Goal: Task Accomplishment & Management: Manage account settings

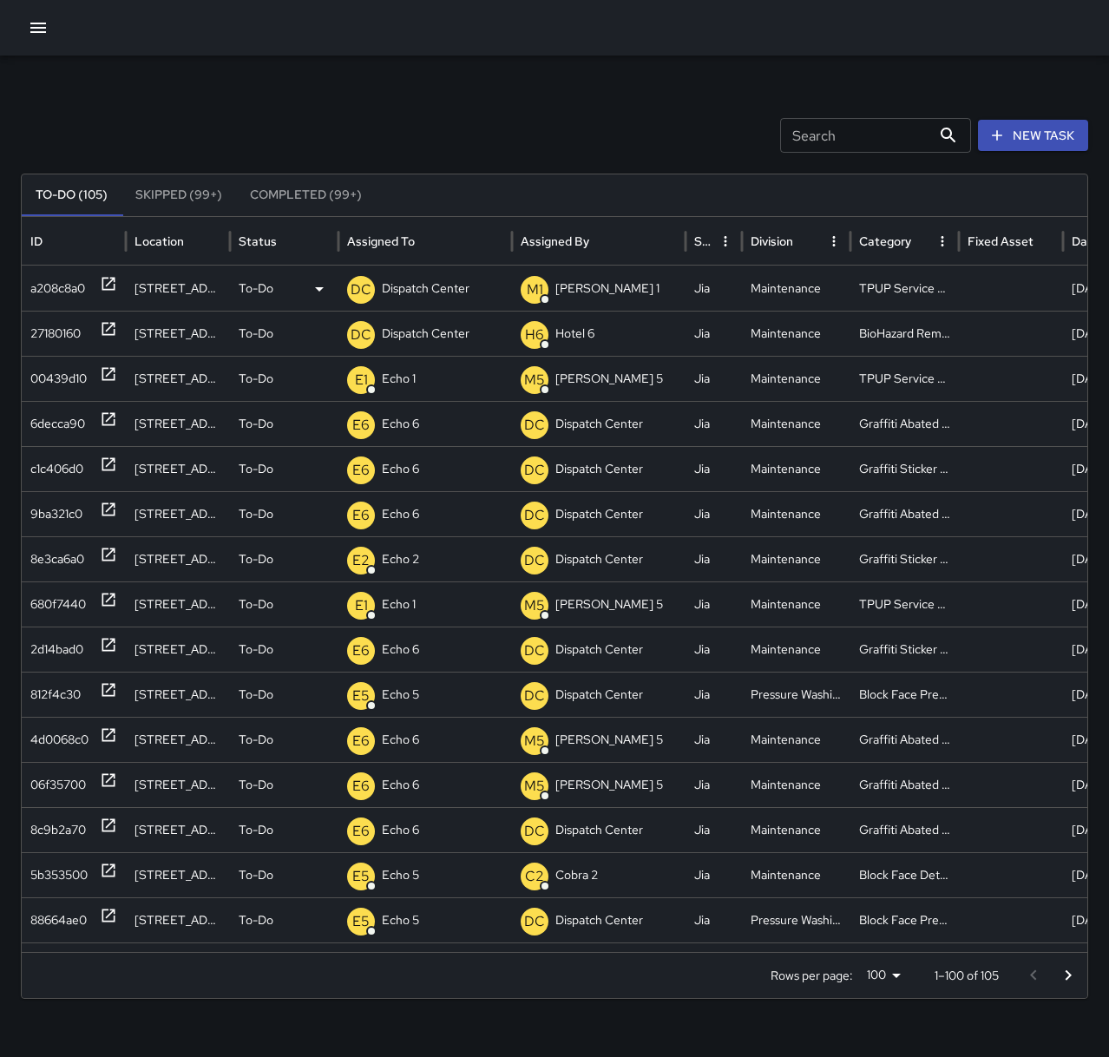
click at [429, 292] on p "Dispatch Center" at bounding box center [426, 288] width 88 height 44
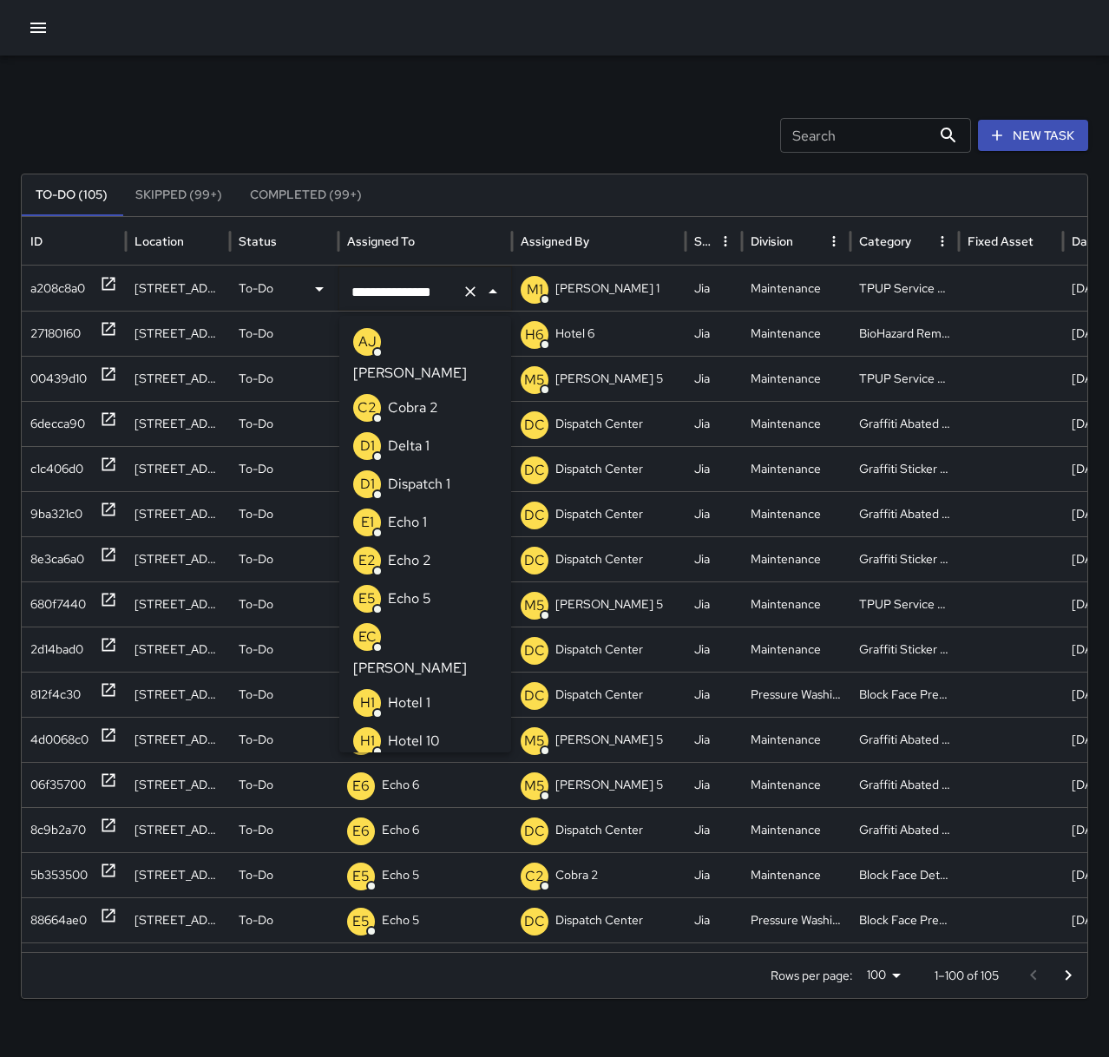
scroll to position [1344, 0]
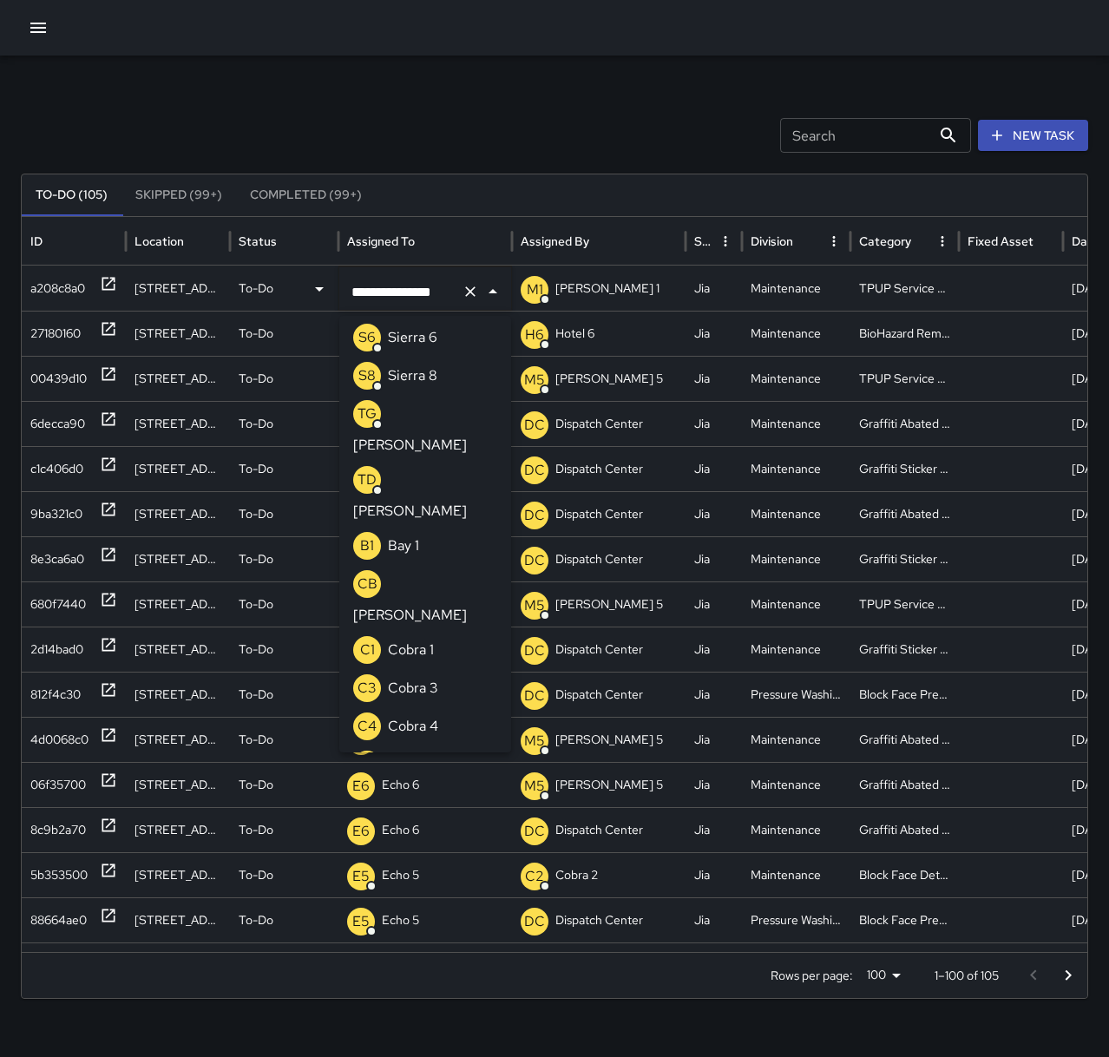
click at [464, 296] on icon "Clear" at bounding box center [470, 291] width 17 height 17
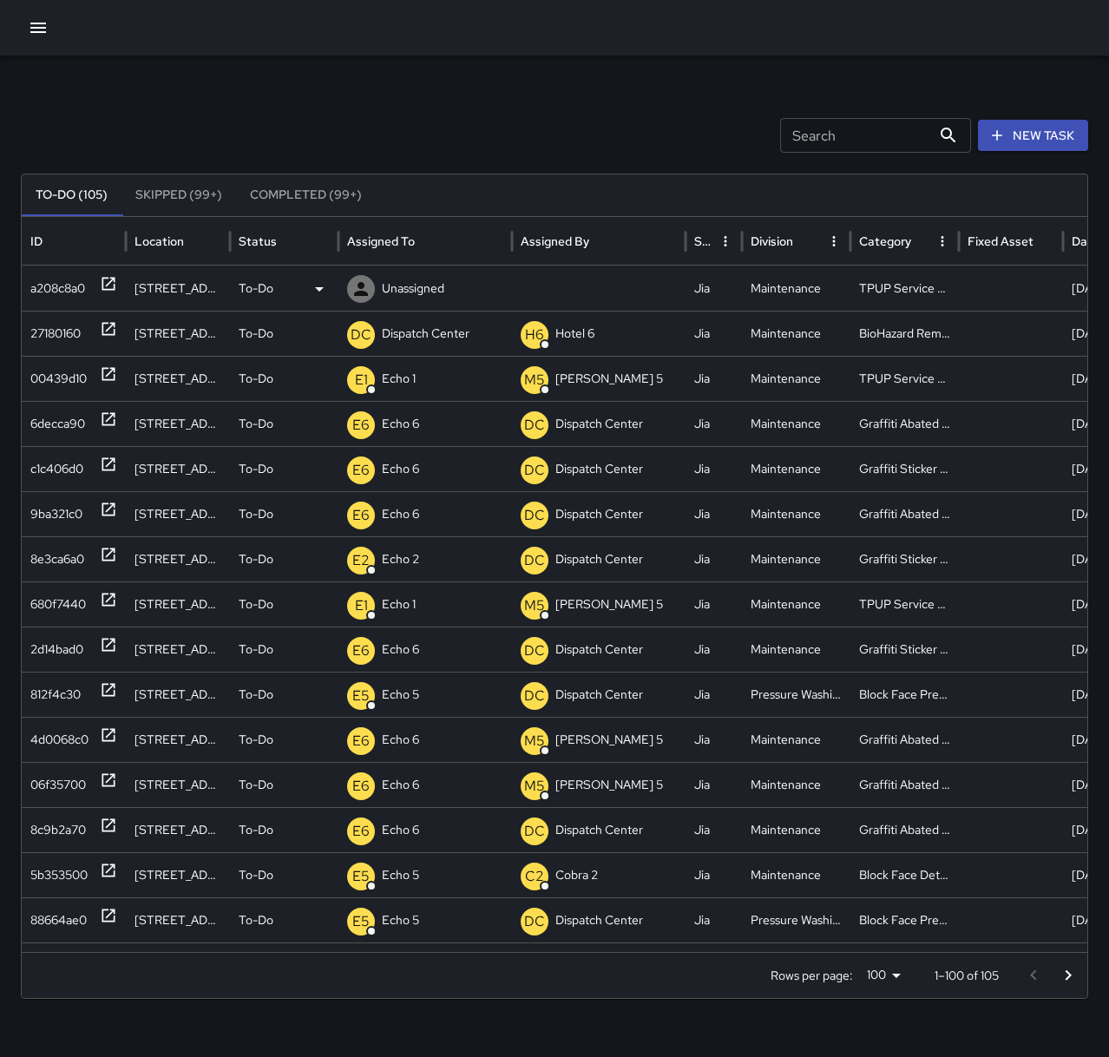
click at [437, 301] on p "Unassigned" at bounding box center [413, 288] width 62 height 44
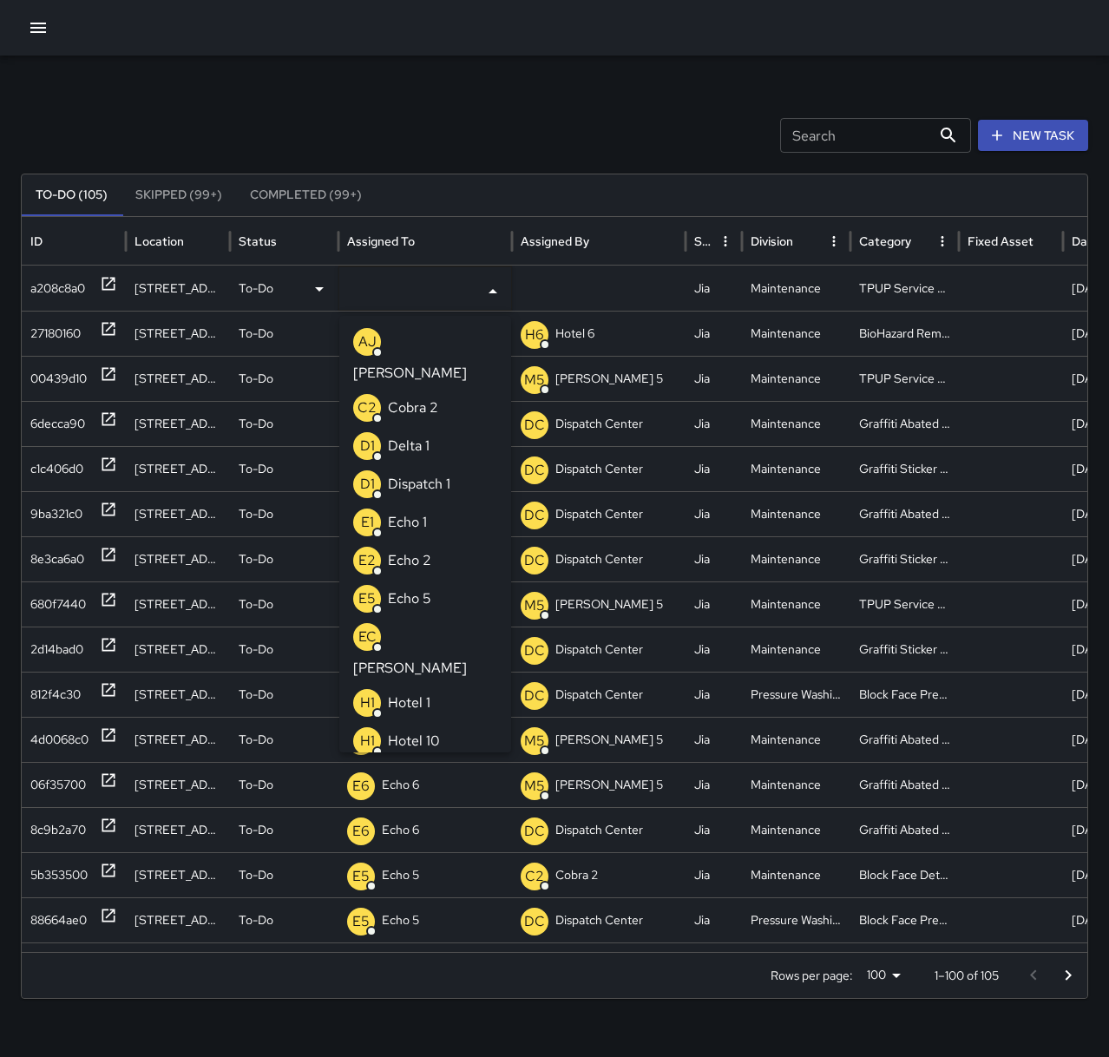
click at [431, 503] on li "E1 Echo 1" at bounding box center [425, 522] width 172 height 38
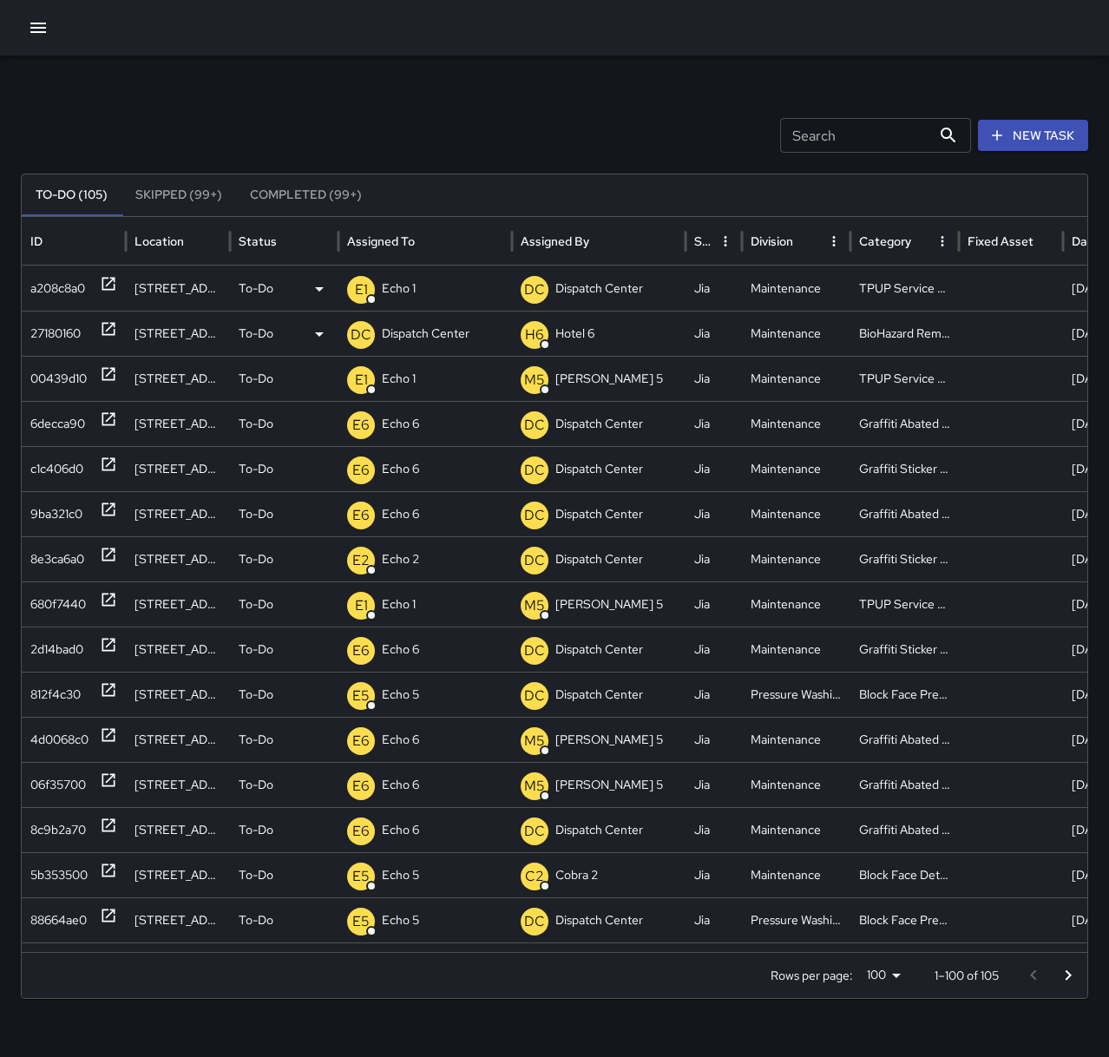
click at [445, 333] on p "Dispatch Center" at bounding box center [426, 334] width 88 height 44
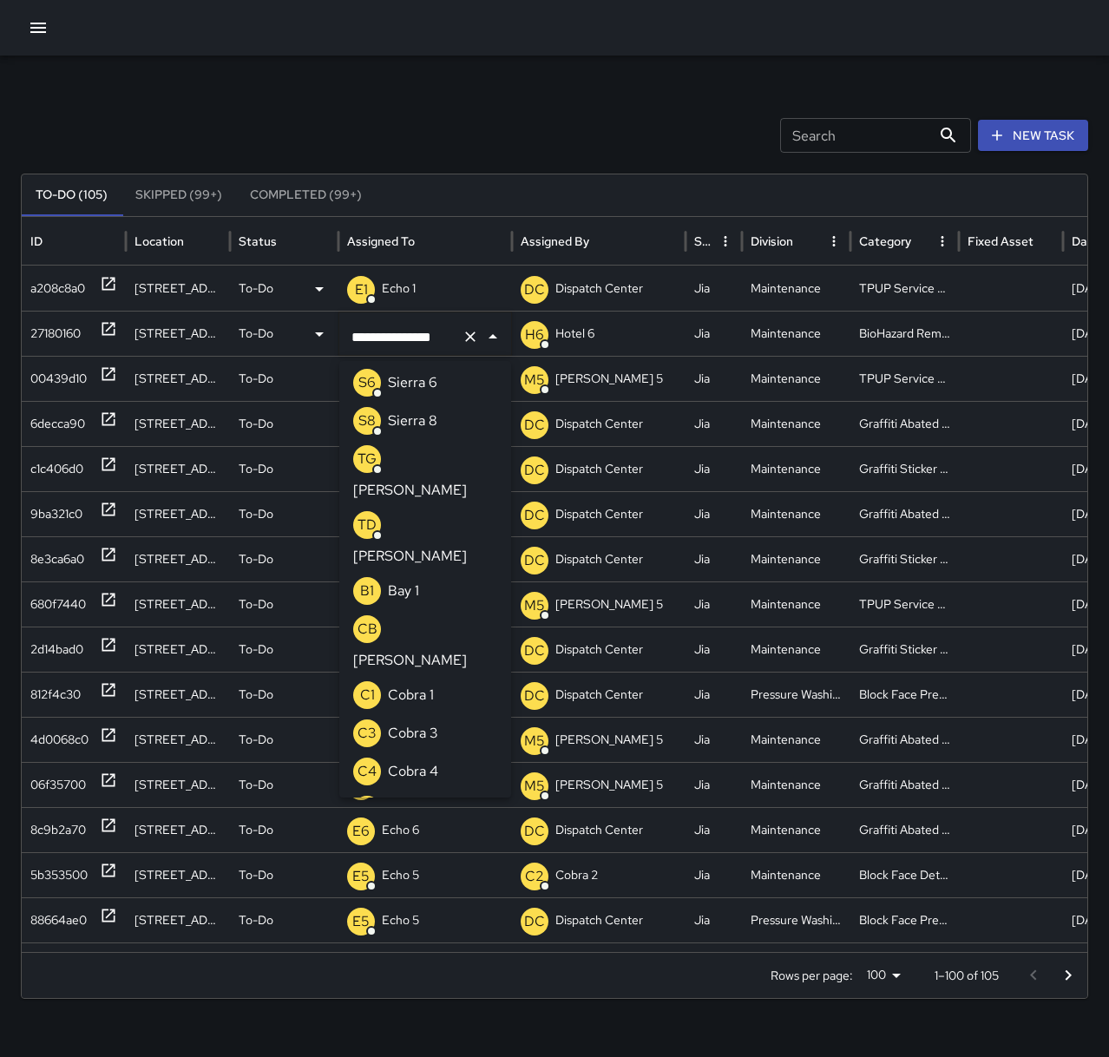
click at [97, 330] on div "27180160" at bounding box center [73, 334] width 87 height 44
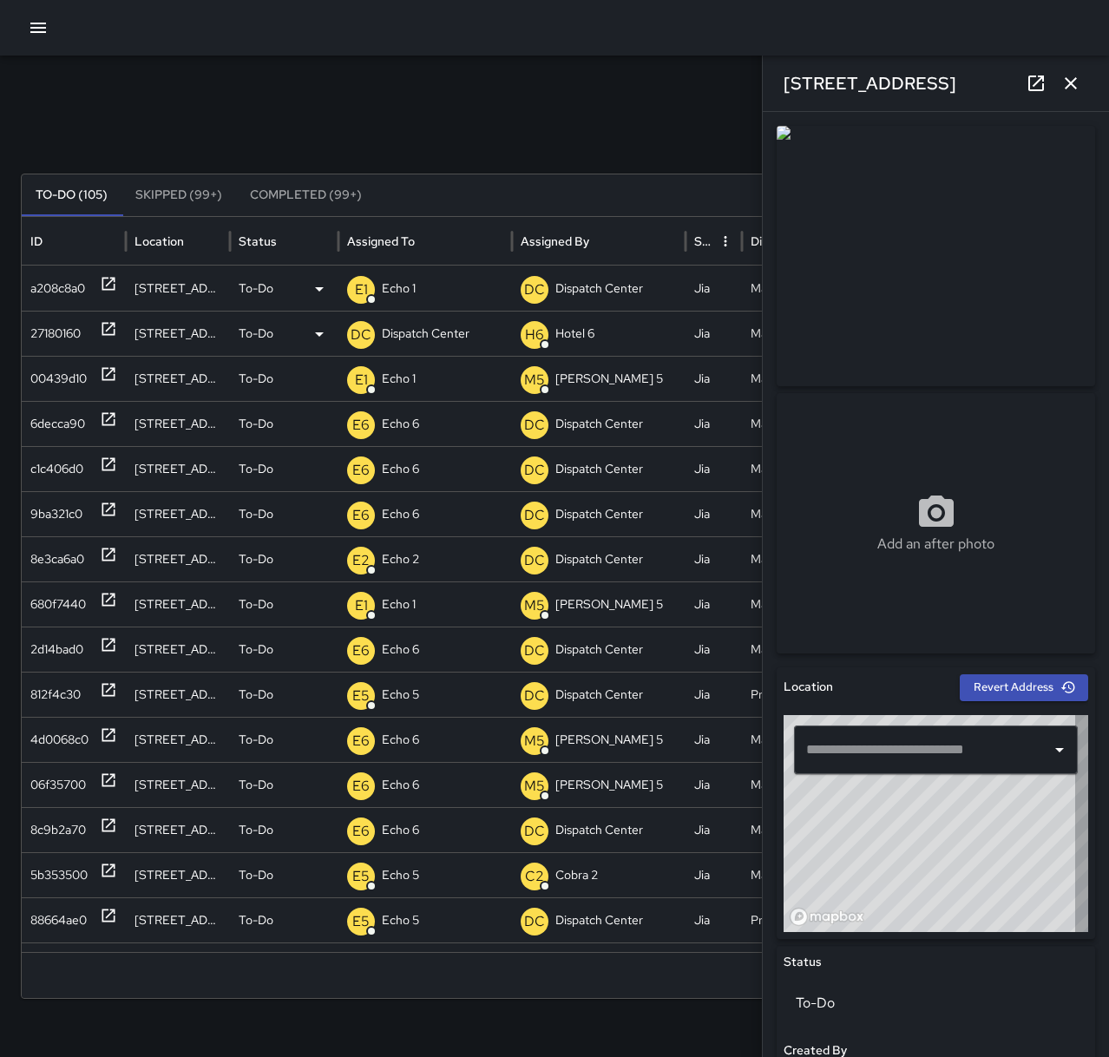
type input "**********"
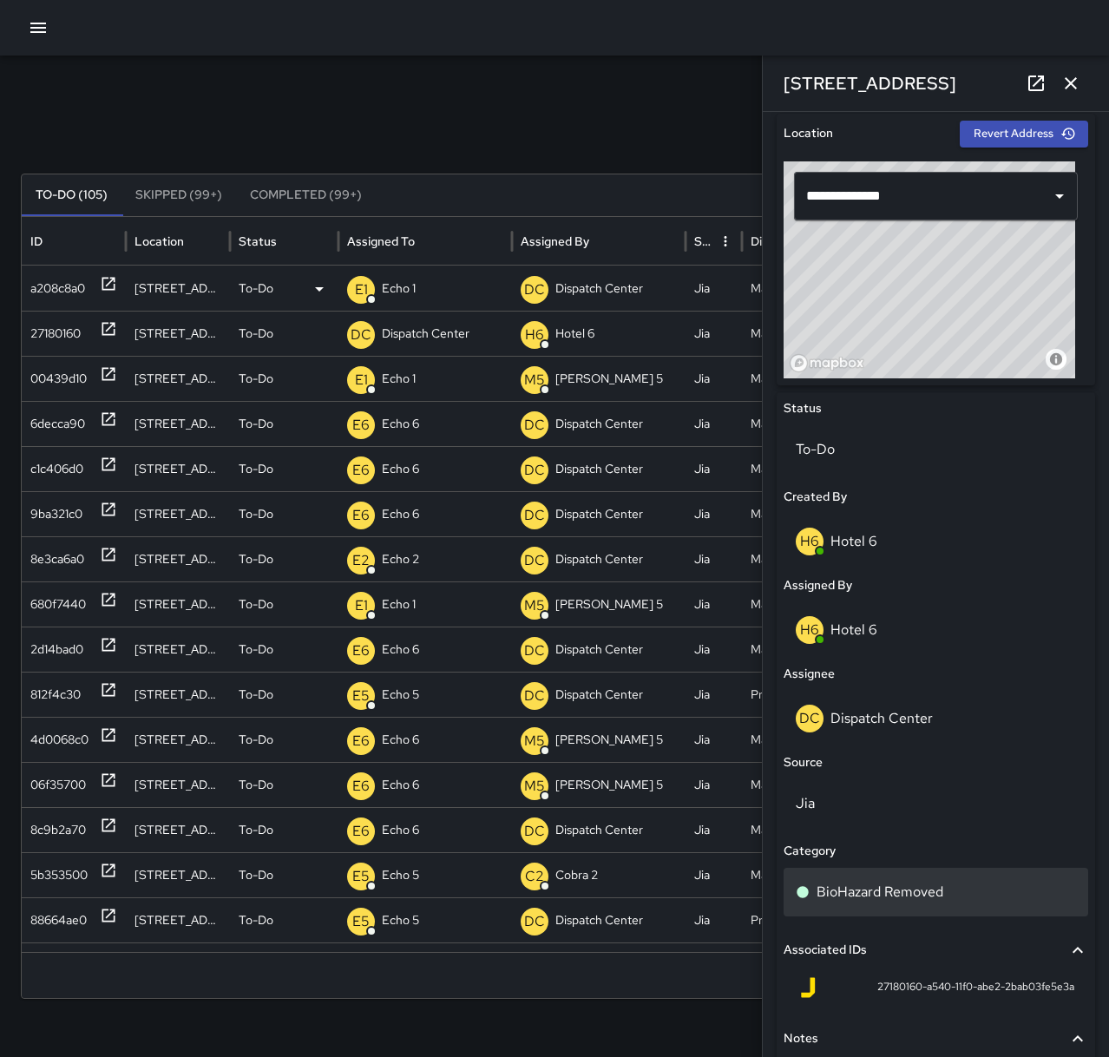
scroll to position [524, 0]
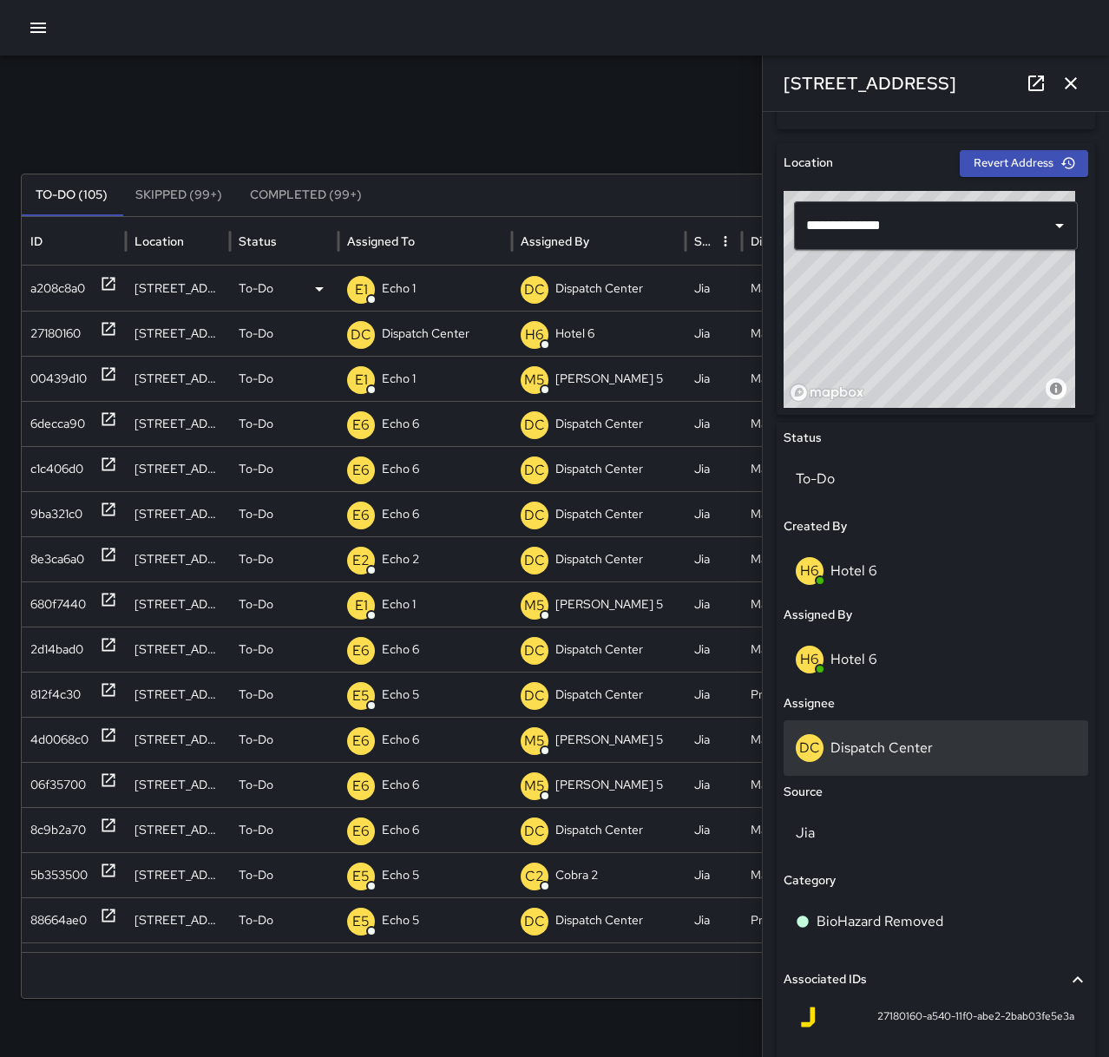
click at [938, 745] on div "DC Dispatch Center" at bounding box center [936, 748] width 280 height 28
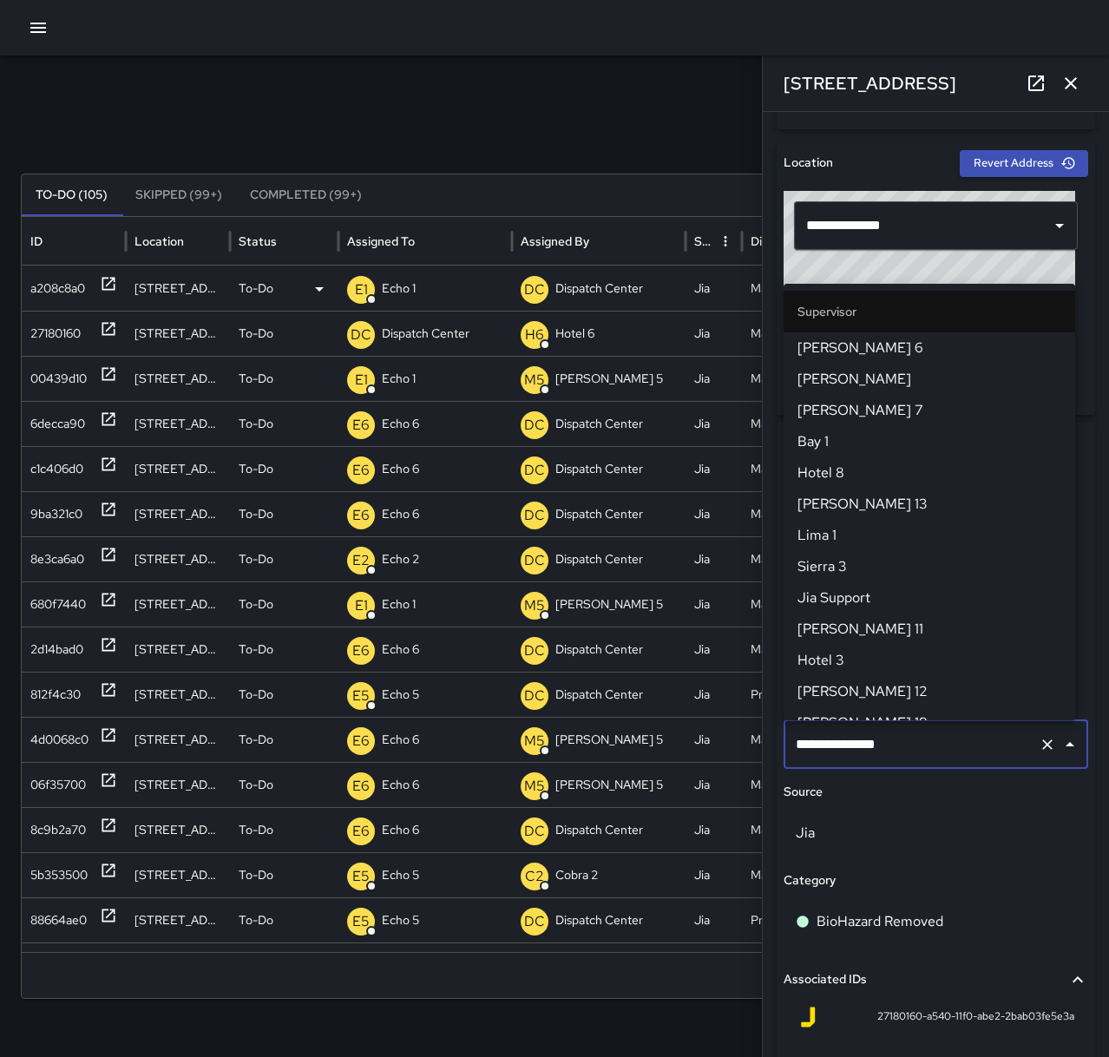
scroll to position [1674, 0]
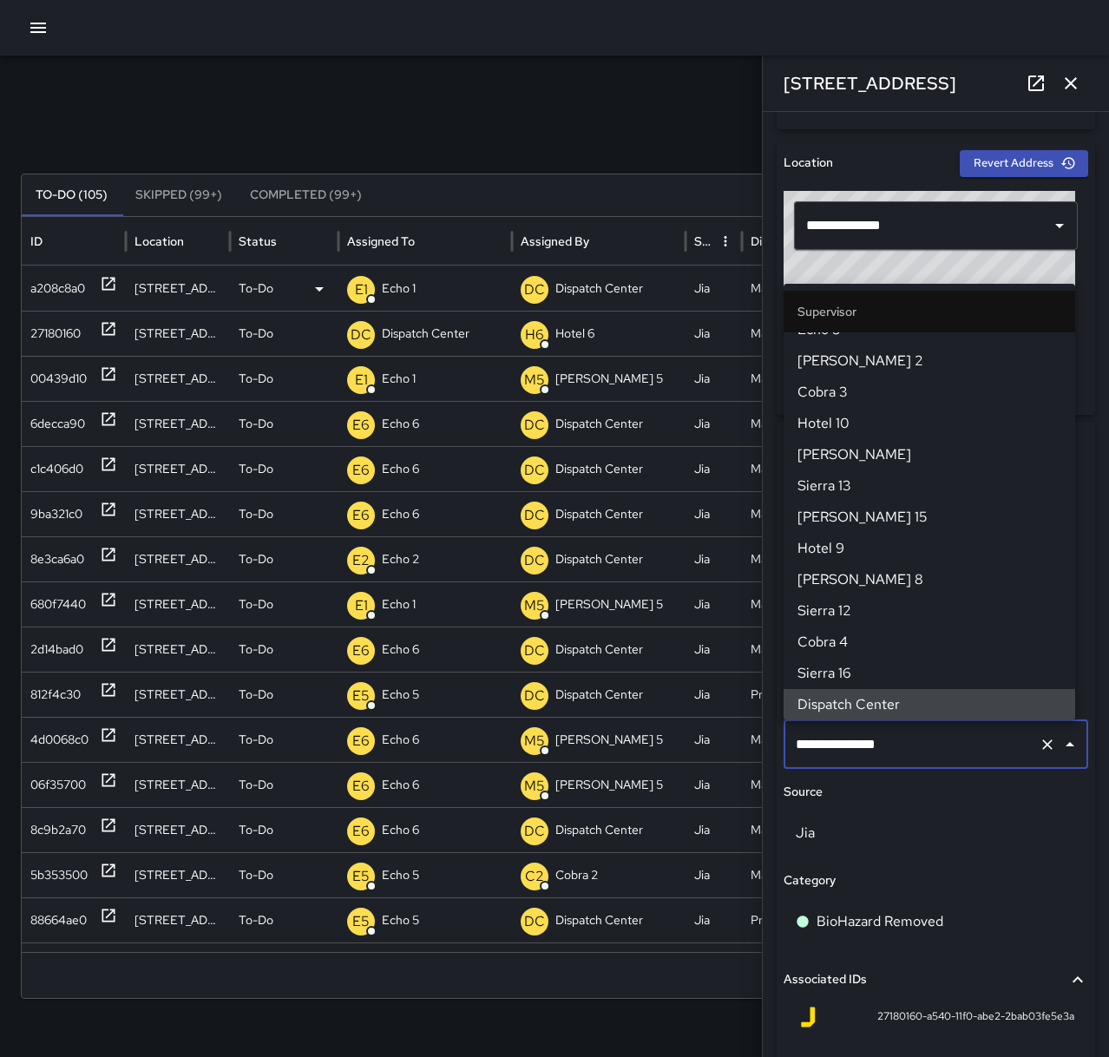
click at [1039, 746] on icon "Clear" at bounding box center [1047, 744] width 17 height 17
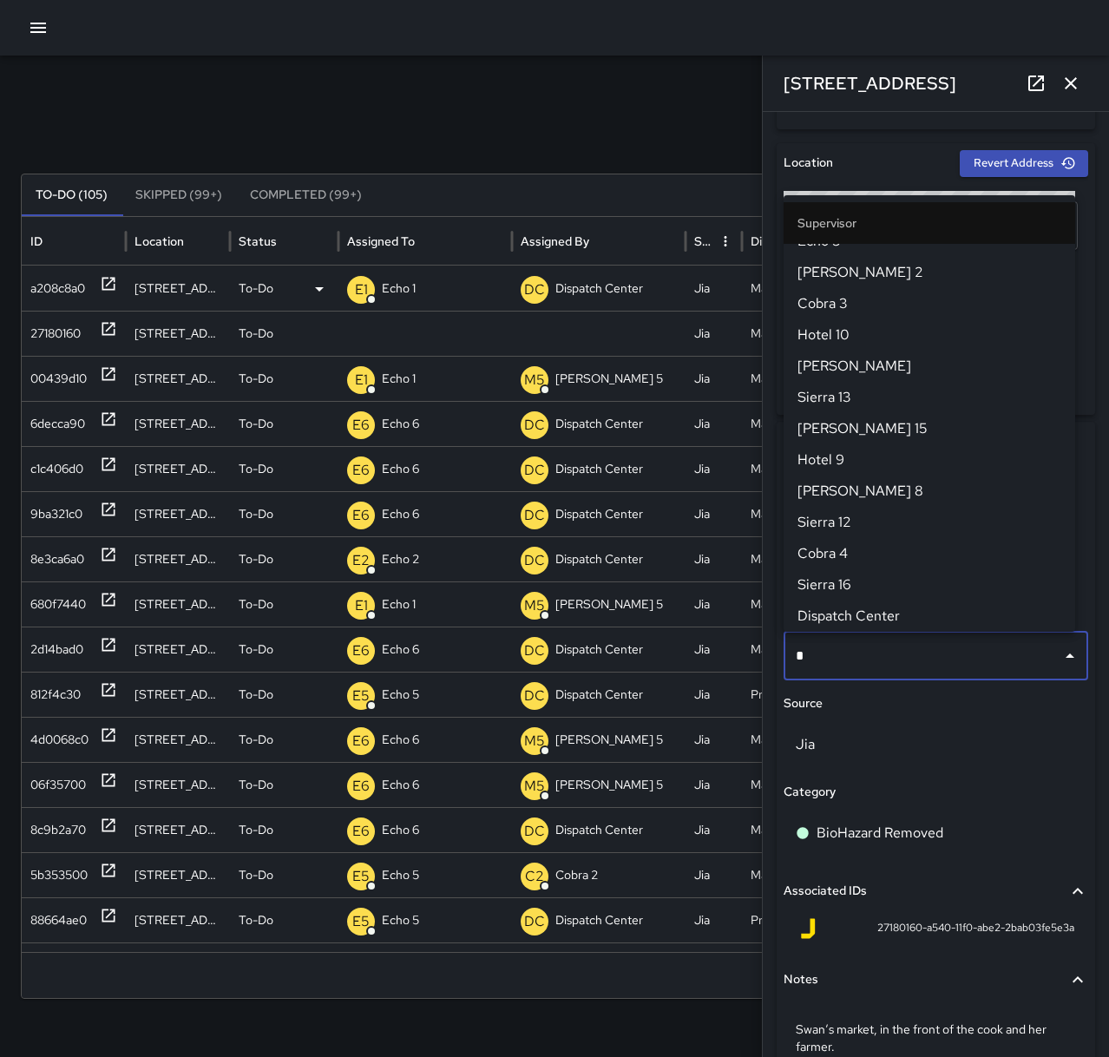
scroll to position [0, 0]
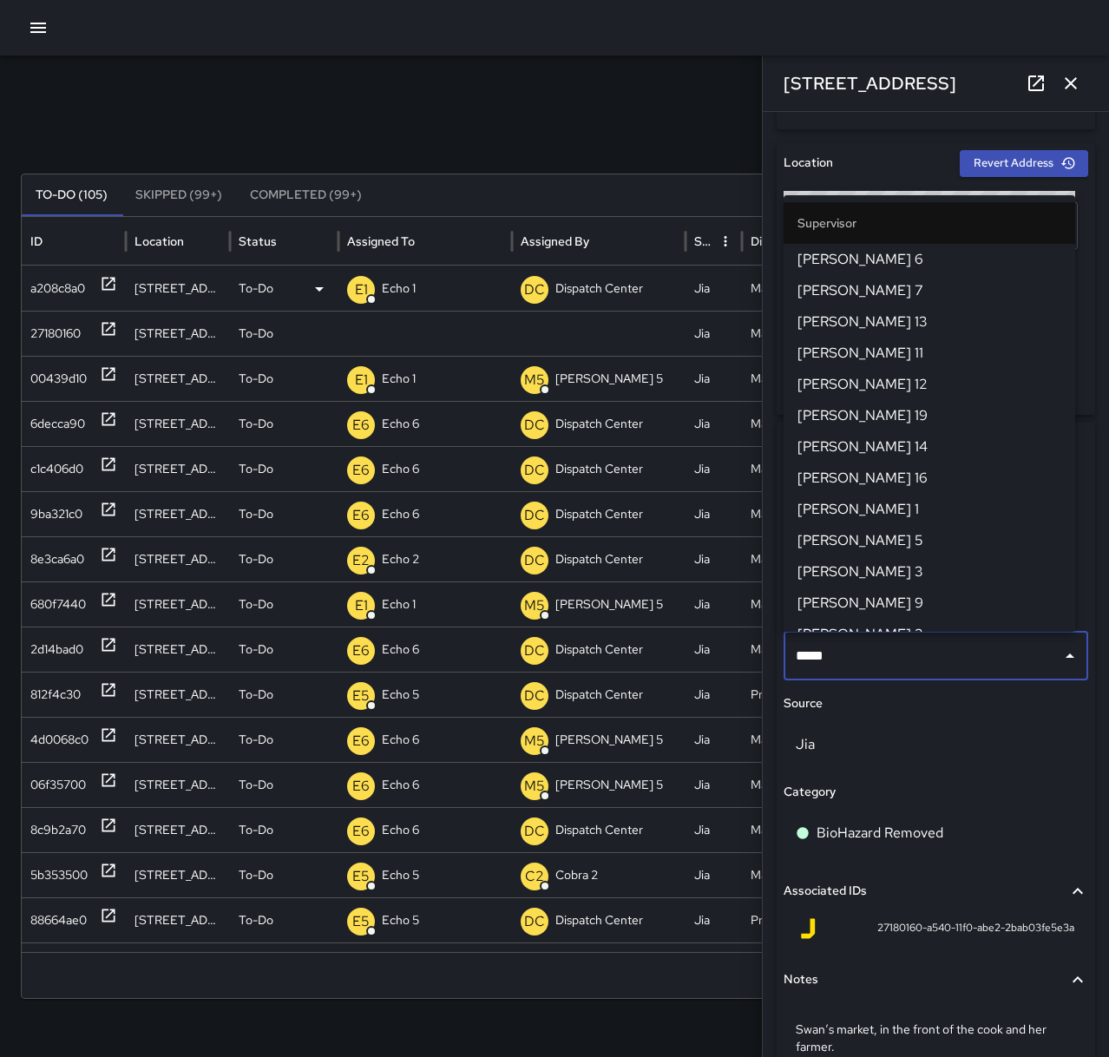
type input "******"
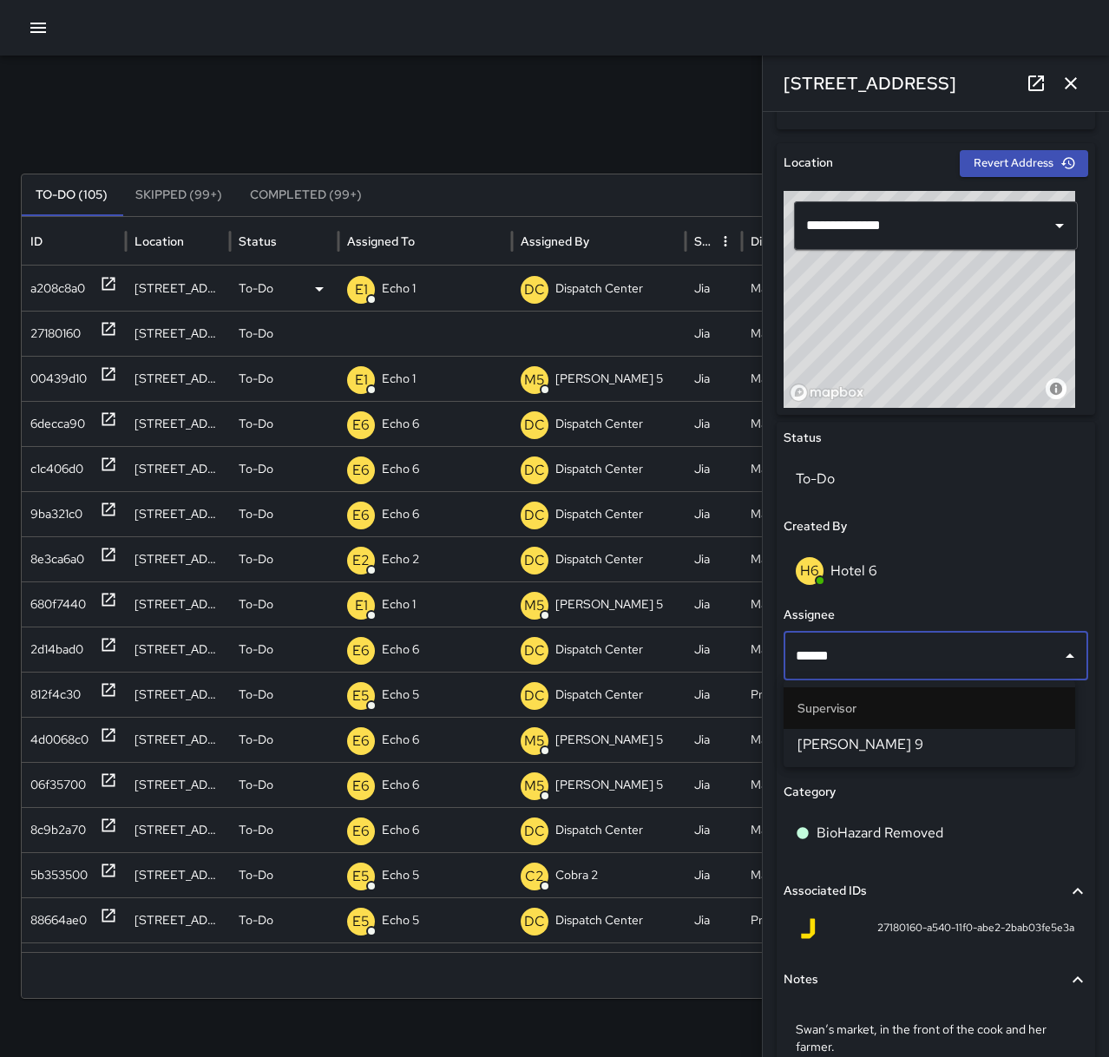
click at [1029, 746] on span "[PERSON_NAME] 9" at bounding box center [930, 744] width 264 height 21
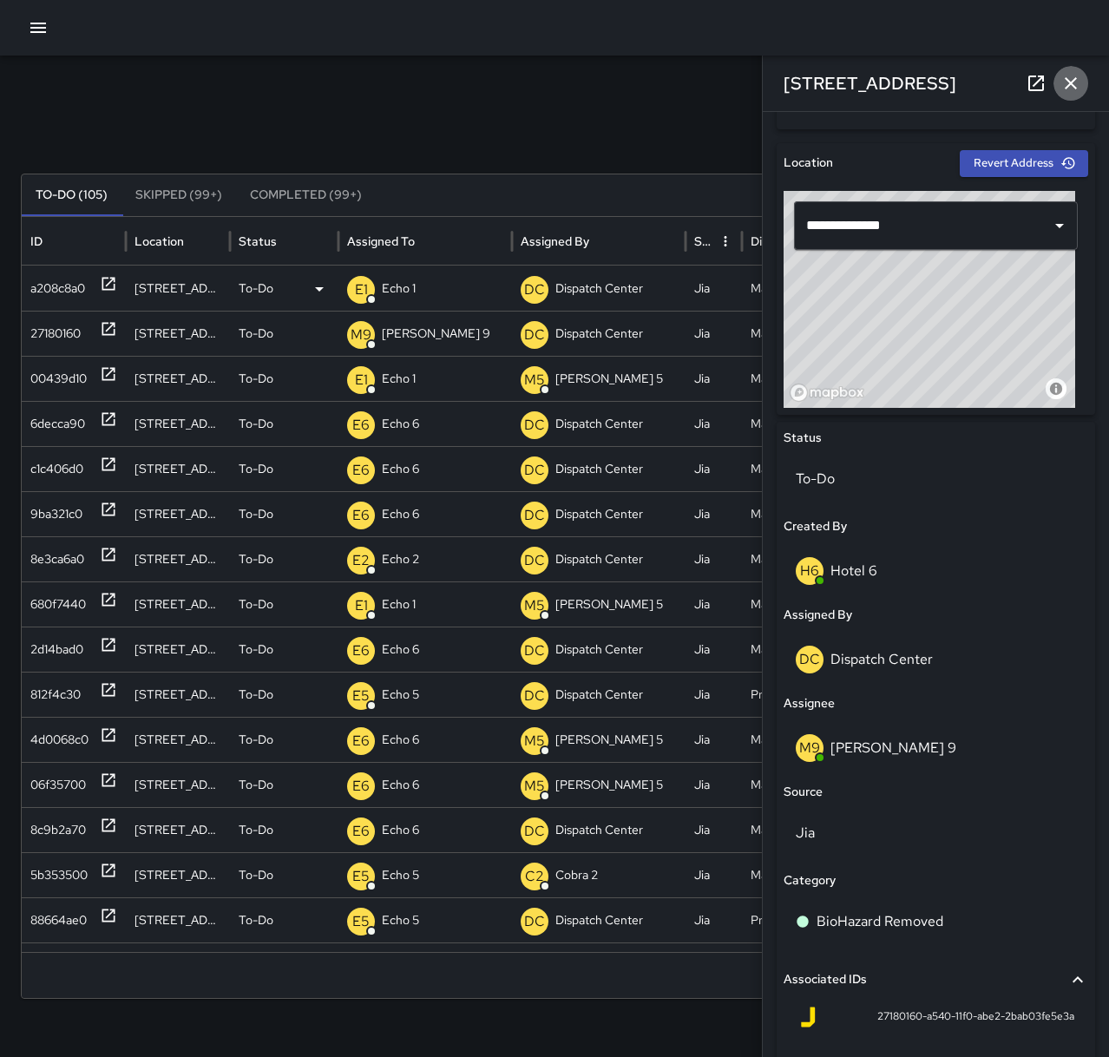
click at [1065, 81] on icon "button" at bounding box center [1071, 83] width 21 height 21
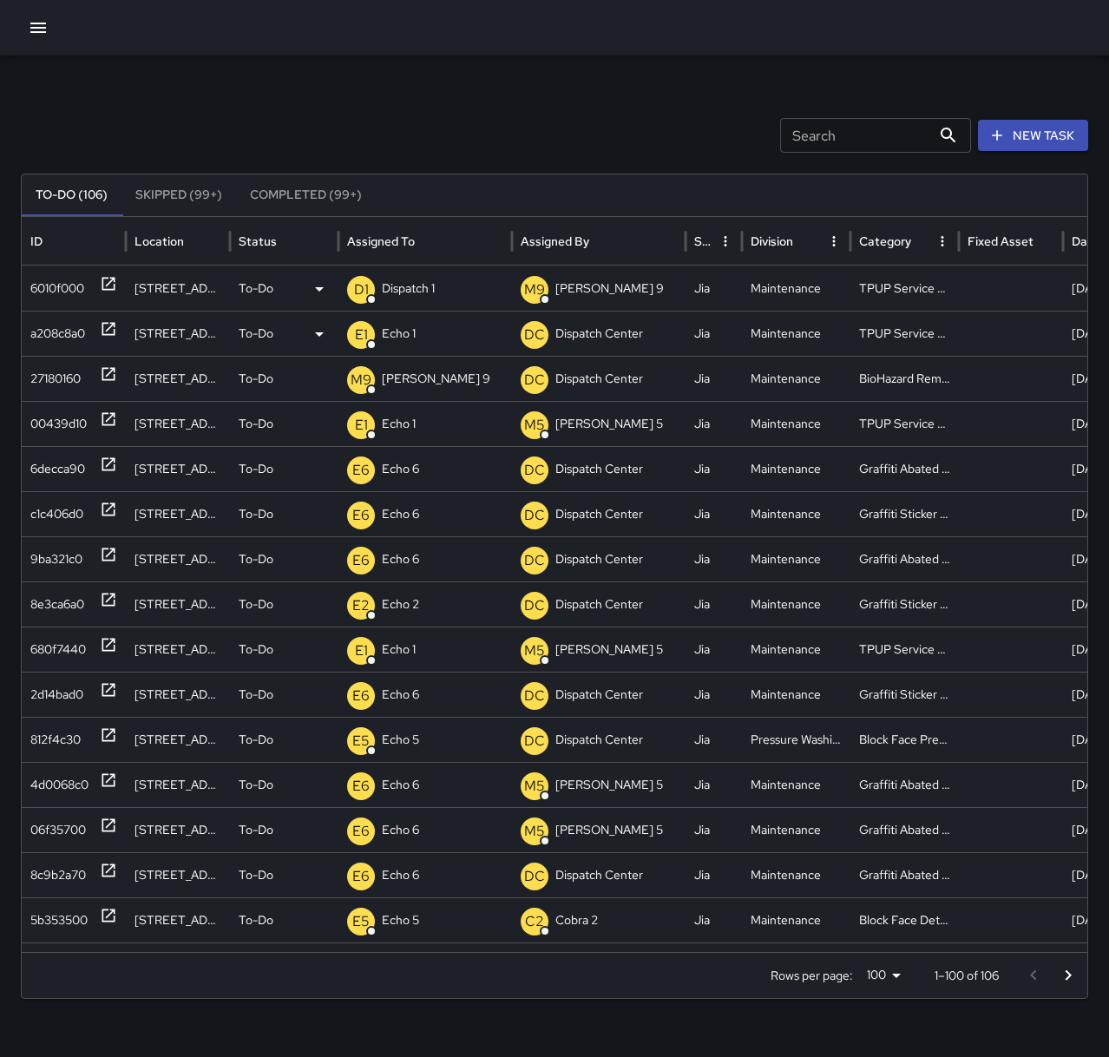
click at [416, 290] on p "Dispatch 1" at bounding box center [408, 288] width 53 height 44
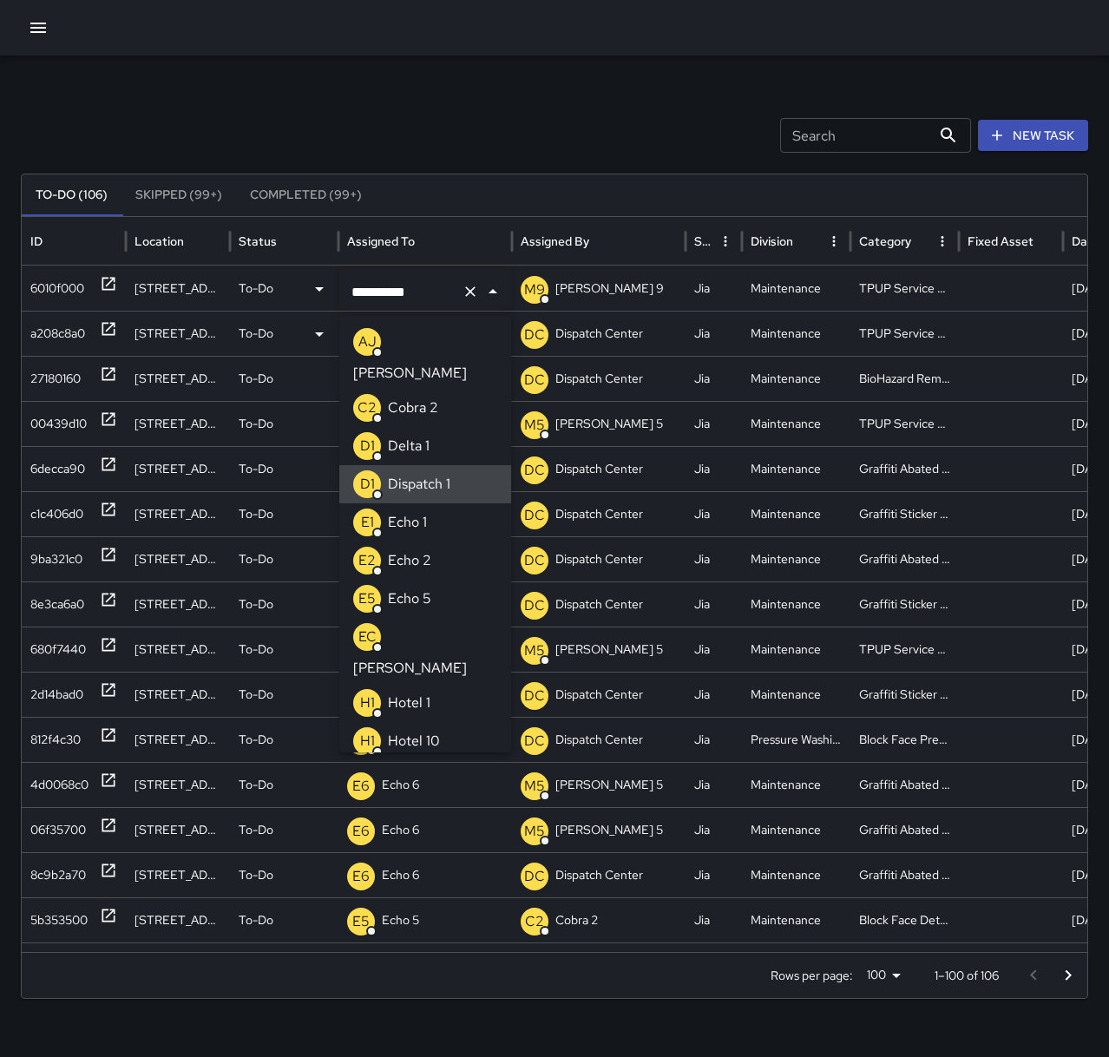
click at [465, 288] on icon "Clear" at bounding box center [470, 291] width 17 height 17
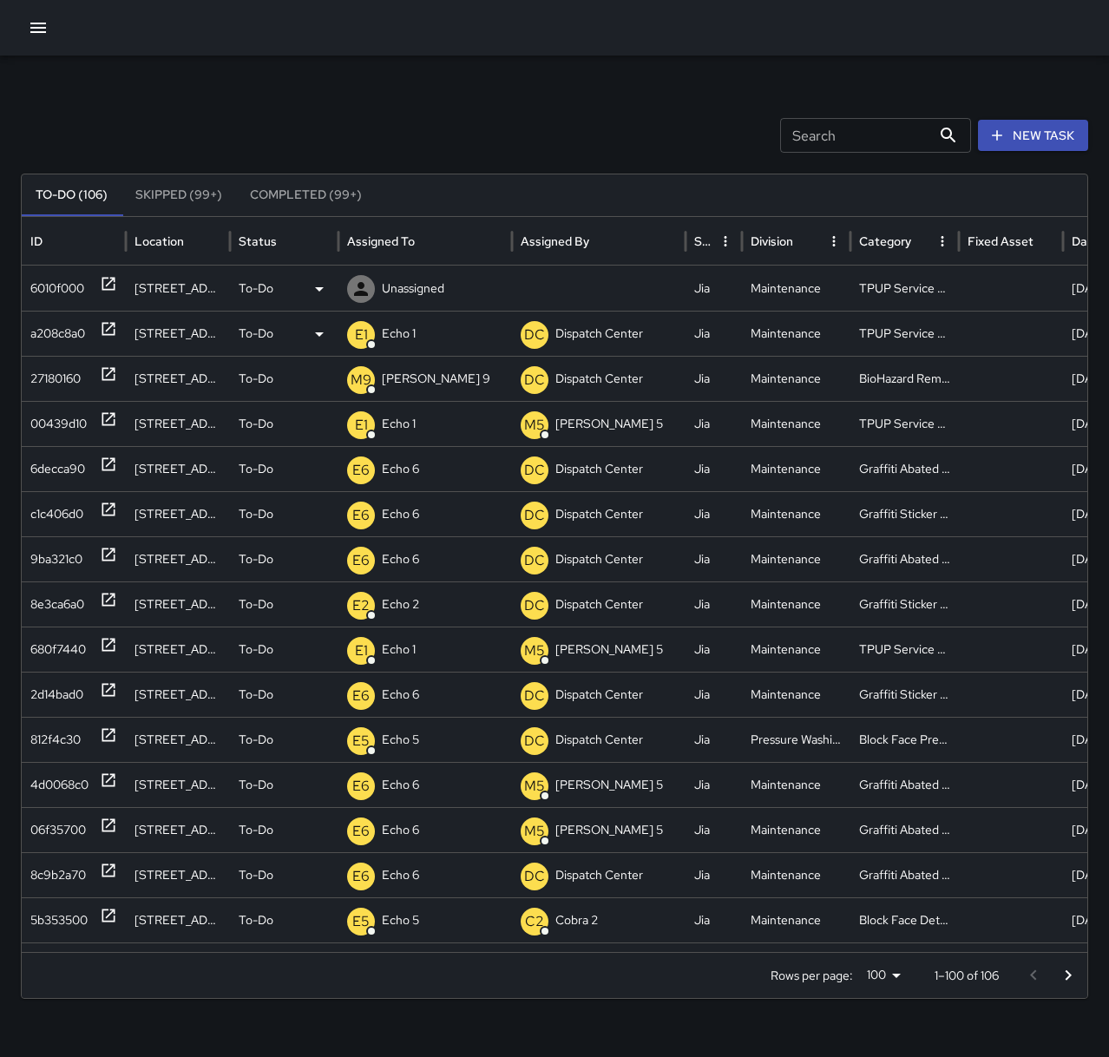
click at [399, 285] on p "Unassigned" at bounding box center [413, 288] width 62 height 44
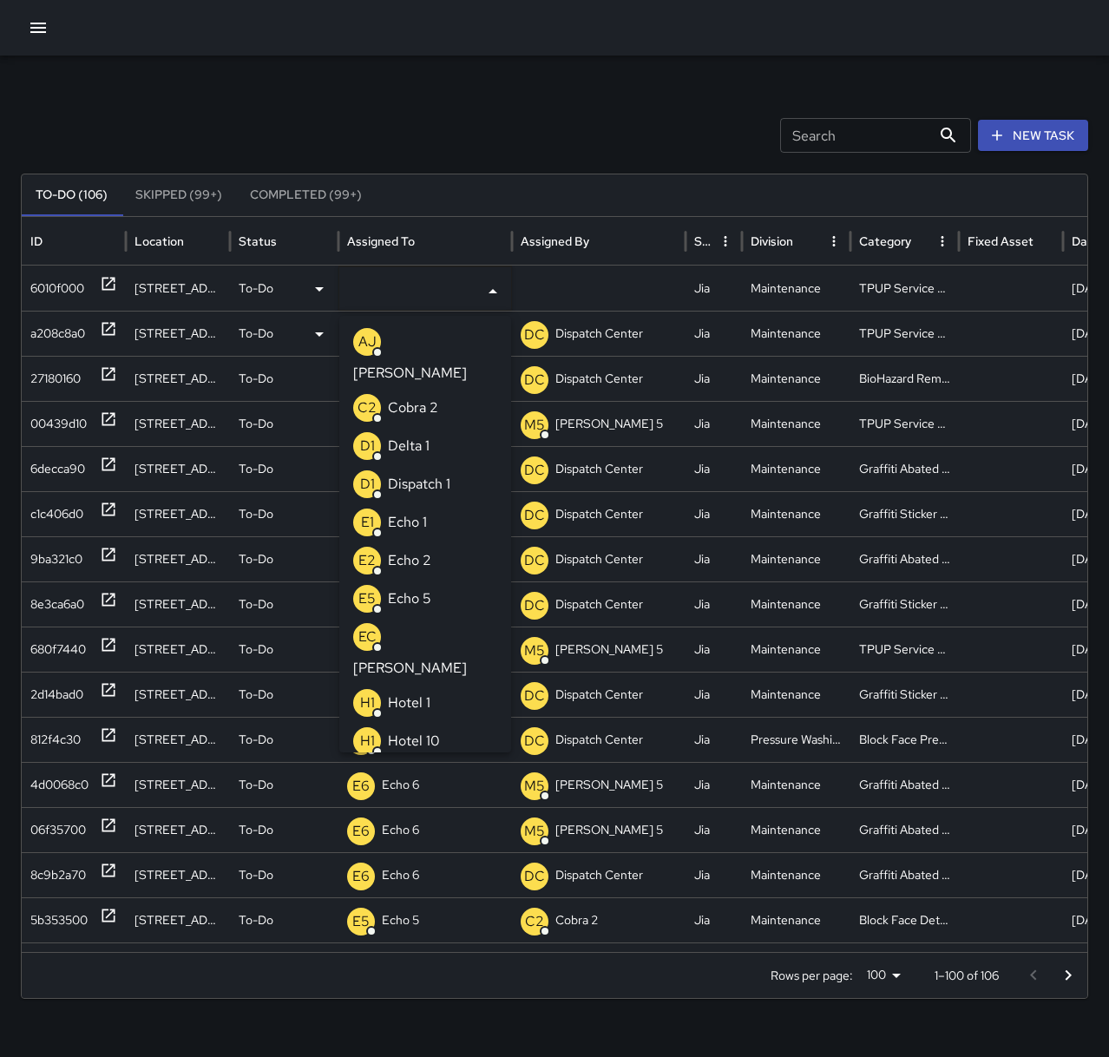
click at [422, 512] on p "Echo 1" at bounding box center [407, 522] width 39 height 21
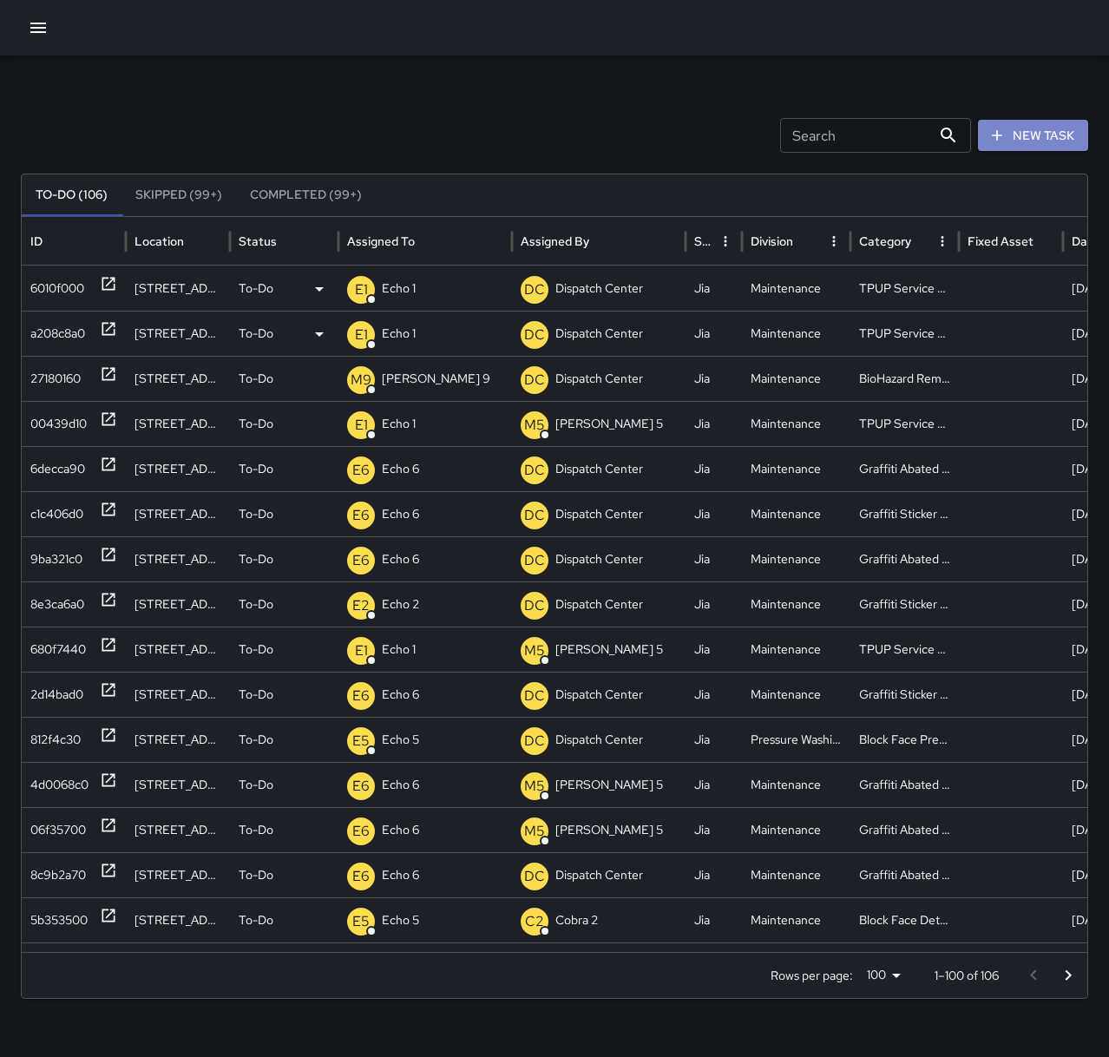
click at [1004, 135] on icon "button" at bounding box center [996, 135] width 17 height 17
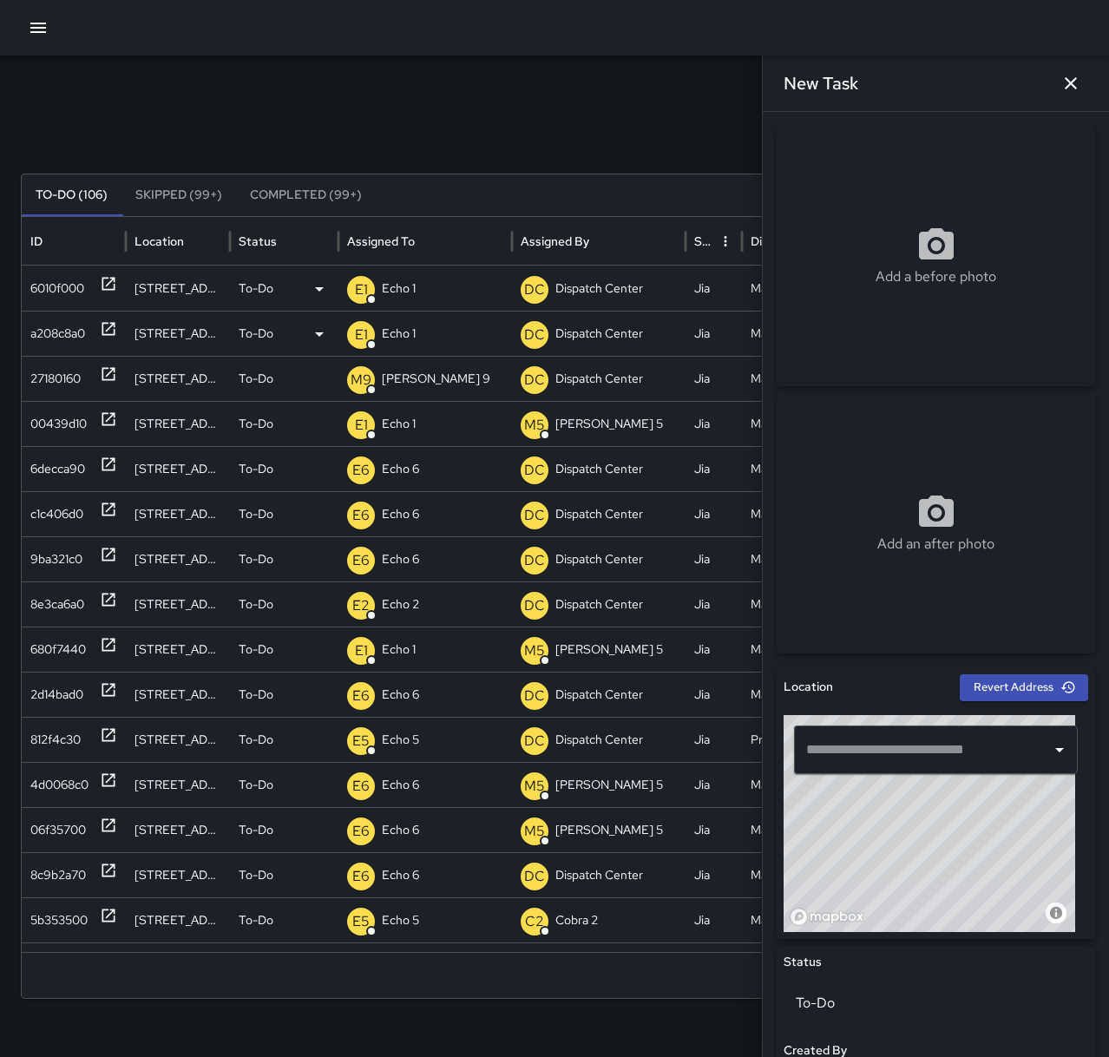
click at [900, 746] on input "text" at bounding box center [923, 749] width 242 height 33
click at [897, 748] on input "text" at bounding box center [923, 749] width 242 height 33
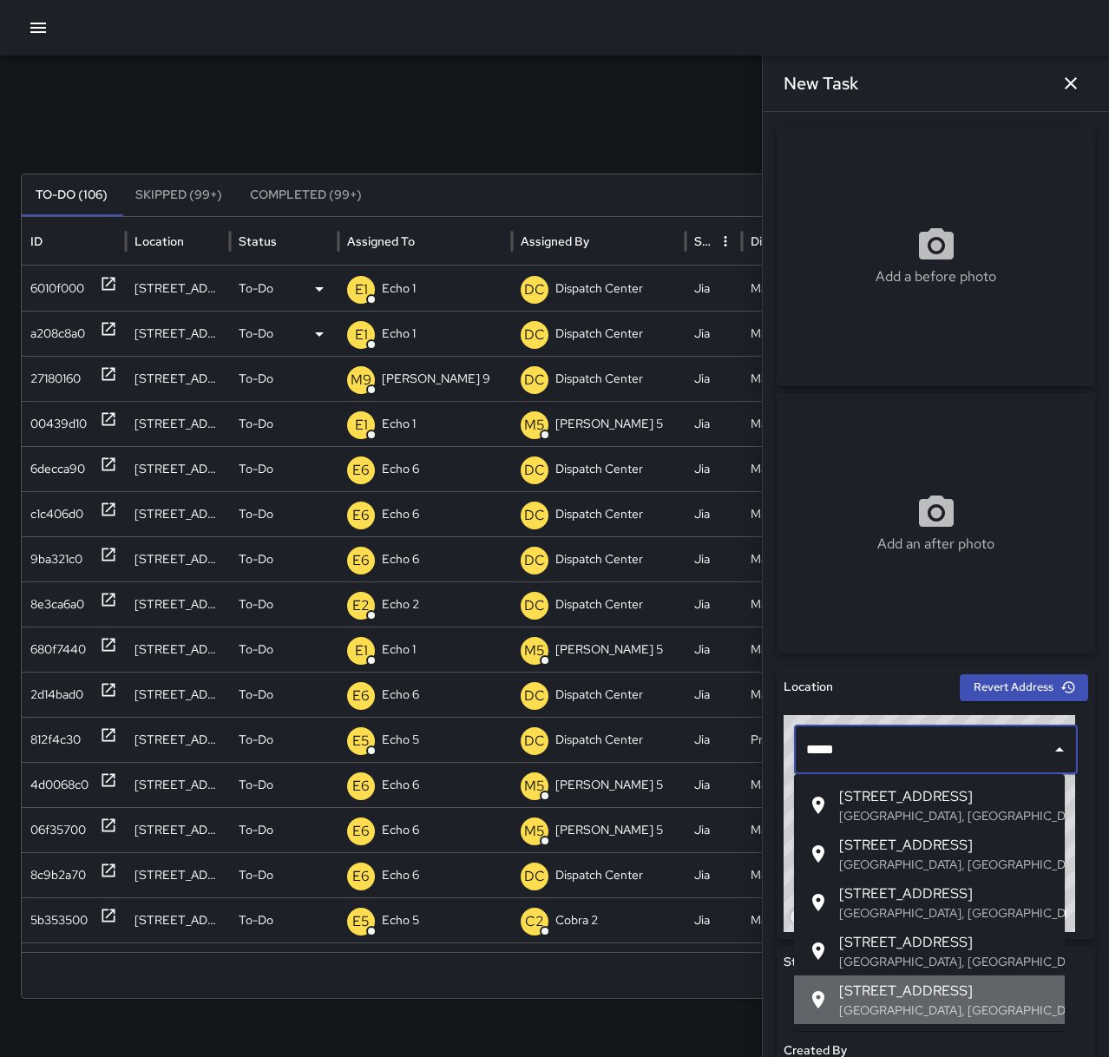
click at [915, 1001] on span "[STREET_ADDRESS]" at bounding box center [945, 991] width 212 height 21
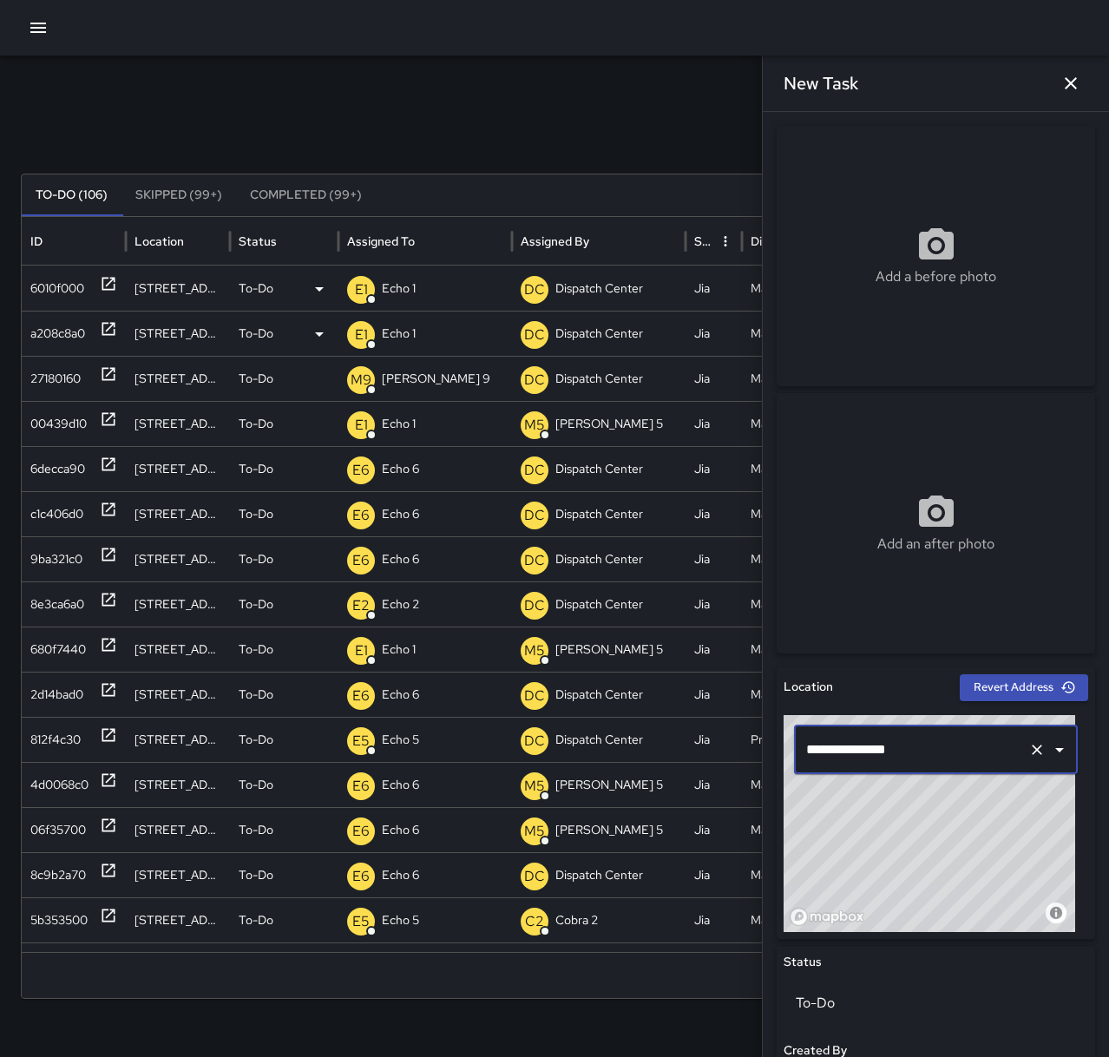
type input "**********"
click at [41, 29] on icon "button" at bounding box center [38, 28] width 16 height 10
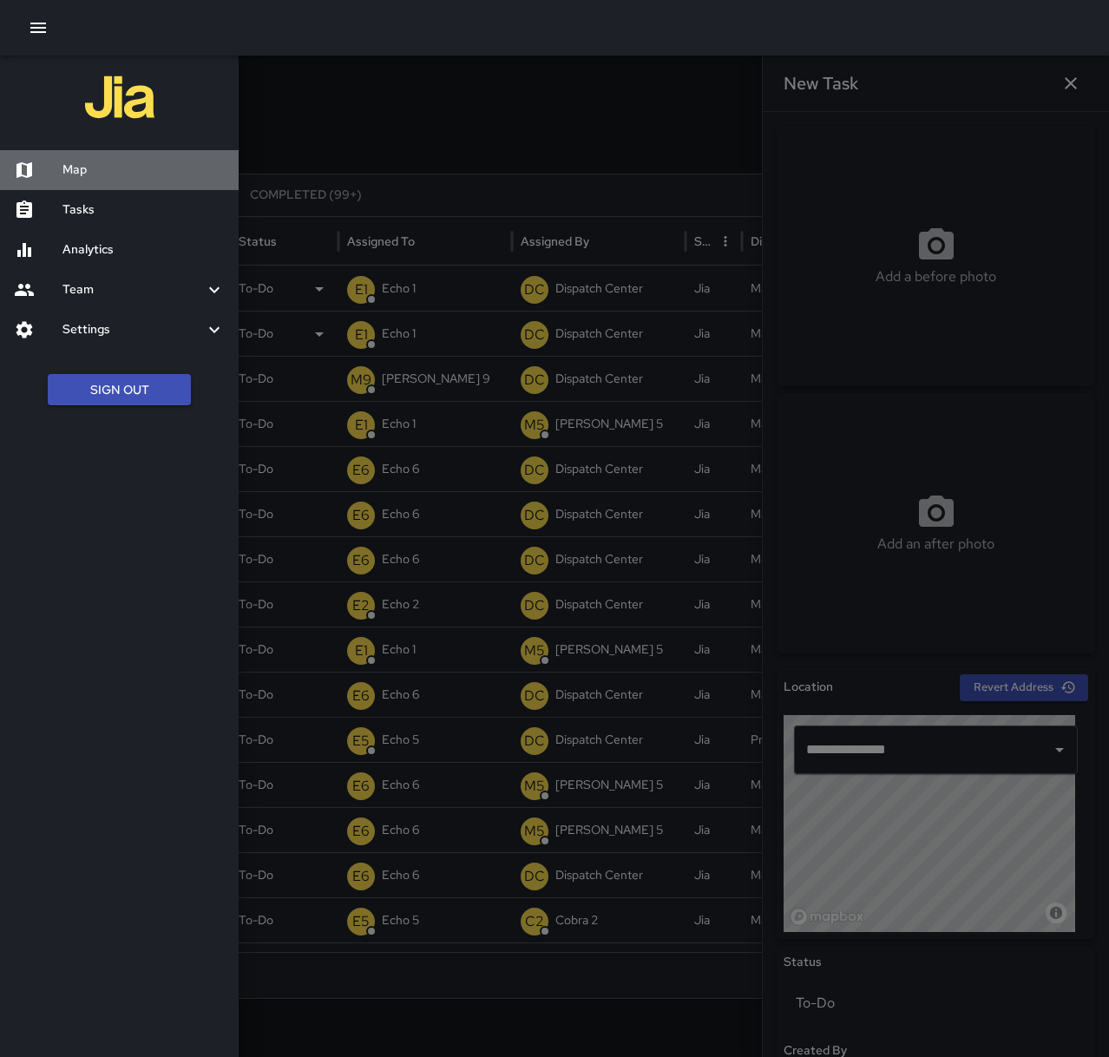
click at [89, 174] on h6 "Map" at bounding box center [143, 170] width 162 height 19
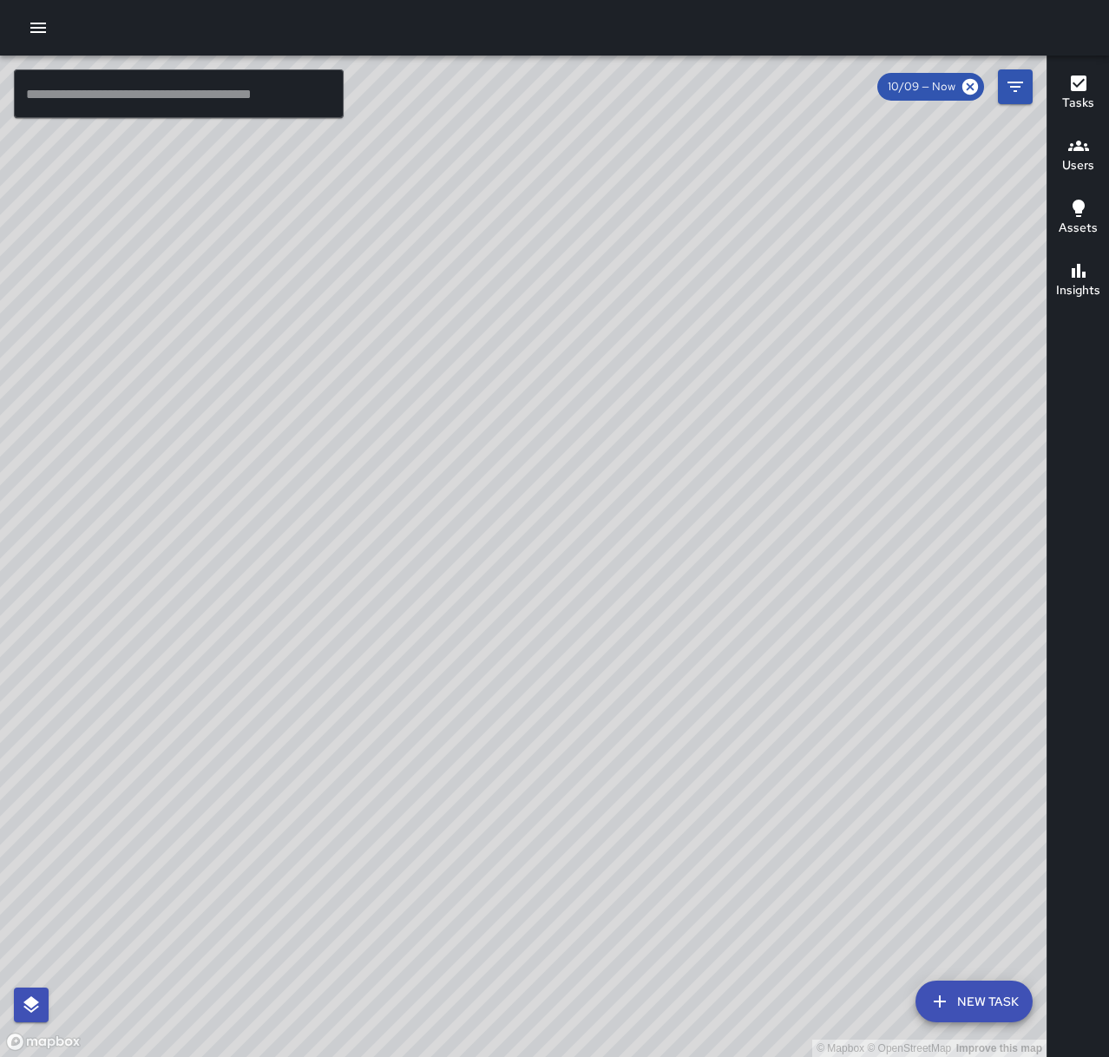
drag, startPoint x: 697, startPoint y: 403, endPoint x: 706, endPoint y: 575, distance: 172.1
click at [701, 585] on div "© Mapbox © OpenStreetMap Improve this map" at bounding box center [523, 556] width 1047 height 1001
click at [39, 12] on button "button" at bounding box center [38, 27] width 35 height 35
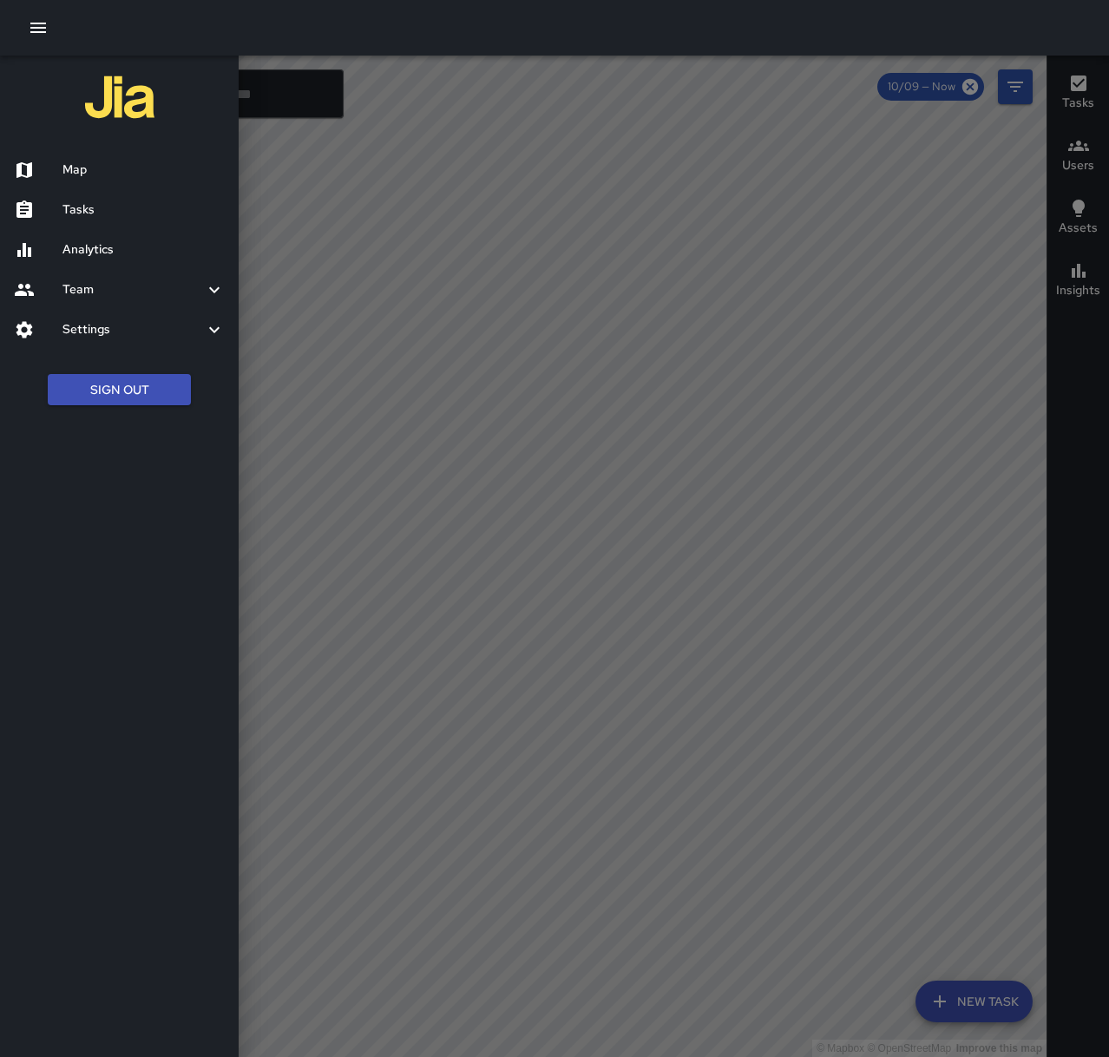
click at [102, 195] on div "Tasks" at bounding box center [119, 210] width 239 height 40
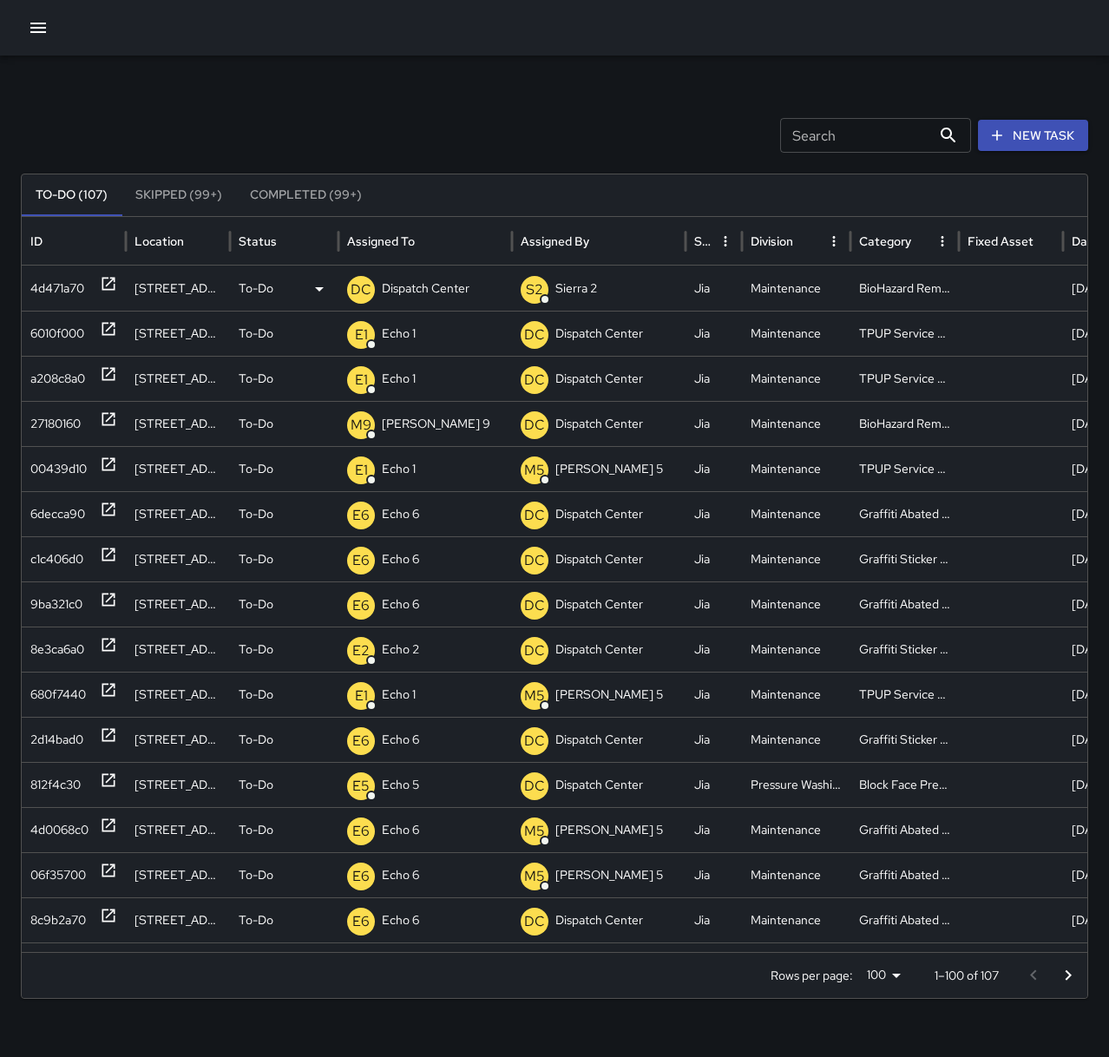
click at [102, 280] on icon at bounding box center [108, 283] width 17 height 17
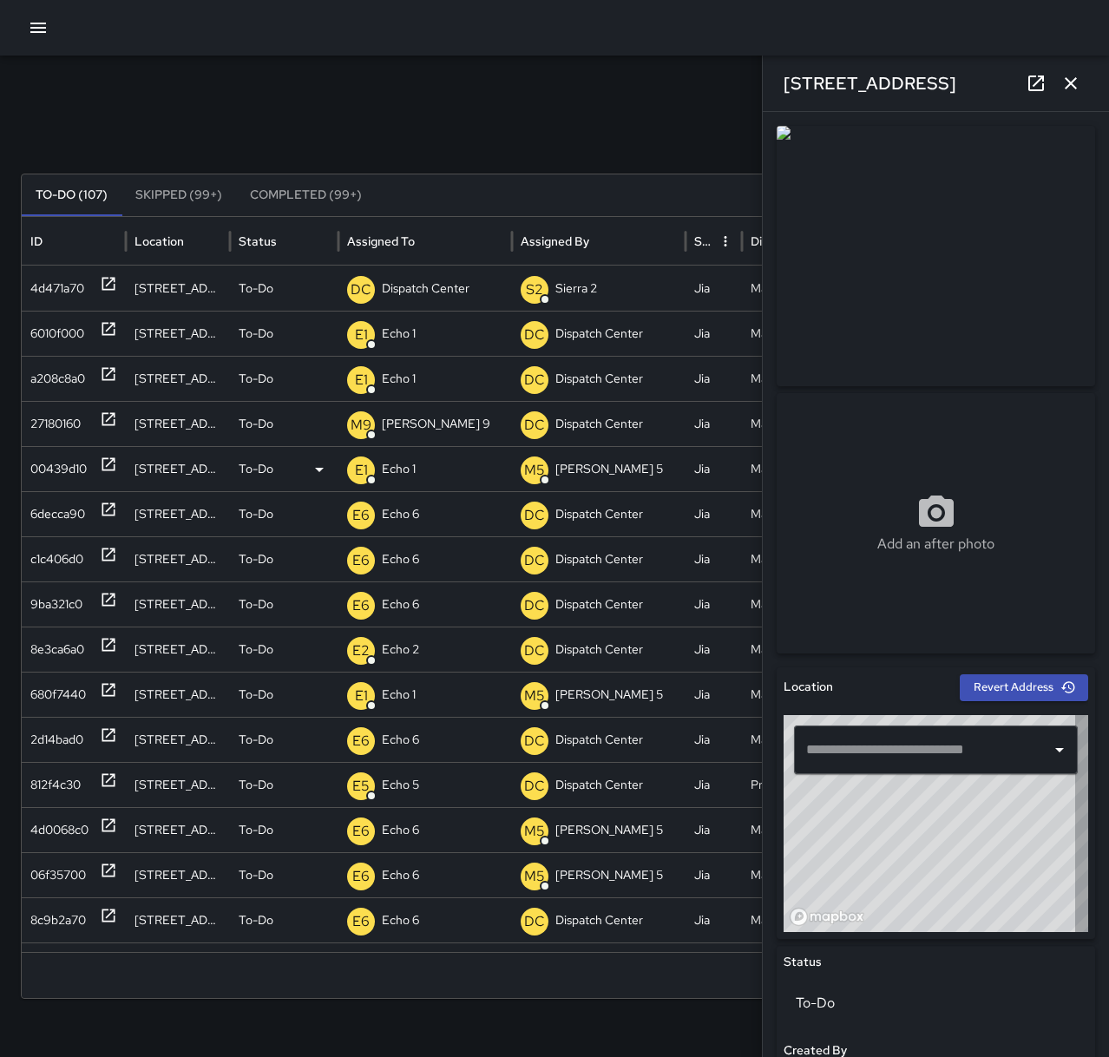
type input "**********"
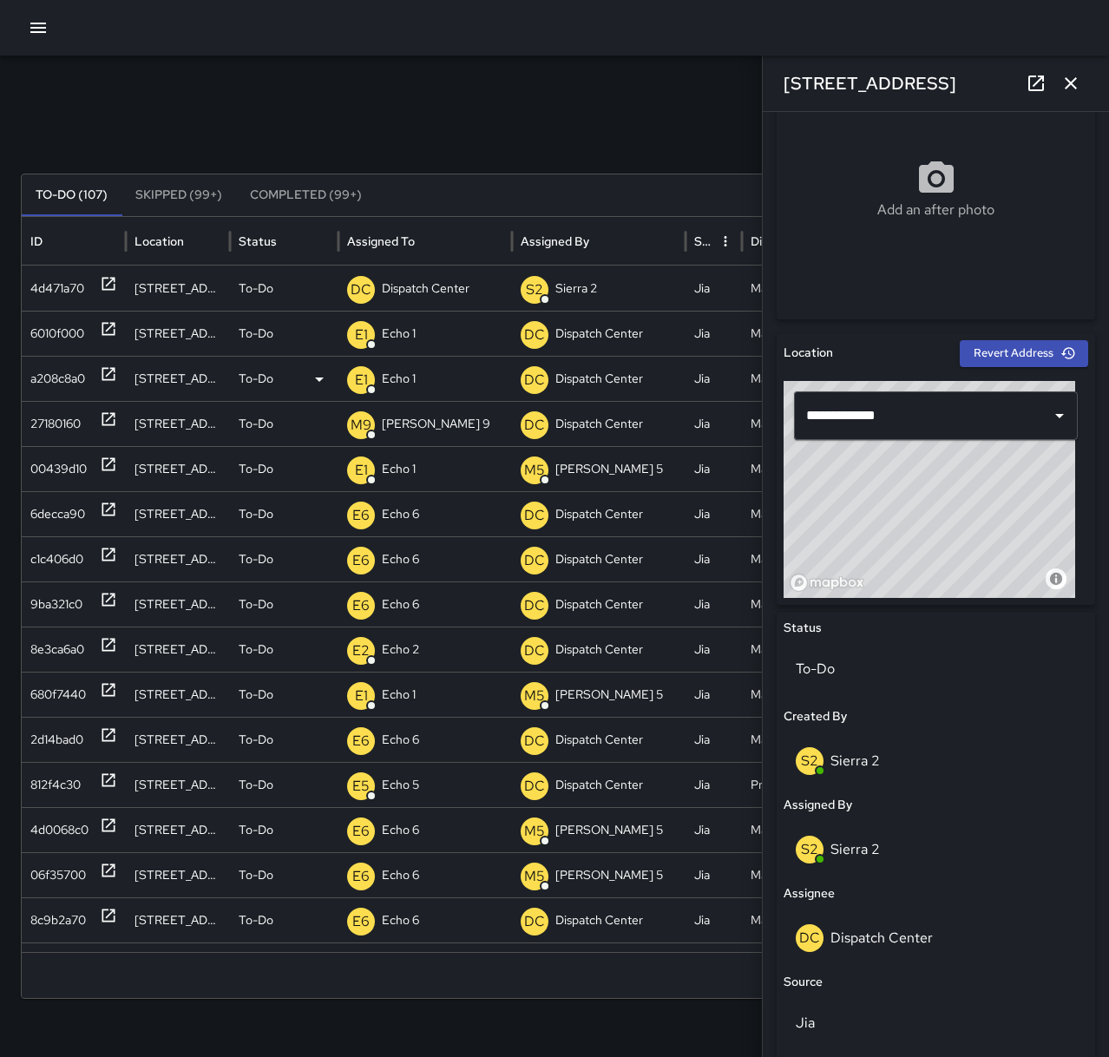
scroll to position [246, 0]
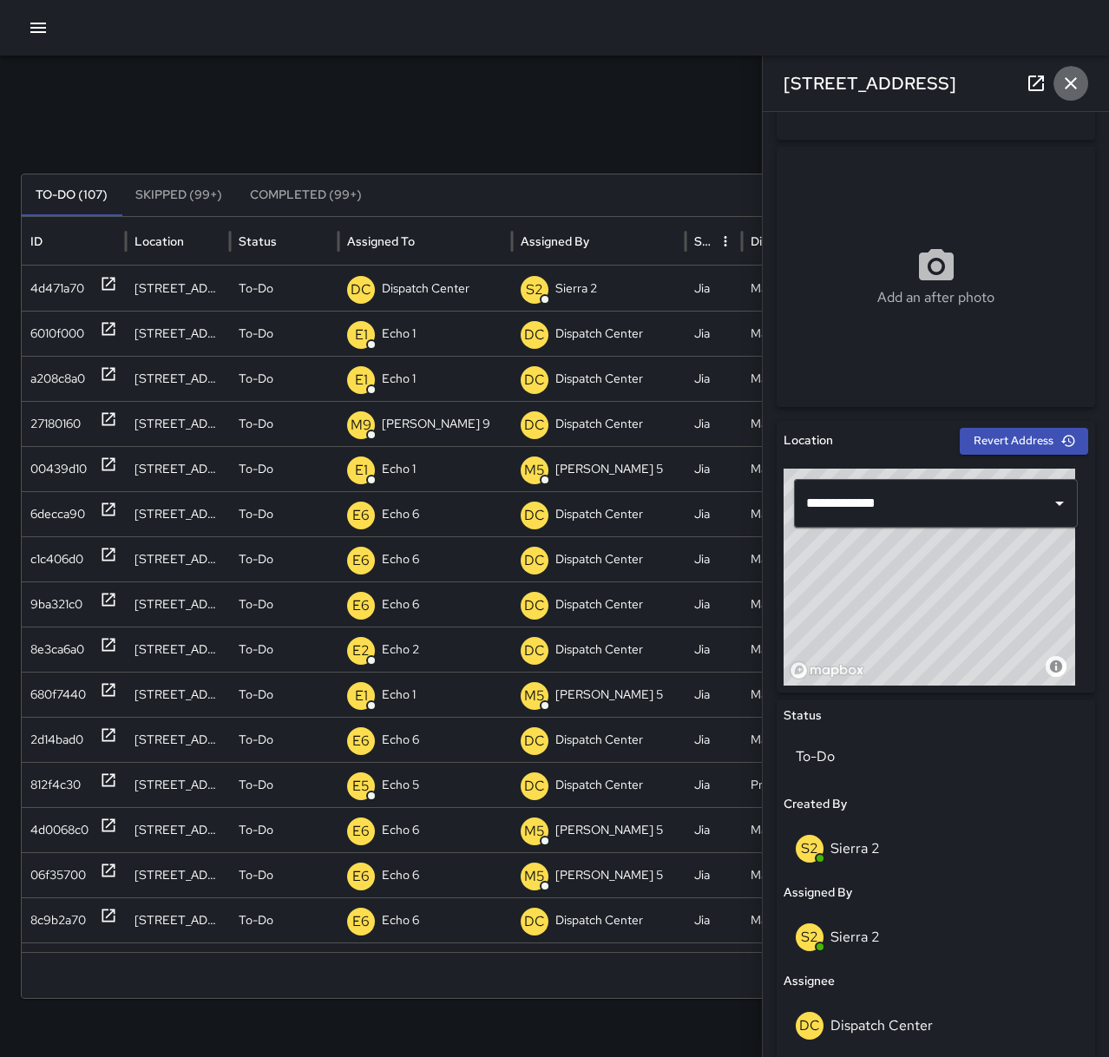
click at [1066, 89] on icon "button" at bounding box center [1071, 83] width 21 height 21
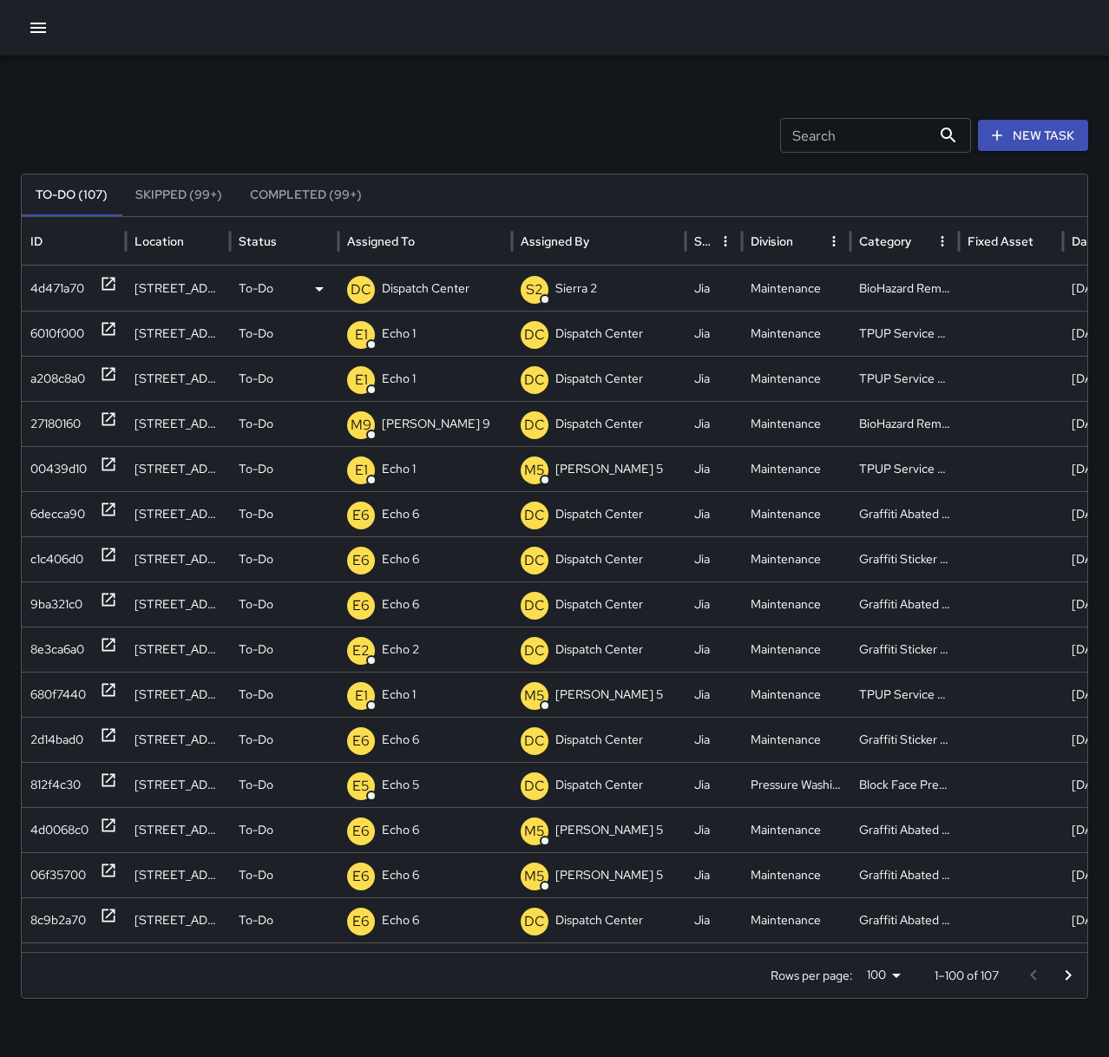
click at [67, 286] on div "4d471a70" at bounding box center [57, 288] width 54 height 44
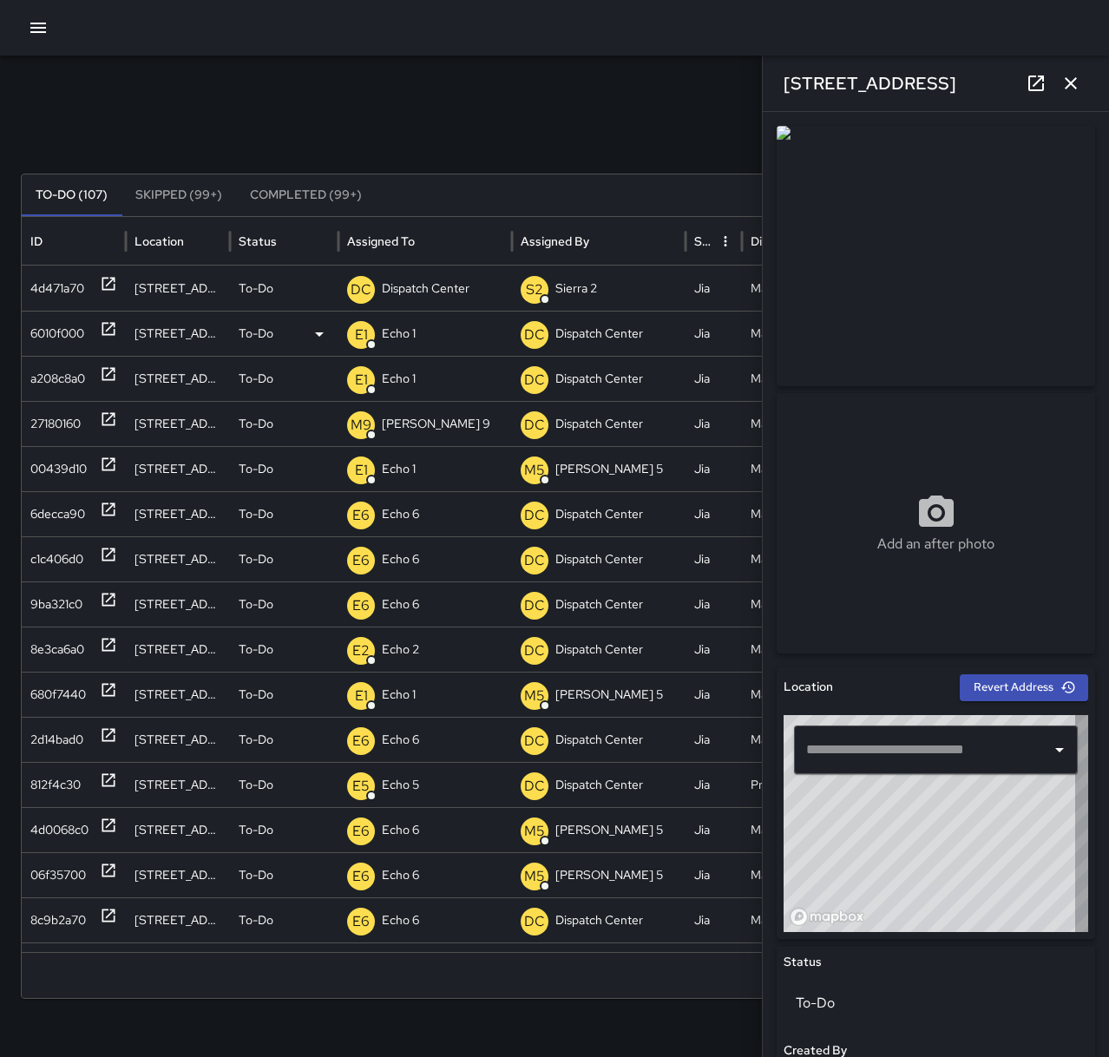
type input "**********"
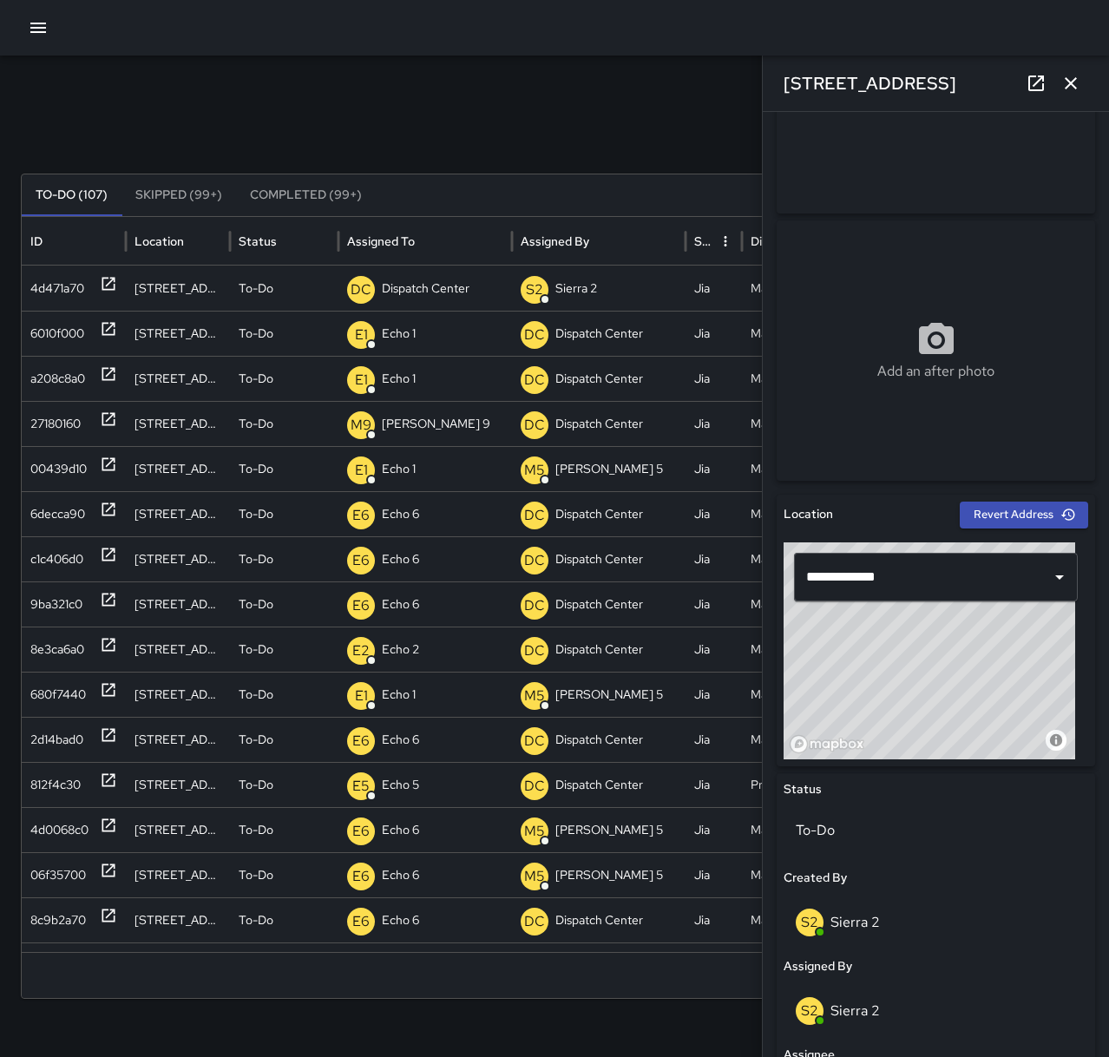
scroll to position [290, 0]
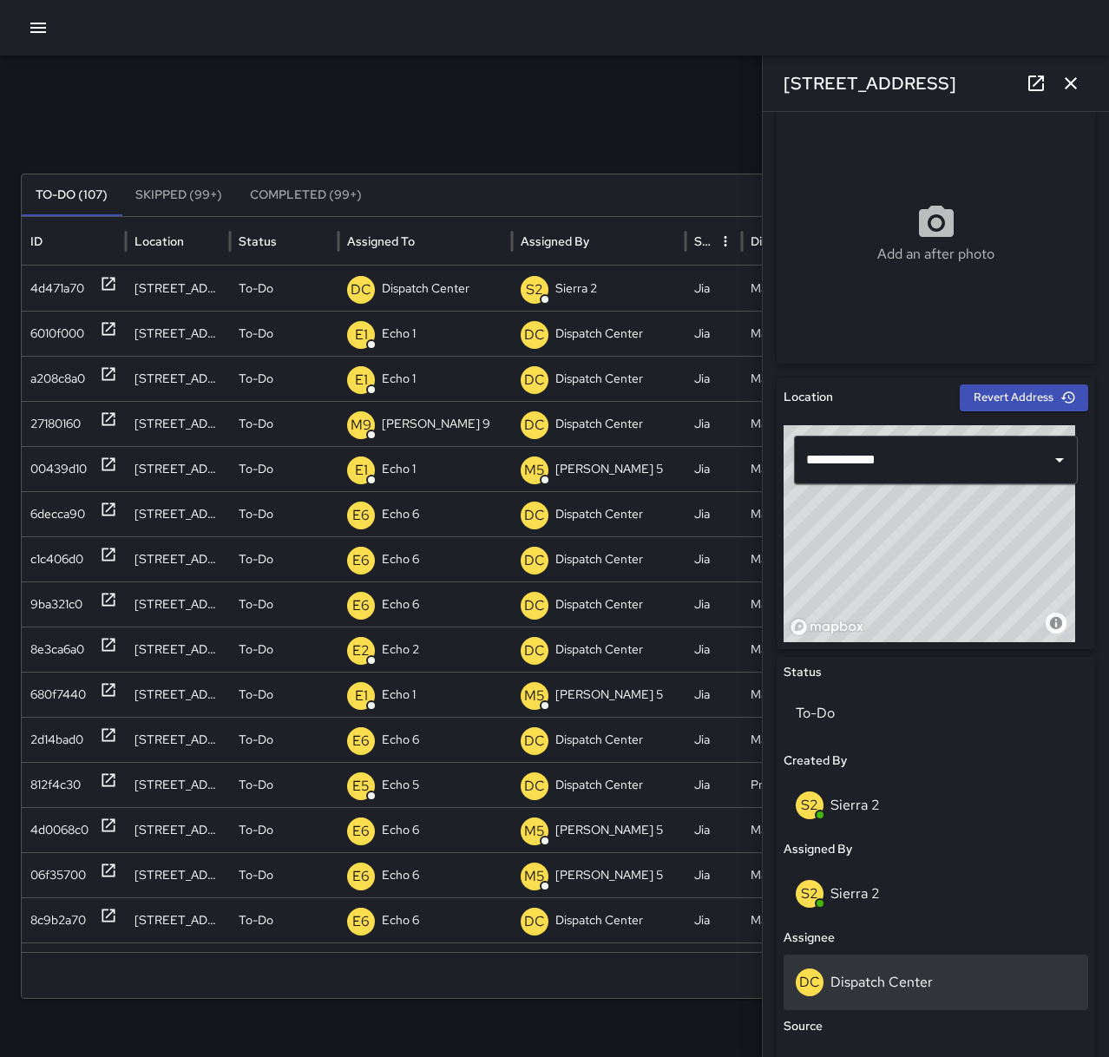
click at [942, 975] on div "DC Dispatch Center" at bounding box center [936, 983] width 280 height 28
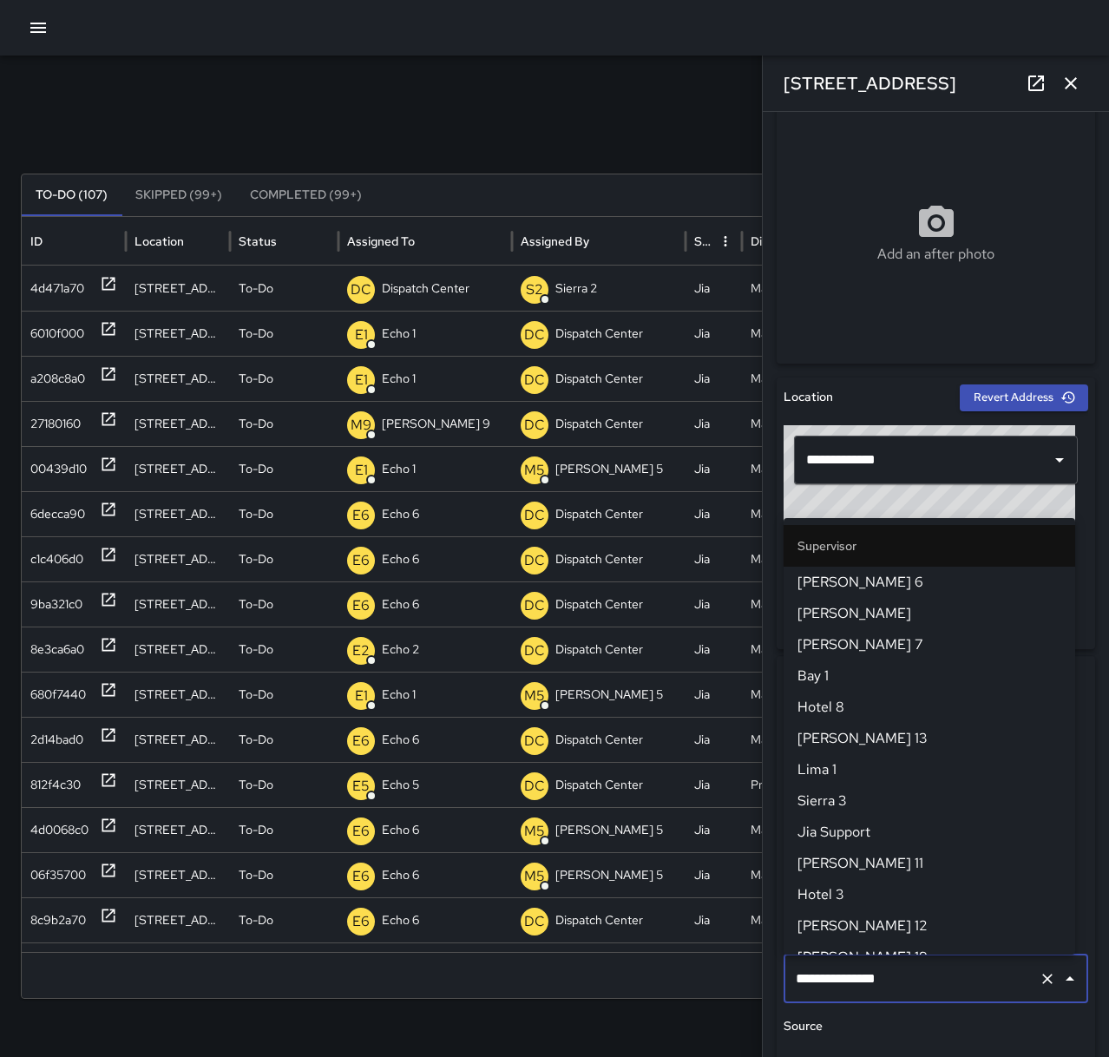
scroll to position [1674, 0]
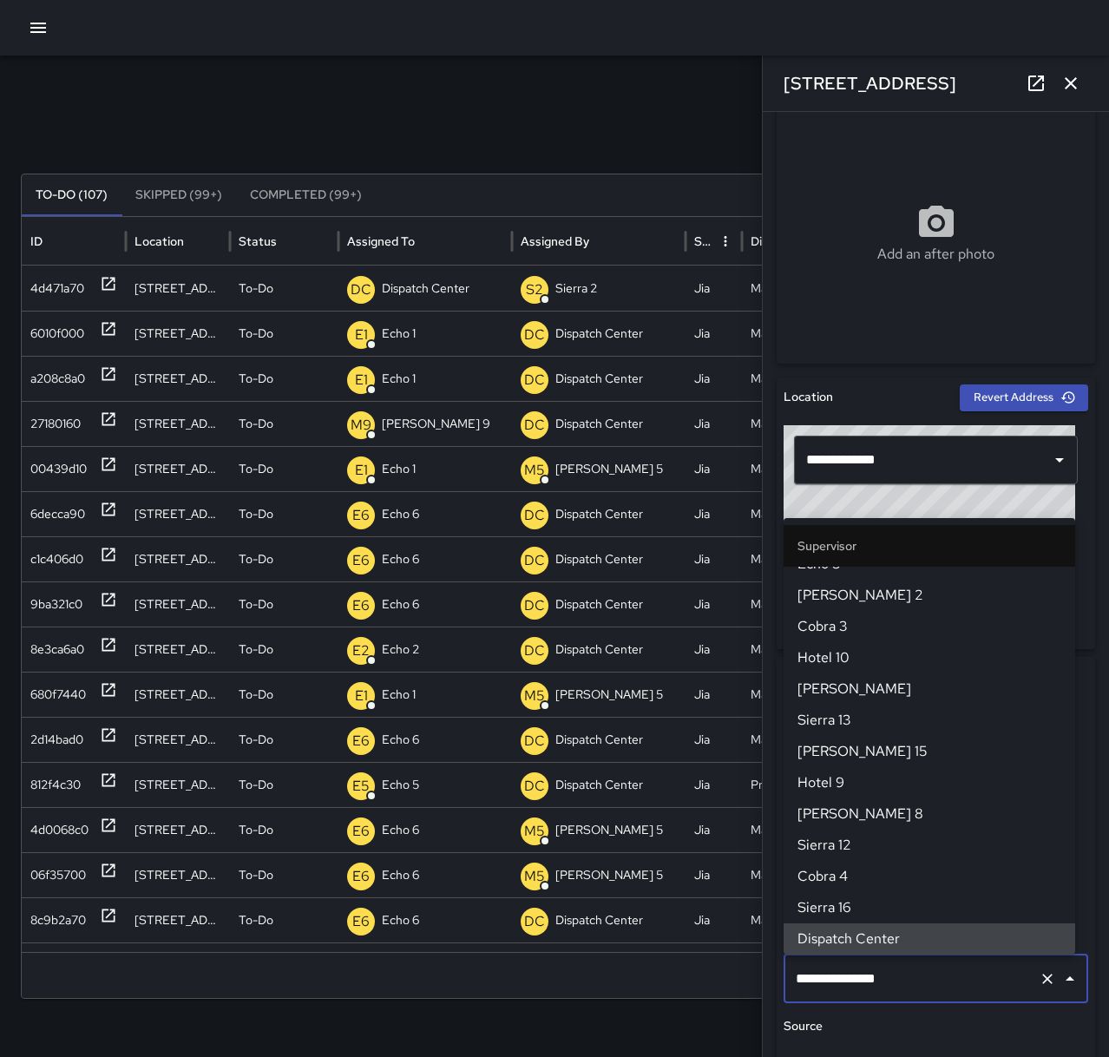
click at [1042, 979] on icon "Clear" at bounding box center [1047, 979] width 10 height 10
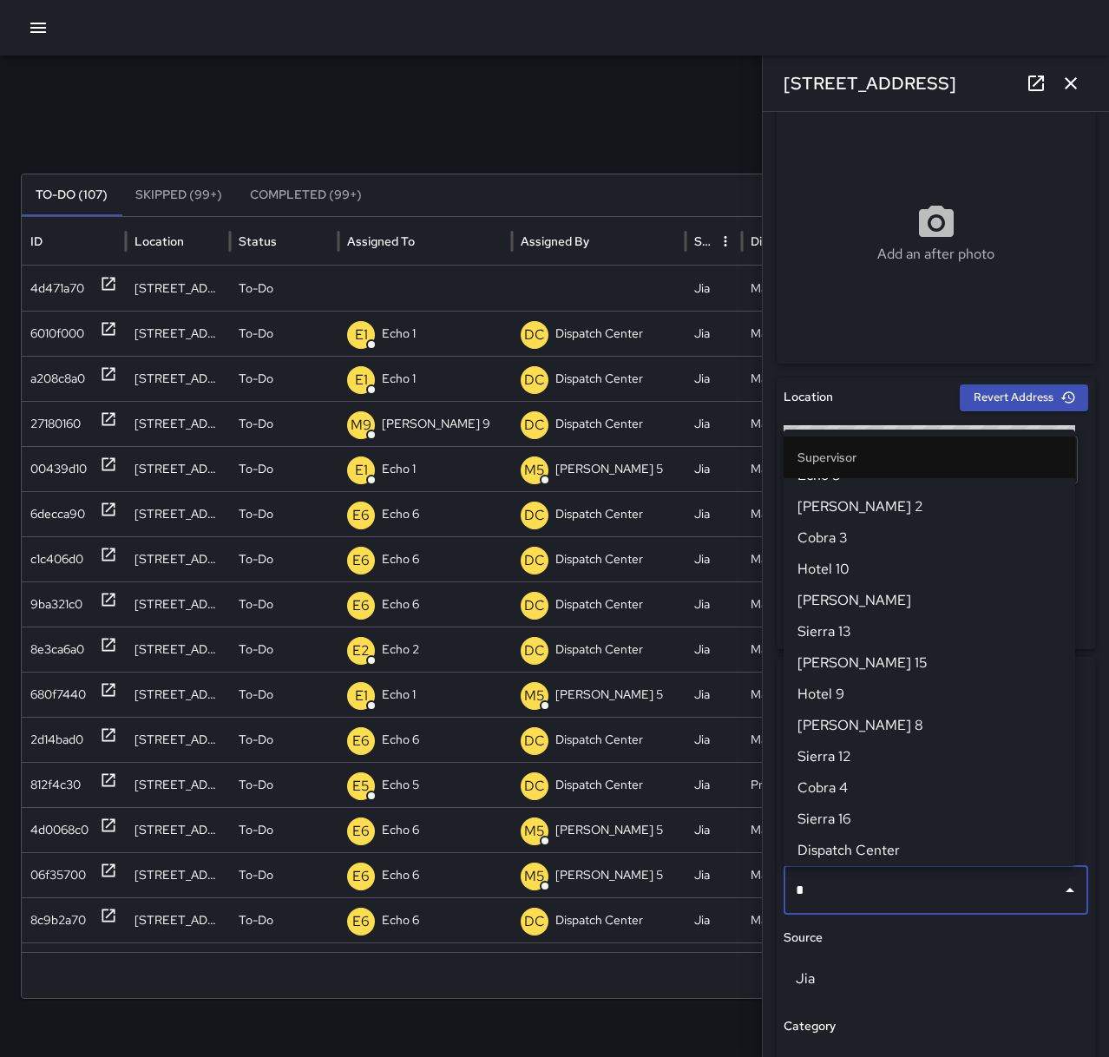
scroll to position [0, 0]
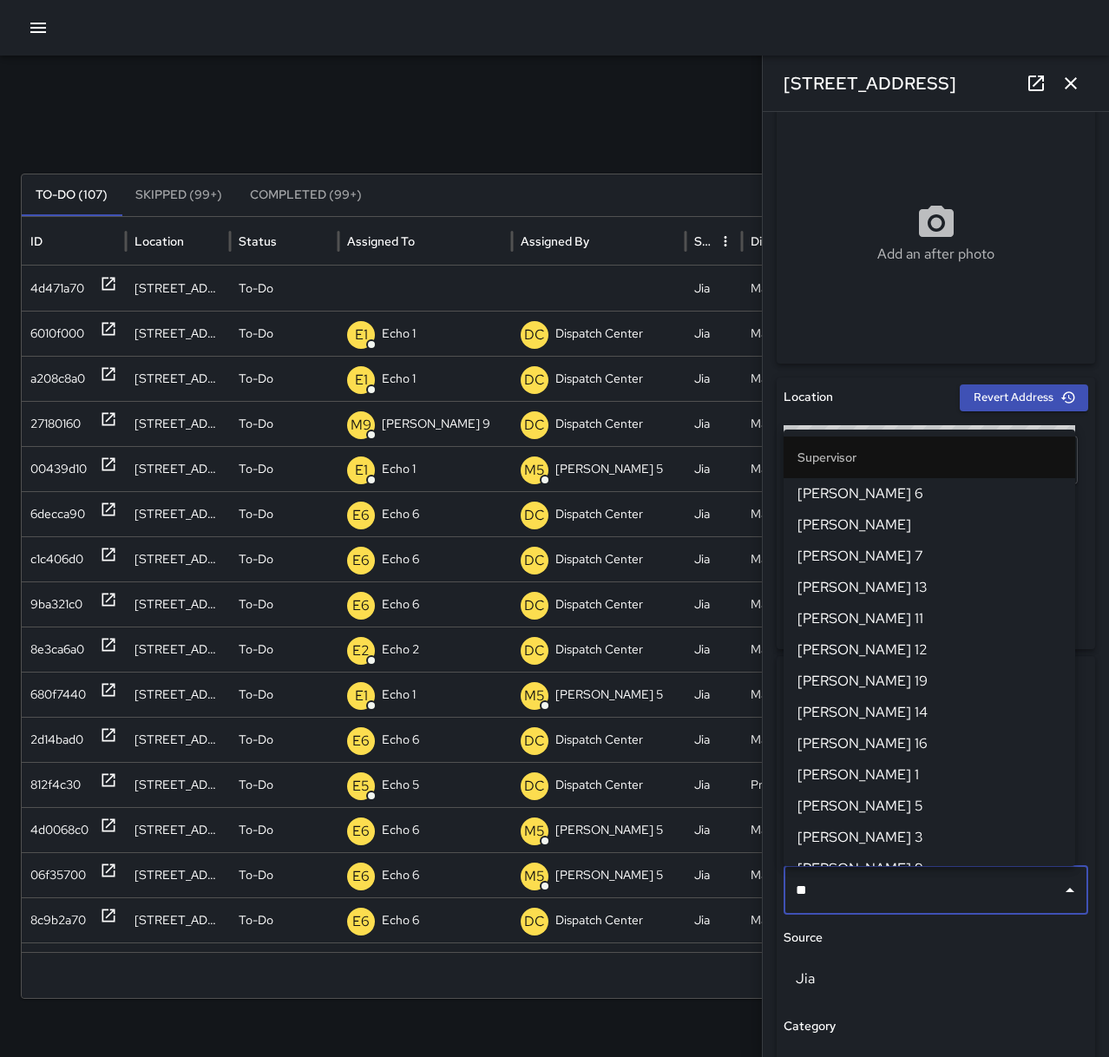
type input "*"
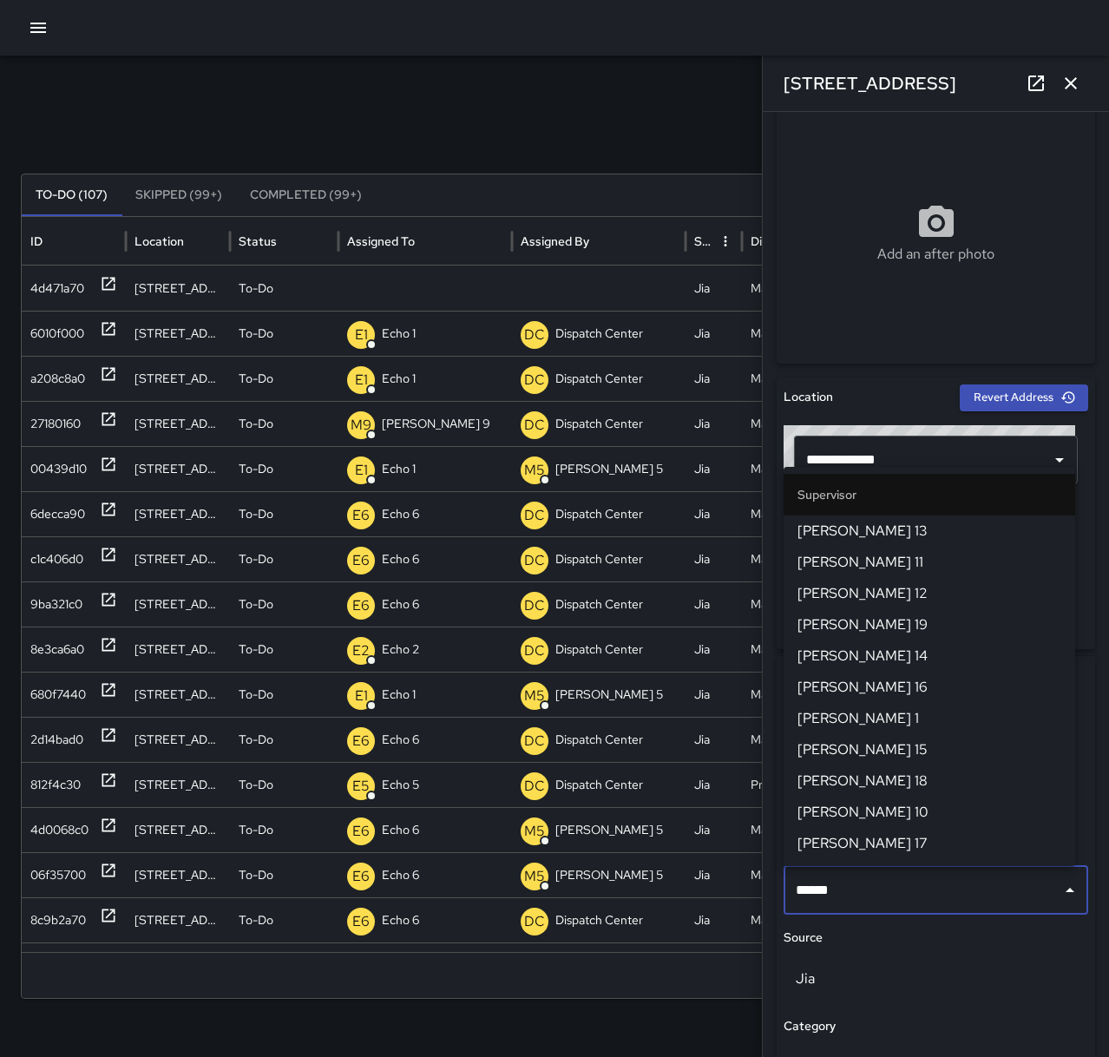
type input "******"
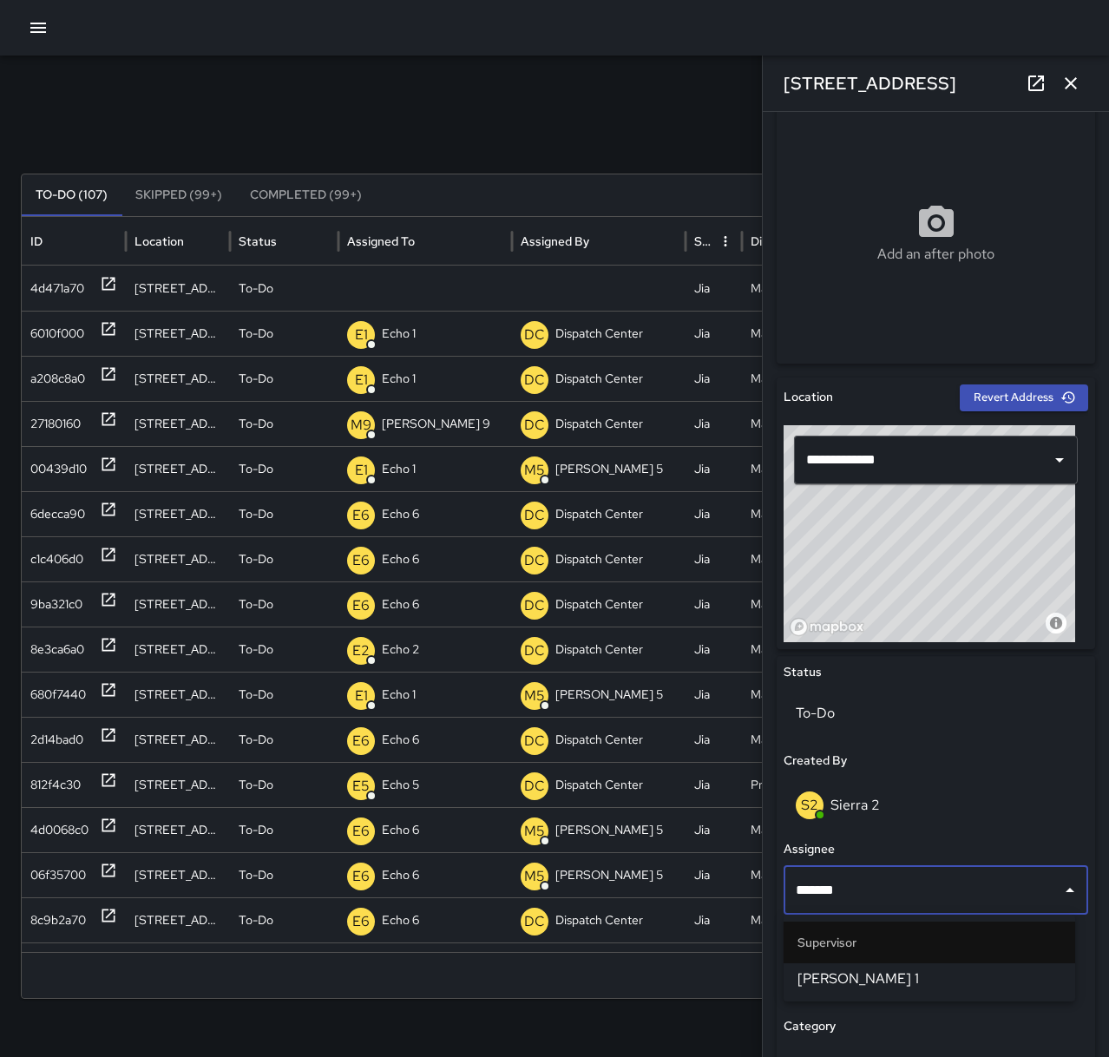
click at [870, 978] on span "[PERSON_NAME] 1" at bounding box center [930, 979] width 264 height 21
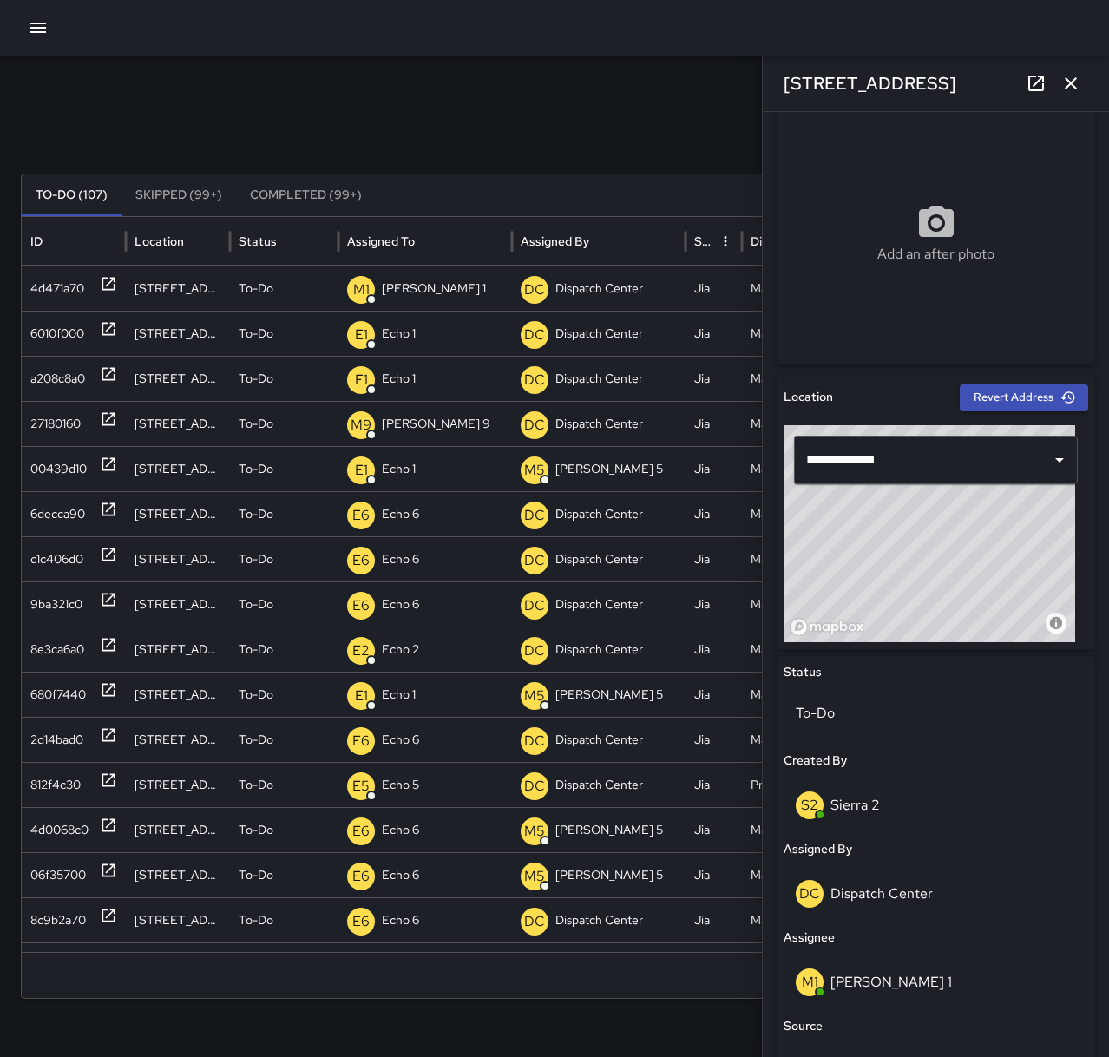
click at [1070, 84] on icon "button" at bounding box center [1071, 83] width 12 height 12
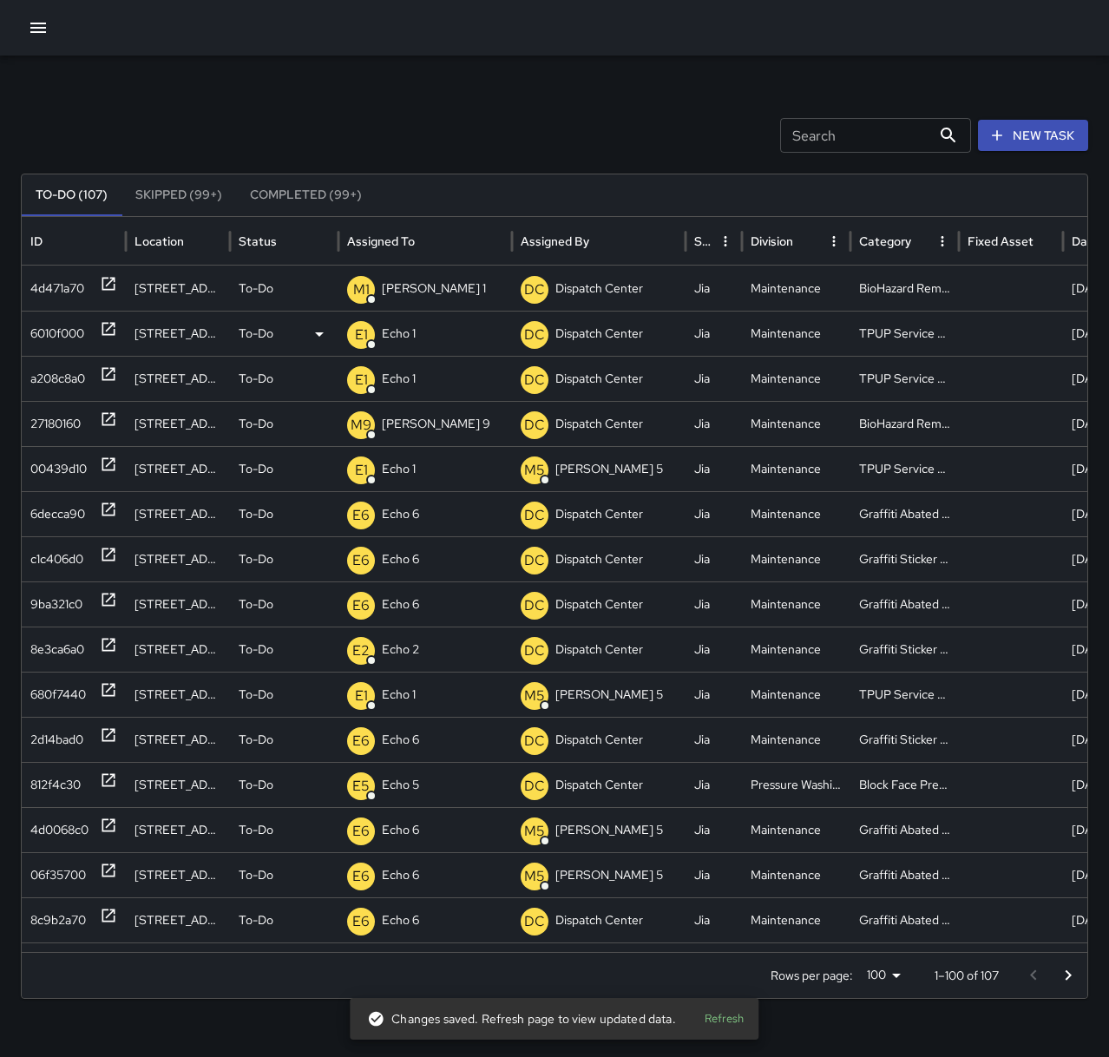
click at [109, 327] on icon at bounding box center [108, 329] width 13 height 13
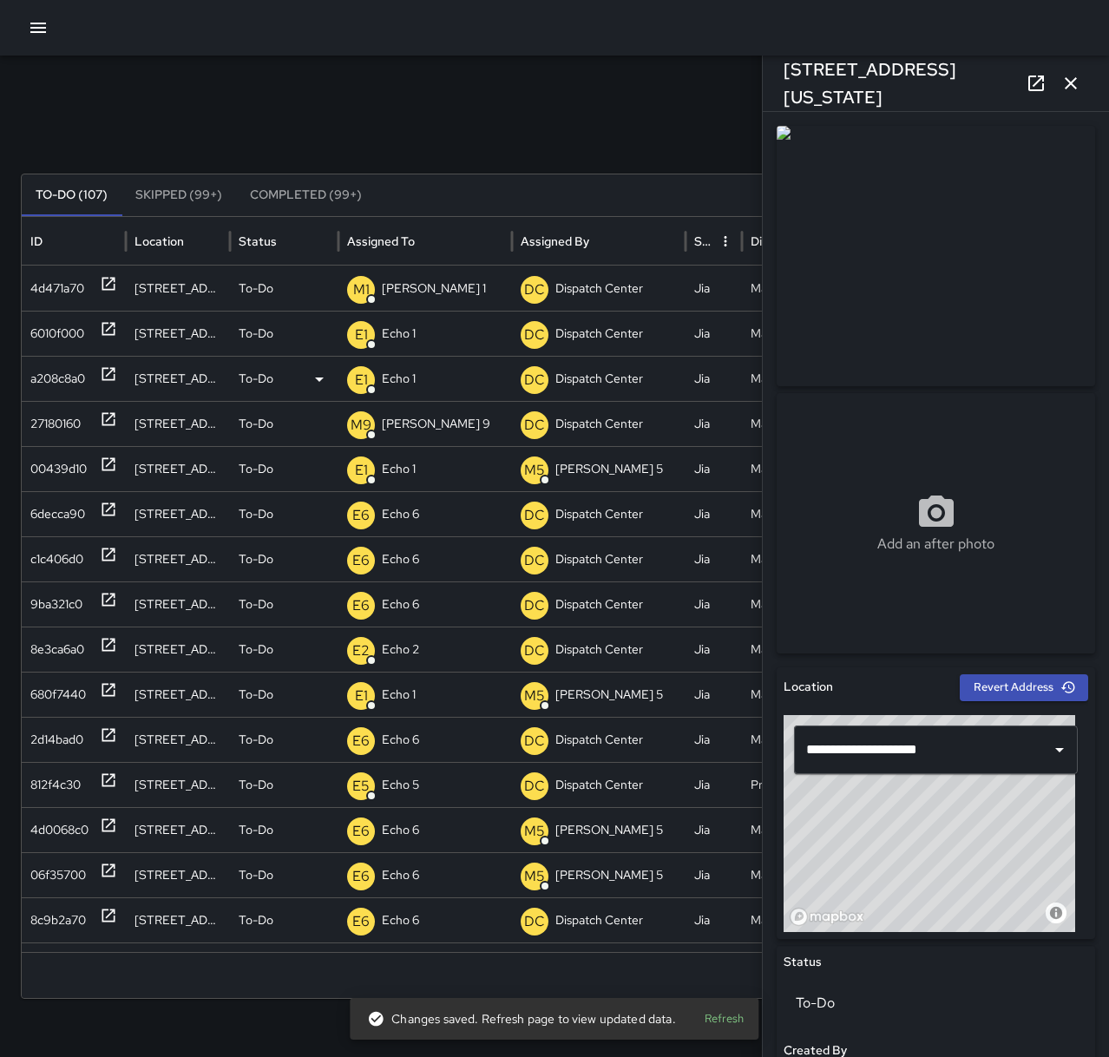
click at [106, 382] on icon at bounding box center [108, 373] width 17 height 17
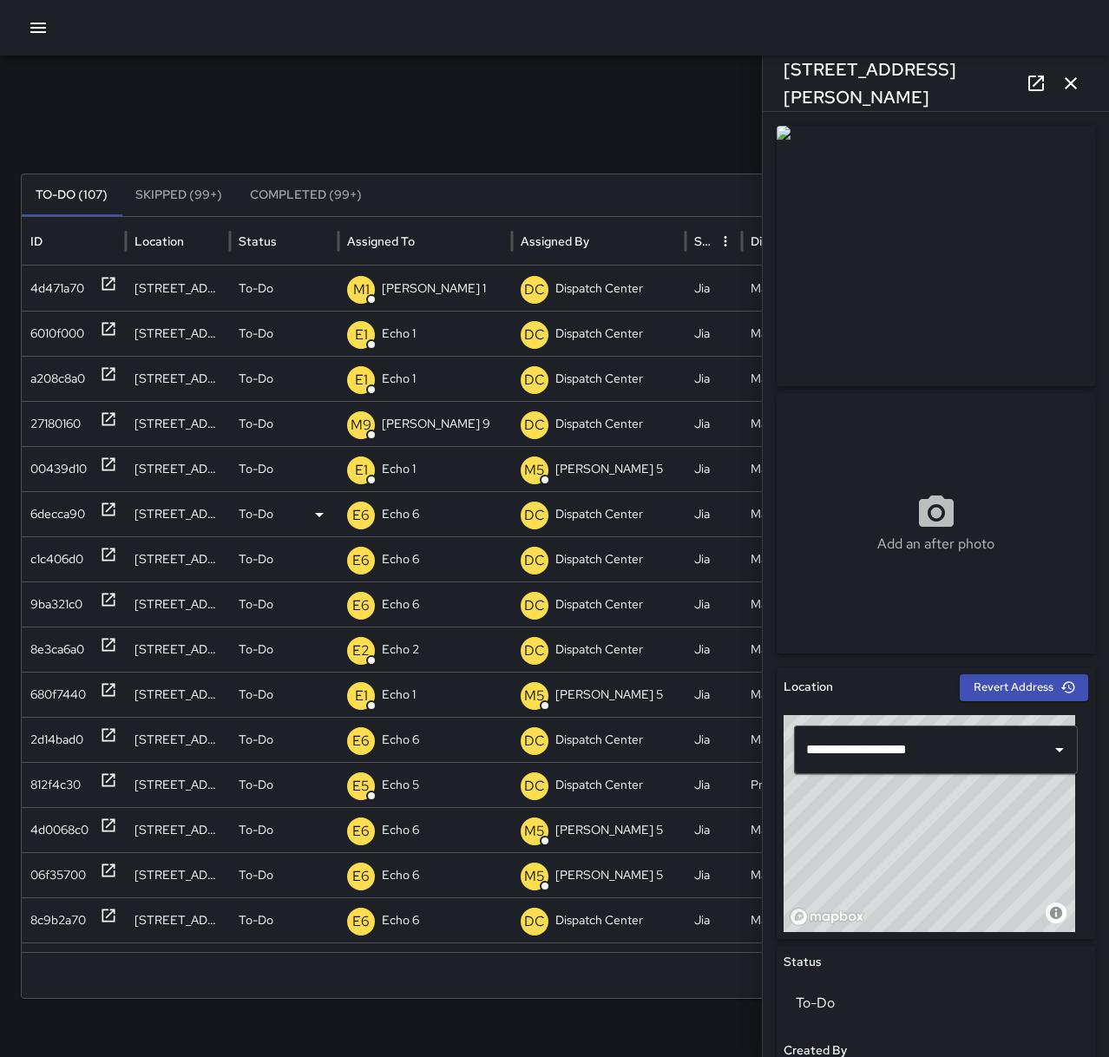
click at [109, 505] on icon at bounding box center [108, 509] width 17 height 17
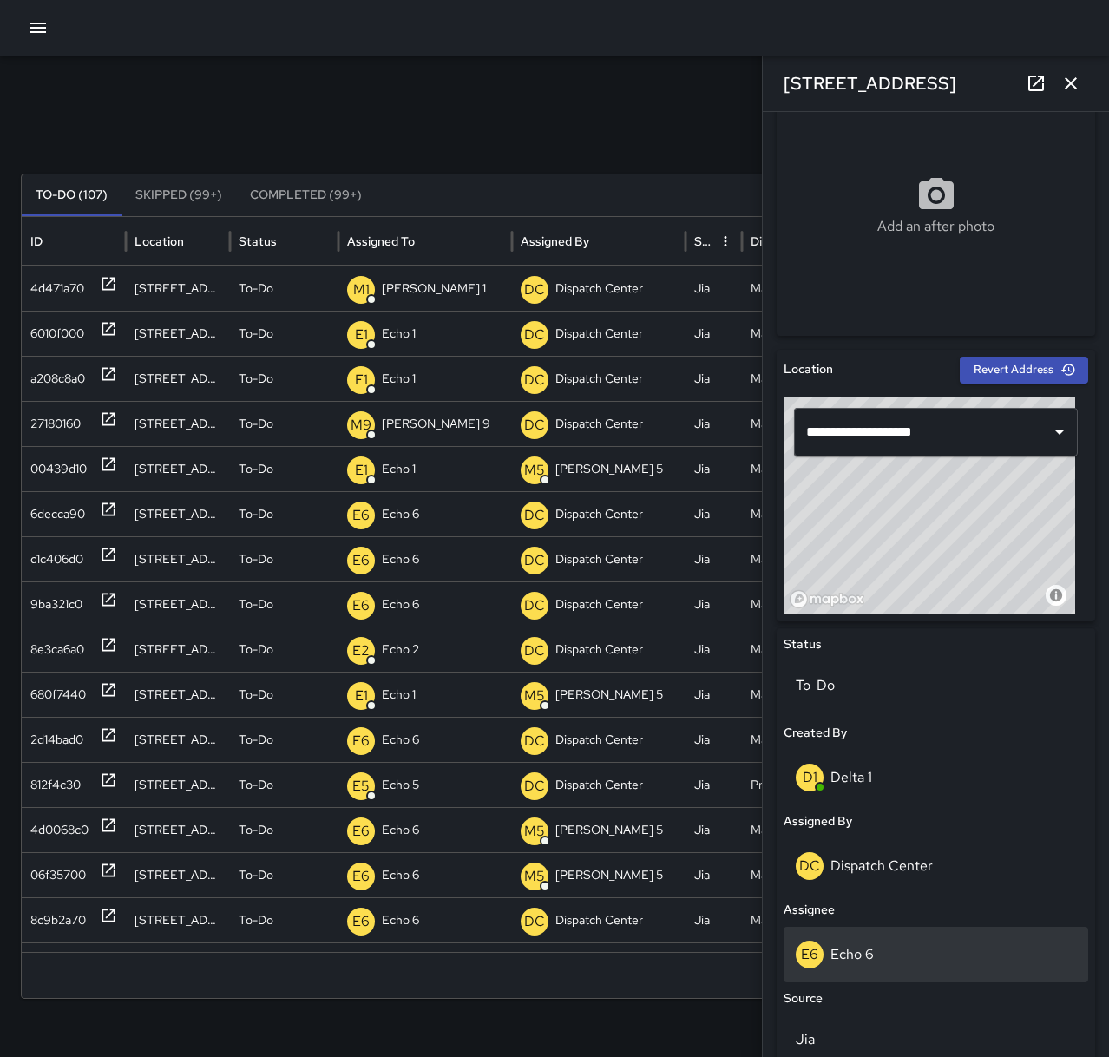
scroll to position [347, 0]
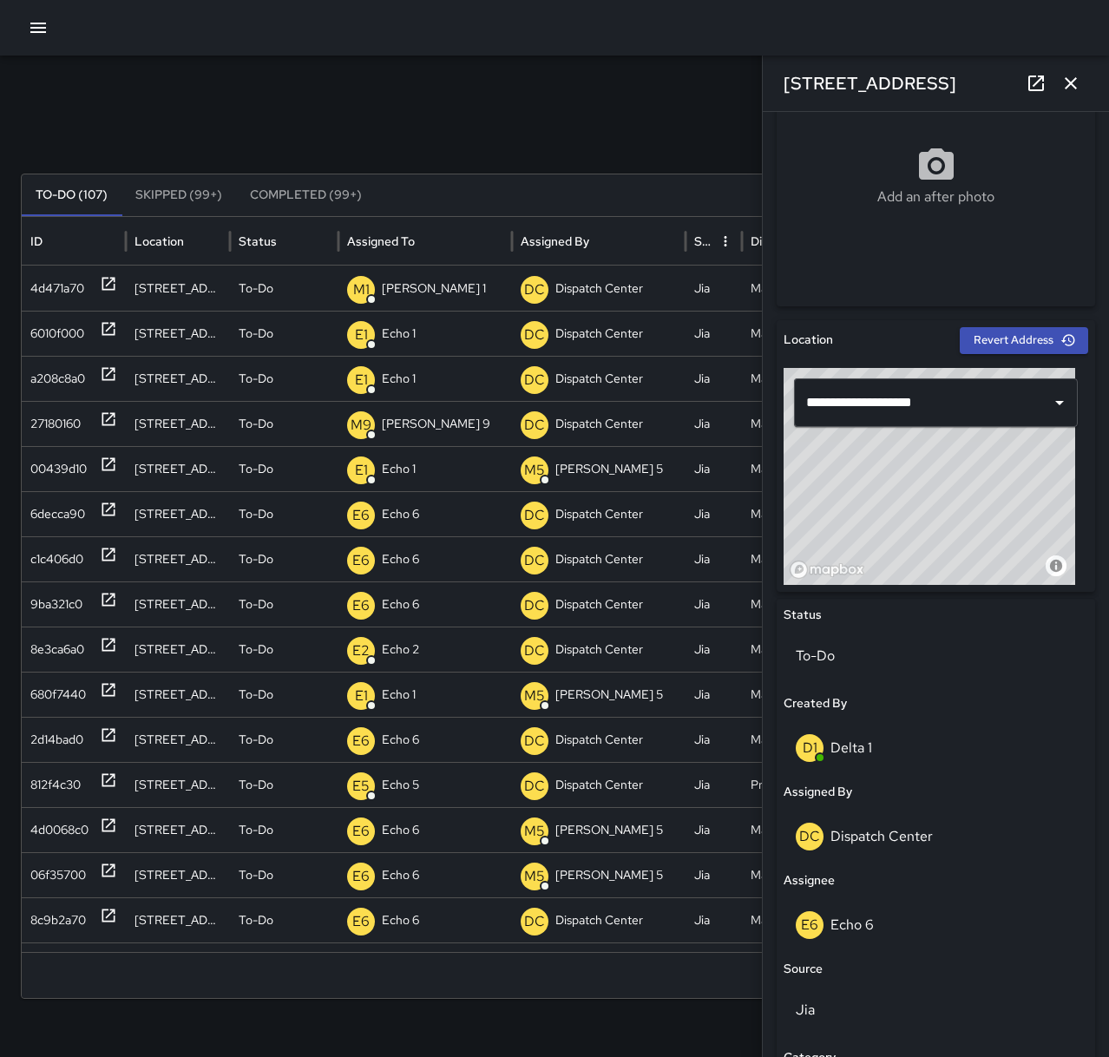
click at [31, 23] on icon "button" at bounding box center [38, 28] width 16 height 10
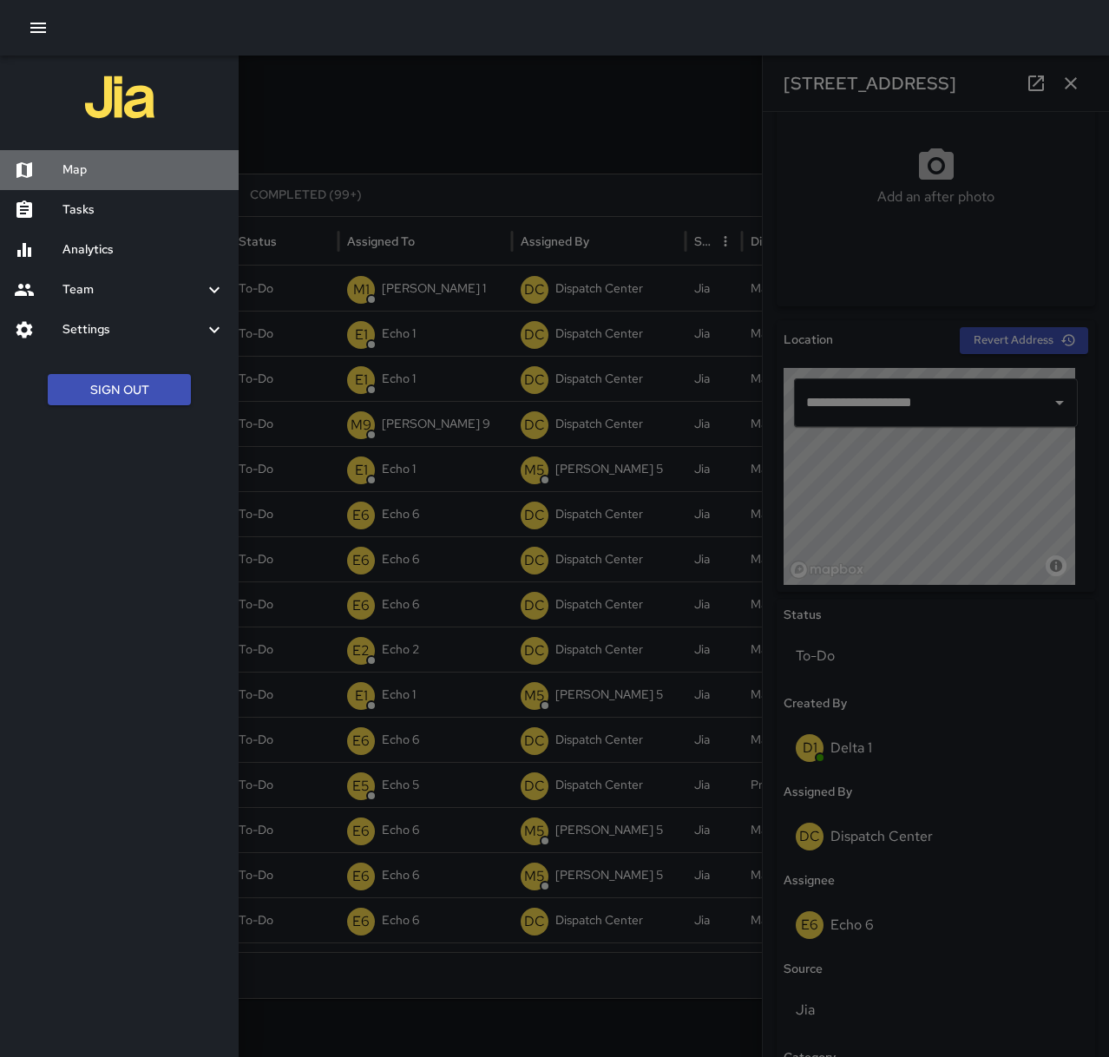
click at [84, 163] on h6 "Map" at bounding box center [143, 170] width 162 height 19
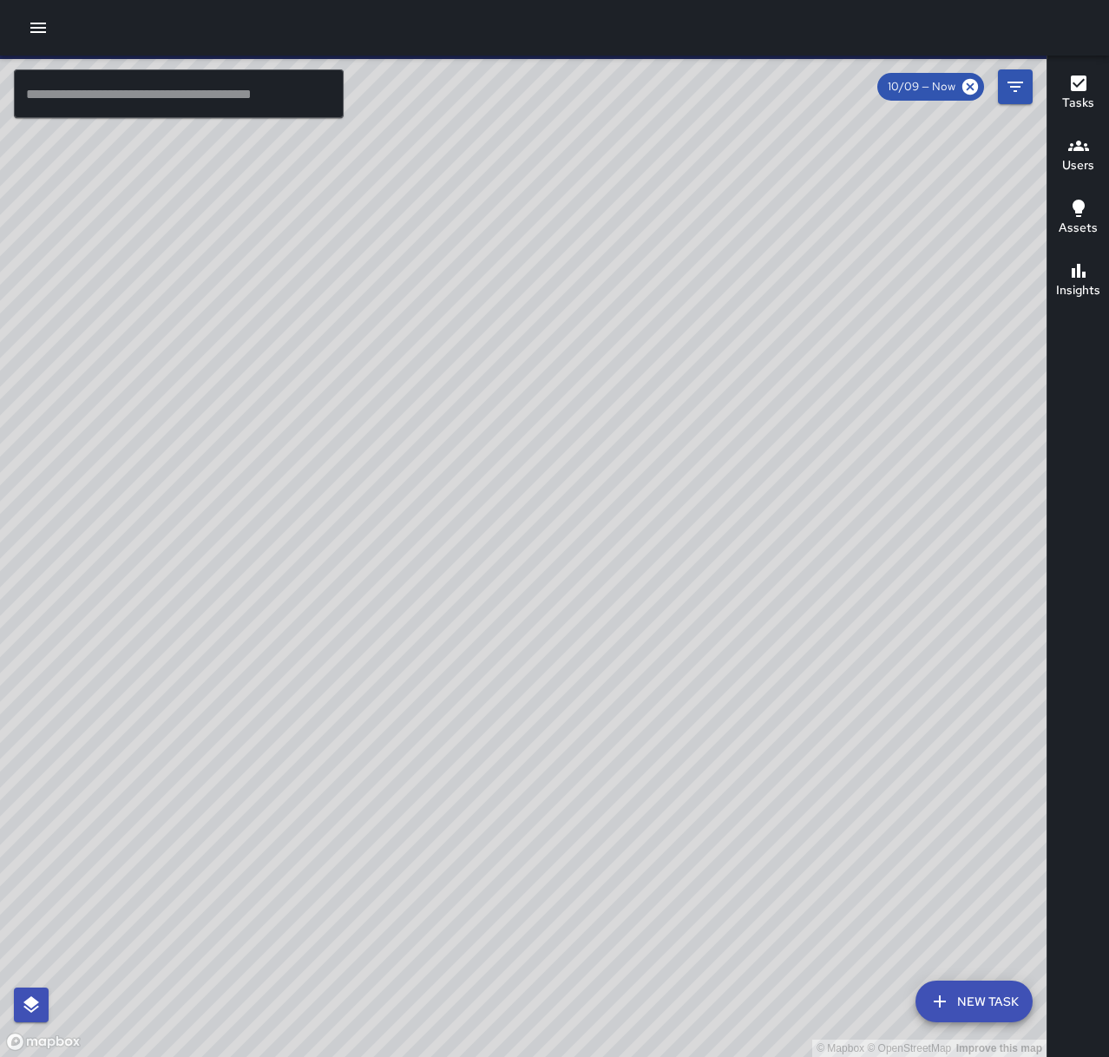
drag, startPoint x: 518, startPoint y: 594, endPoint x: 828, endPoint y: 442, distance: 345.4
click at [828, 442] on div "© Mapbox © OpenStreetMap Improve this map" at bounding box center [523, 556] width 1047 height 1001
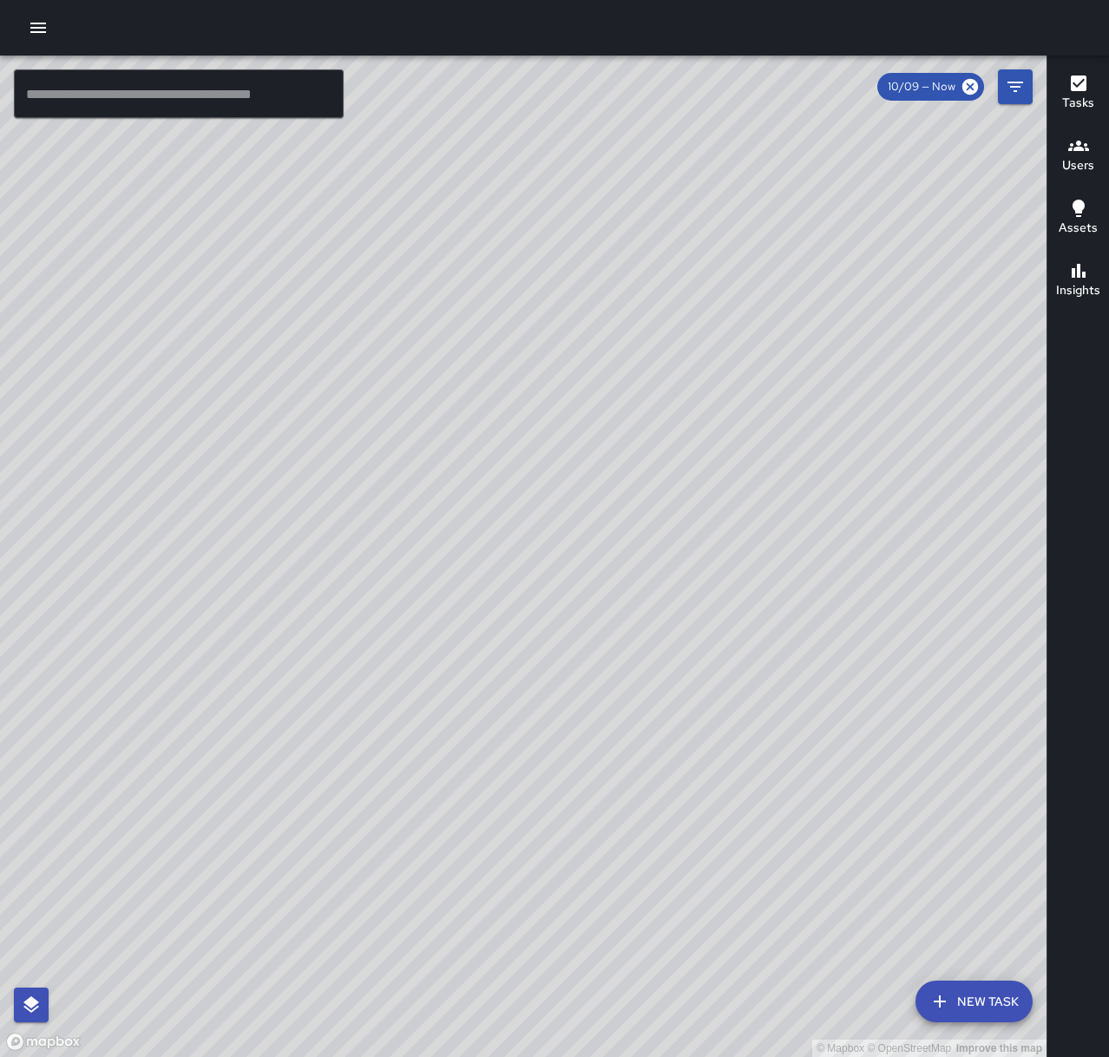
drag, startPoint x: 702, startPoint y: 634, endPoint x: 829, endPoint y: 418, distance: 250.5
click at [829, 418] on div "© Mapbox © OpenStreetMap Improve this map" at bounding box center [523, 556] width 1047 height 1001
drag, startPoint x: 772, startPoint y: 547, endPoint x: 763, endPoint y: 394, distance: 153.0
click at [763, 394] on div "© Mapbox © OpenStreetMap Improve this map" at bounding box center [523, 556] width 1047 height 1001
drag, startPoint x: 812, startPoint y: 355, endPoint x: 561, endPoint y: 506, distance: 293.5
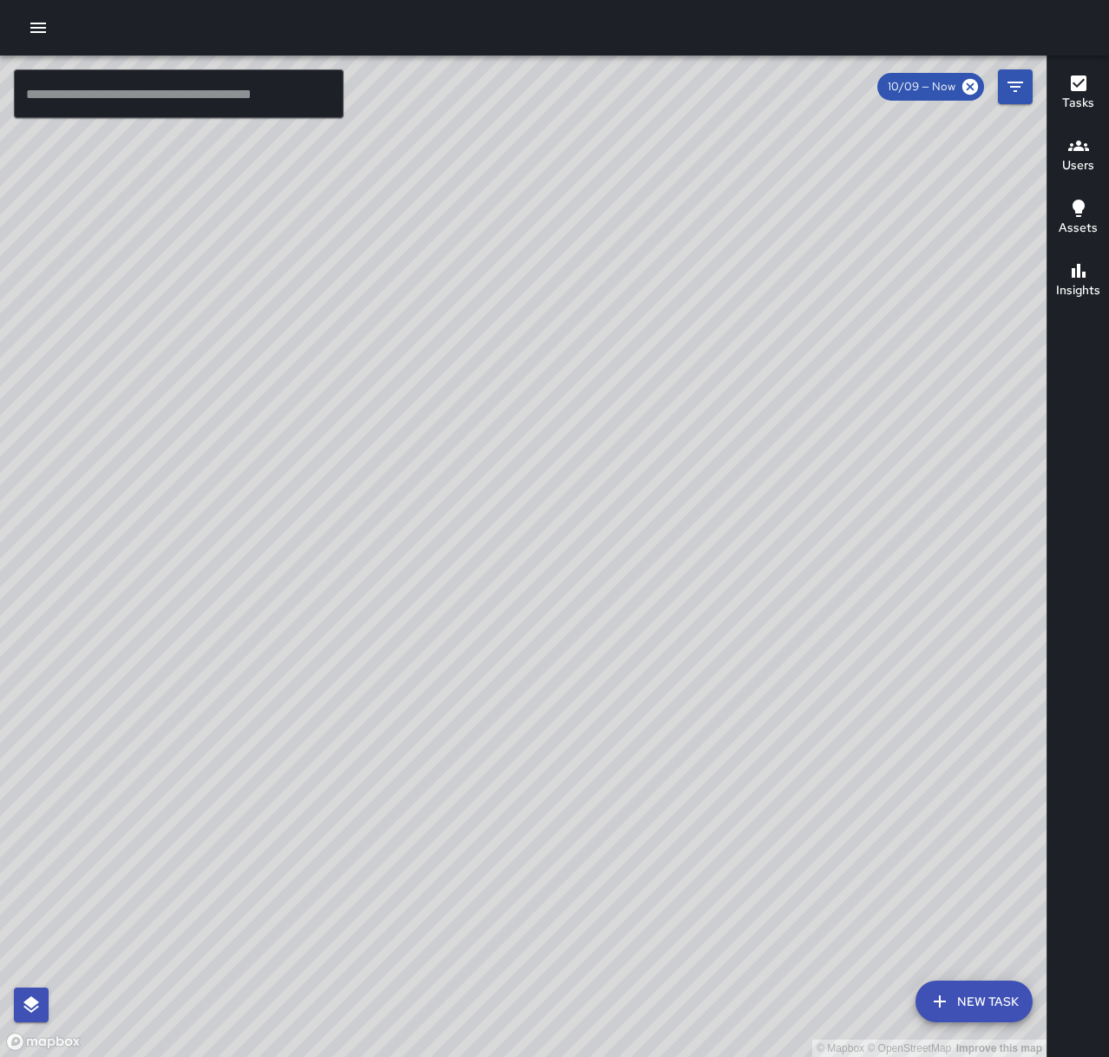
click at [561, 659] on div "© Mapbox © OpenStreetMap Improve this map" at bounding box center [523, 556] width 1047 height 1001
drag, startPoint x: 586, startPoint y: 340, endPoint x: 522, endPoint y: 577, distance: 245.5
click at [474, 647] on div "© Mapbox © OpenStreetMap Improve this map" at bounding box center [523, 556] width 1047 height 1001
drag, startPoint x: 660, startPoint y: 675, endPoint x: 756, endPoint y: 683, distance: 95.8
click at [756, 683] on div "© Mapbox © OpenStreetMap Improve this map" at bounding box center [523, 556] width 1047 height 1001
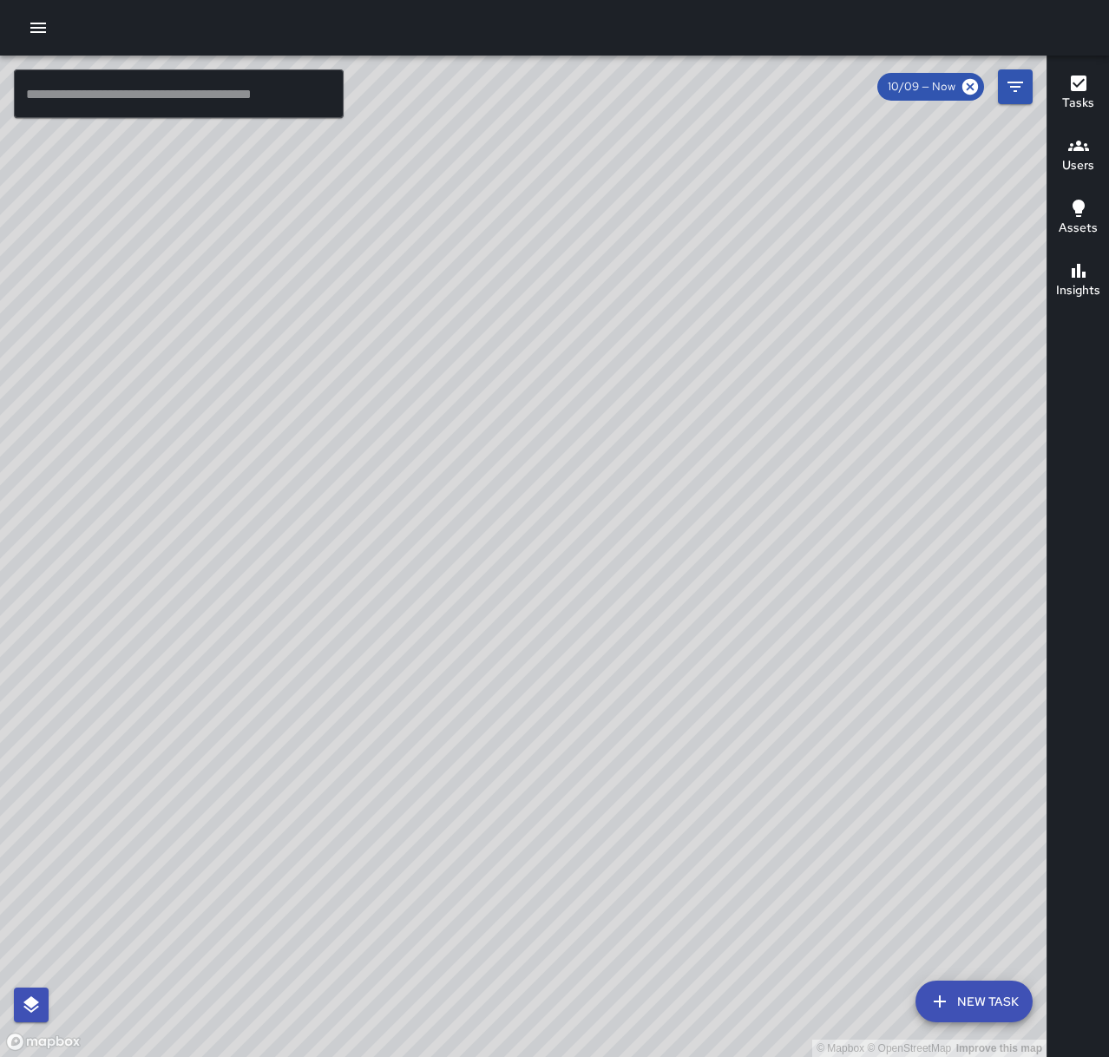
drag, startPoint x: 546, startPoint y: 649, endPoint x: 494, endPoint y: 437, distance: 218.9
click at [494, 437] on div "© Mapbox © OpenStreetMap Improve this map" at bounding box center [523, 556] width 1047 height 1001
drag, startPoint x: 489, startPoint y: 726, endPoint x: 648, endPoint y: 582, distance: 214.4
click at [648, 582] on div "© Mapbox © OpenStreetMap Improve this map" at bounding box center [523, 556] width 1047 height 1001
drag, startPoint x: 437, startPoint y: 684, endPoint x: 686, endPoint y: 521, distance: 297.8
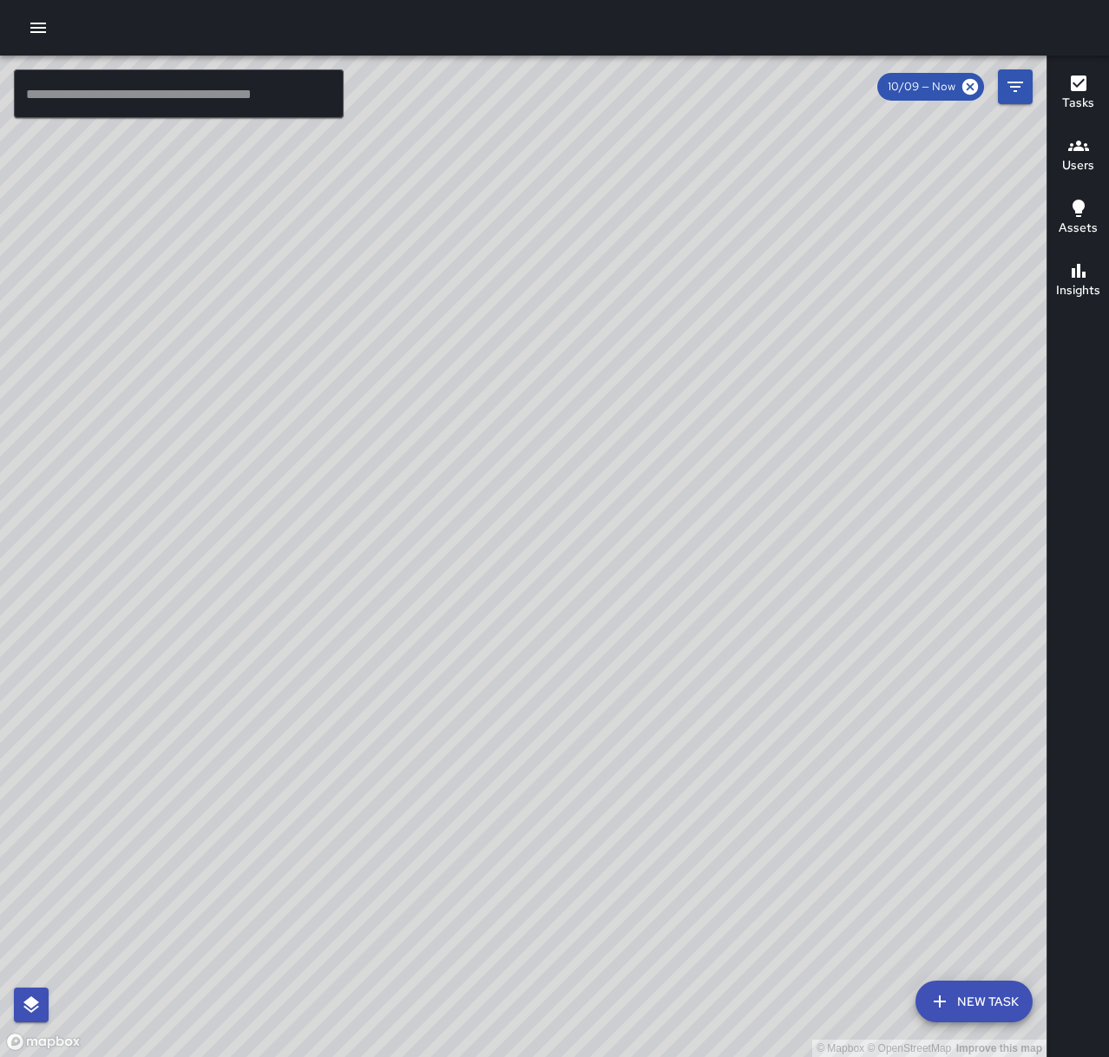
click at [686, 522] on div "© Mapbox © OpenStreetMap Improve this map" at bounding box center [523, 556] width 1047 height 1001
drag, startPoint x: 614, startPoint y: 739, endPoint x: 704, endPoint y: 488, distance: 267.4
click at [728, 488] on div "© Mapbox © OpenStreetMap Improve this map" at bounding box center [523, 556] width 1047 height 1001
drag, startPoint x: 741, startPoint y: 399, endPoint x: 780, endPoint y: 679, distance: 282.2
click at [780, 679] on div "© Mapbox © OpenStreetMap Improve this map" at bounding box center [523, 556] width 1047 height 1001
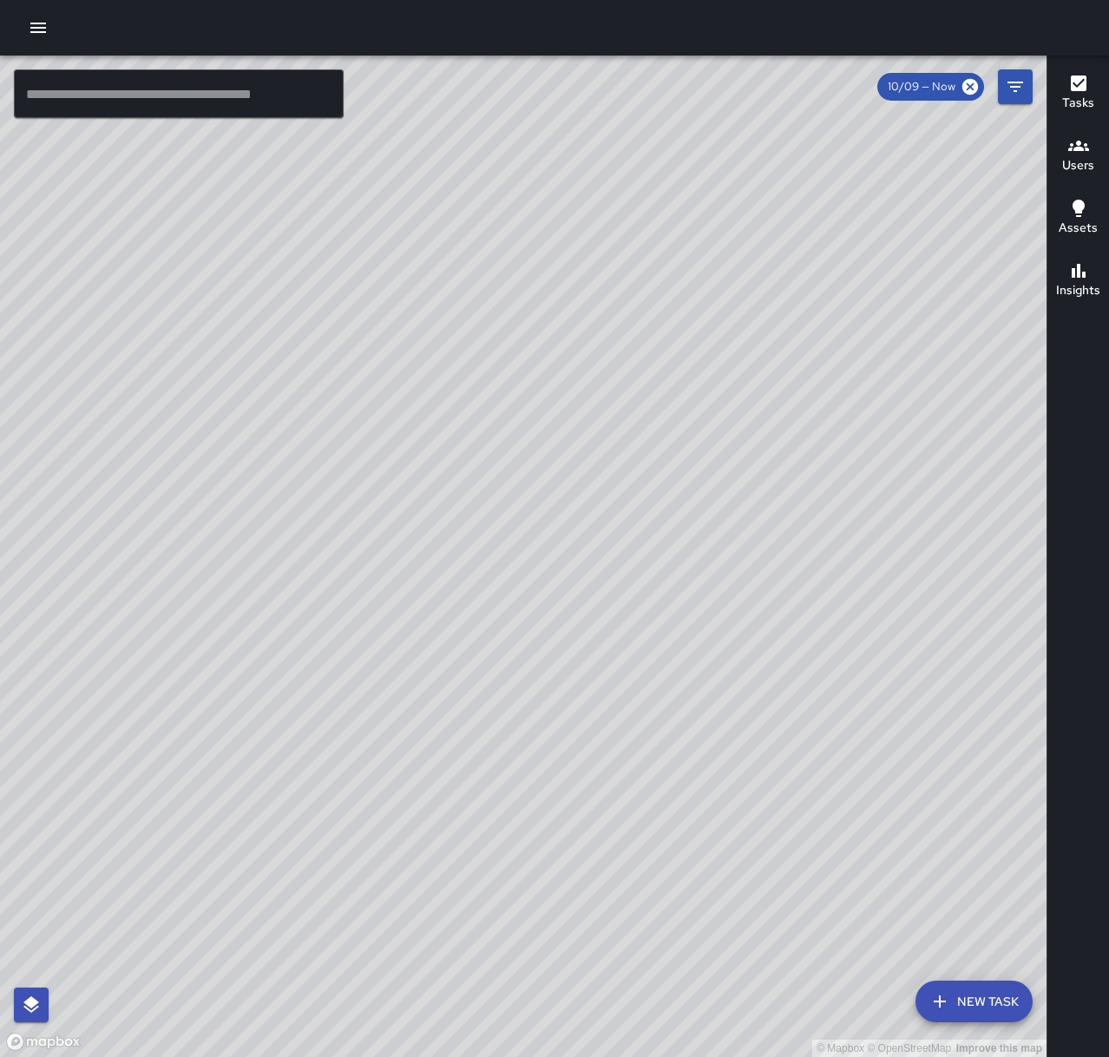
drag, startPoint x: 872, startPoint y: 422, endPoint x: 685, endPoint y: 689, distance: 326.5
click at [688, 689] on div "© Mapbox © OpenStreetMap Improve this map" at bounding box center [523, 556] width 1047 height 1001
drag, startPoint x: 814, startPoint y: 377, endPoint x: 832, endPoint y: 470, distance: 95.5
click at [832, 470] on div "© Mapbox © OpenStreetMap Improve this map" at bounding box center [523, 556] width 1047 height 1001
drag, startPoint x: 500, startPoint y: 586, endPoint x: 380, endPoint y: 489, distance: 153.7
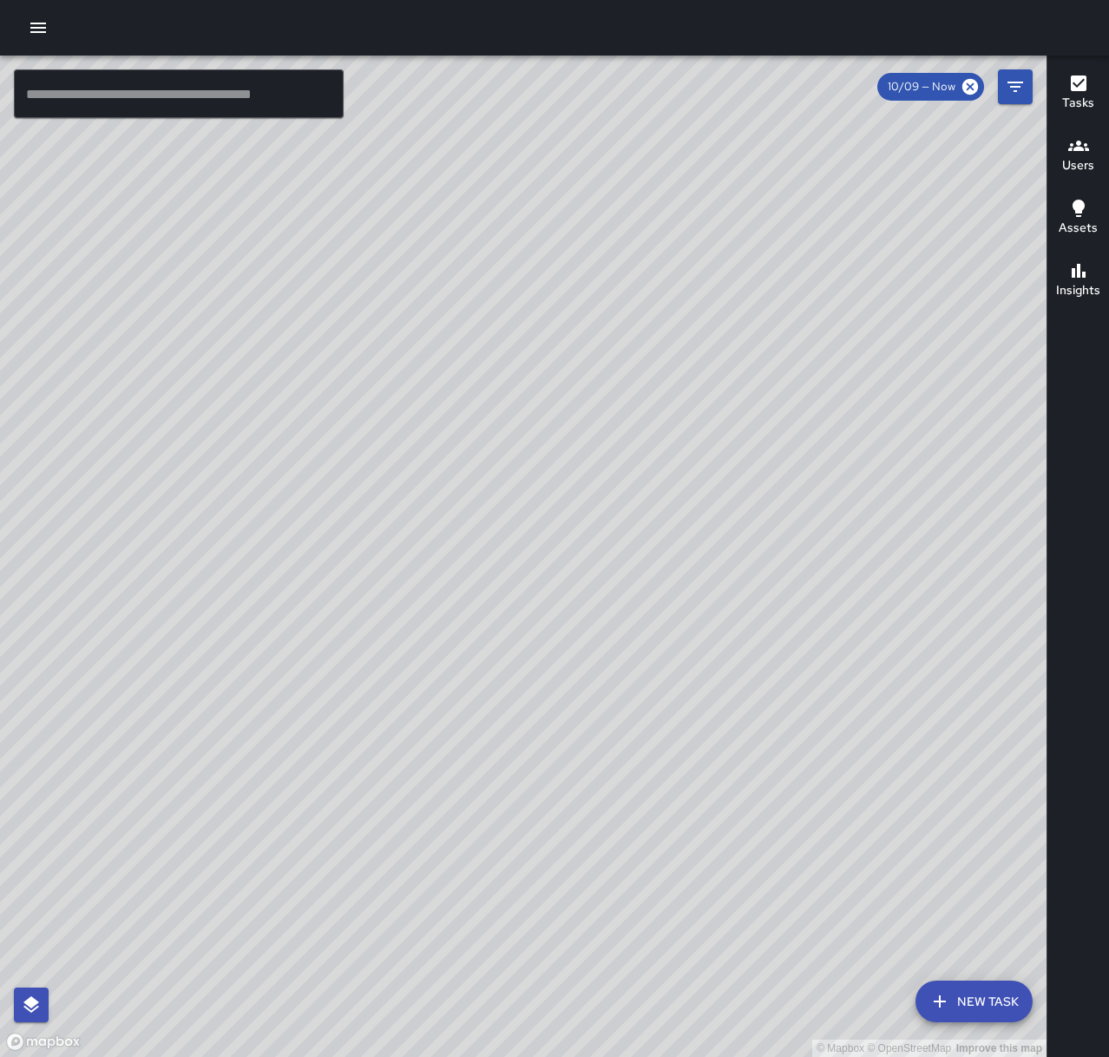
click at [380, 489] on div "© Mapbox © OpenStreetMap Improve this map" at bounding box center [523, 556] width 1047 height 1001
drag, startPoint x: 278, startPoint y: 822, endPoint x: 236, endPoint y: 785, distance: 55.4
click at [236, 785] on div "© Mapbox © OpenStreetMap Improve this map" at bounding box center [523, 556] width 1047 height 1001
drag, startPoint x: 481, startPoint y: 606, endPoint x: 684, endPoint y: 923, distance: 376.3
click at [684, 923] on div "© Mapbox © OpenStreetMap Improve this map" at bounding box center [523, 556] width 1047 height 1001
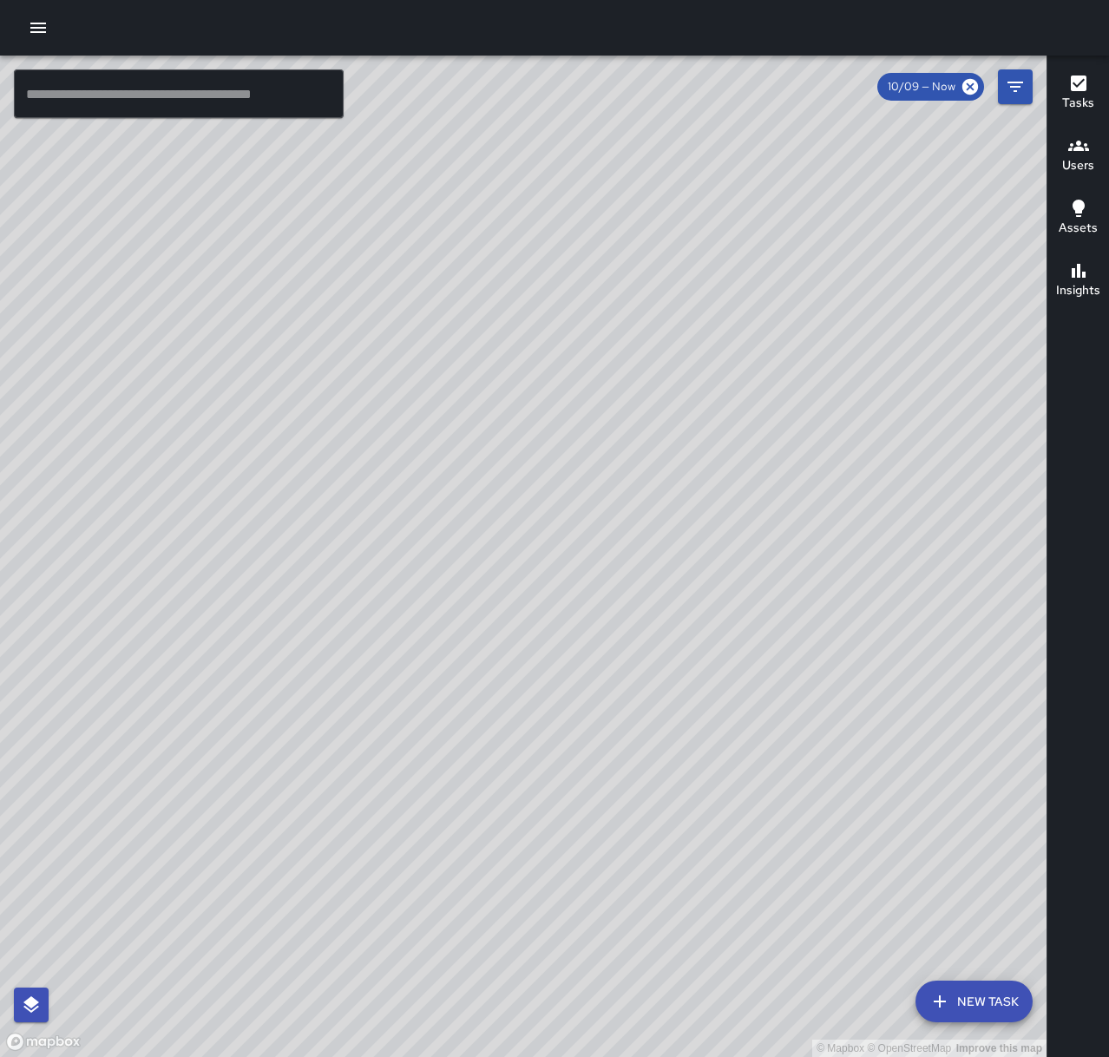
drag, startPoint x: 745, startPoint y: 757, endPoint x: 638, endPoint y: 407, distance: 365.9
click at [638, 407] on div "© Mapbox © OpenStreetMap Improve this map" at bounding box center [523, 556] width 1047 height 1001
drag, startPoint x: 634, startPoint y: 699, endPoint x: 833, endPoint y: 515, distance: 270.8
click at [833, 515] on div "© Mapbox © OpenStreetMap Improve this map" at bounding box center [523, 556] width 1047 height 1001
drag, startPoint x: 683, startPoint y: 688, endPoint x: 899, endPoint y: 455, distance: 318.1
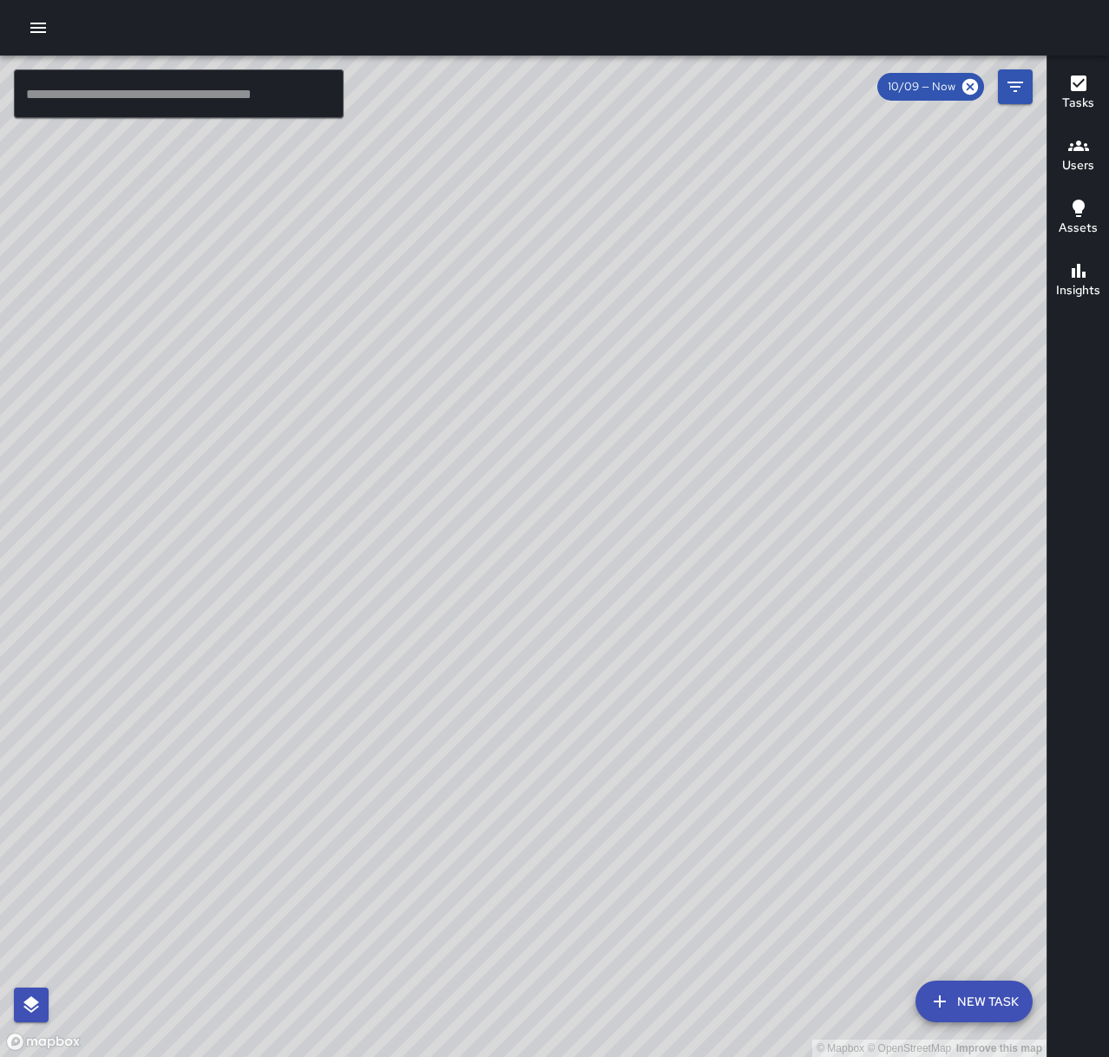
click at [899, 455] on div "© Mapbox © OpenStreetMap Improve this map" at bounding box center [523, 556] width 1047 height 1001
drag, startPoint x: 869, startPoint y: 438, endPoint x: 546, endPoint y: 513, distance: 331.4
click at [342, 726] on div "© Mapbox © OpenStreetMap Improve this map" at bounding box center [523, 556] width 1047 height 1001
drag, startPoint x: 737, startPoint y: 450, endPoint x: 450, endPoint y: 611, distance: 329.5
click at [450, 611] on div "© Mapbox © OpenStreetMap Improve this map" at bounding box center [523, 556] width 1047 height 1001
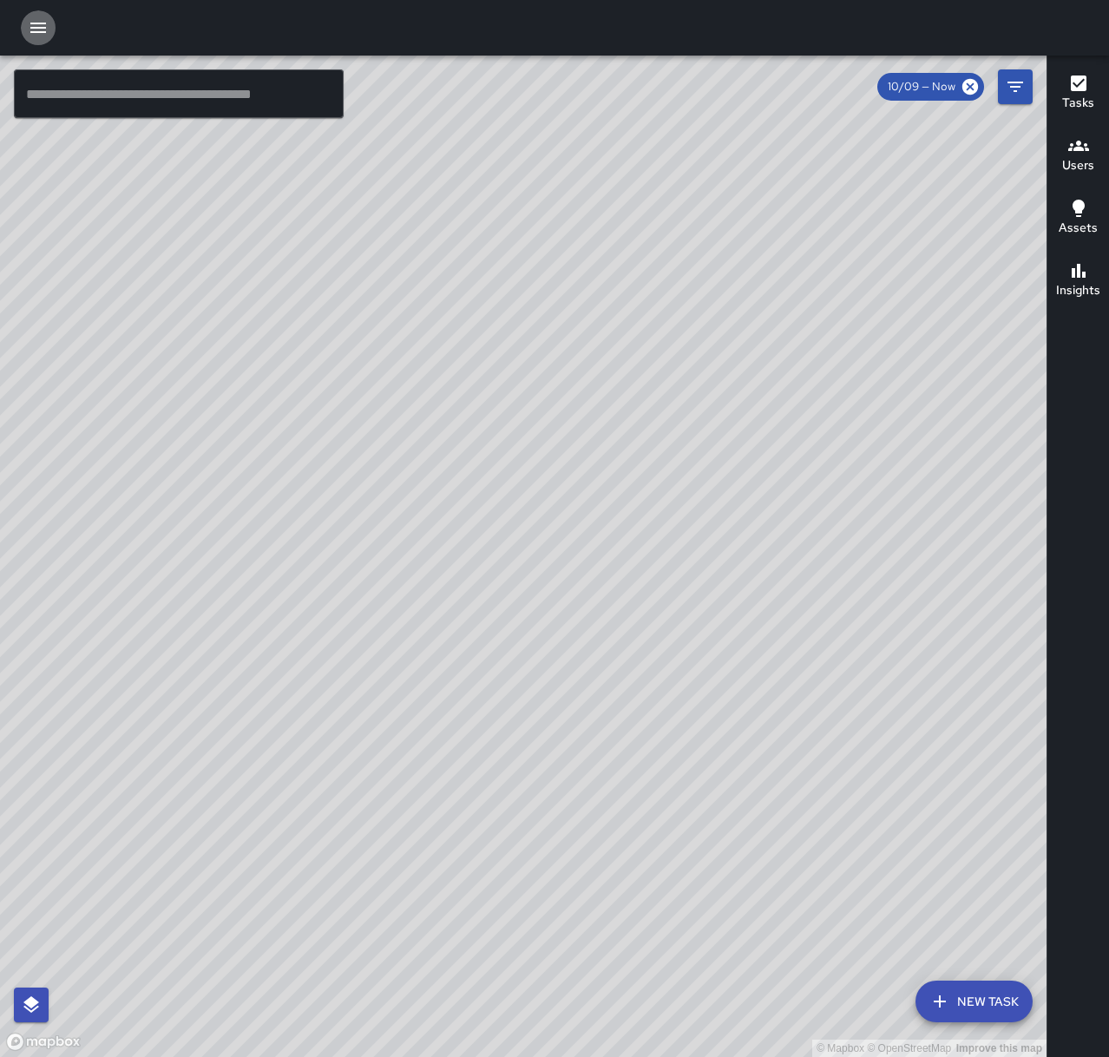
click at [35, 27] on icon "button" at bounding box center [38, 28] width 16 height 10
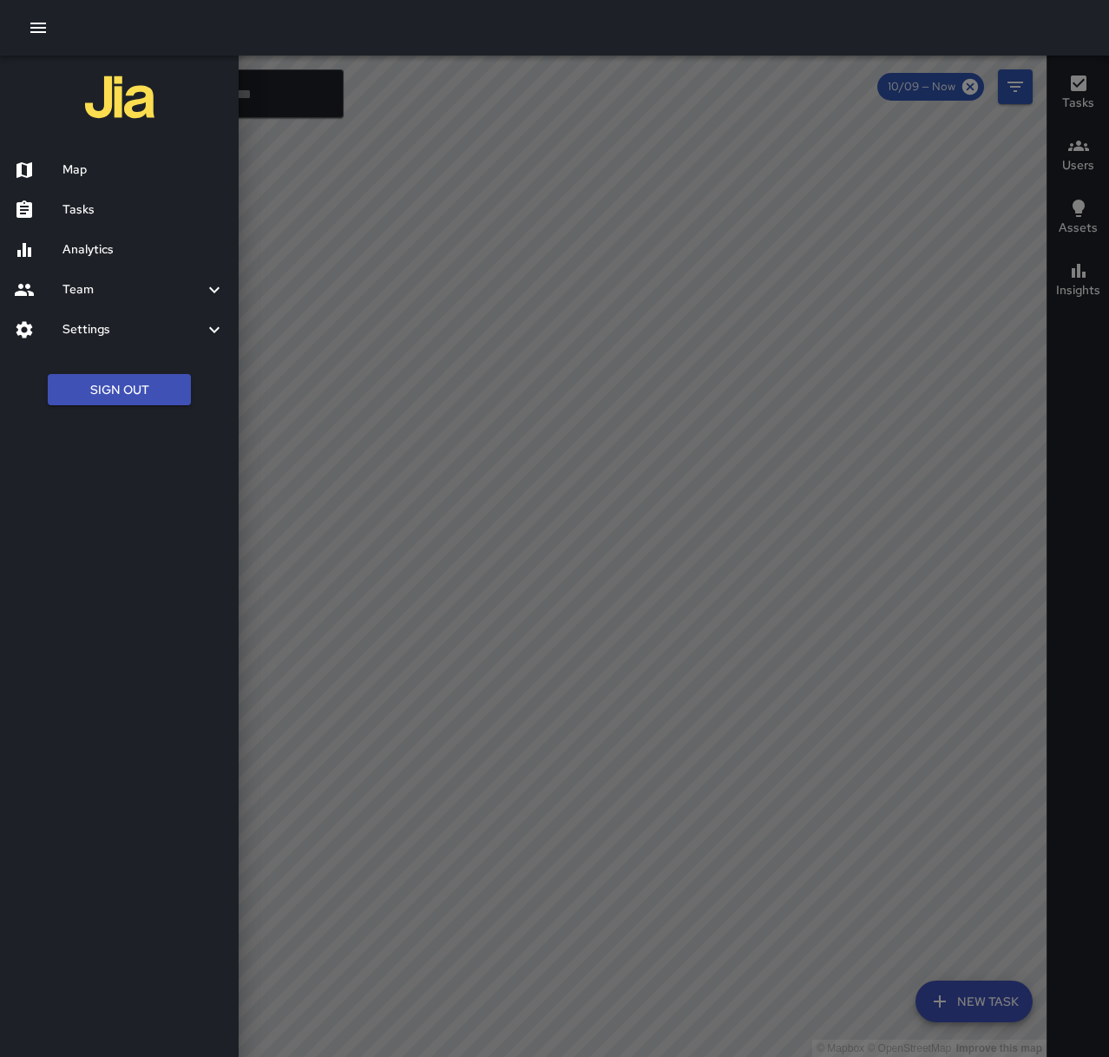
click at [108, 208] on h6 "Tasks" at bounding box center [143, 209] width 162 height 19
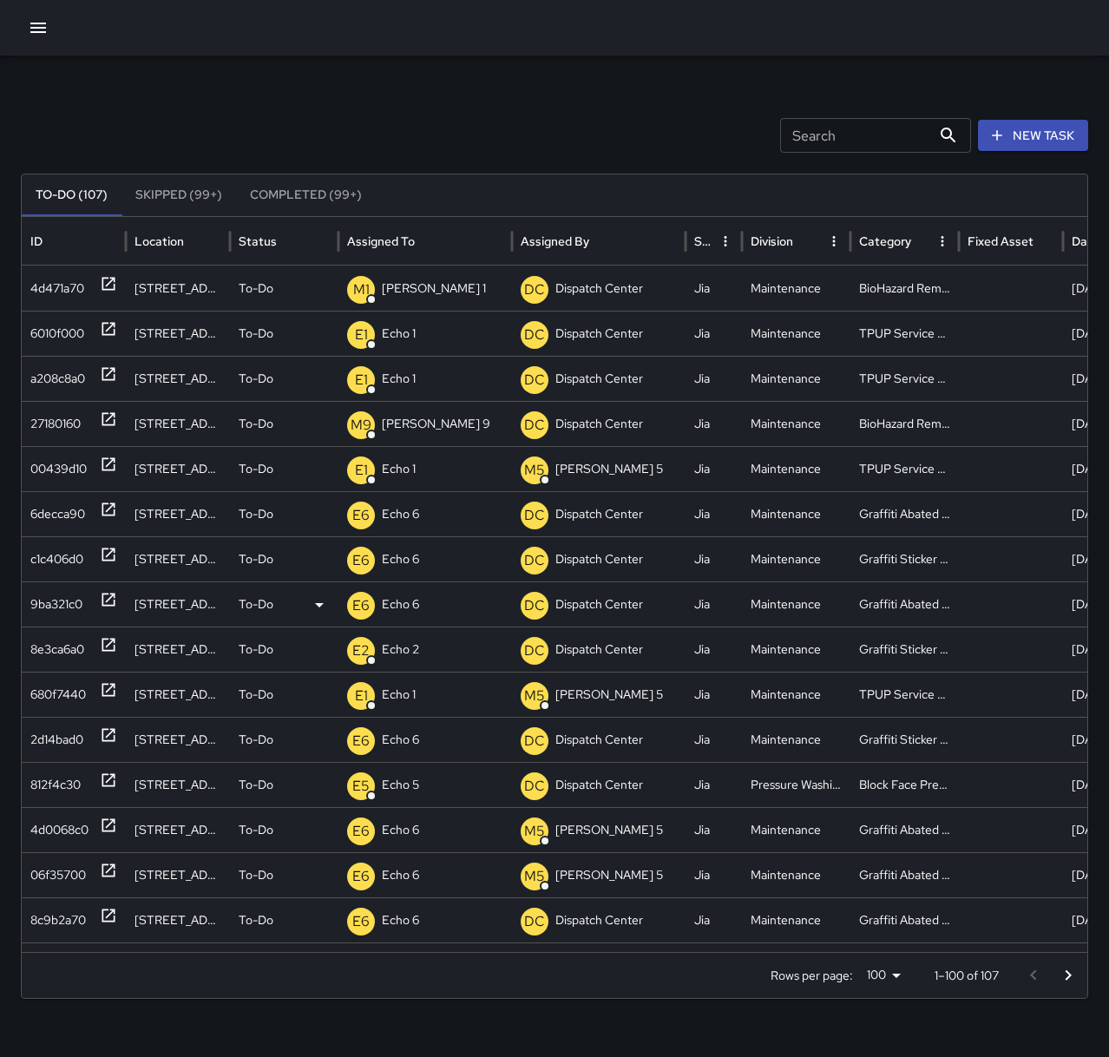
click at [108, 602] on icon at bounding box center [108, 599] width 17 height 17
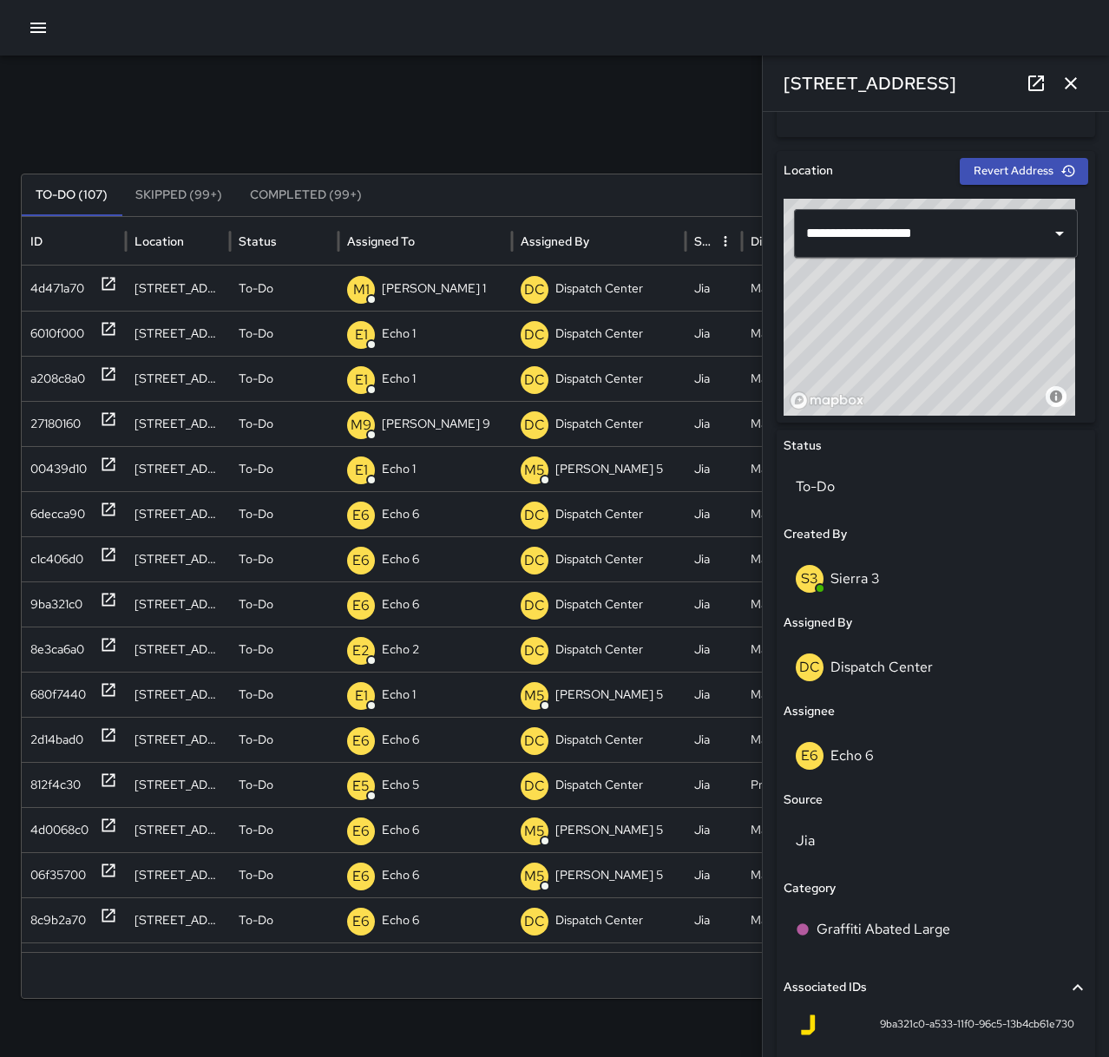
scroll to position [521, 0]
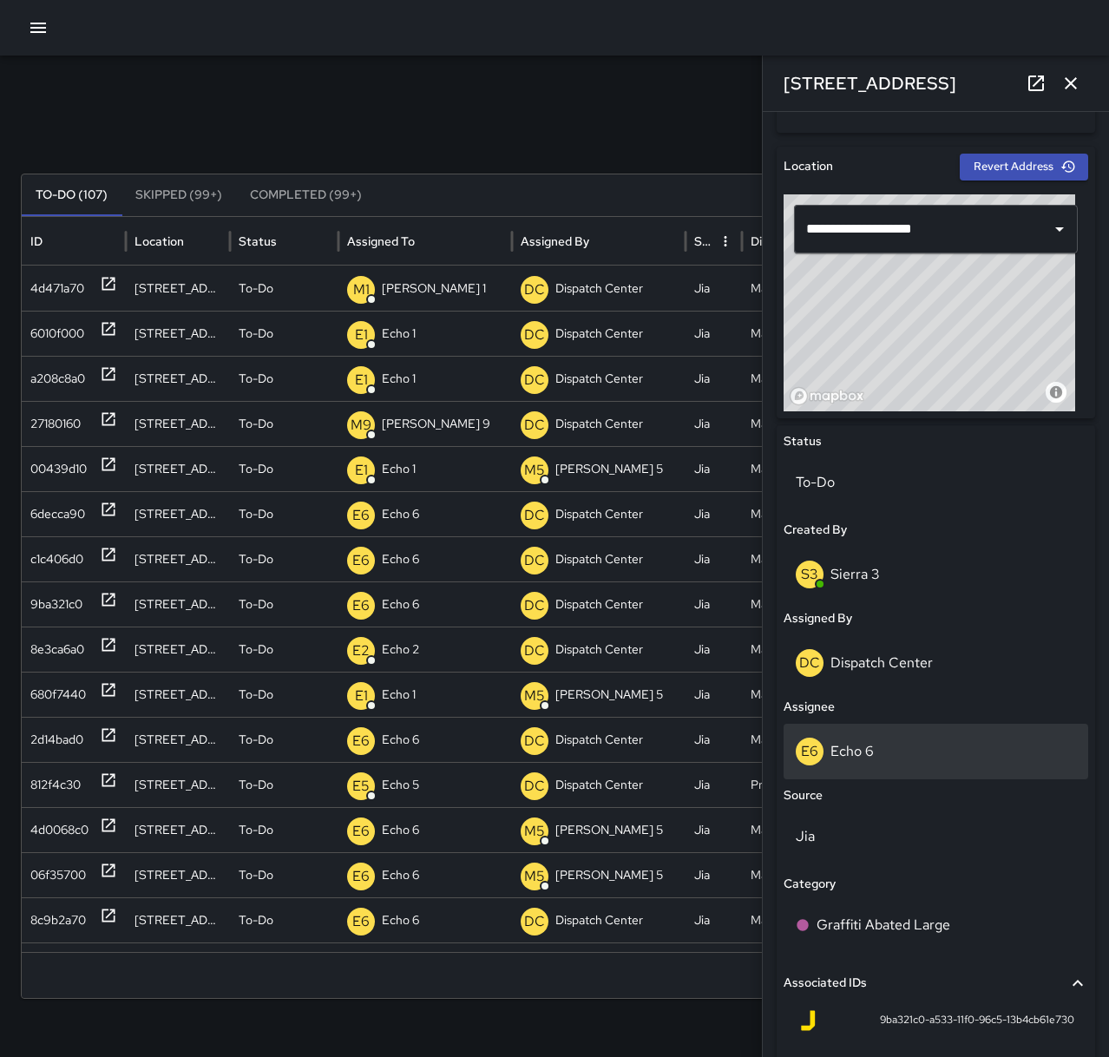
click at [895, 742] on div "E6 Echo 6" at bounding box center [936, 752] width 280 height 28
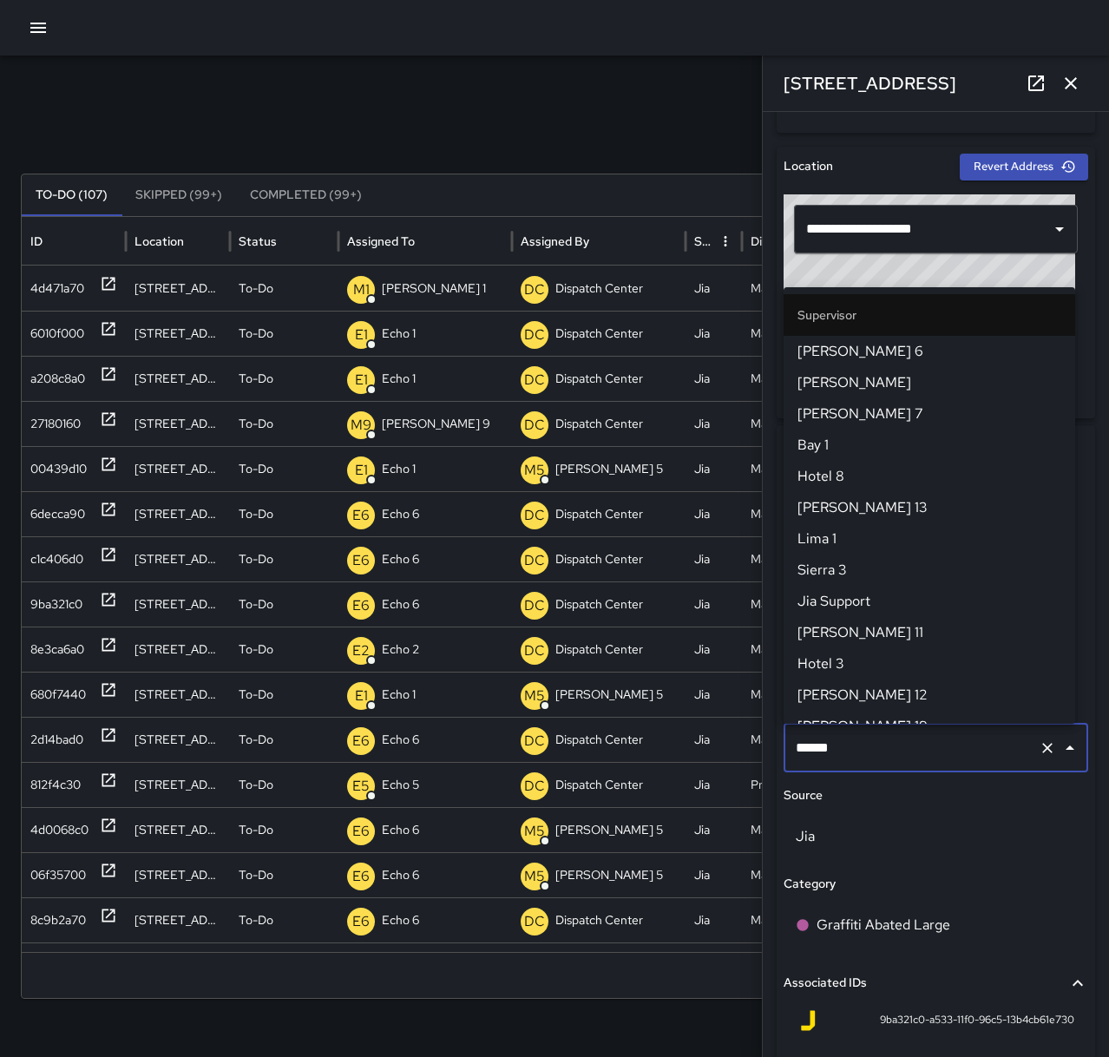
scroll to position [112, 0]
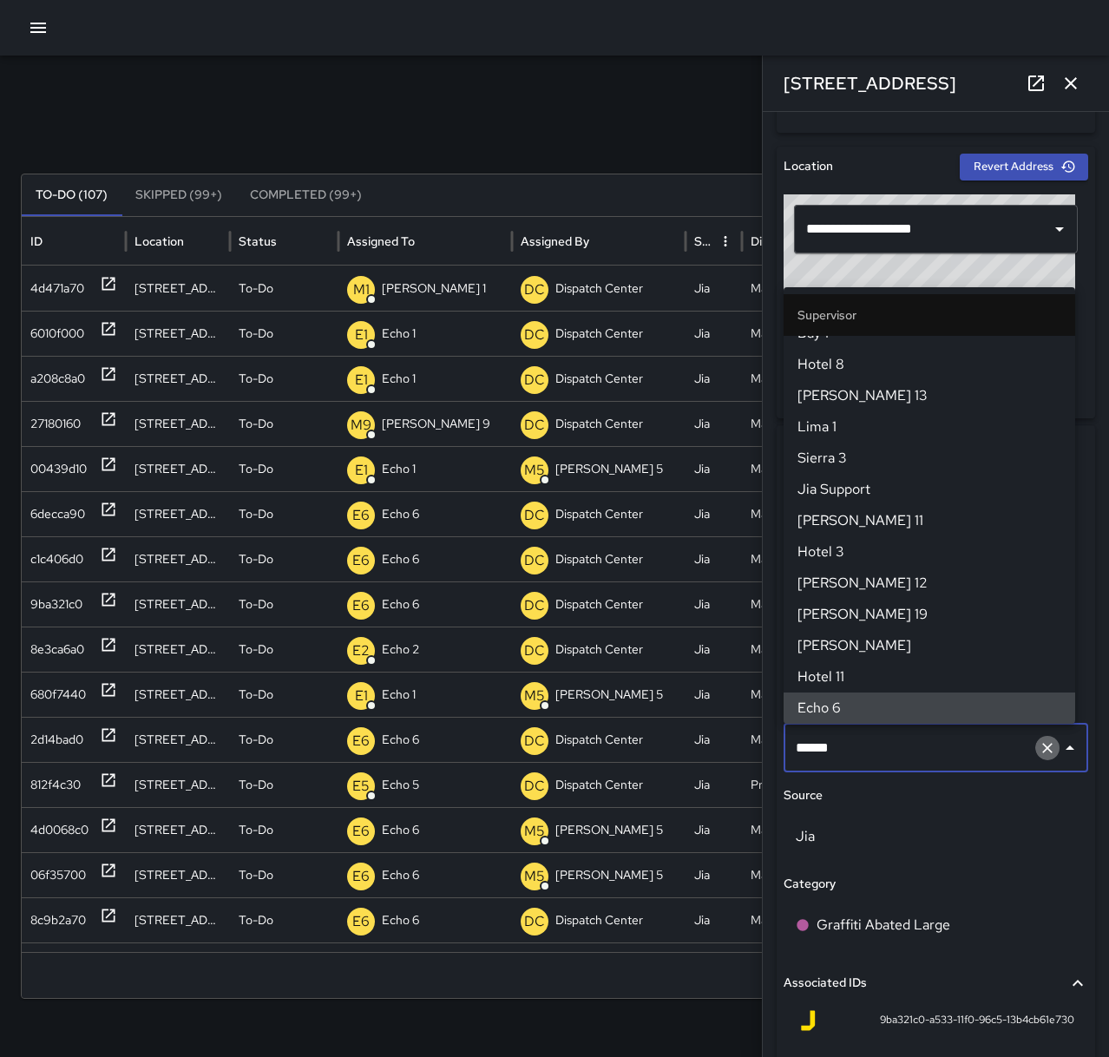
click at [1039, 756] on icon "Clear" at bounding box center [1047, 747] width 17 height 17
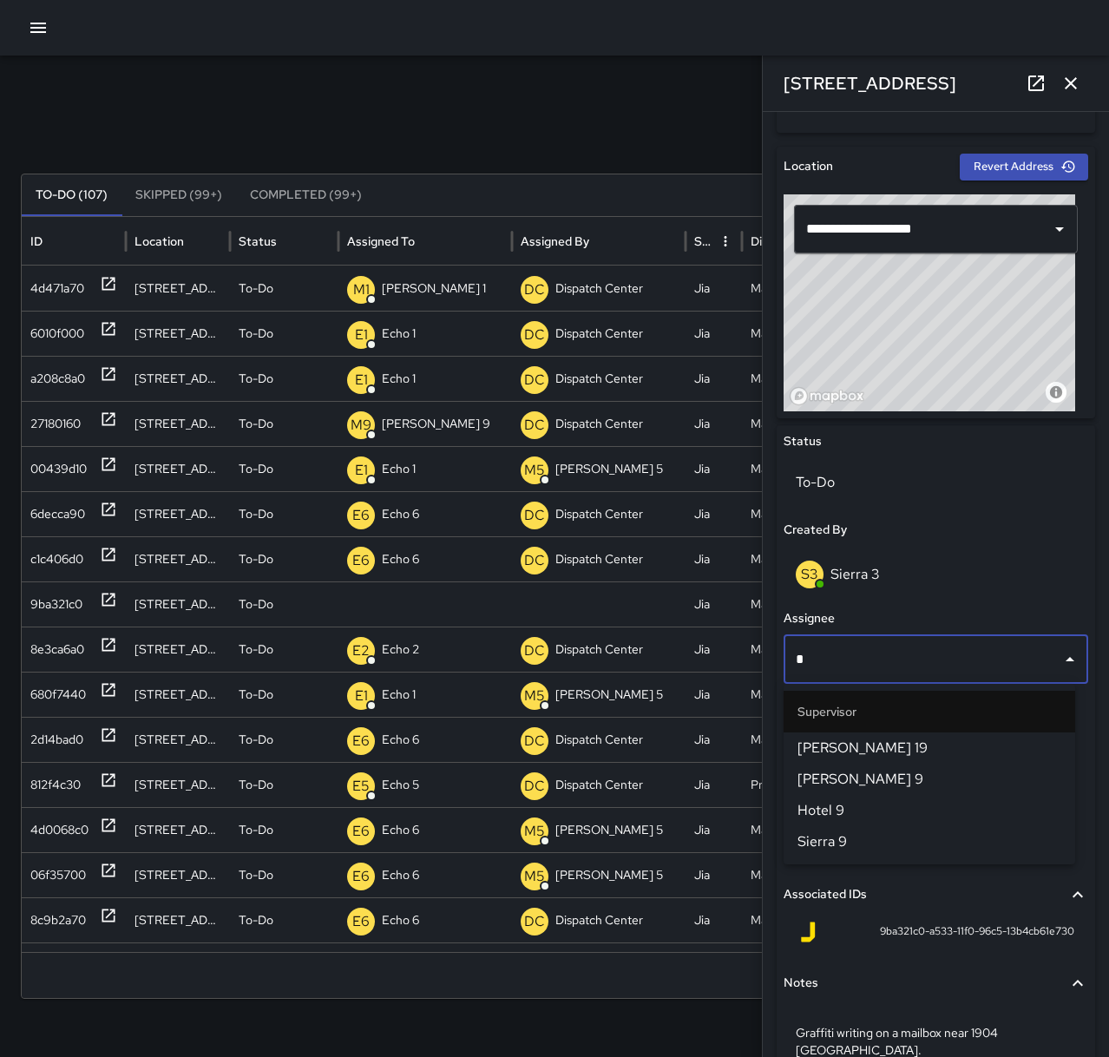
scroll to position [0, 0]
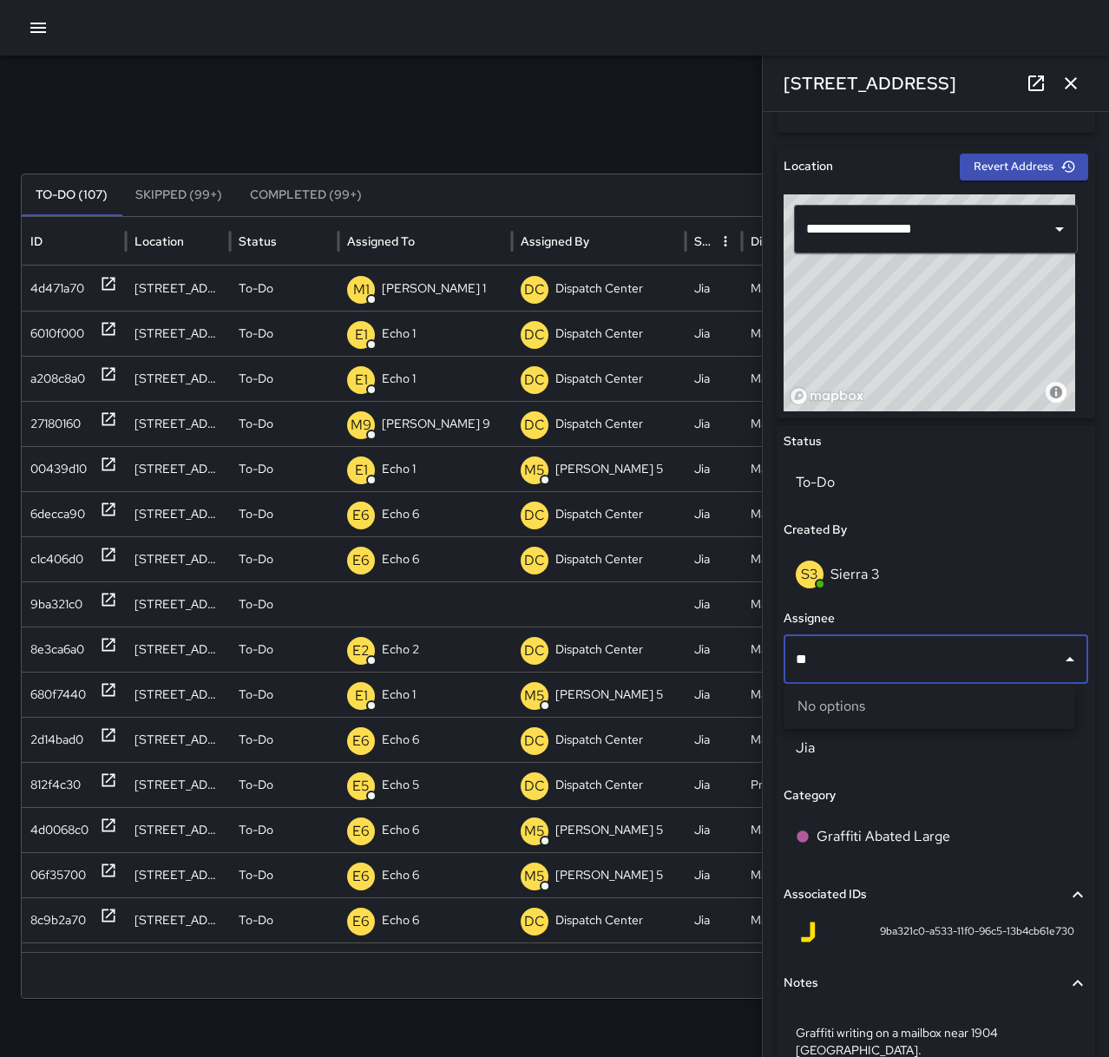
type input "*"
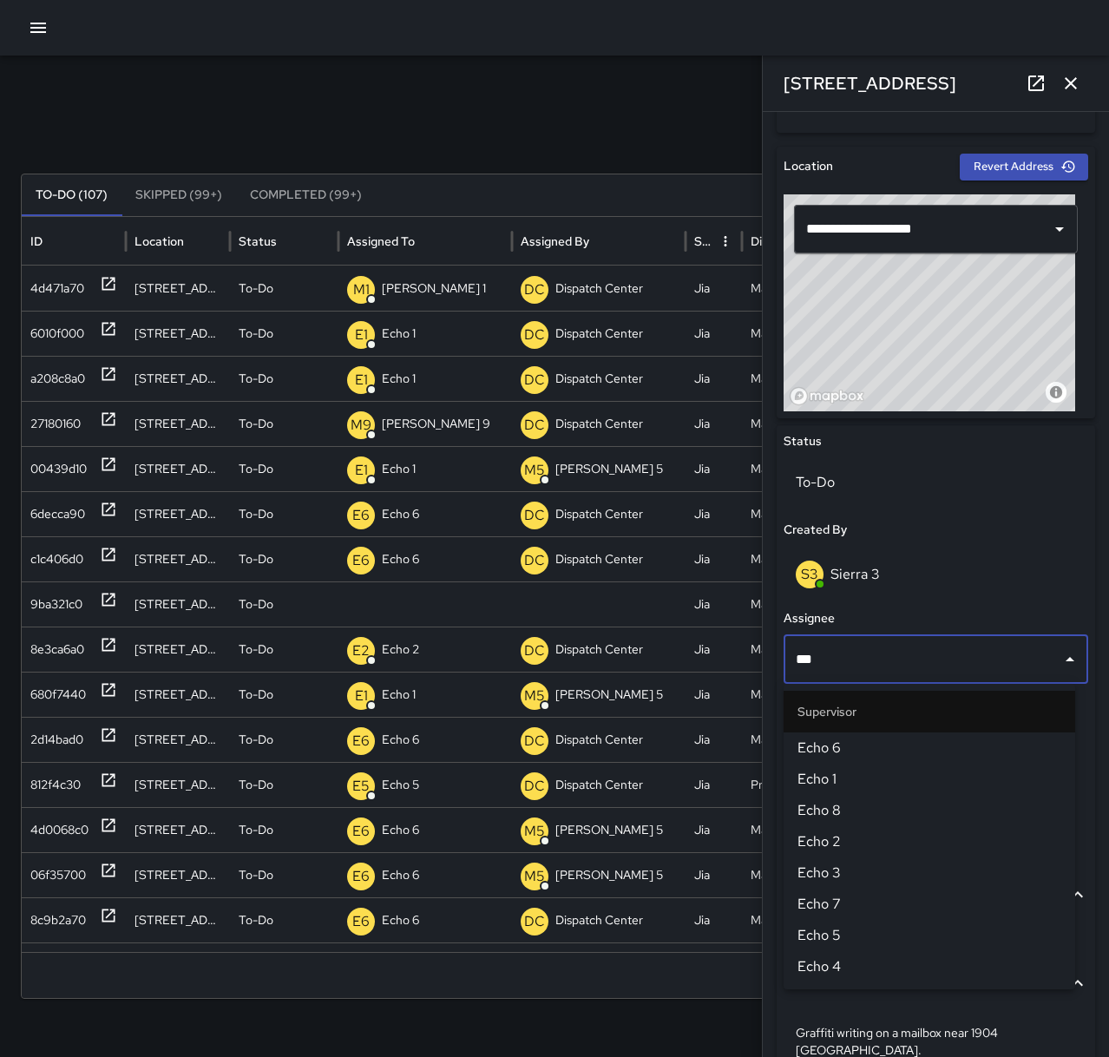
type input "****"
click at [1032, 776] on span "Echo 1" at bounding box center [930, 779] width 264 height 21
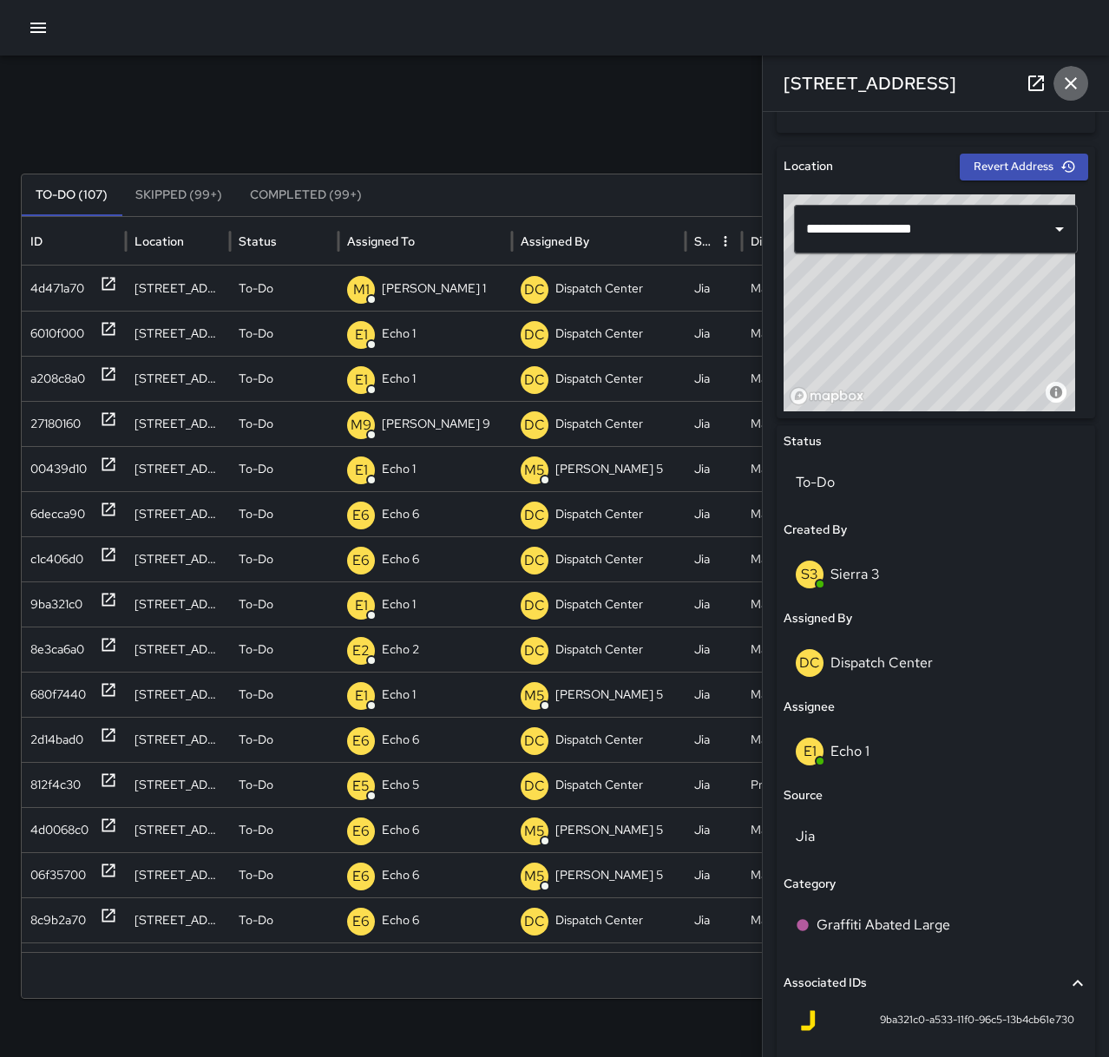
click at [1071, 82] on icon "button" at bounding box center [1071, 83] width 21 height 21
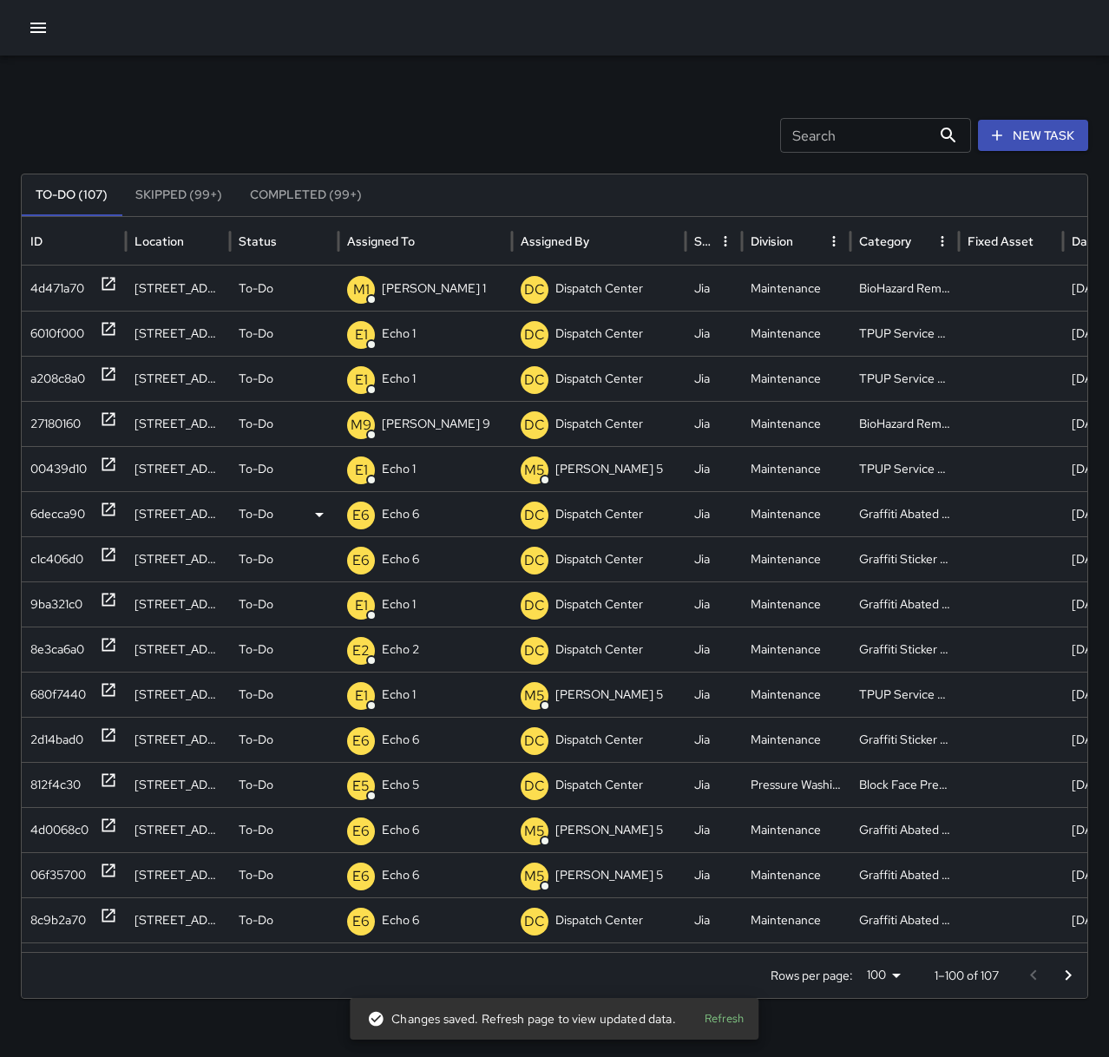
click at [391, 516] on p "Echo 6" at bounding box center [400, 514] width 37 height 44
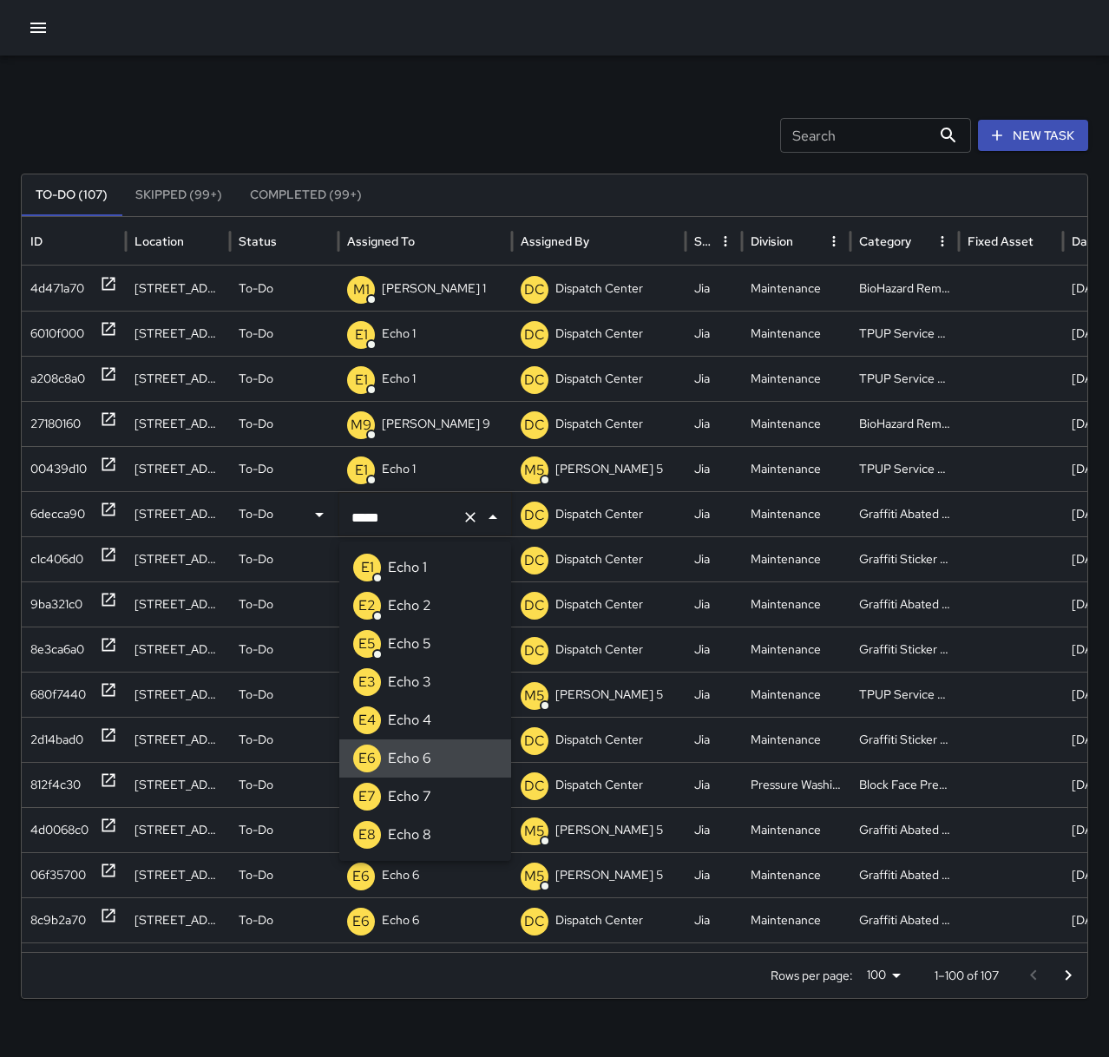
type input "******"
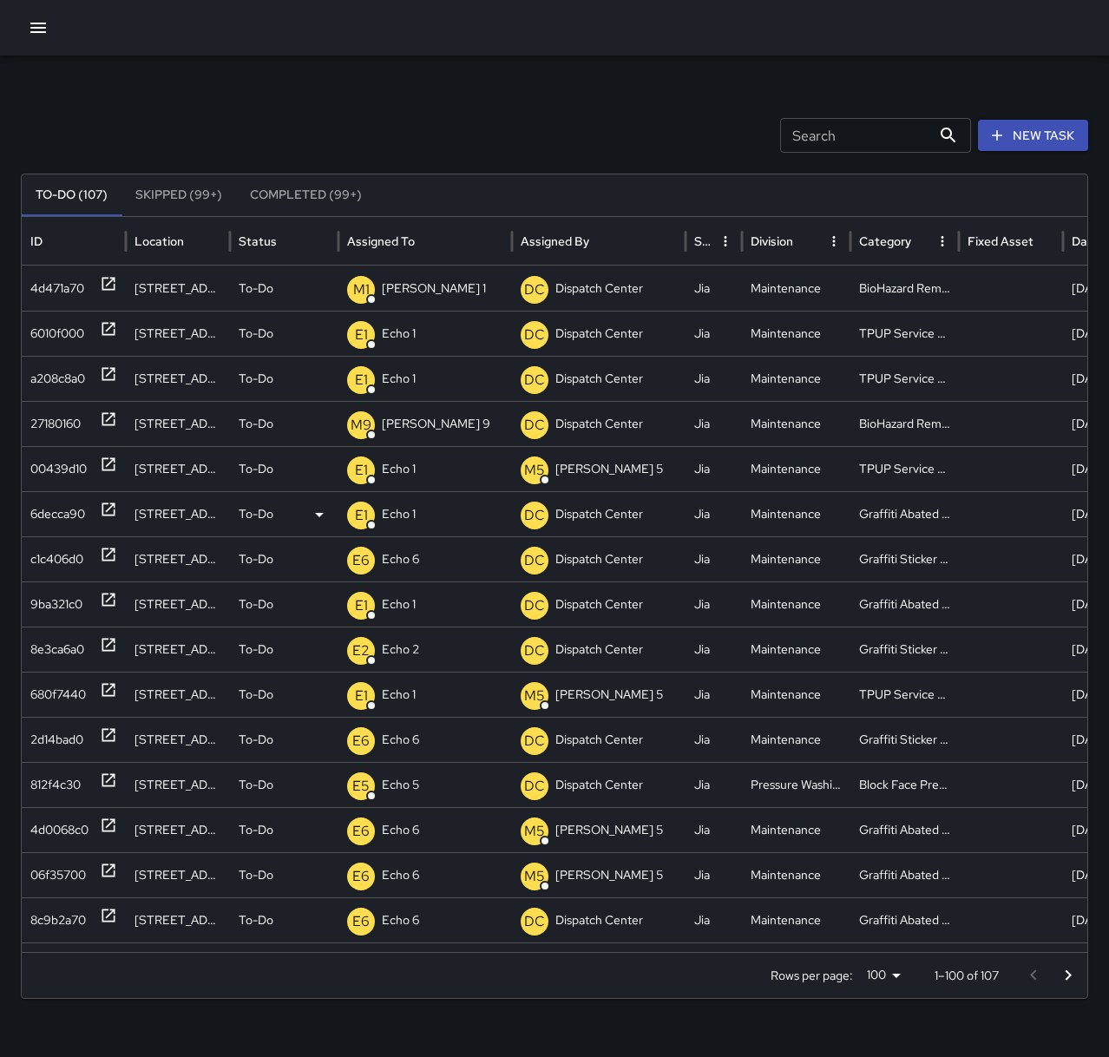
click at [113, 509] on icon at bounding box center [108, 509] width 17 height 17
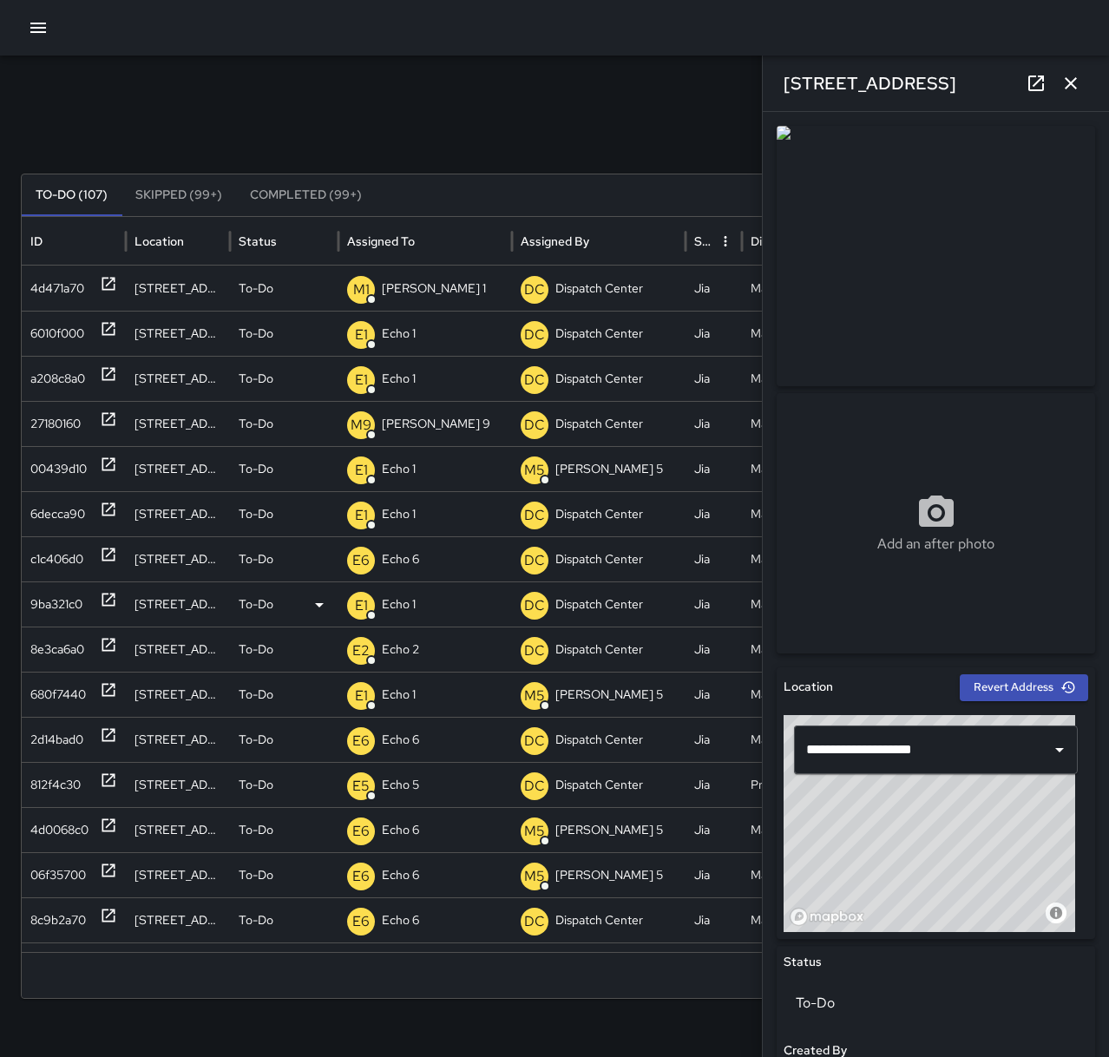
click at [113, 601] on icon at bounding box center [108, 599] width 17 height 17
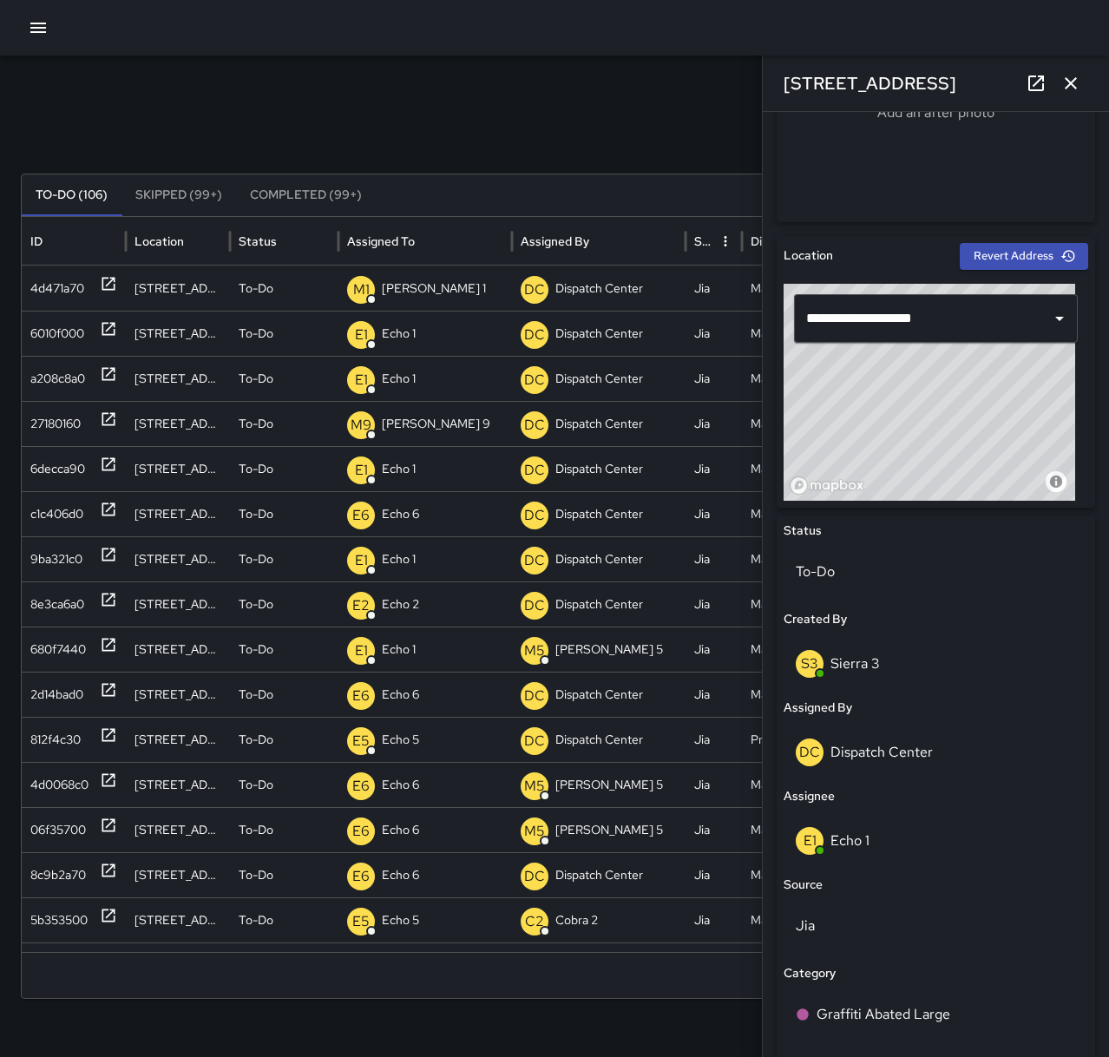
scroll to position [434, 0]
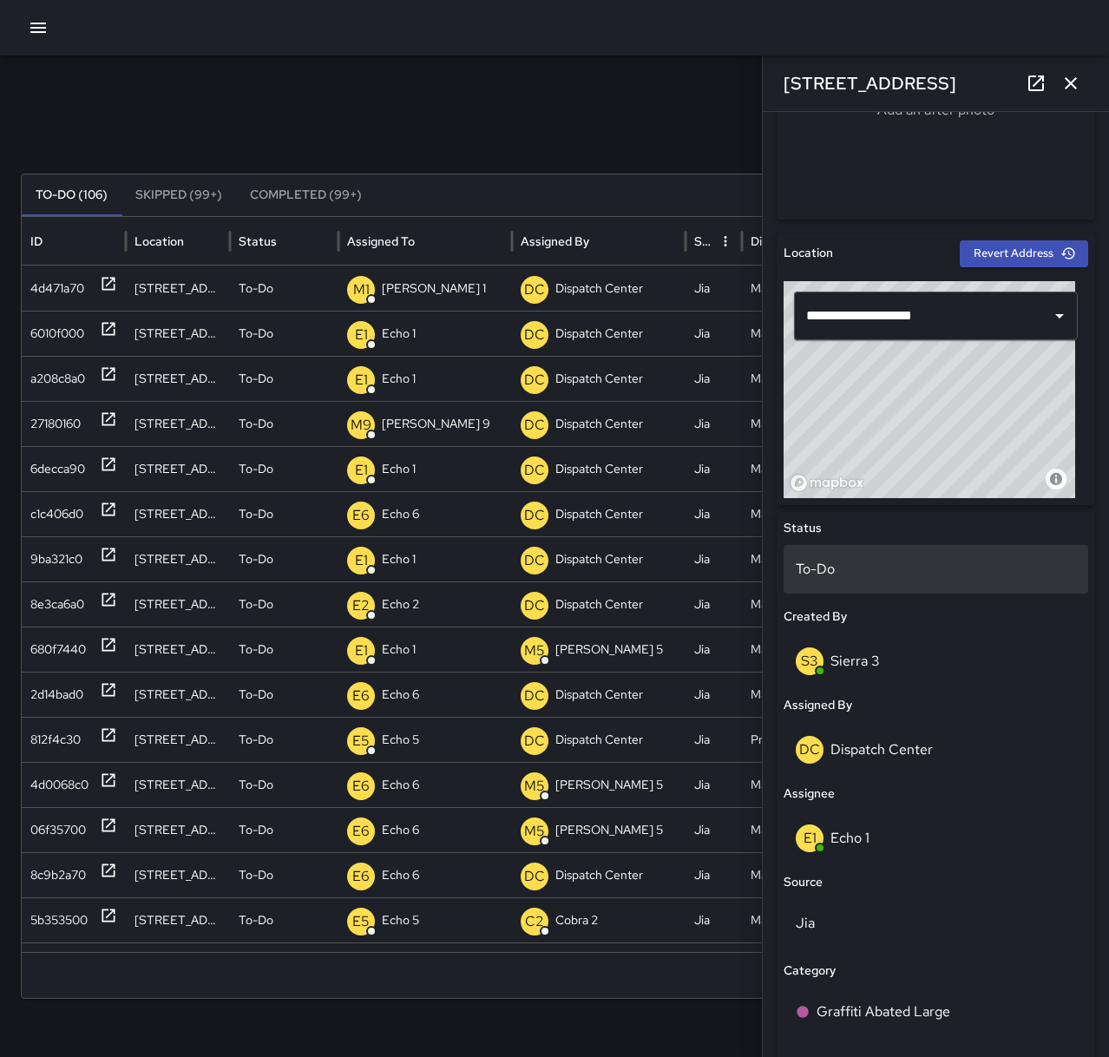
click at [871, 564] on p "To-Do" at bounding box center [936, 569] width 280 height 21
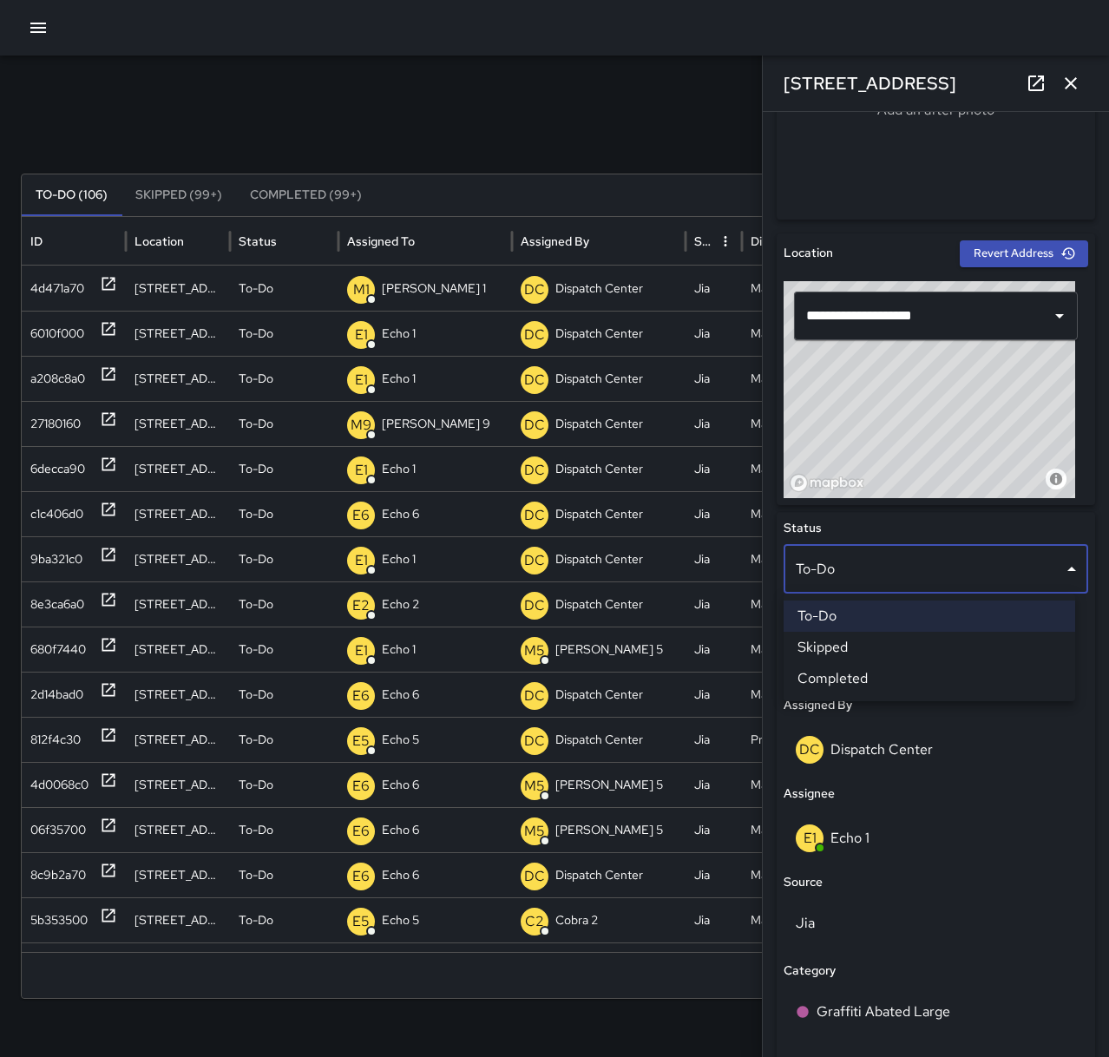
click at [852, 643] on li "Skipped" at bounding box center [930, 647] width 292 height 31
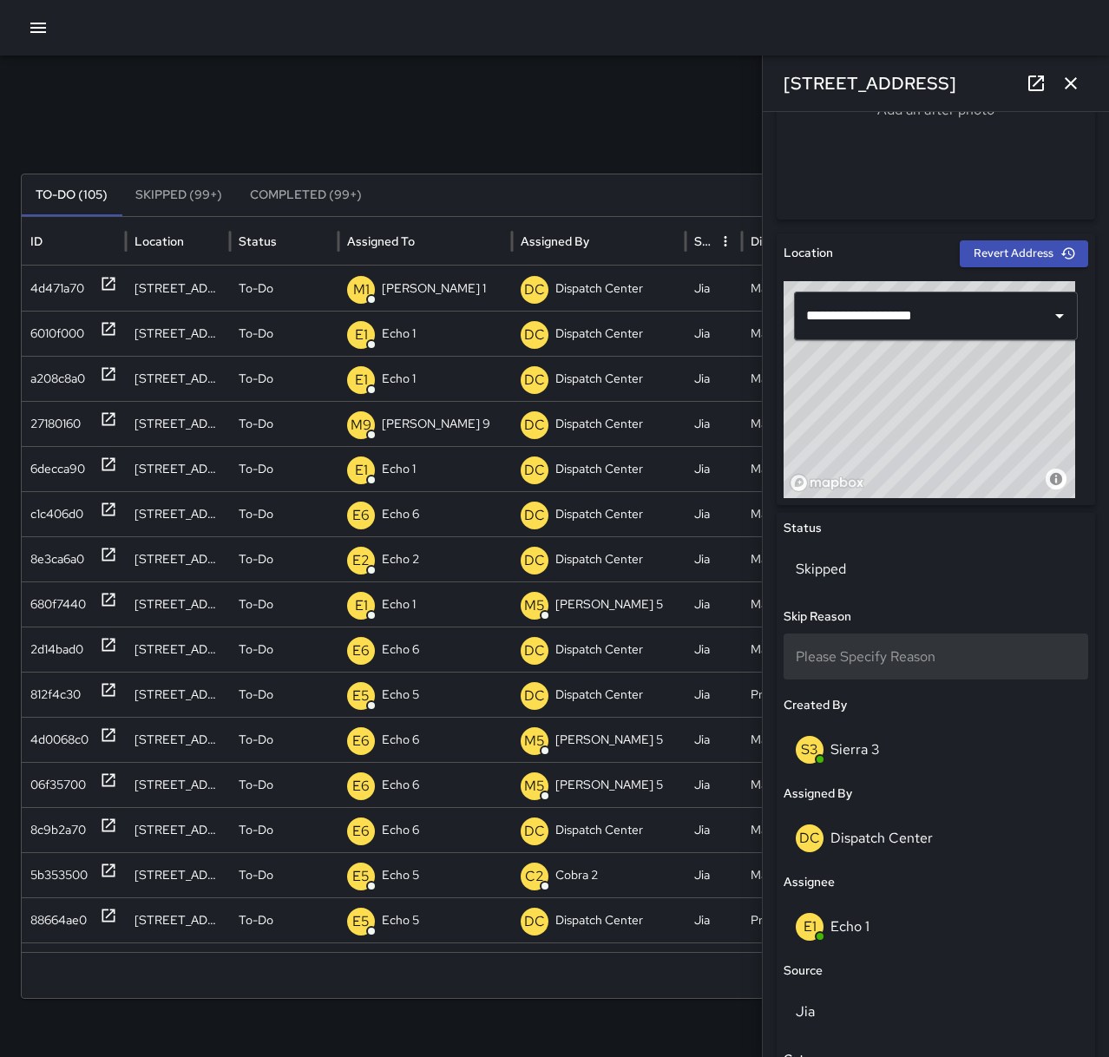
click at [861, 669] on div "Please Specify Reason" at bounding box center [936, 657] width 305 height 46
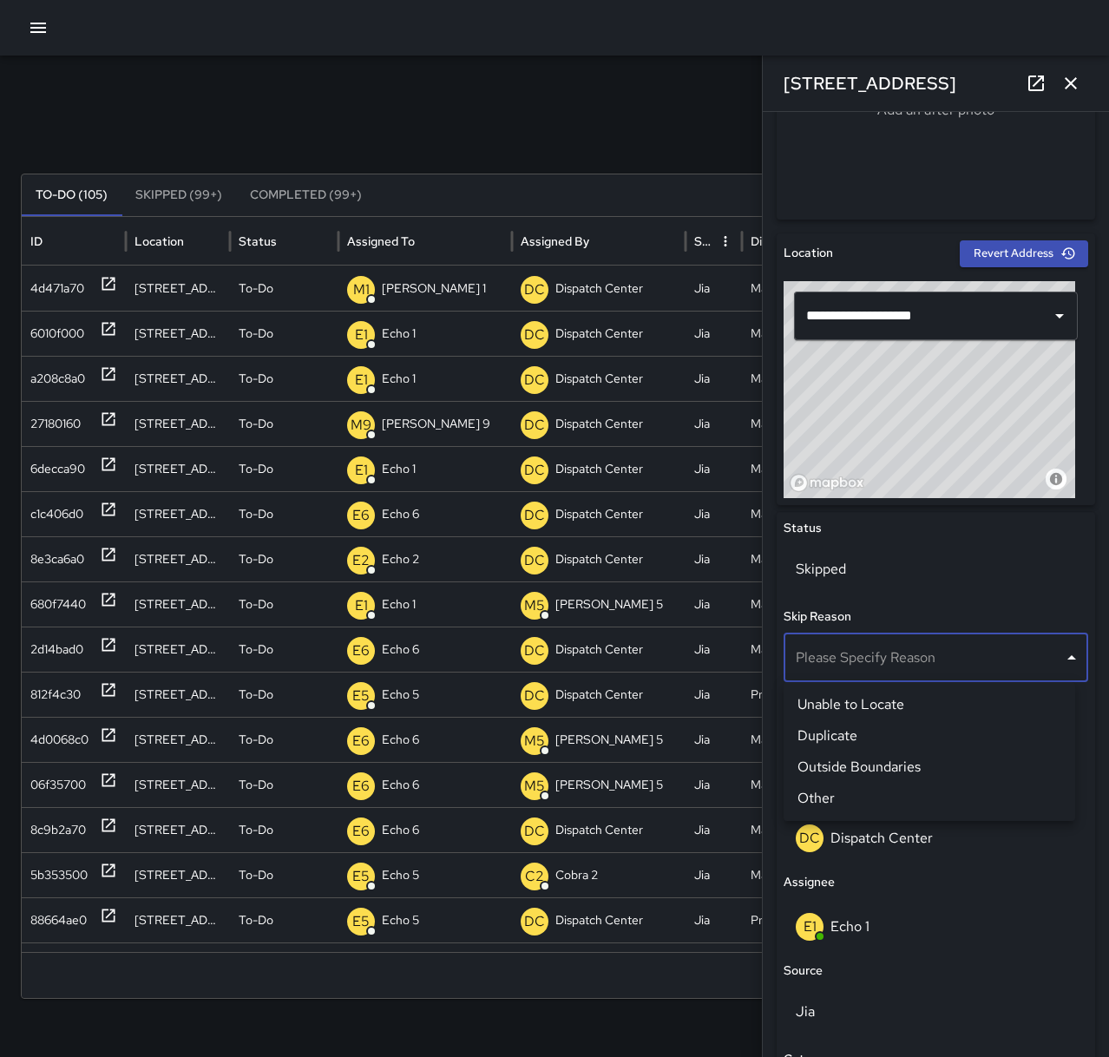
click at [879, 736] on li "Duplicate" at bounding box center [930, 735] width 292 height 31
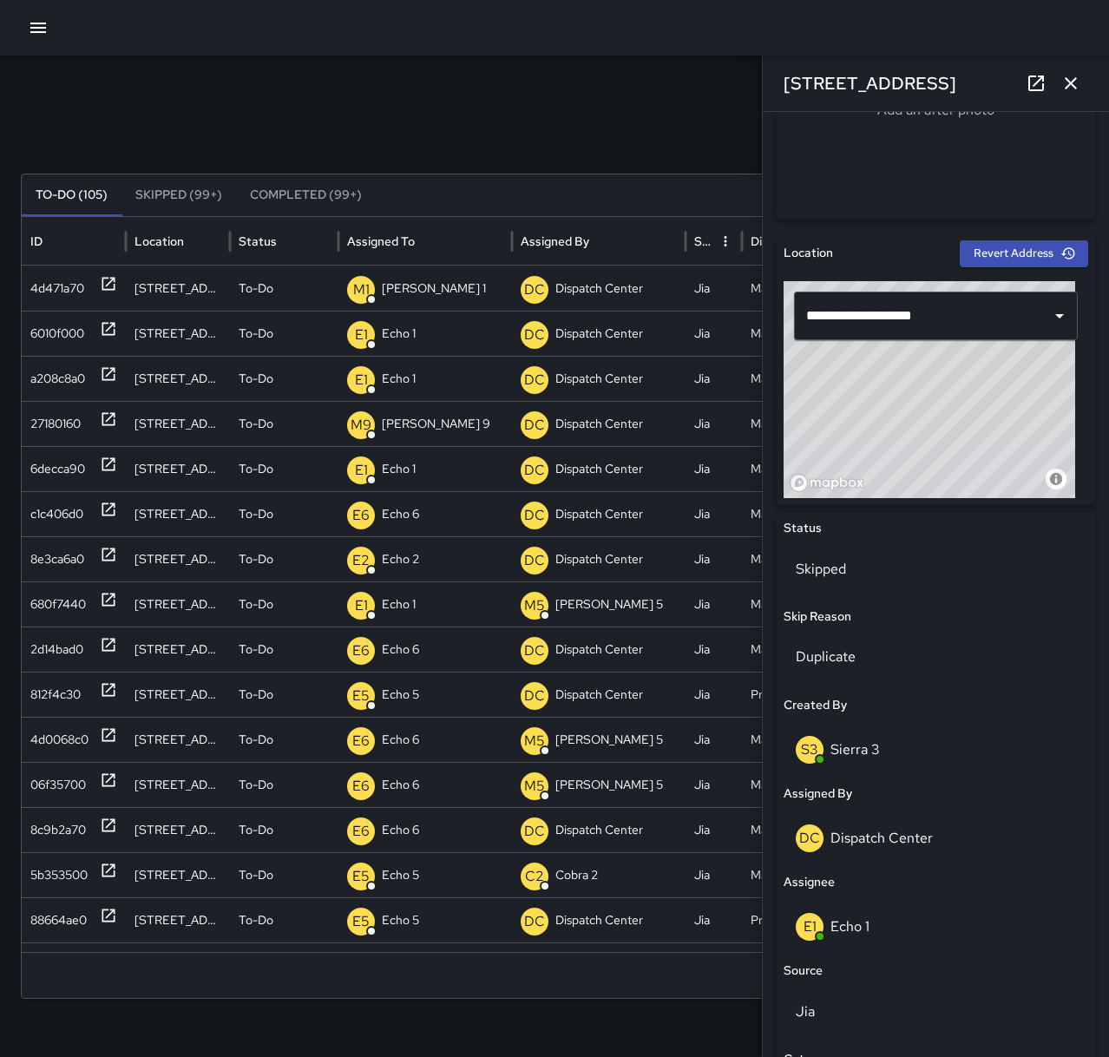
click at [1062, 76] on icon "button" at bounding box center [1071, 83] width 21 height 21
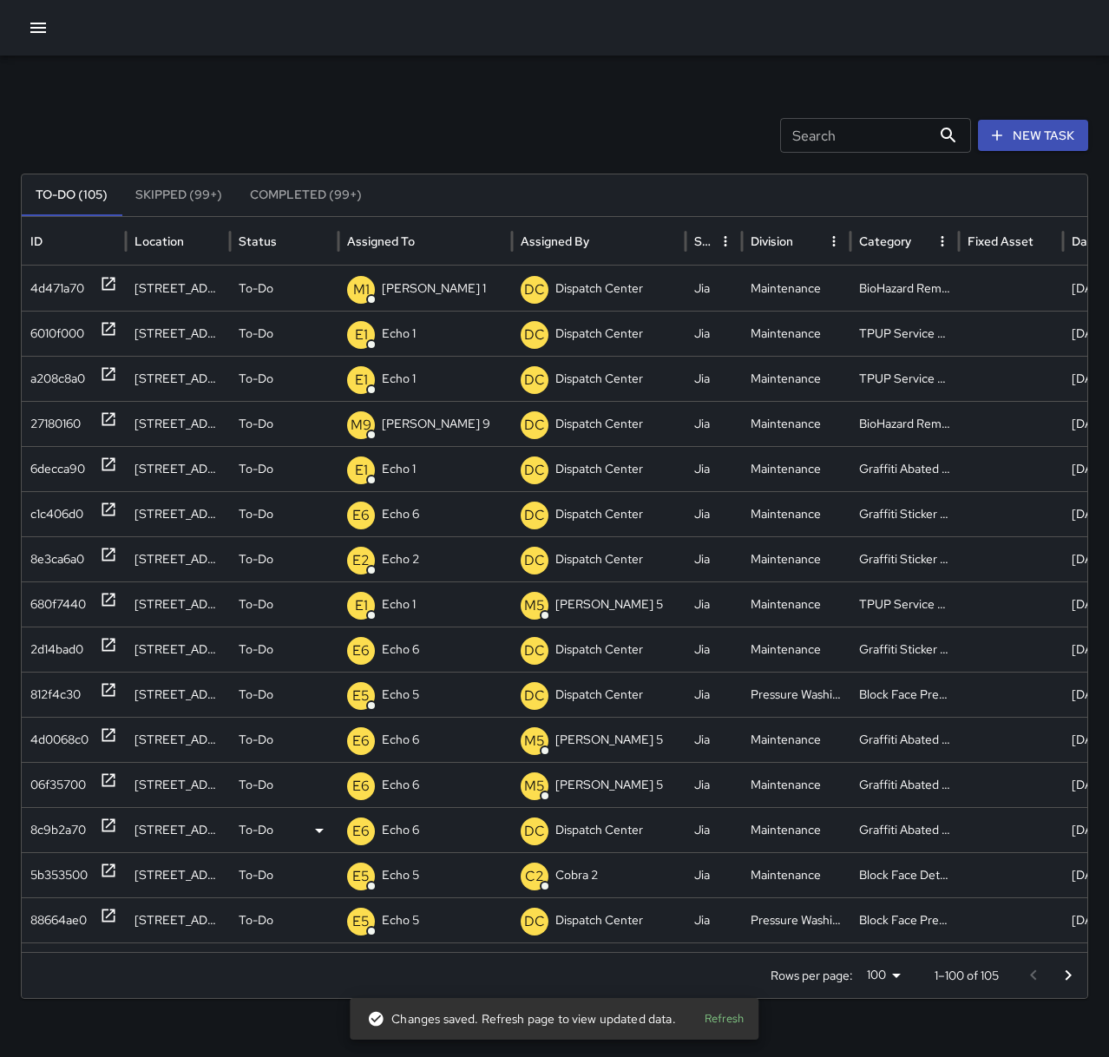
click at [108, 827] on icon at bounding box center [108, 825] width 17 height 17
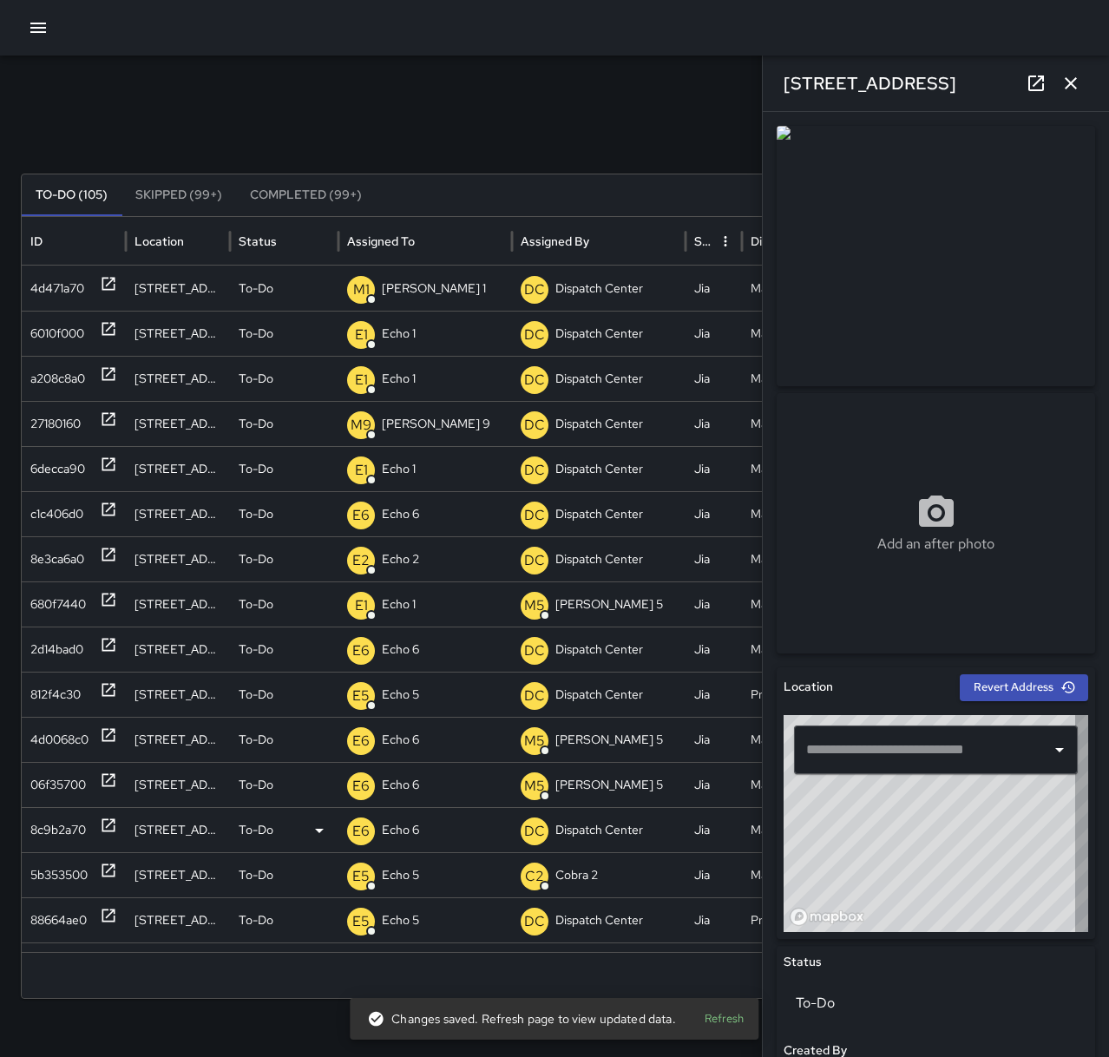
type input "**********"
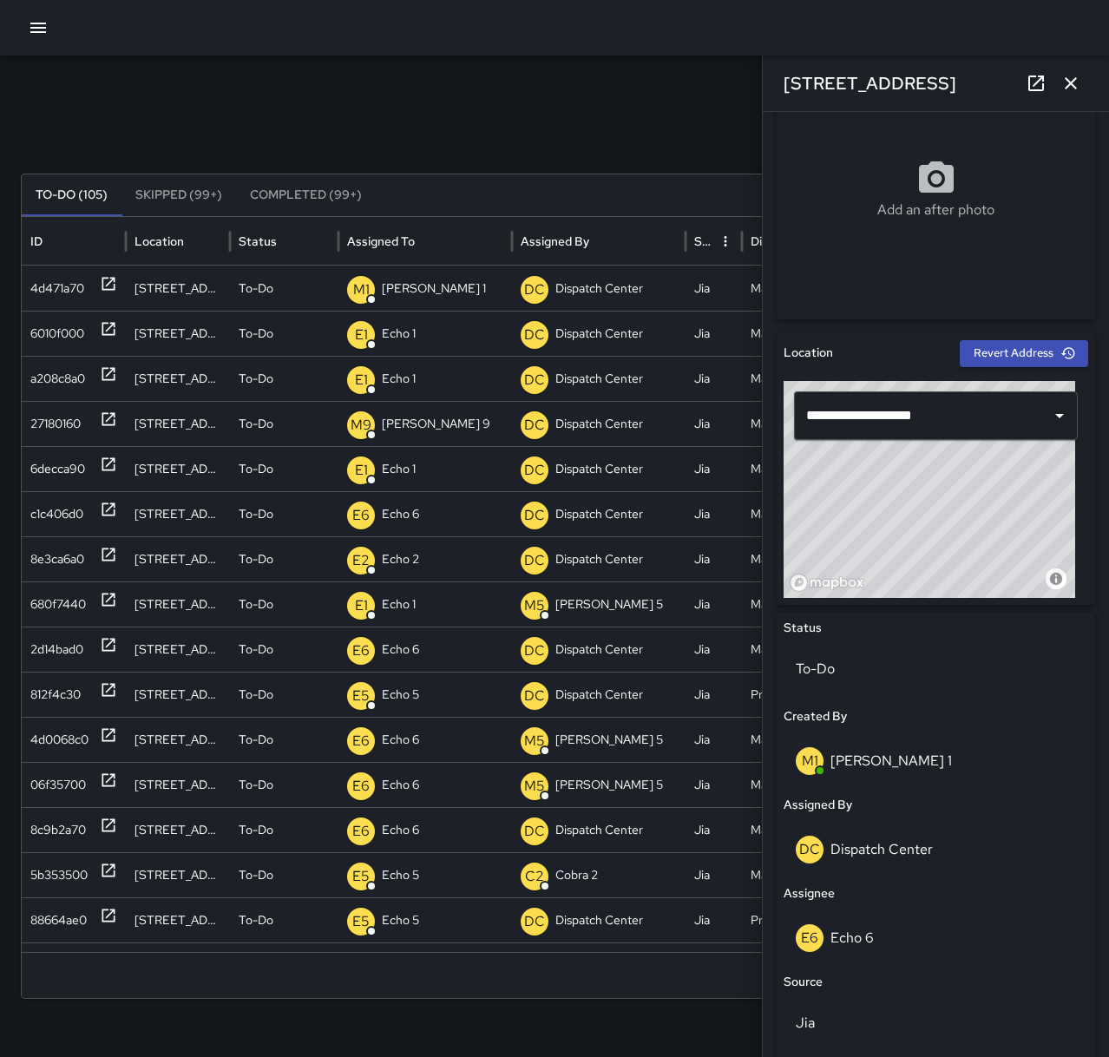
scroll to position [347, 0]
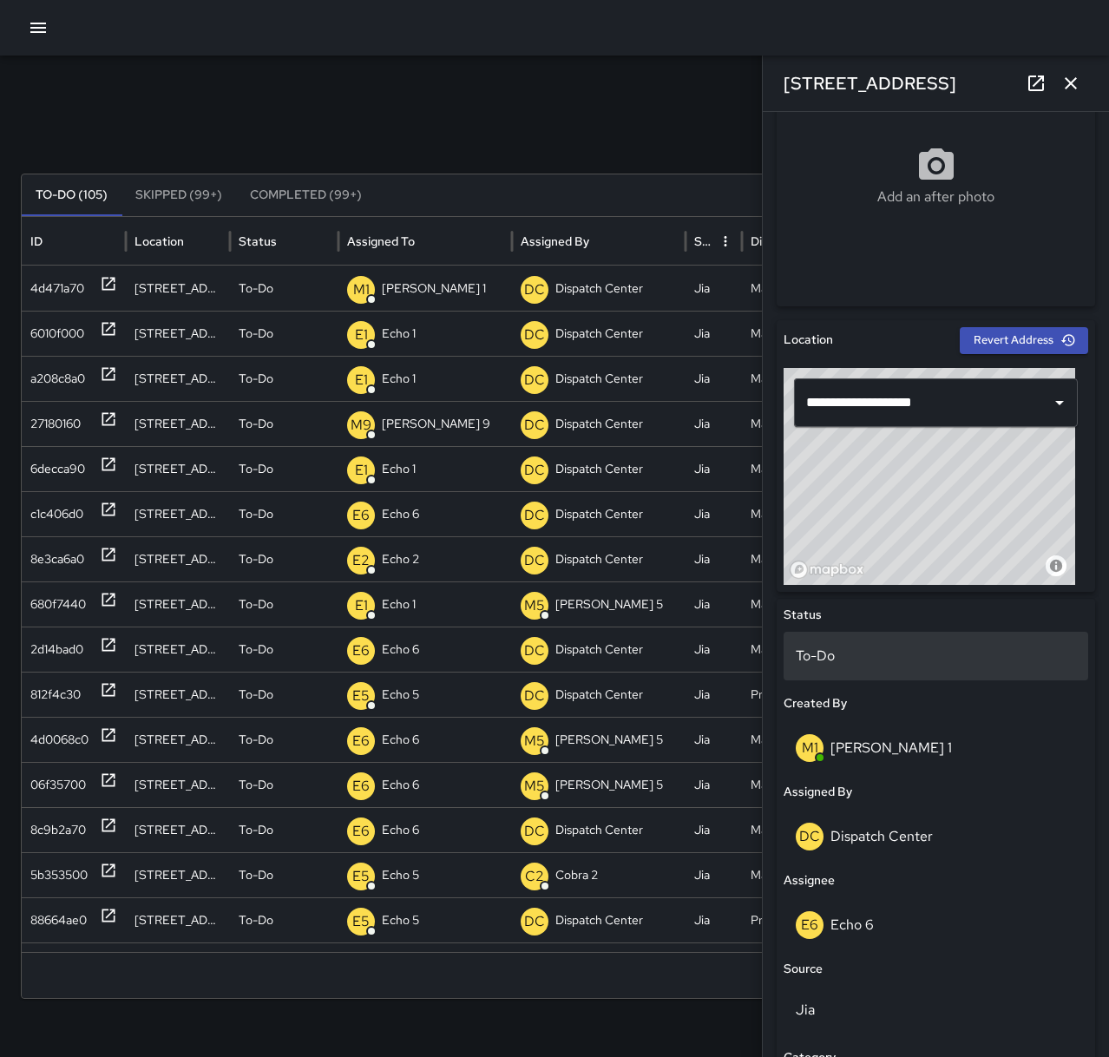
click at [852, 646] on p "To-Do" at bounding box center [936, 656] width 280 height 21
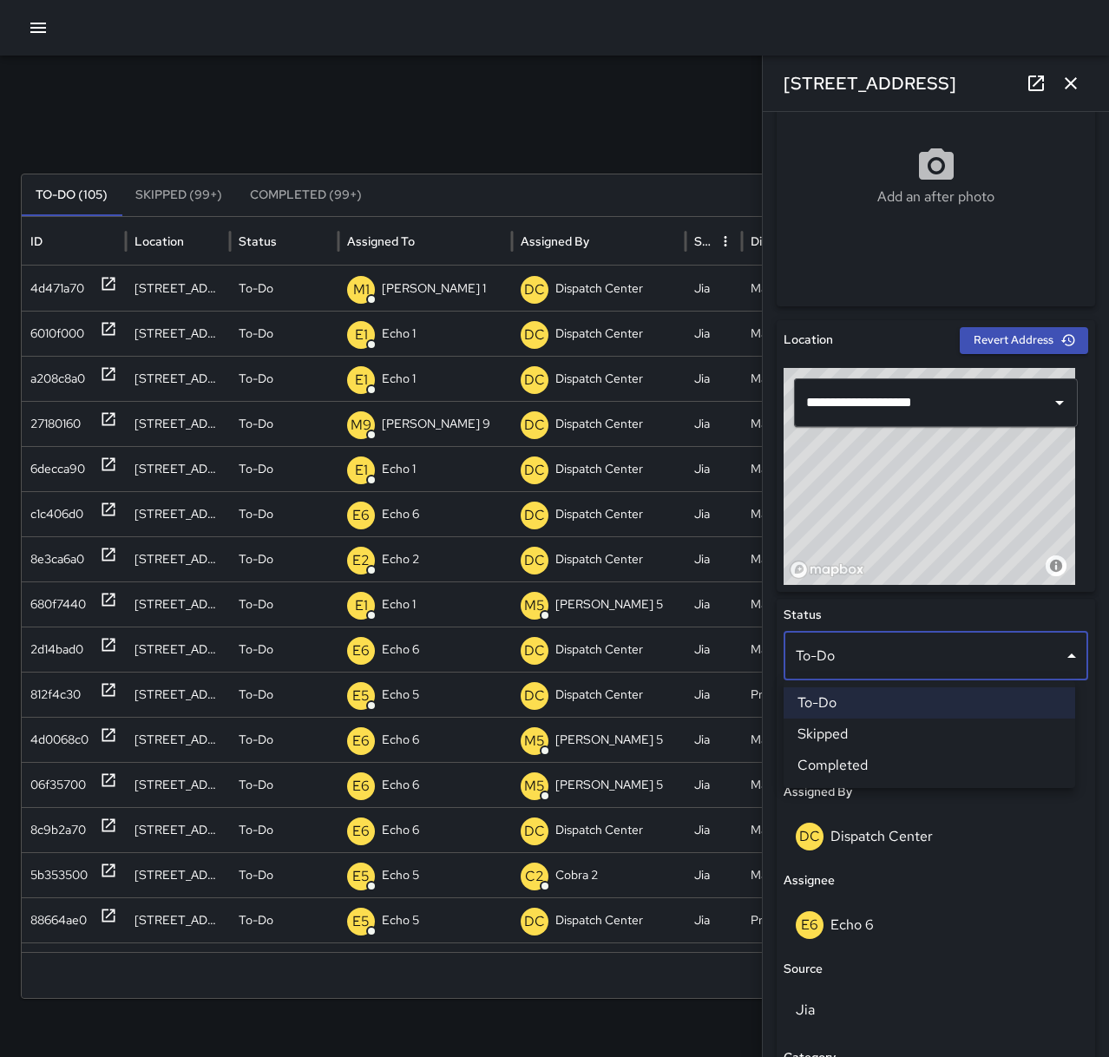
click at [868, 735] on li "Skipped" at bounding box center [930, 734] width 292 height 31
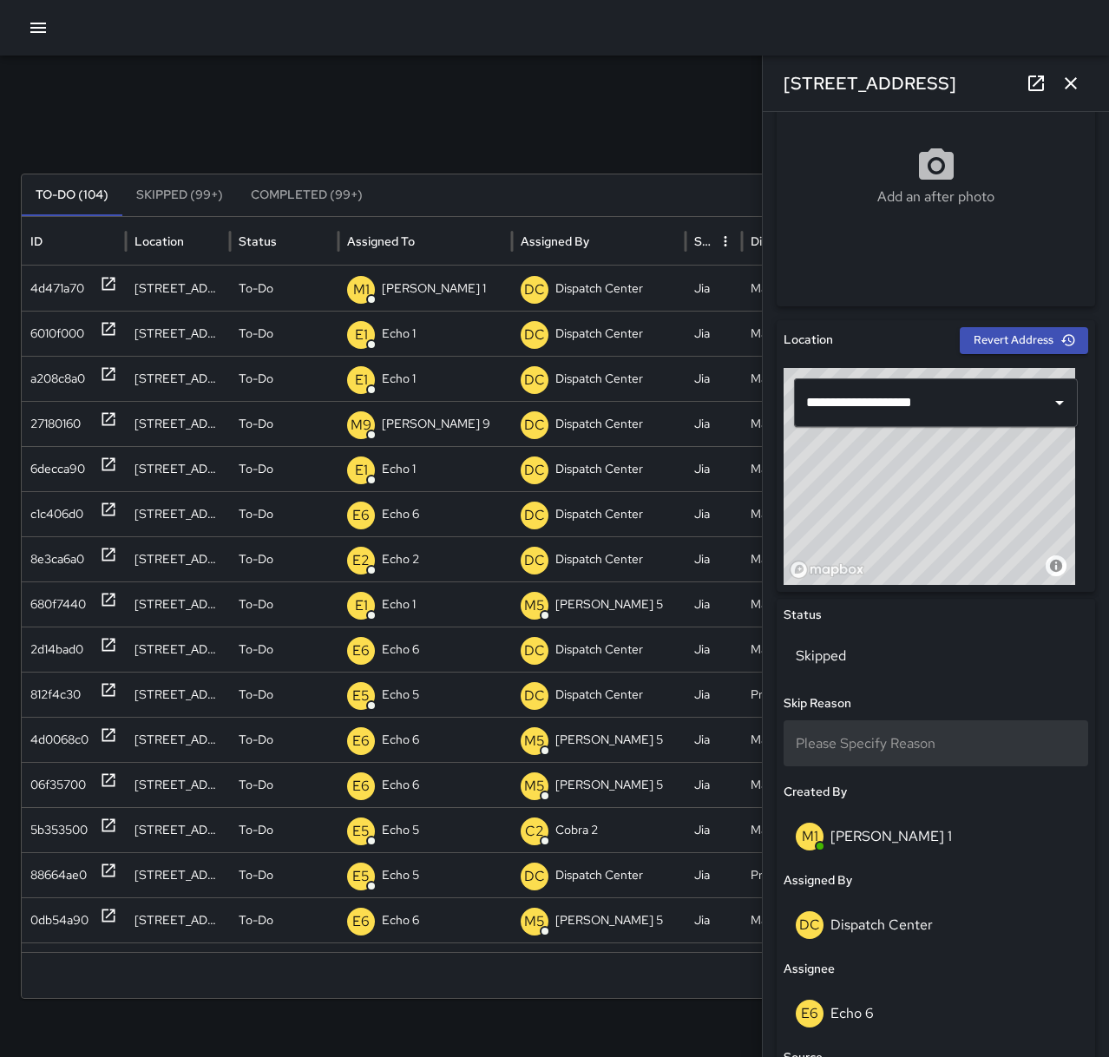
click at [856, 740] on span "Please Specify Reason" at bounding box center [866, 743] width 140 height 18
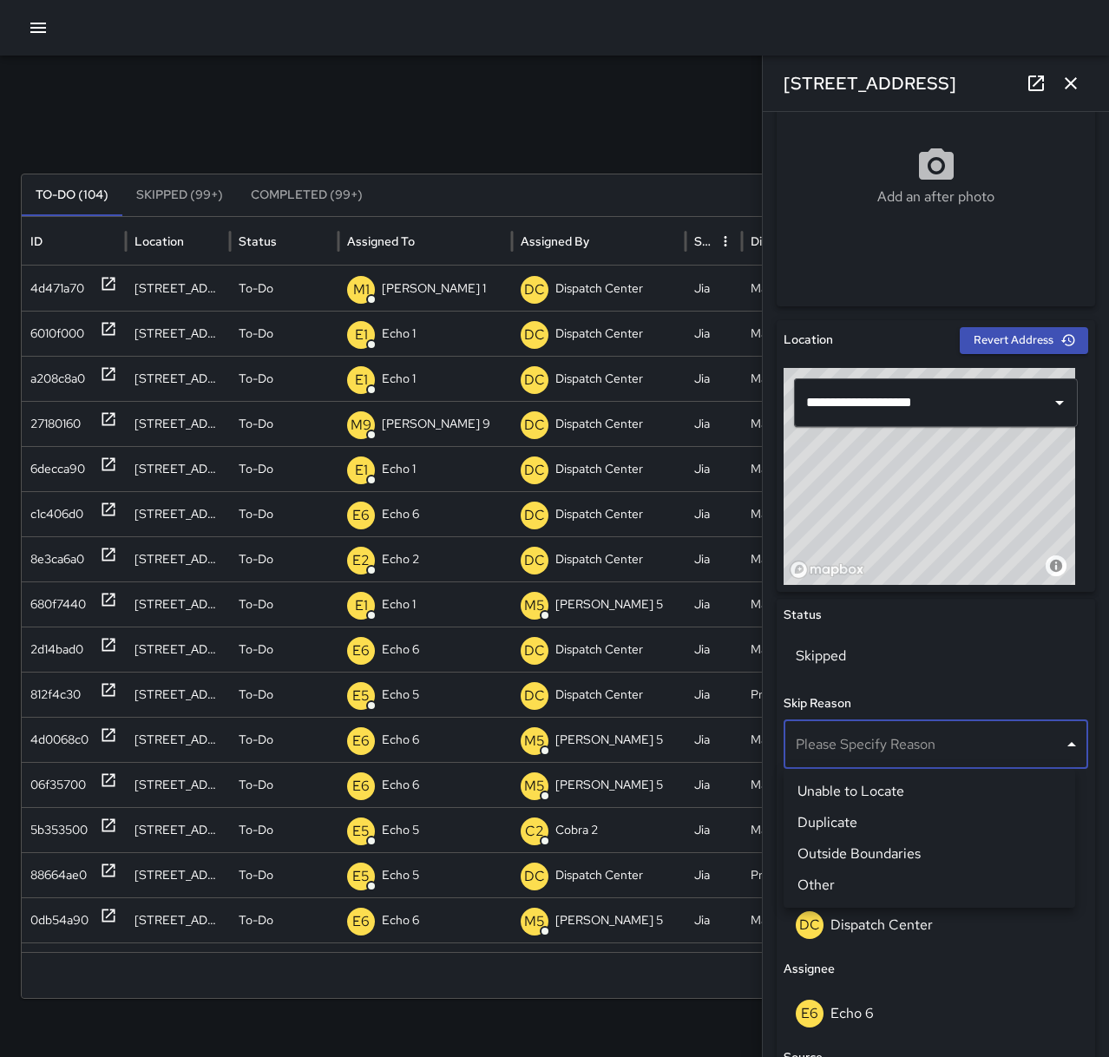
click at [868, 822] on li "Duplicate" at bounding box center [930, 822] width 292 height 31
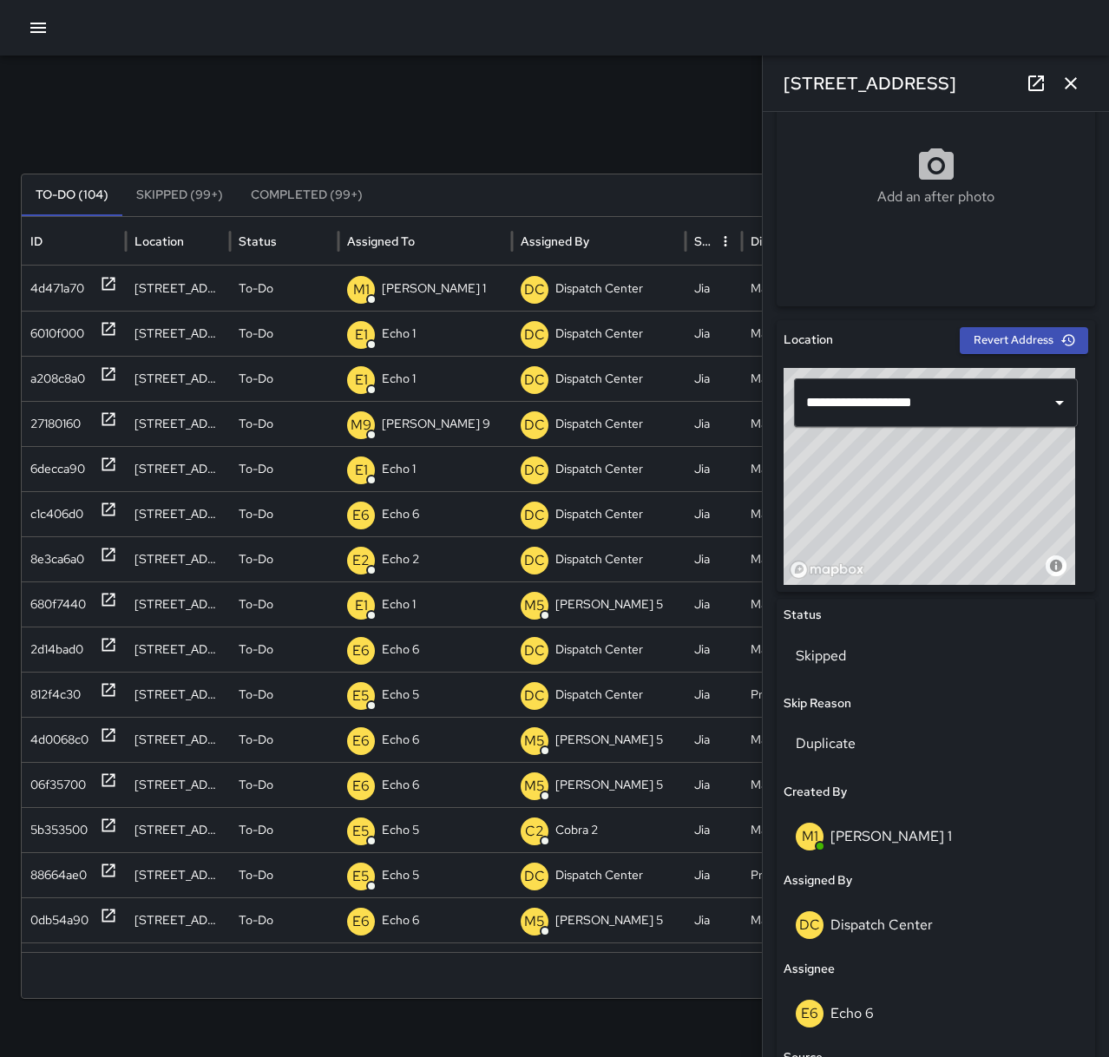
click at [1084, 82] on button "button" at bounding box center [1071, 83] width 35 height 35
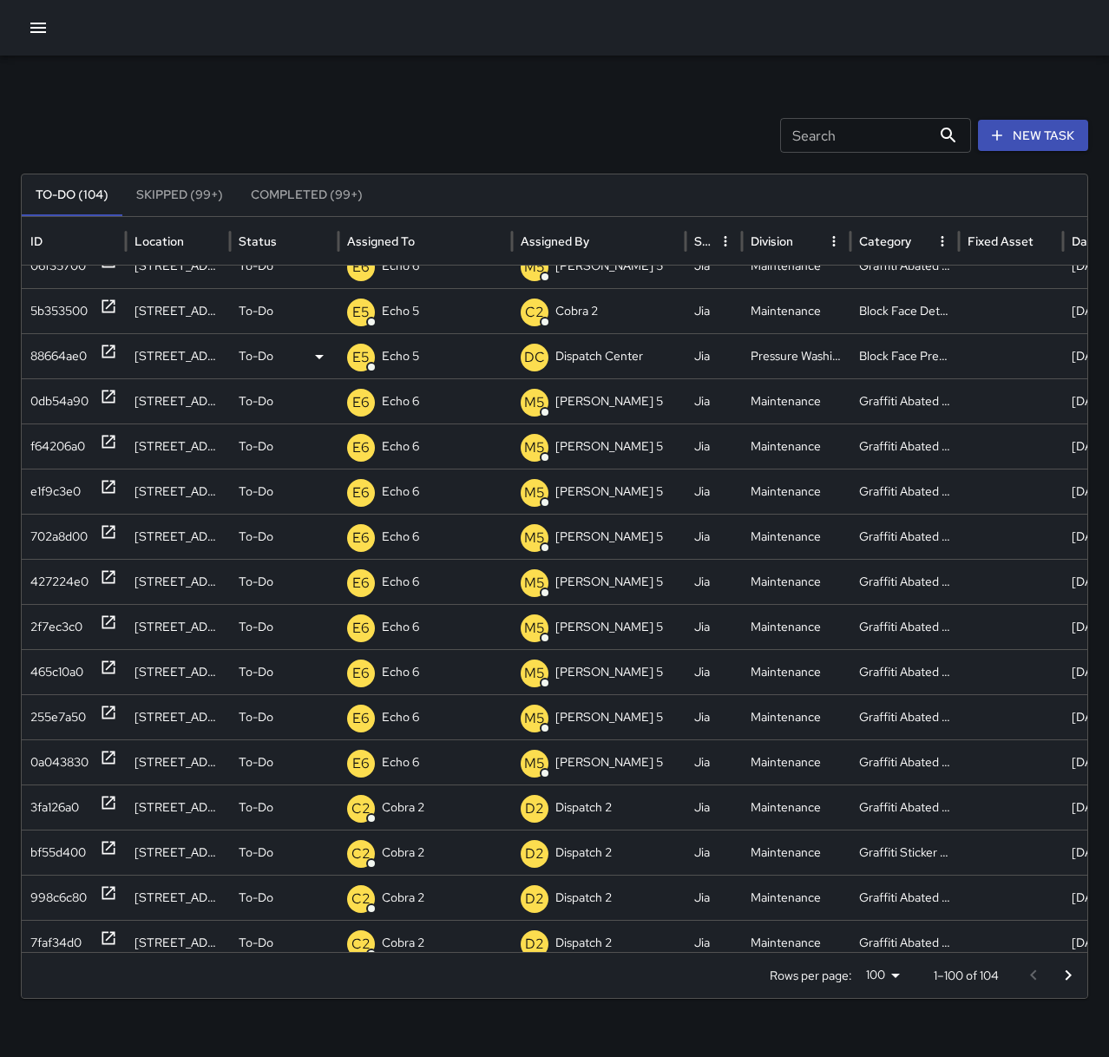
scroll to position [477, 0]
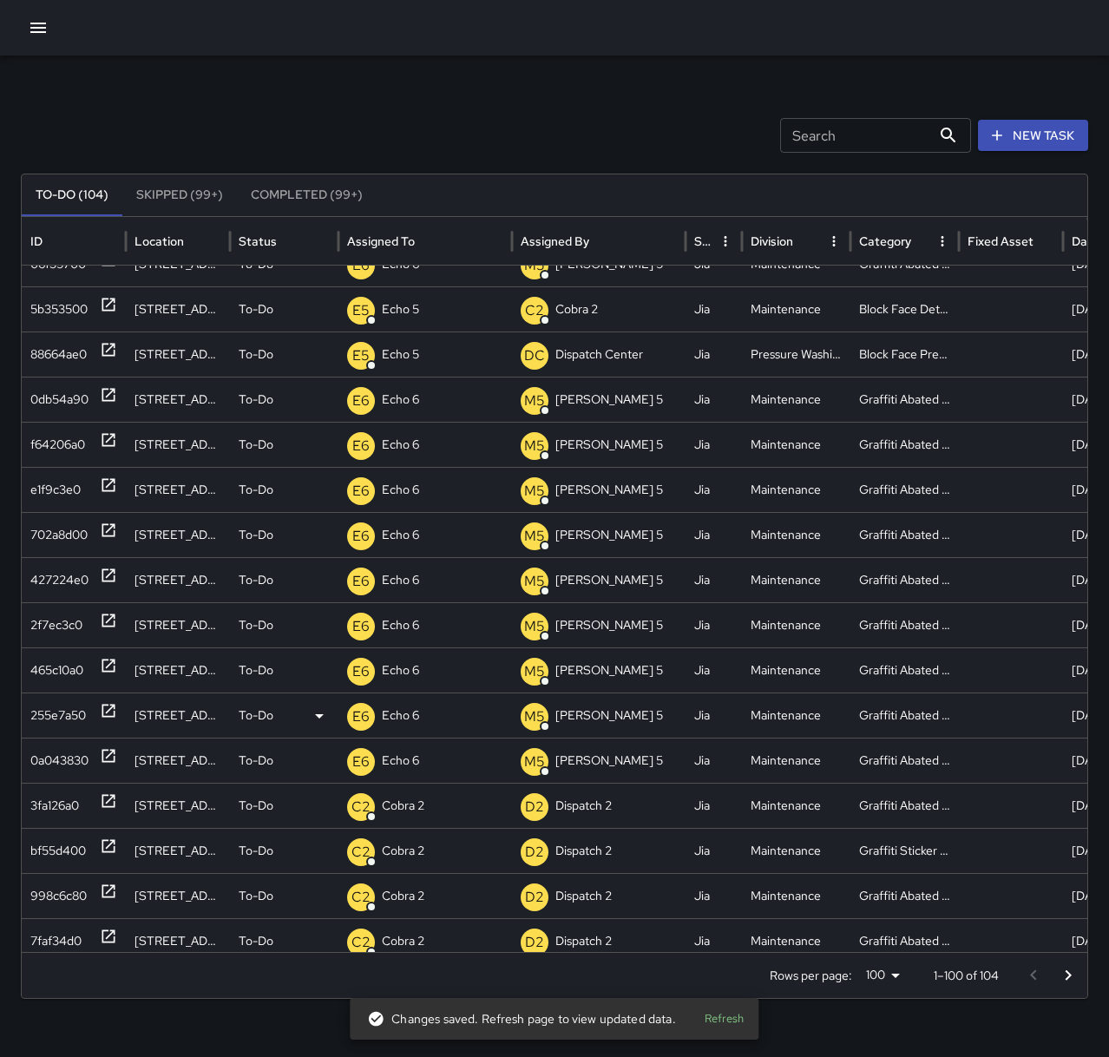
click at [107, 708] on icon at bounding box center [108, 710] width 17 height 17
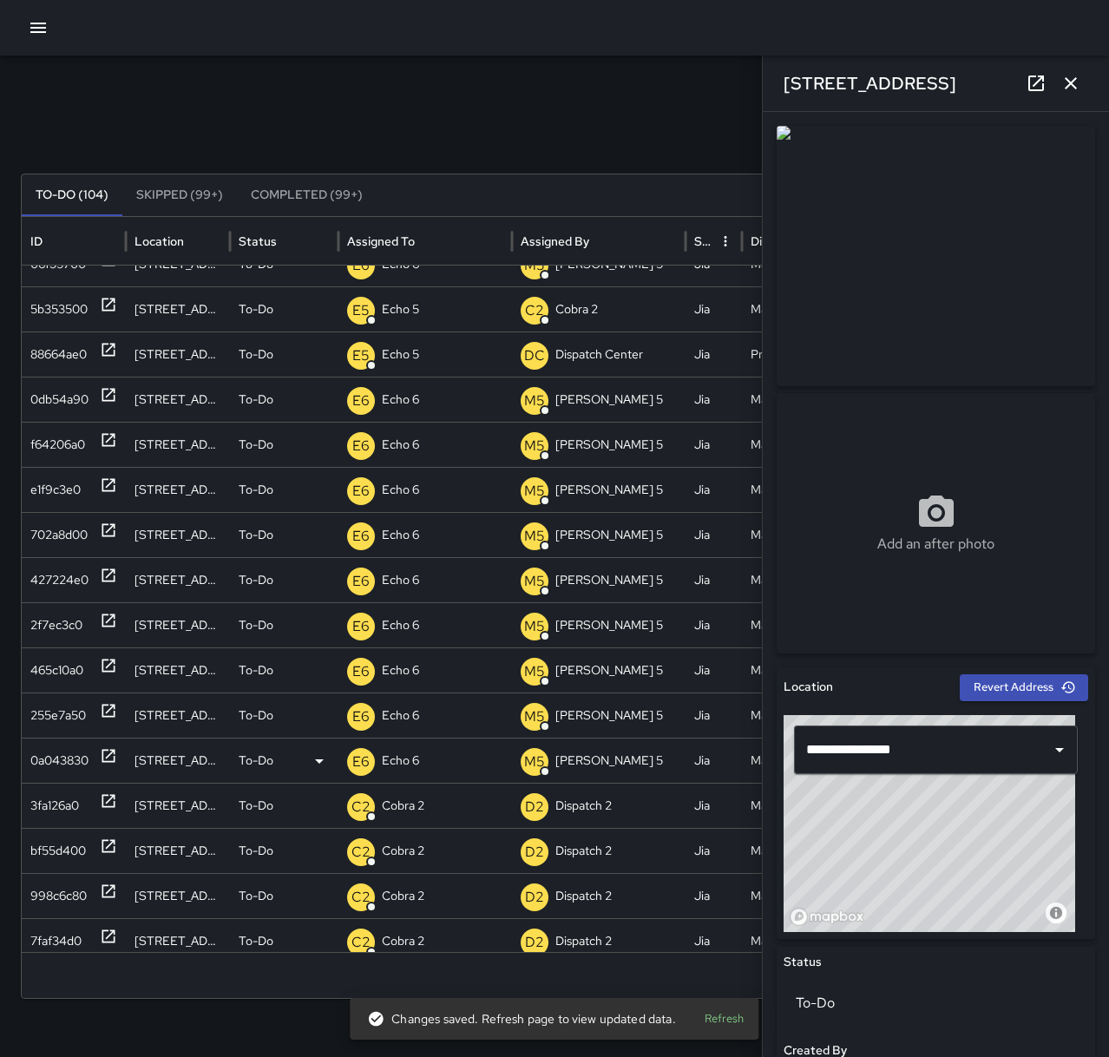
click at [104, 758] on icon at bounding box center [108, 755] width 17 height 17
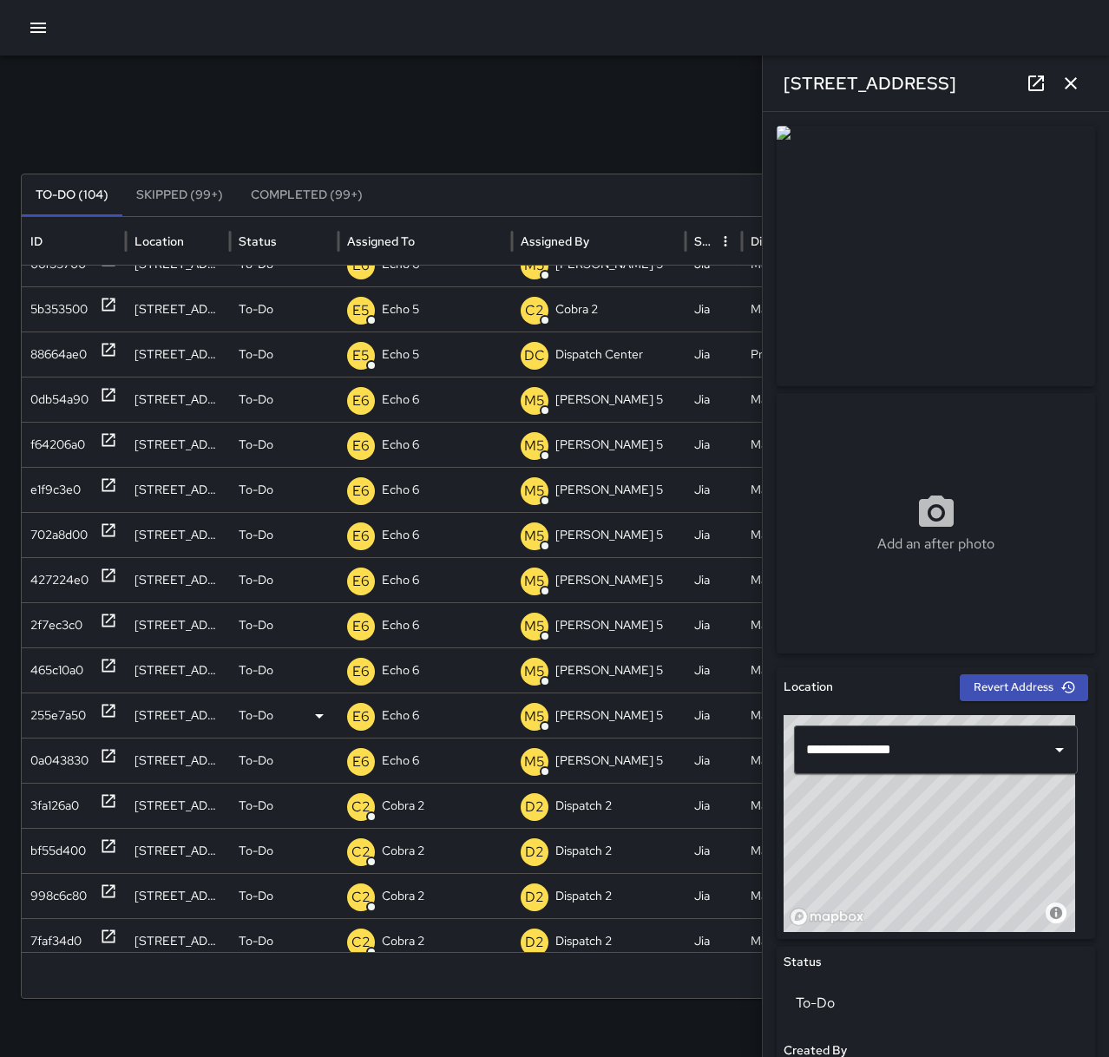
click at [108, 699] on div at bounding box center [108, 715] width 17 height 44
click at [1070, 80] on icon "button" at bounding box center [1071, 83] width 21 height 21
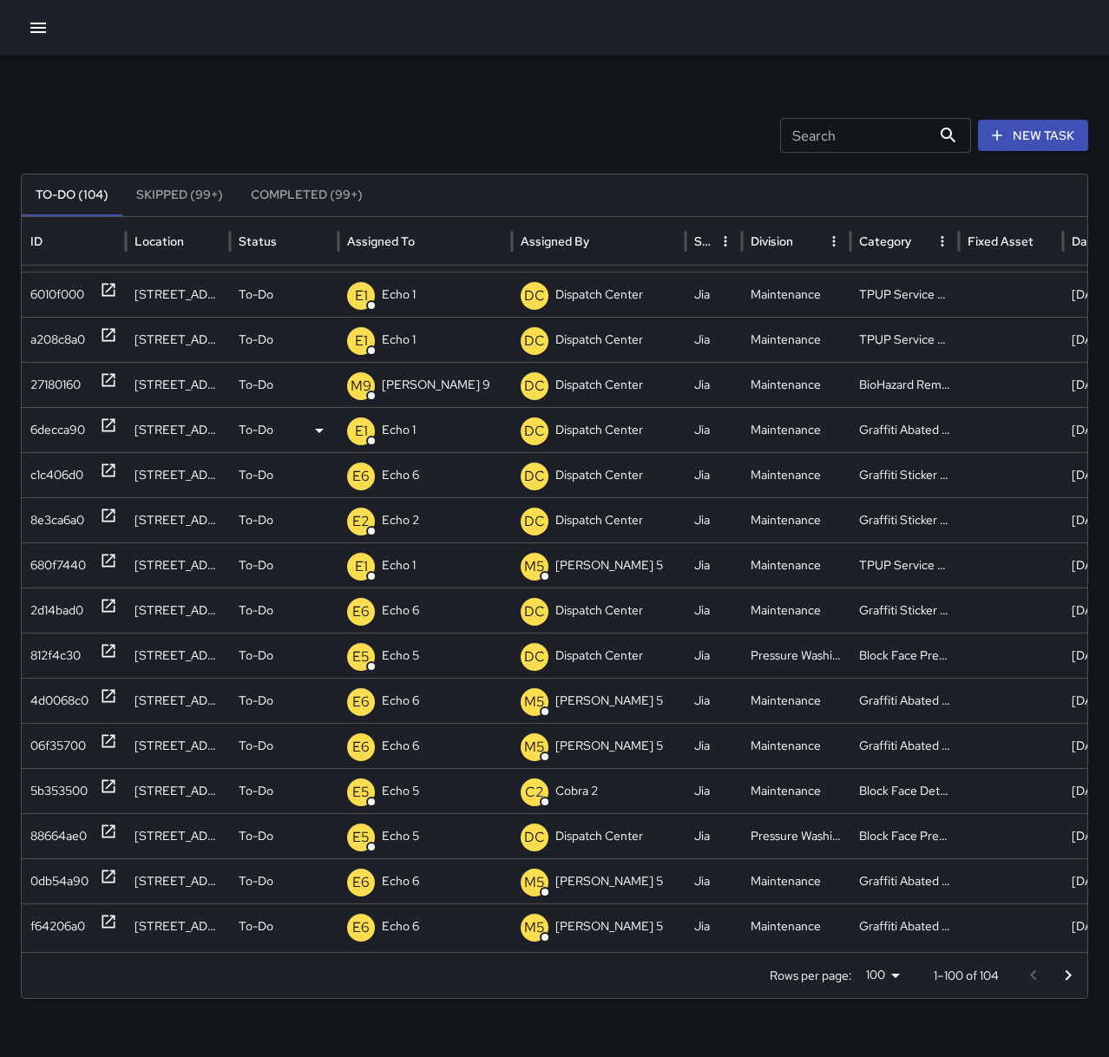
scroll to position [0, 0]
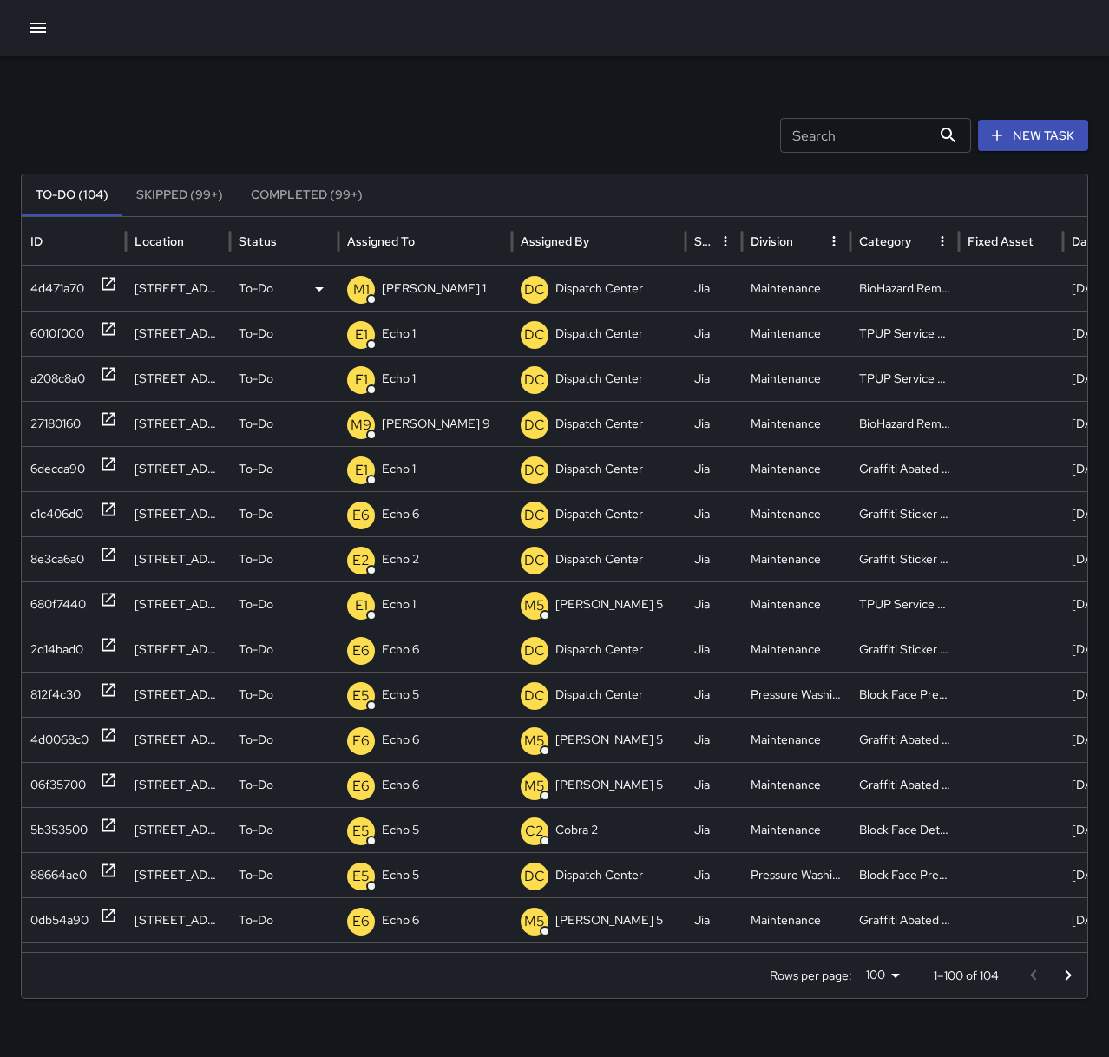
click at [69, 286] on div "4d471a70" at bounding box center [57, 288] width 54 height 44
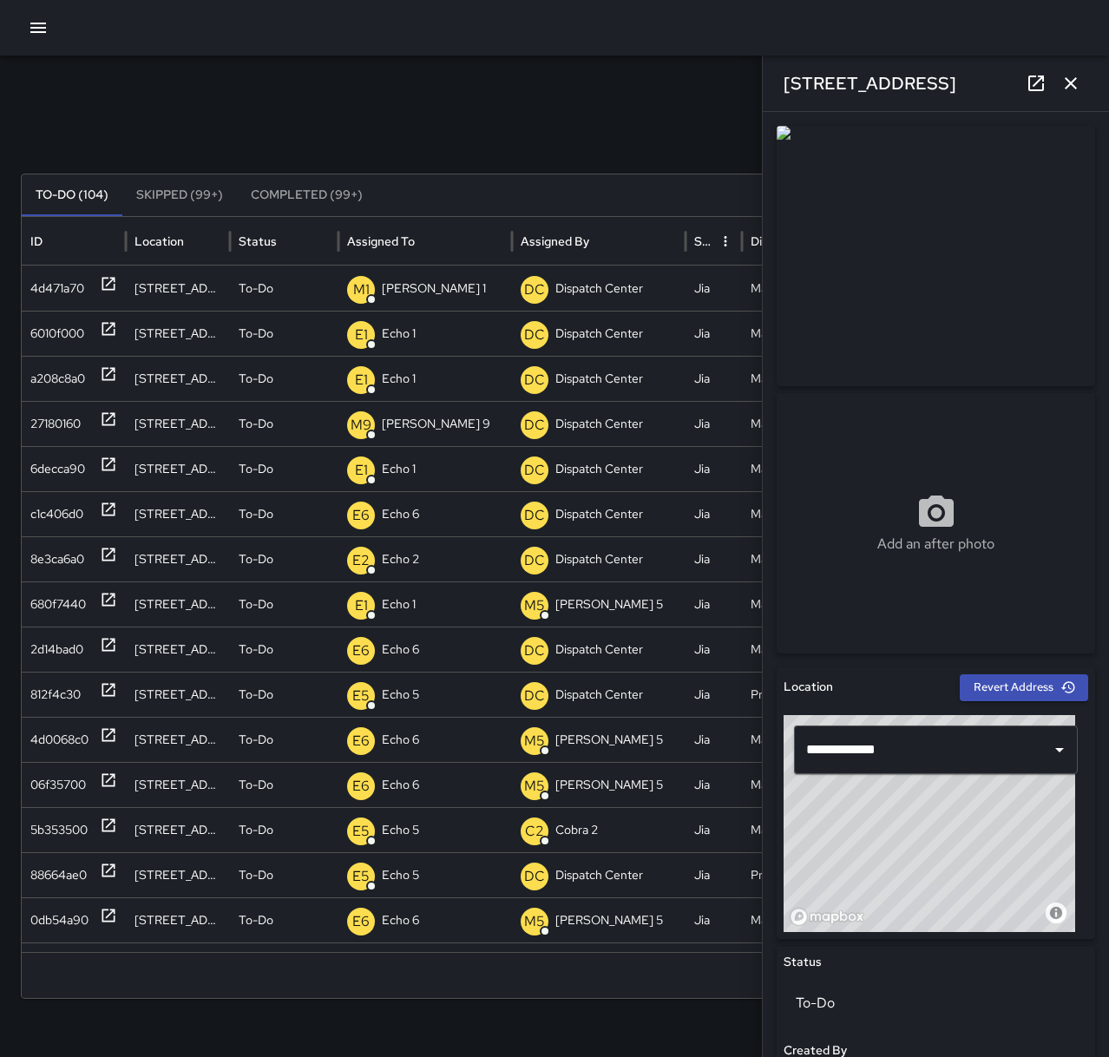
click at [398, 152] on div "Search Search New Task" at bounding box center [554, 135] width 1067 height 35
click at [25, 23] on button "button" at bounding box center [38, 27] width 35 height 35
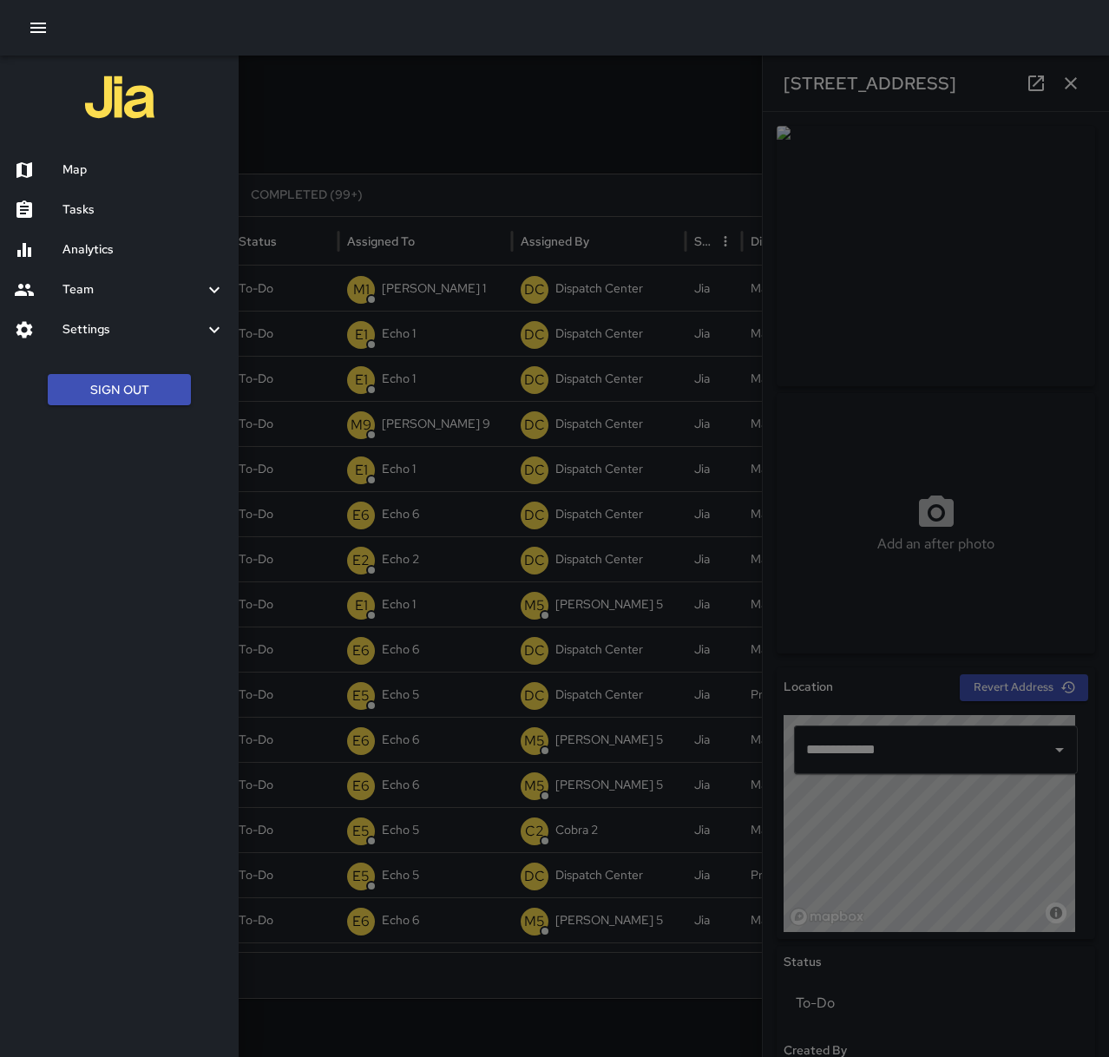
click at [334, 130] on div at bounding box center [554, 528] width 1109 height 1057
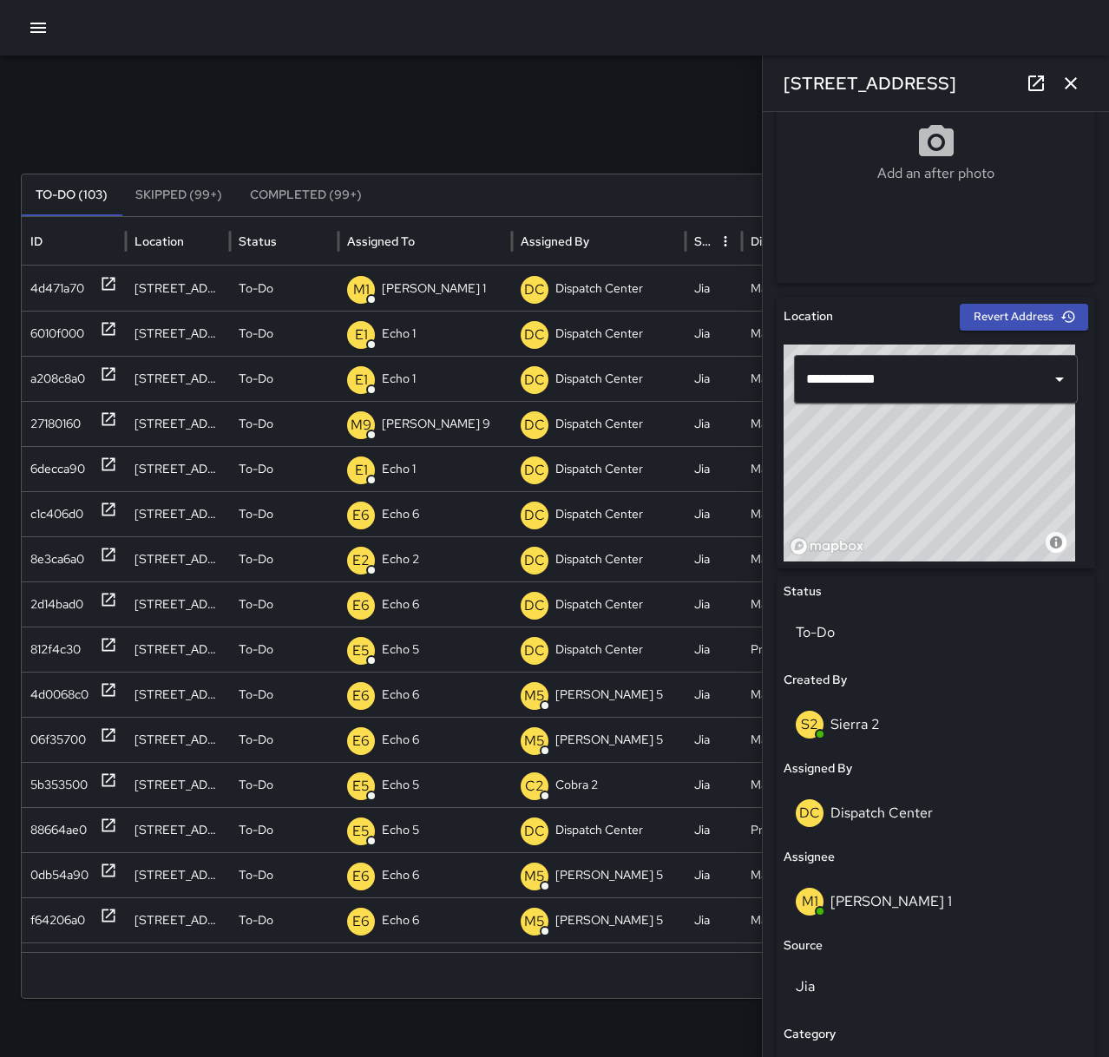
scroll to position [375, 0]
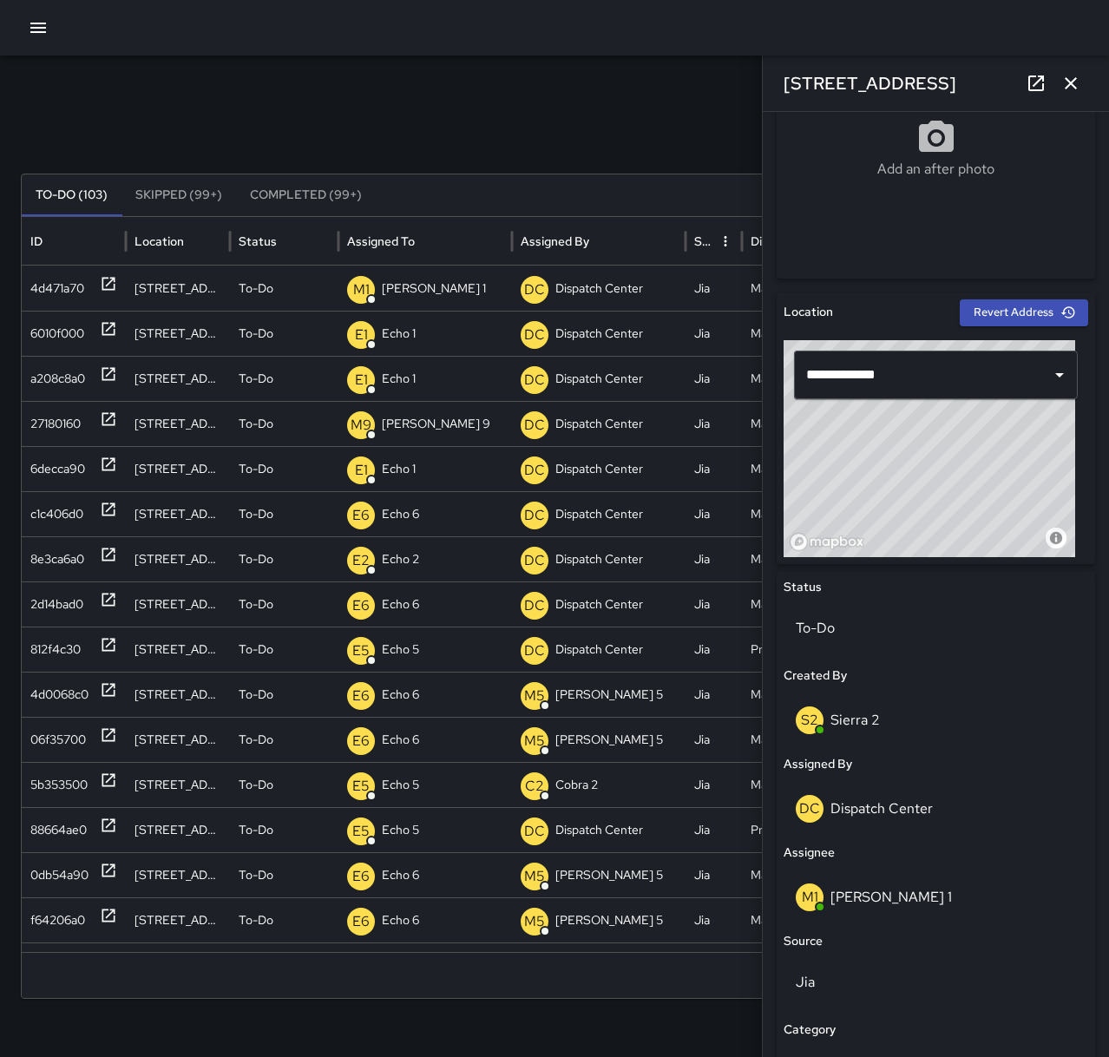
click at [1073, 88] on icon "button" at bounding box center [1071, 83] width 21 height 21
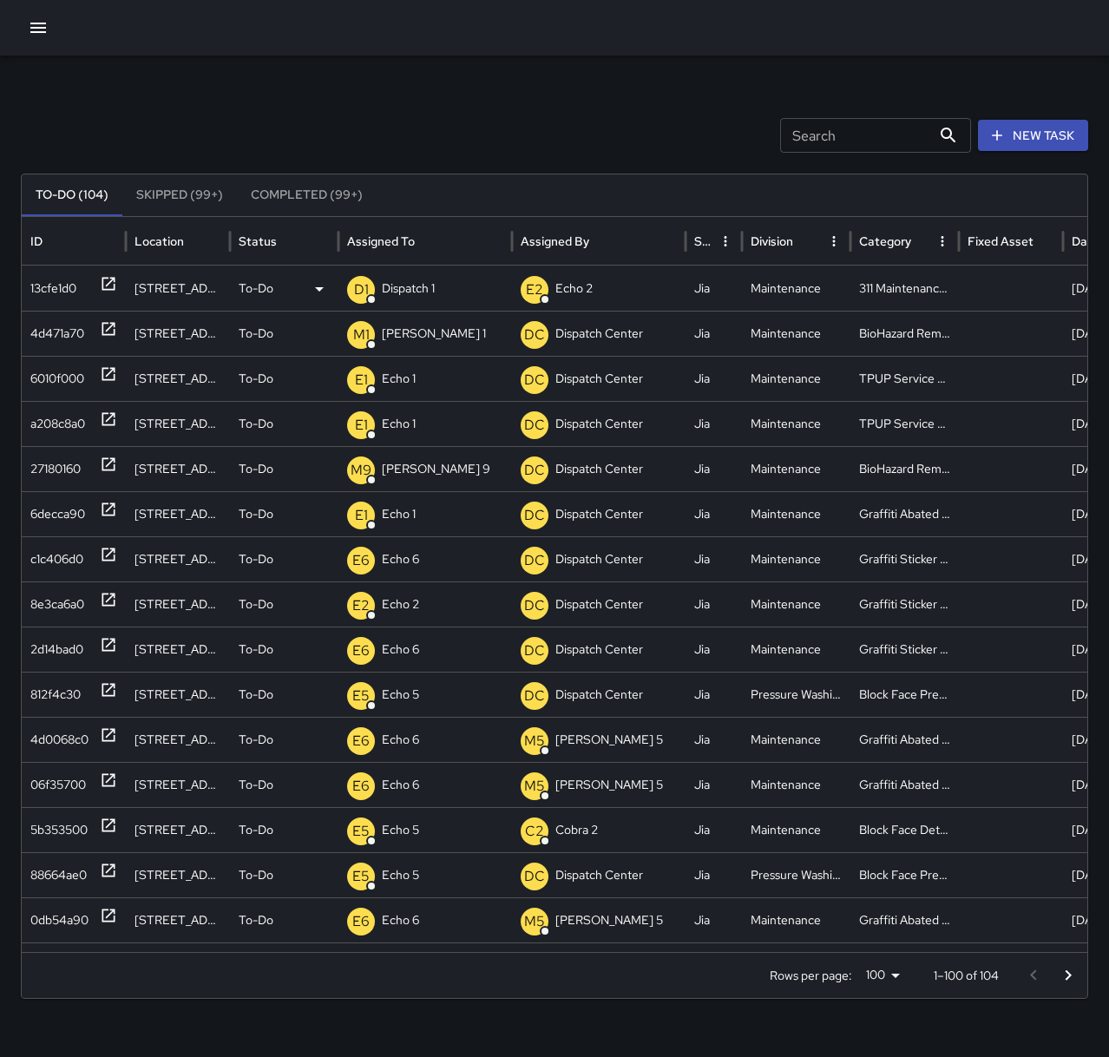
click at [102, 286] on icon at bounding box center [108, 284] width 13 height 13
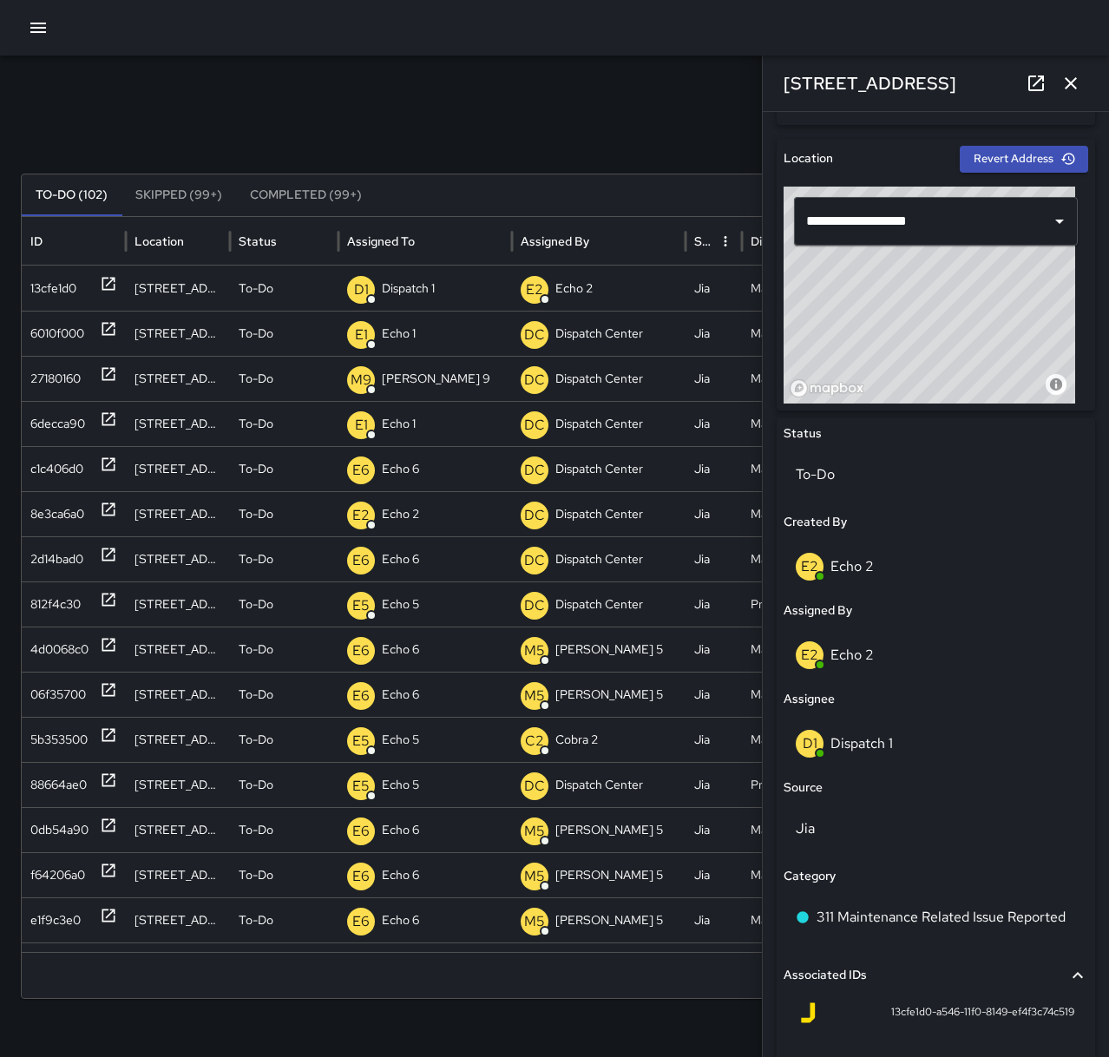
scroll to position [680, 0]
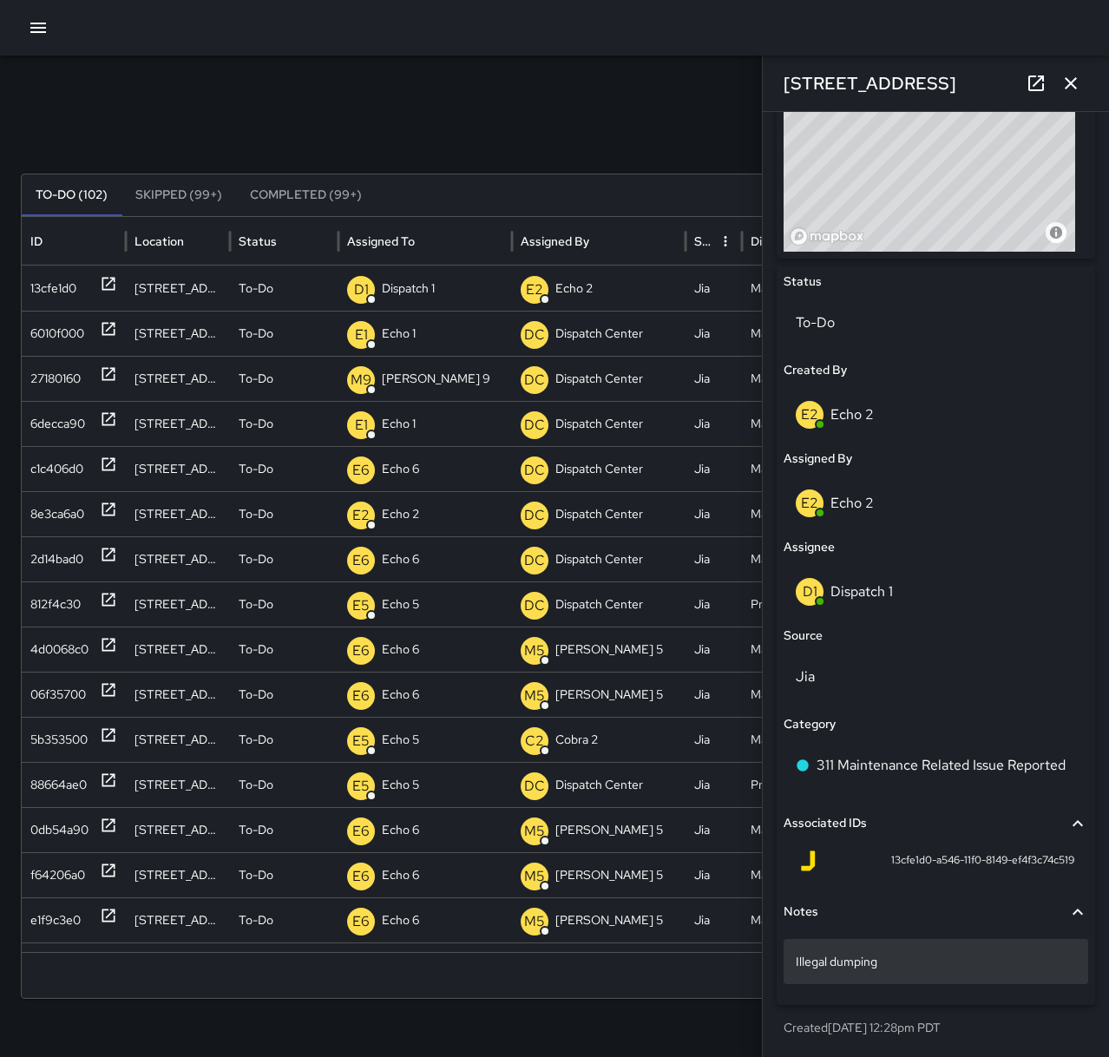
click at [900, 956] on p "Illegal dumping" at bounding box center [936, 961] width 280 height 17
drag, startPoint x: 893, startPoint y: 964, endPoint x: 791, endPoint y: 961, distance: 102.5
click at [791, 961] on div "**********" at bounding box center [936, 962] width 305 height 46
click at [948, 969] on p "Illegal dumping" at bounding box center [936, 961] width 280 height 17
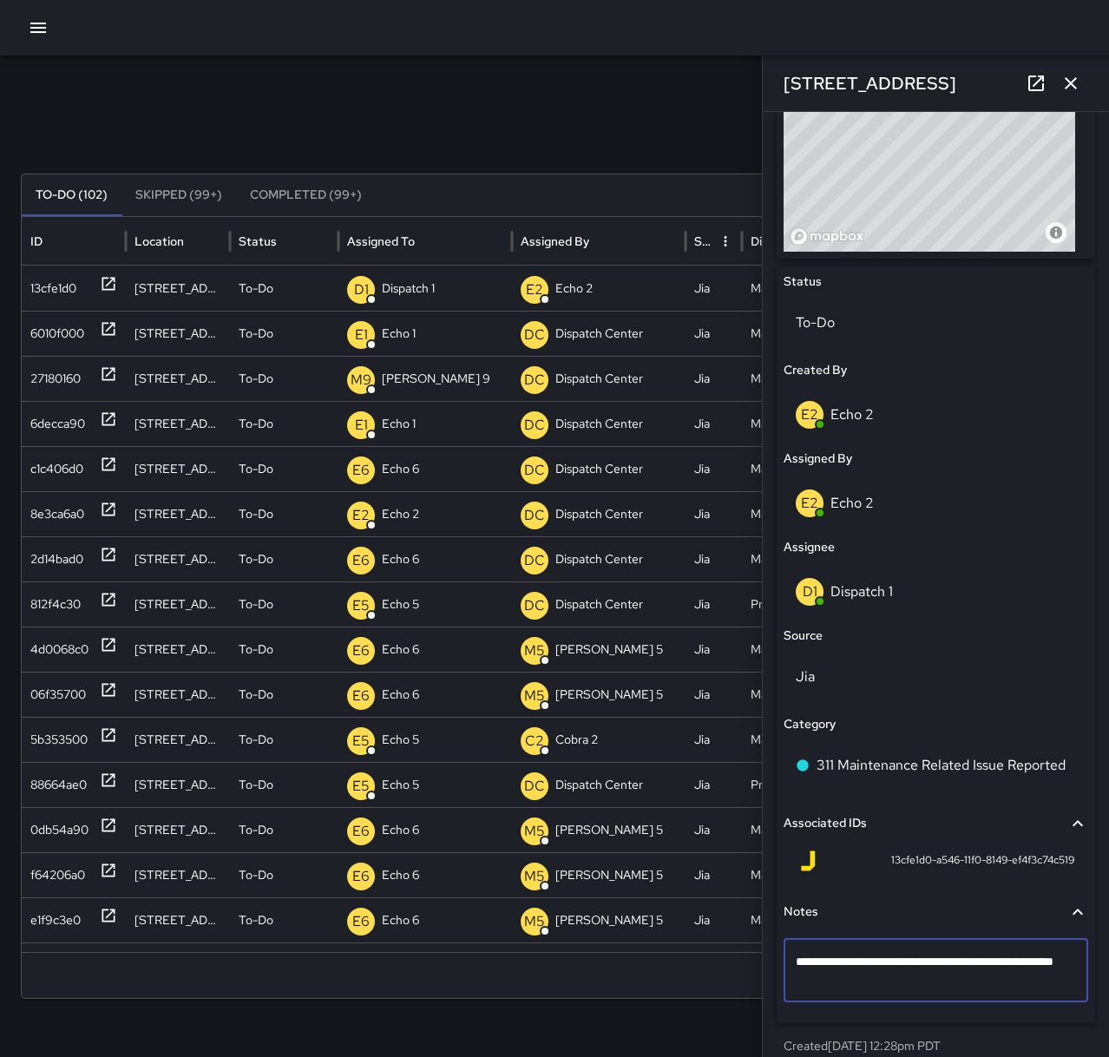
type textarea "**********"
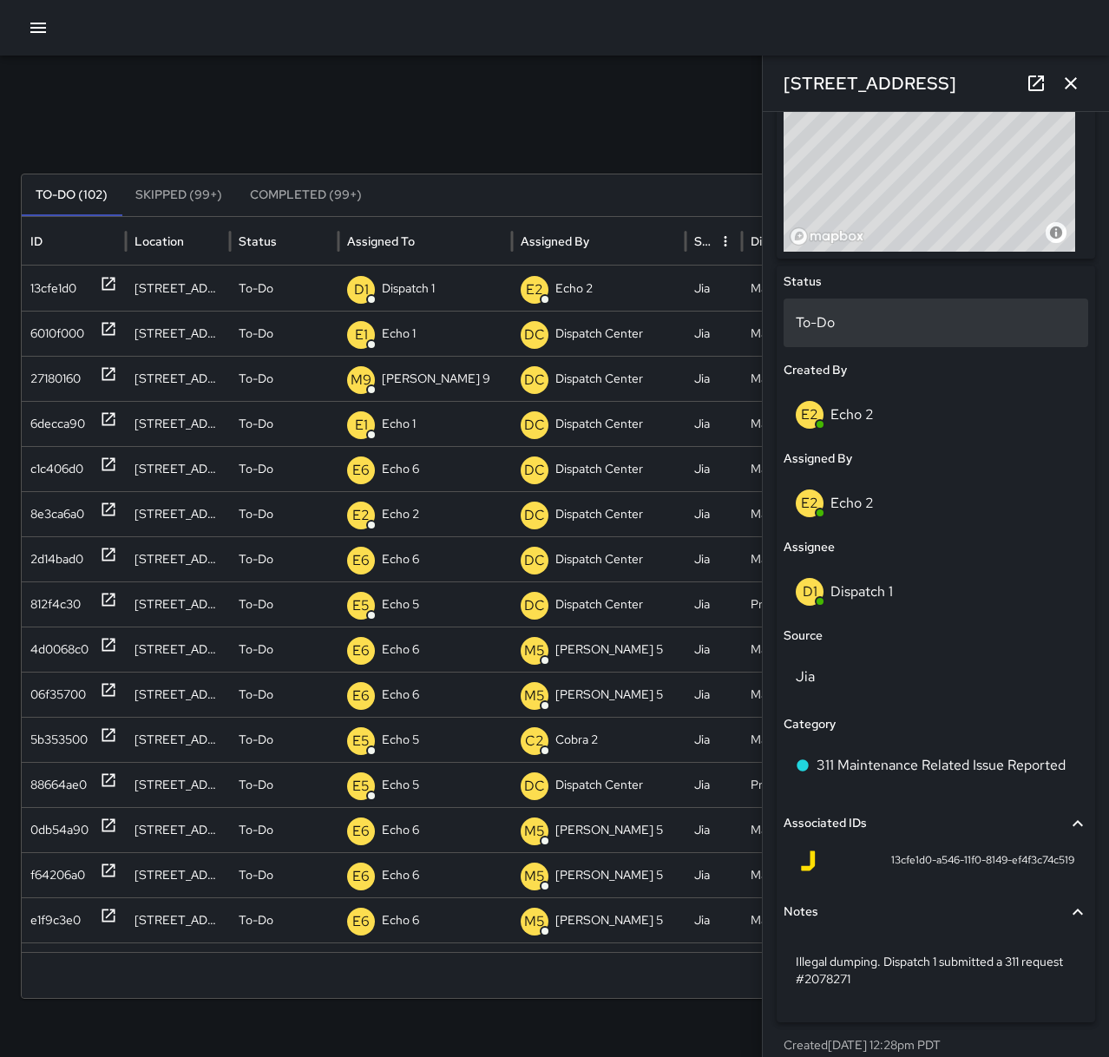
click at [875, 321] on p "To-Do" at bounding box center [936, 322] width 280 height 21
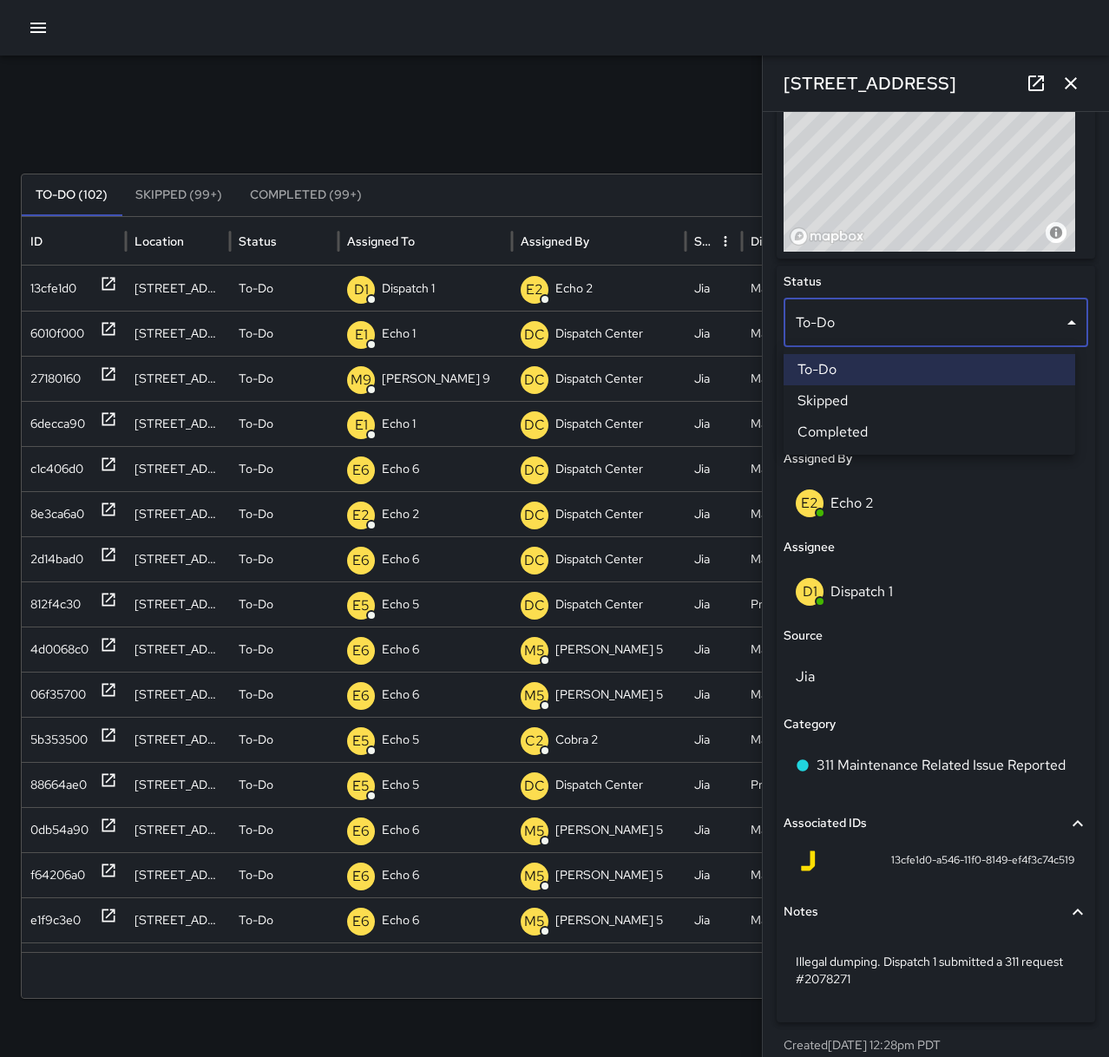
click at [867, 426] on li "Completed" at bounding box center [930, 432] width 292 height 31
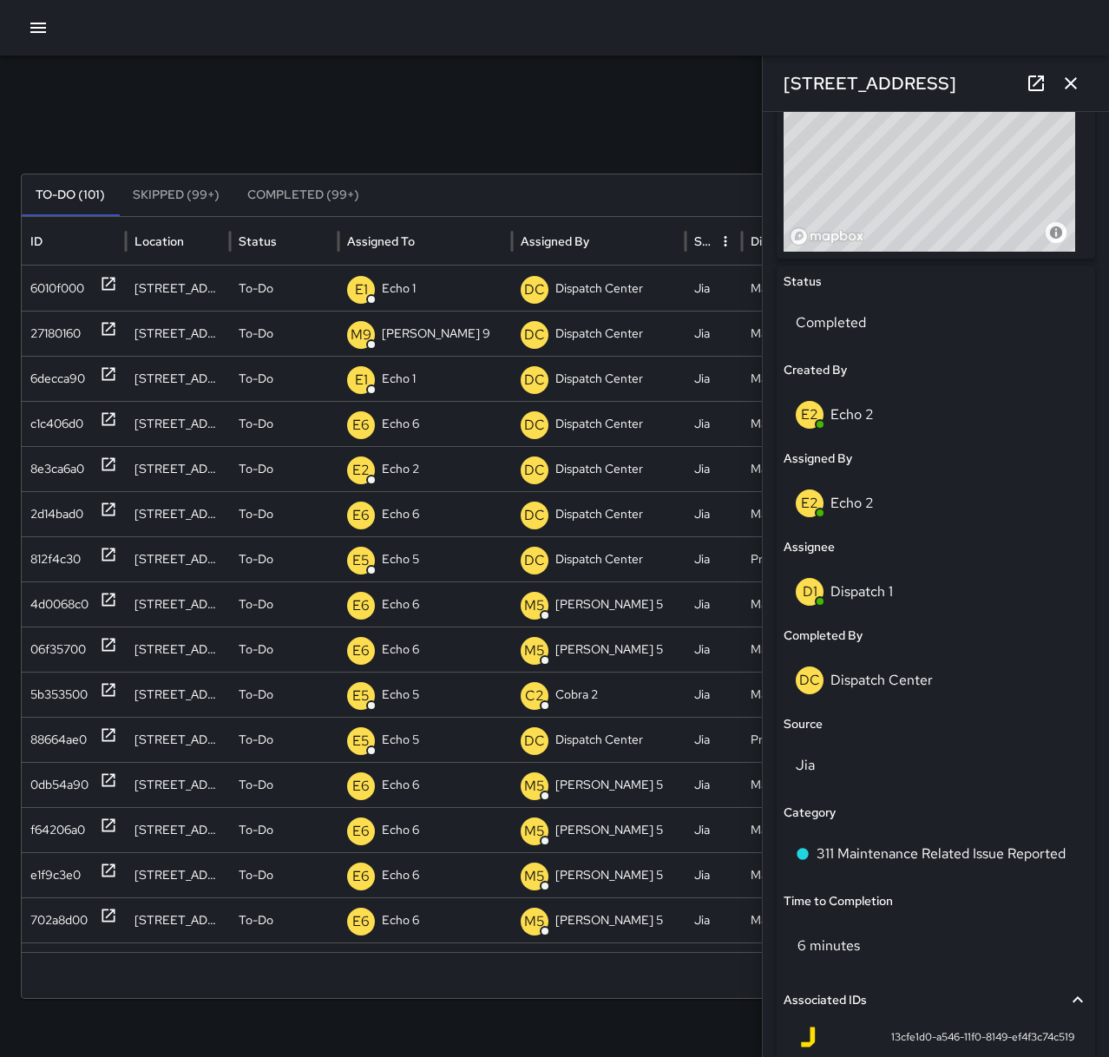
click at [1068, 76] on icon "button" at bounding box center [1071, 83] width 21 height 21
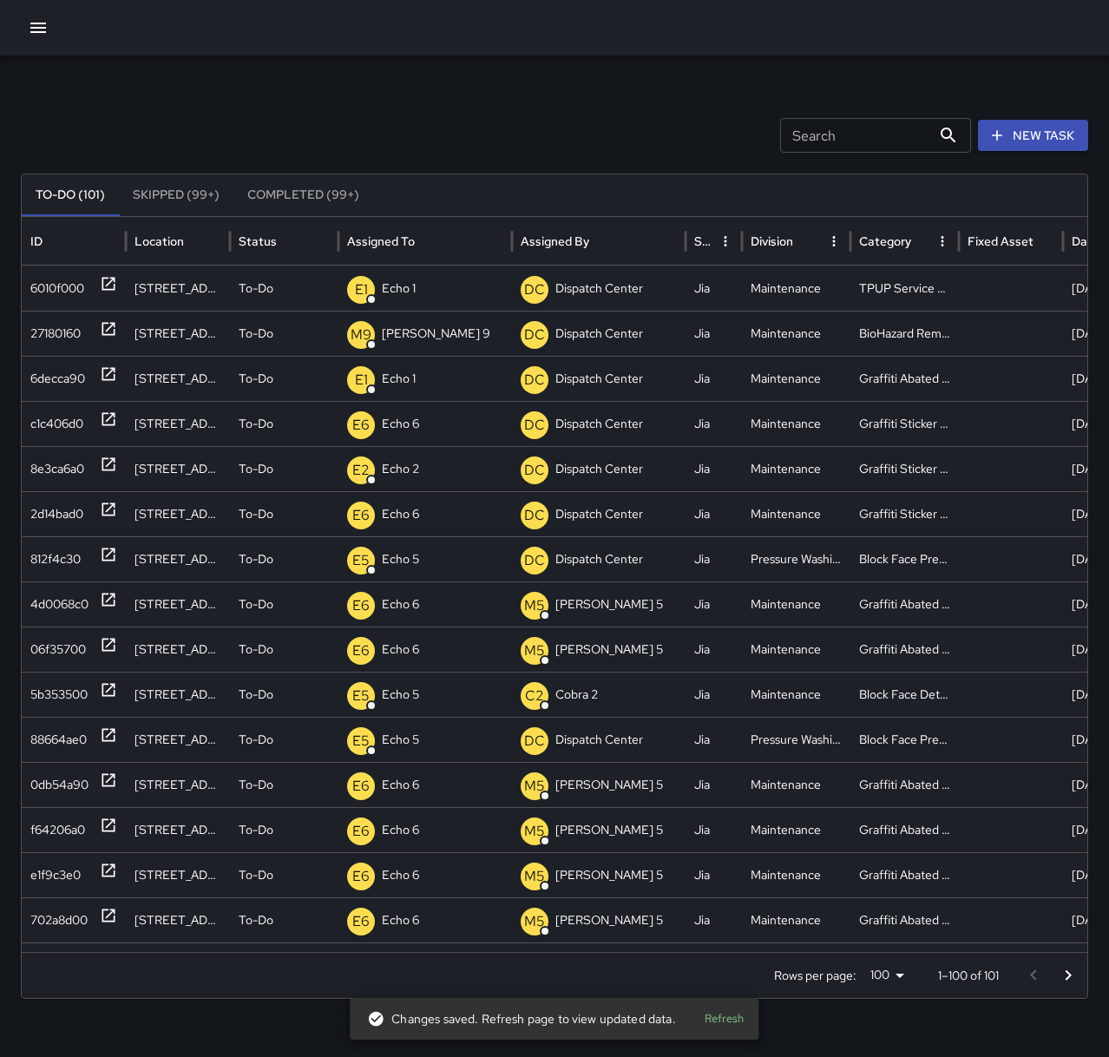
click at [38, 35] on icon "button" at bounding box center [38, 27] width 21 height 21
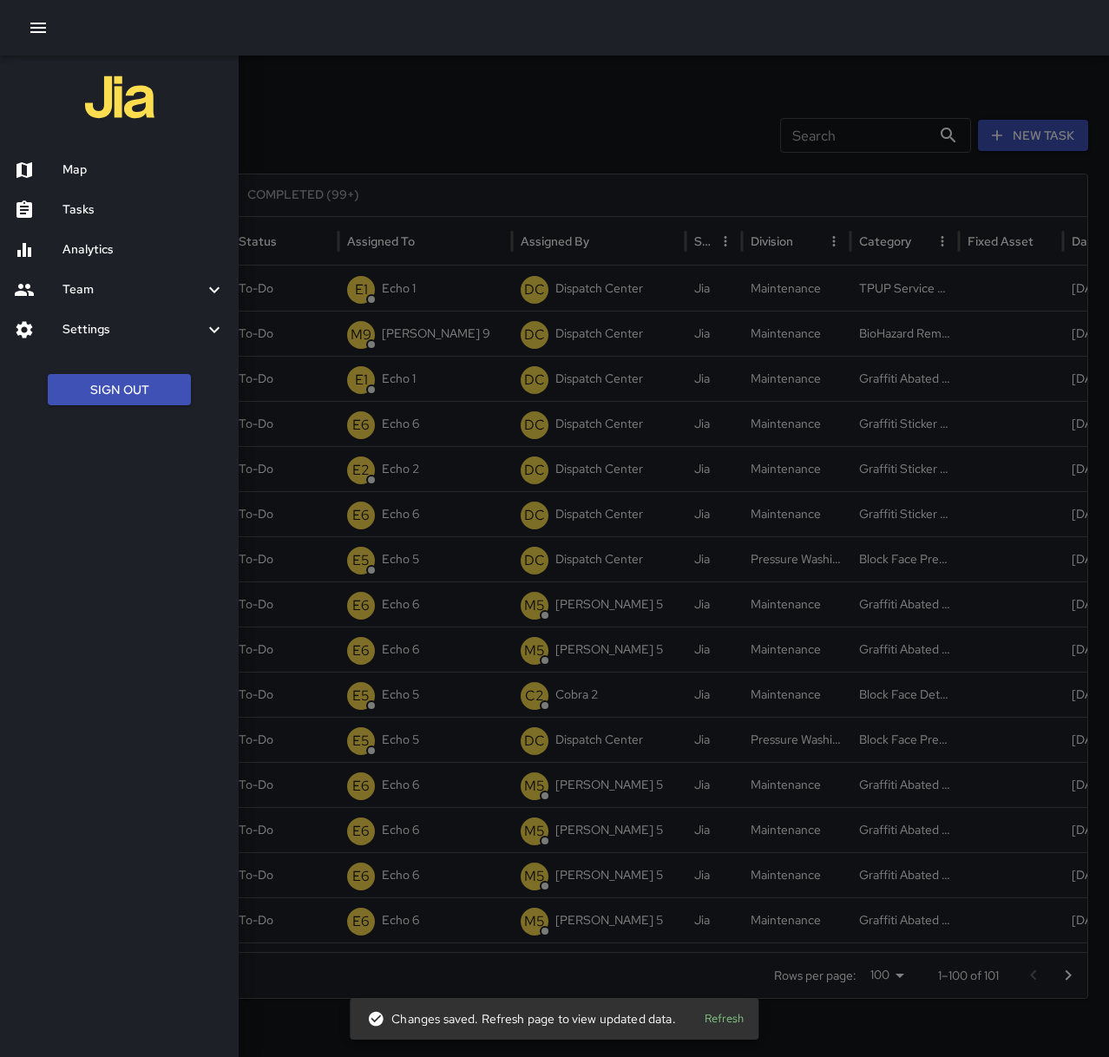
click at [83, 170] on h6 "Map" at bounding box center [143, 170] width 162 height 19
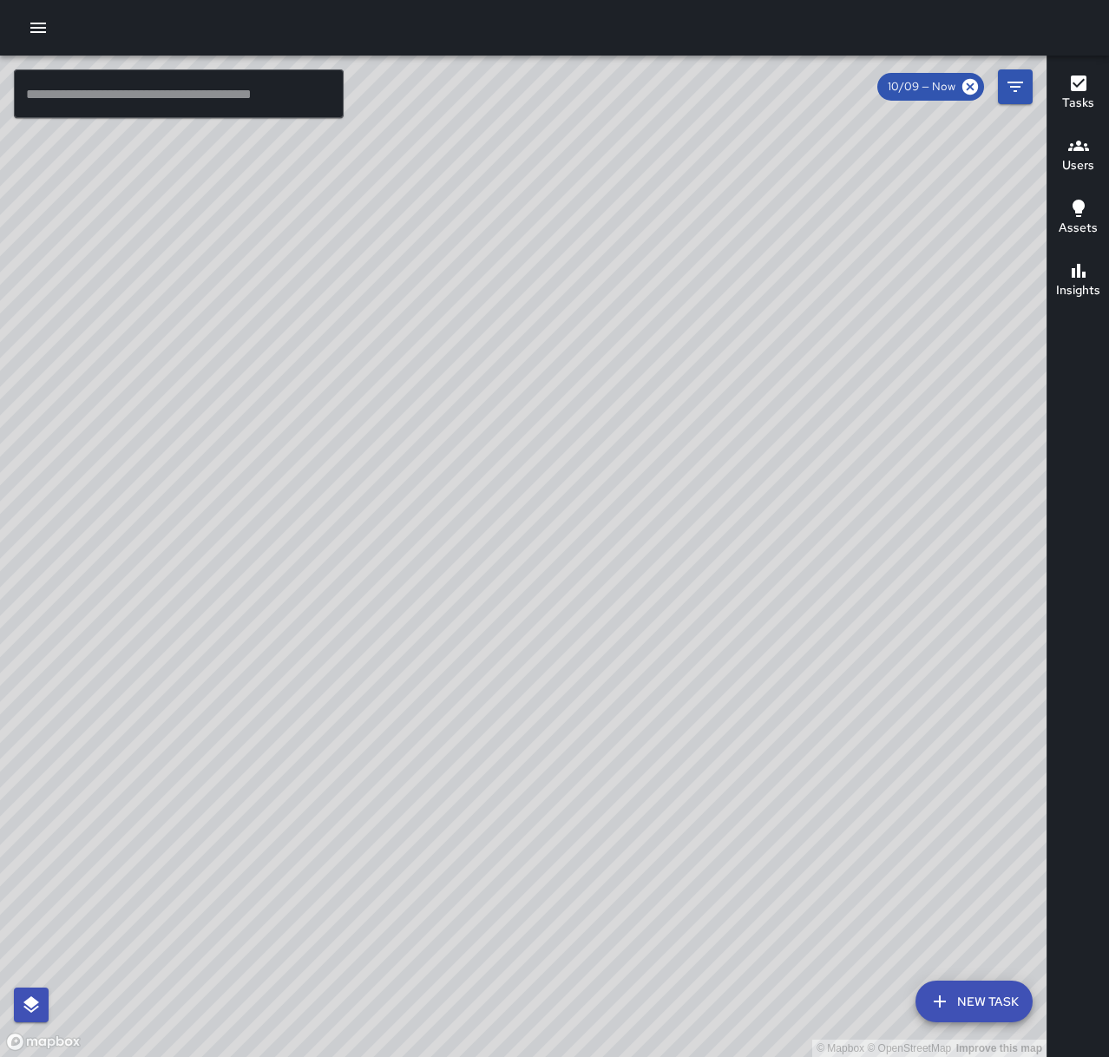
drag, startPoint x: 414, startPoint y: 400, endPoint x: 470, endPoint y: 794, distance: 397.9
click at [470, 794] on div "© Mapbox © OpenStreetMap Improve this map" at bounding box center [523, 556] width 1047 height 1001
drag, startPoint x: 653, startPoint y: 496, endPoint x: 690, endPoint y: 665, distance: 172.3
click at [690, 665] on div "© Mapbox © OpenStreetMap Improve this map" at bounding box center [523, 556] width 1047 height 1001
click at [50, 43] on div at bounding box center [554, 28] width 1109 height 56
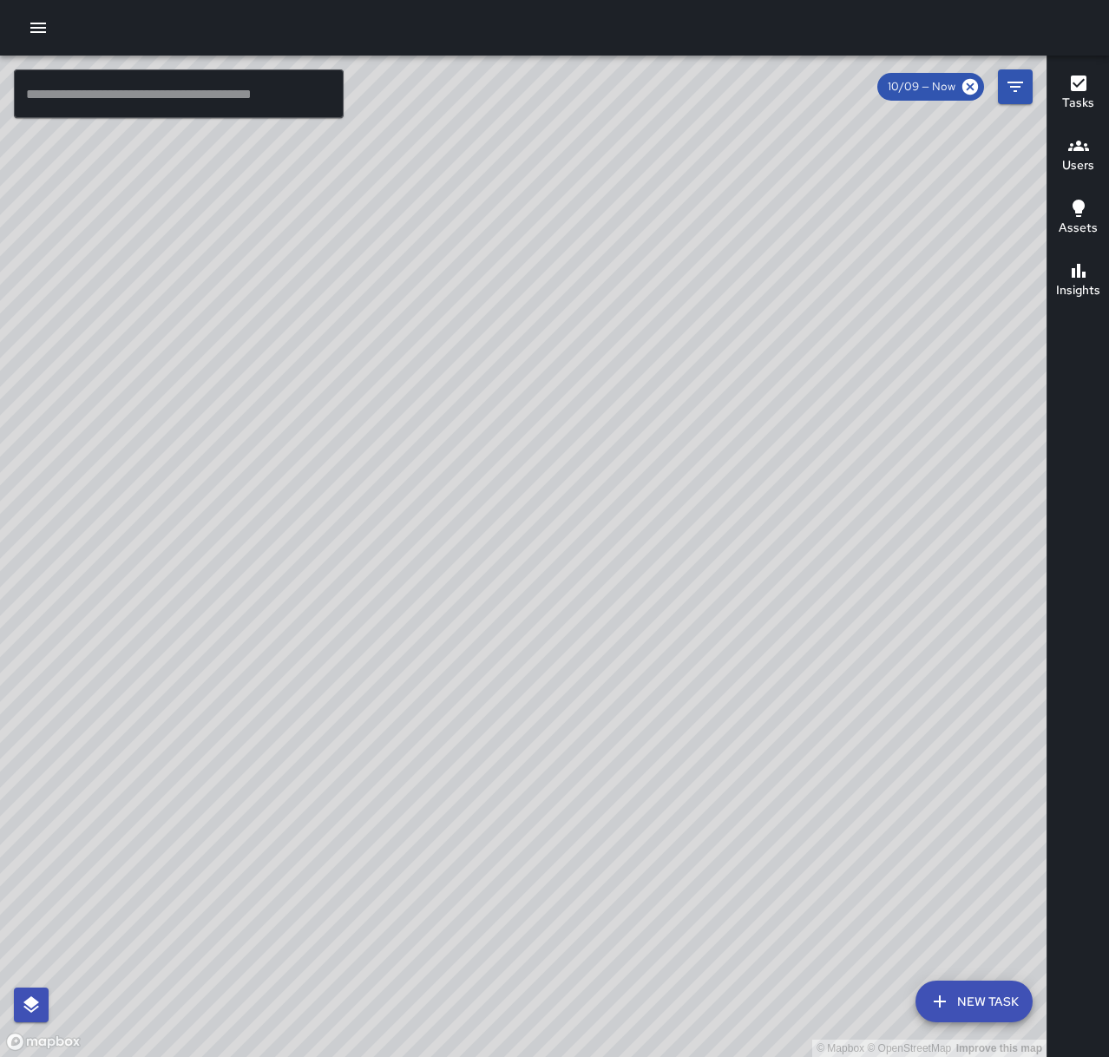
click at [49, 33] on button "button" at bounding box center [38, 27] width 35 height 35
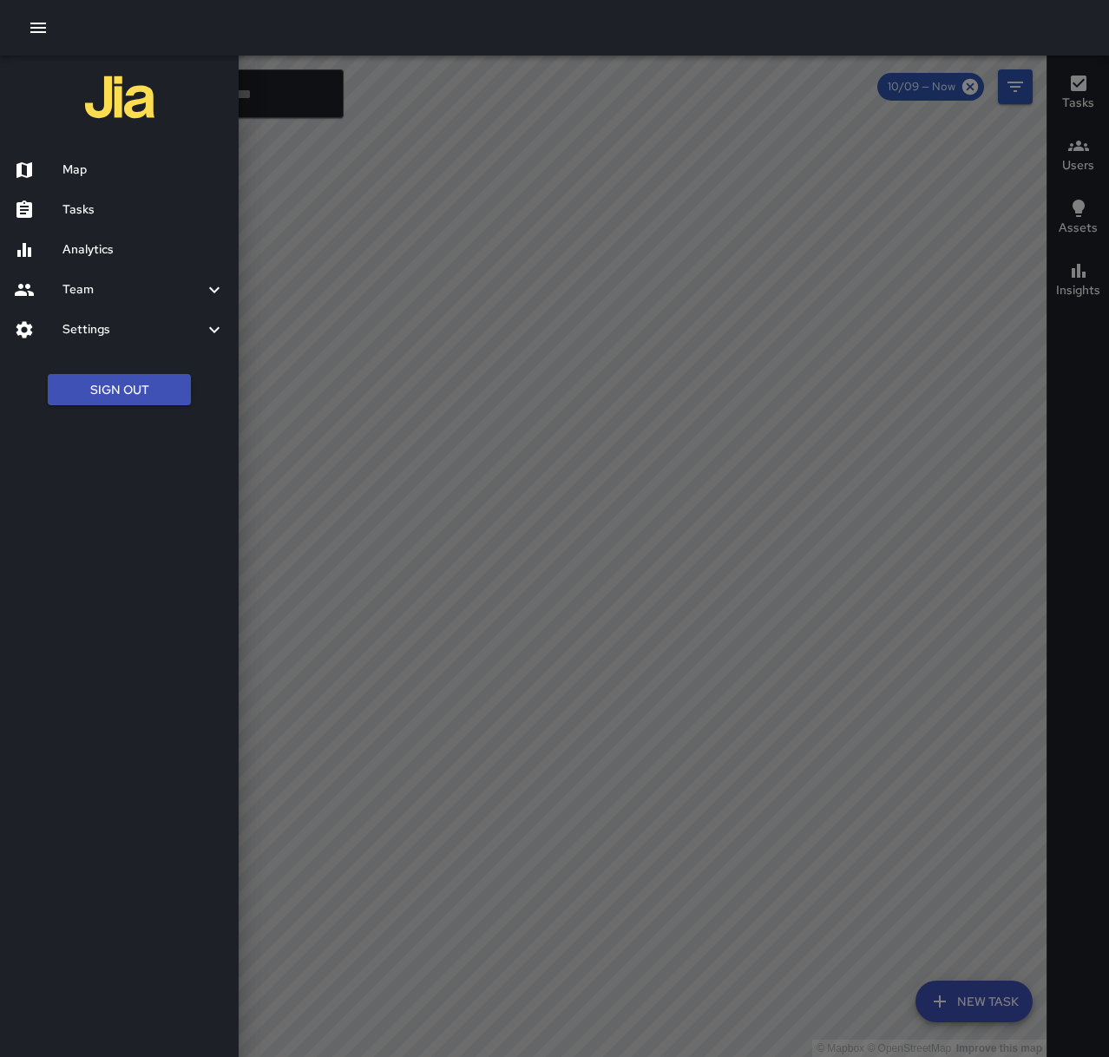
click at [106, 201] on h6 "Tasks" at bounding box center [143, 209] width 162 height 19
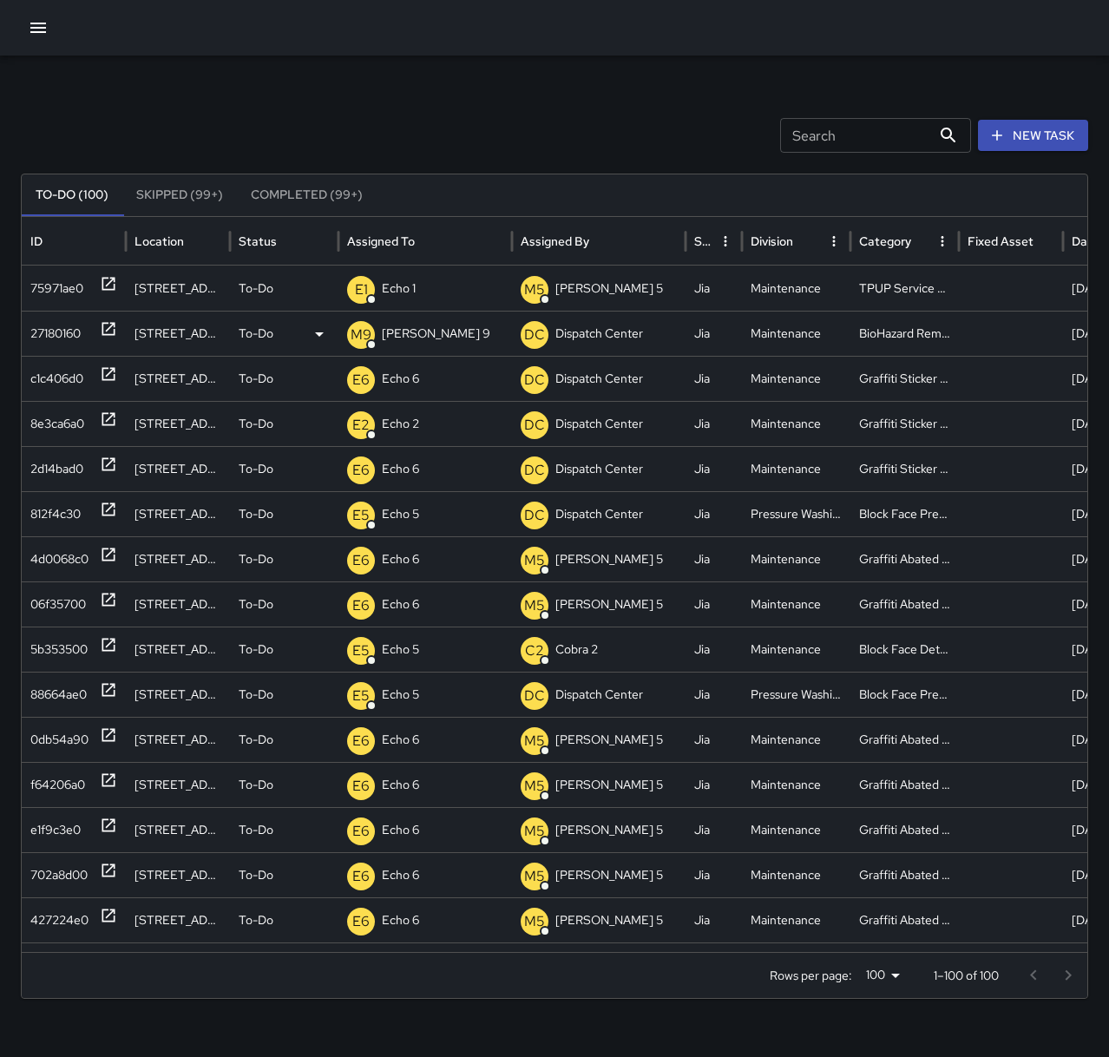
click at [73, 334] on div "27180160" at bounding box center [55, 334] width 50 height 44
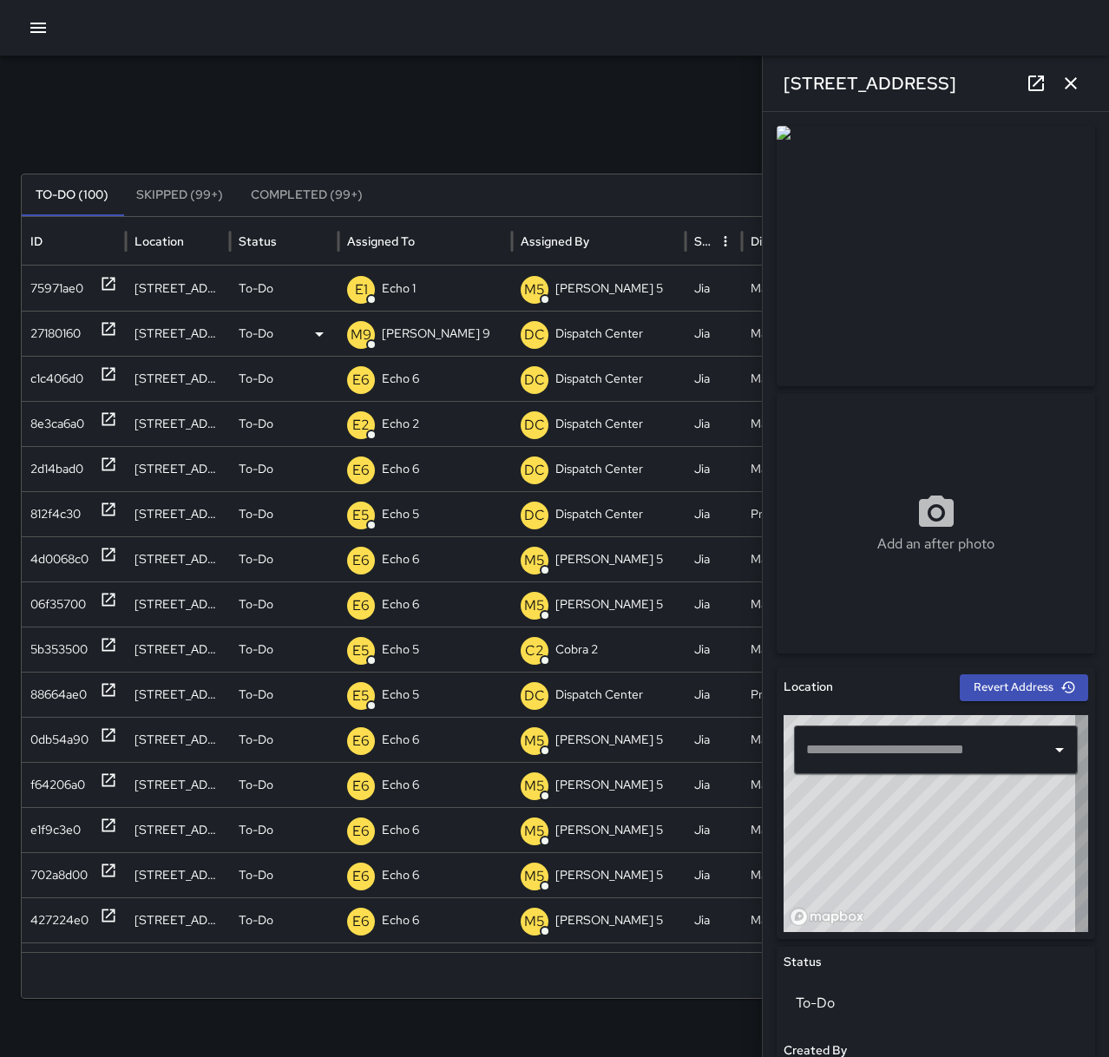
type input "**********"
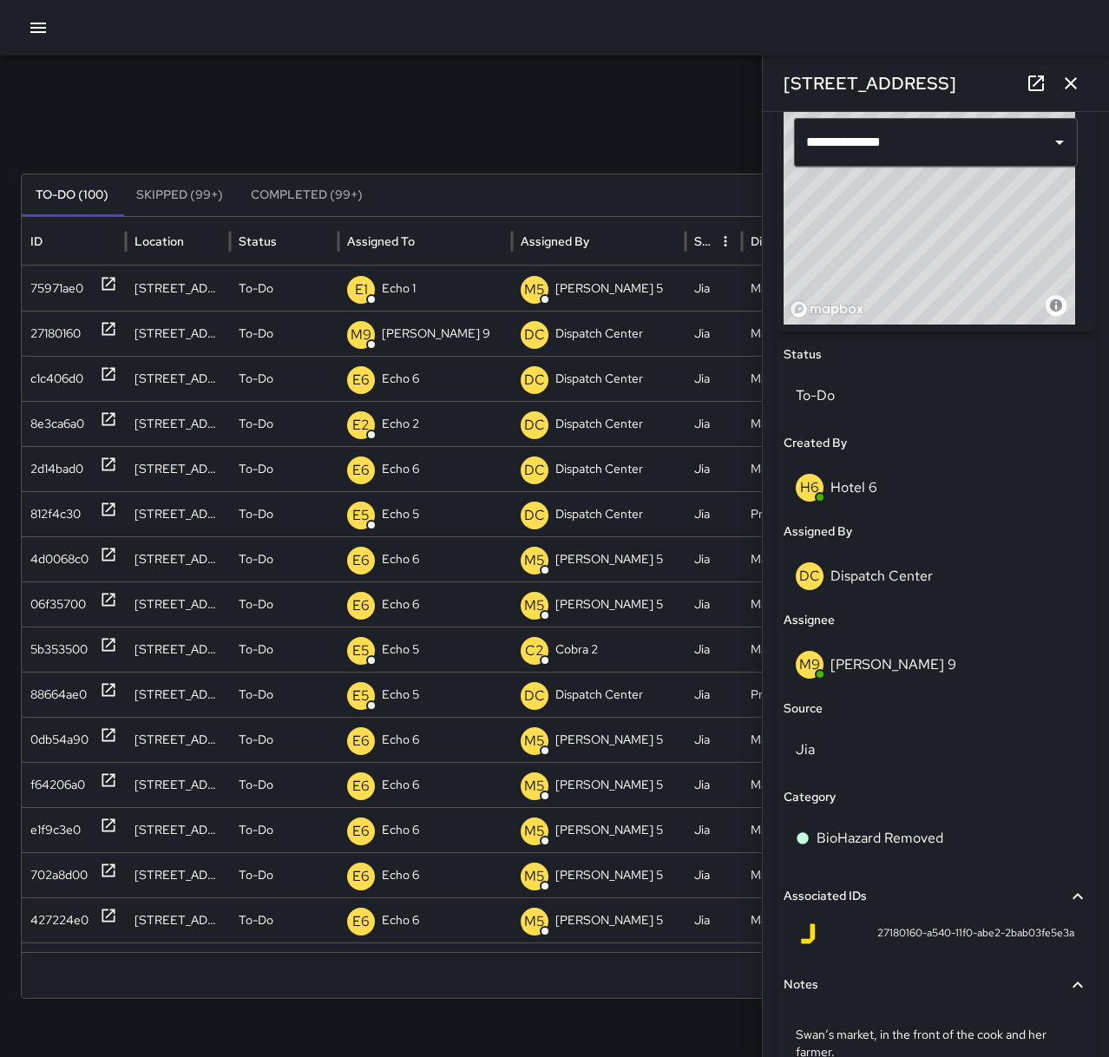
scroll to position [694, 0]
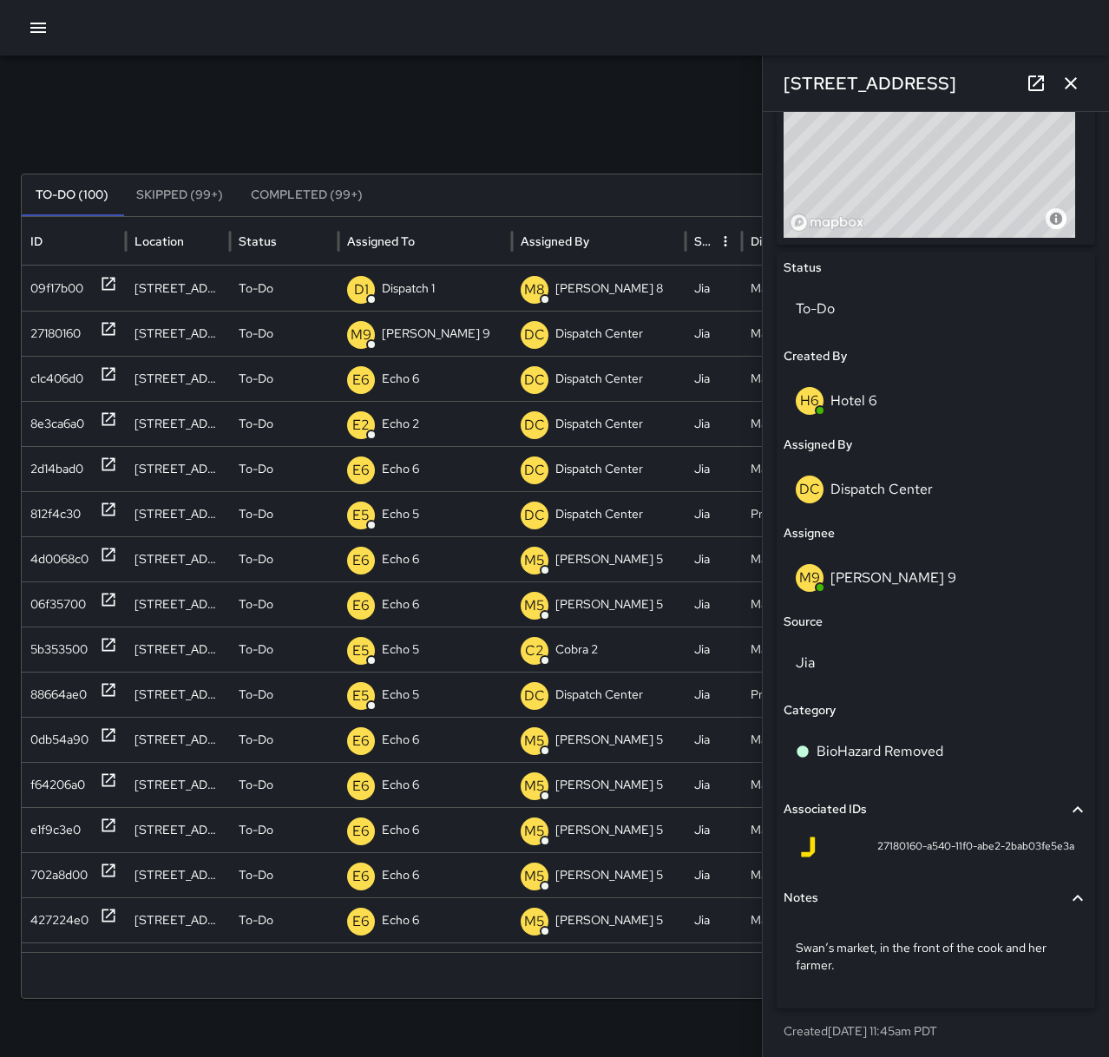
drag, startPoint x: 1068, startPoint y: 89, endPoint x: 645, endPoint y: 59, distance: 424.5
click at [1068, 89] on icon "button" at bounding box center [1071, 83] width 21 height 21
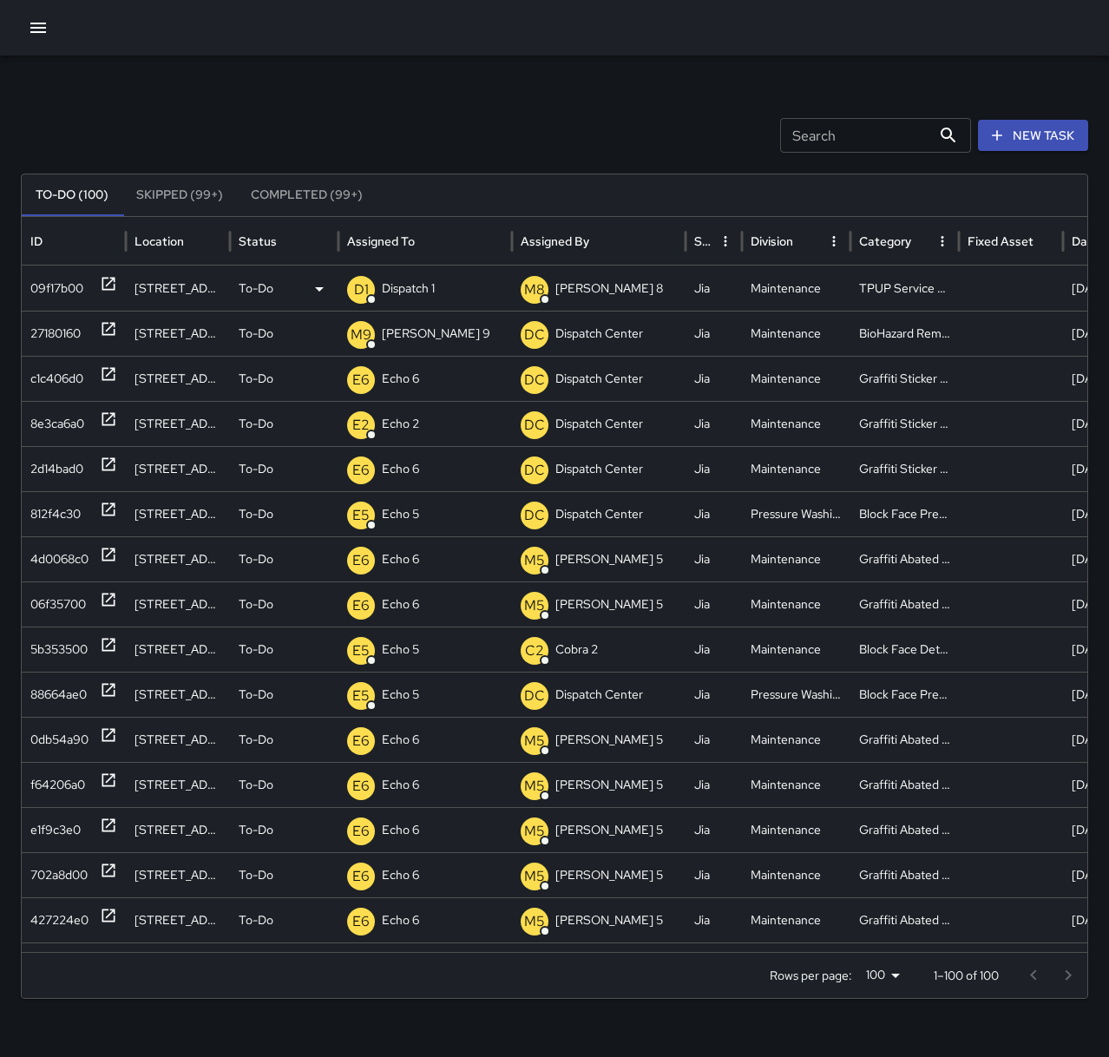
click at [429, 287] on p "Dispatch 1" at bounding box center [408, 288] width 53 height 44
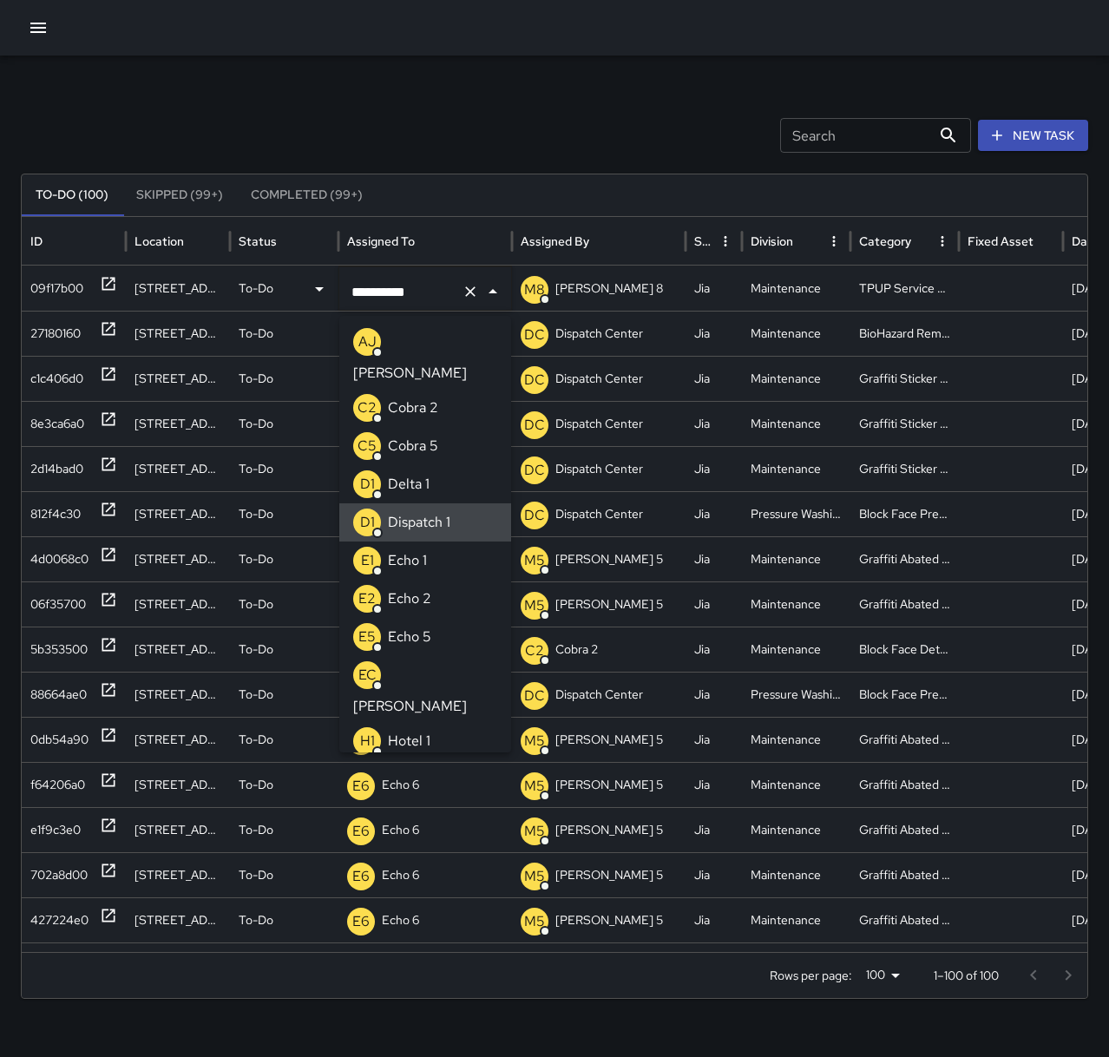
click at [465, 288] on icon "Clear" at bounding box center [470, 291] width 17 height 17
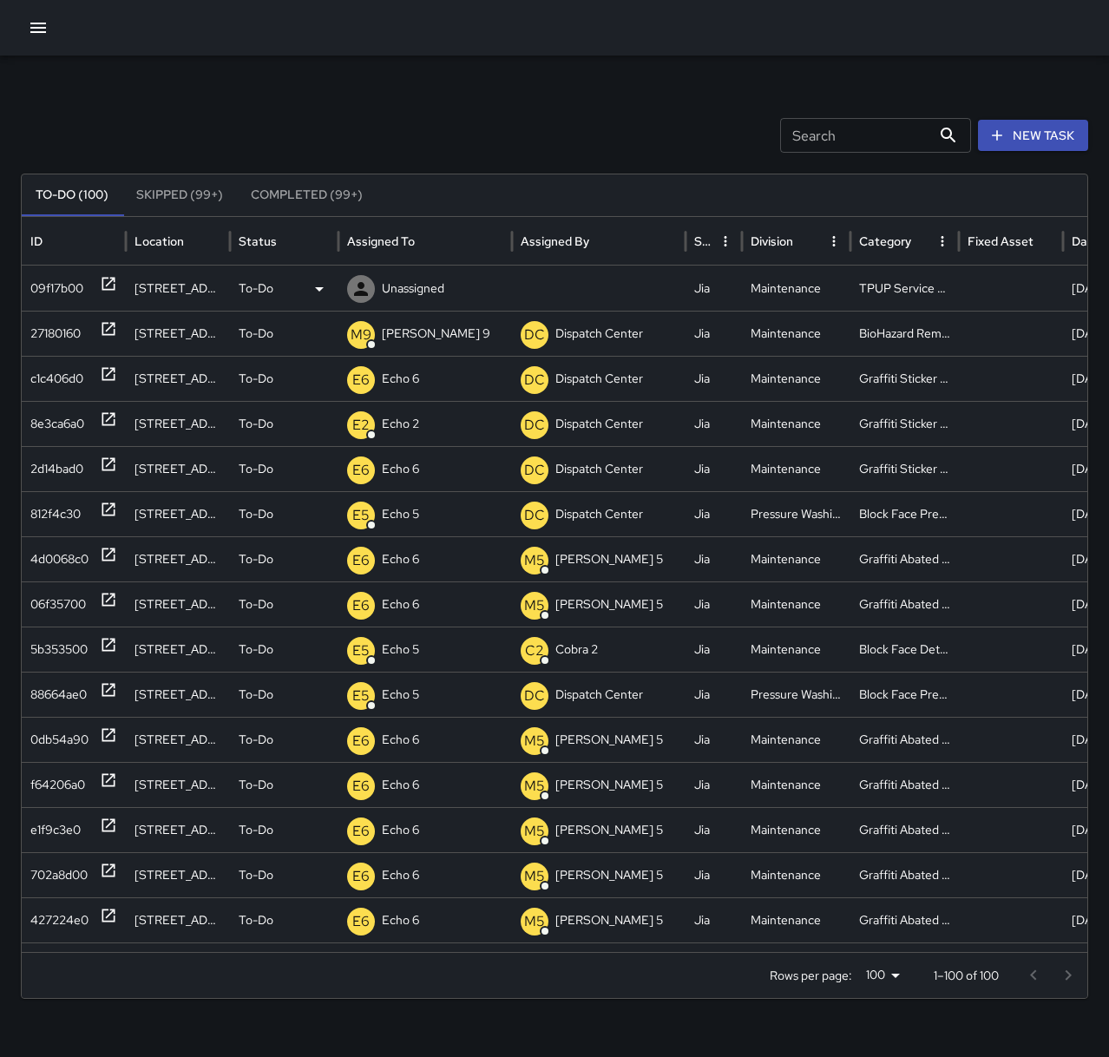
click at [399, 291] on p "Unassigned" at bounding box center [413, 288] width 62 height 44
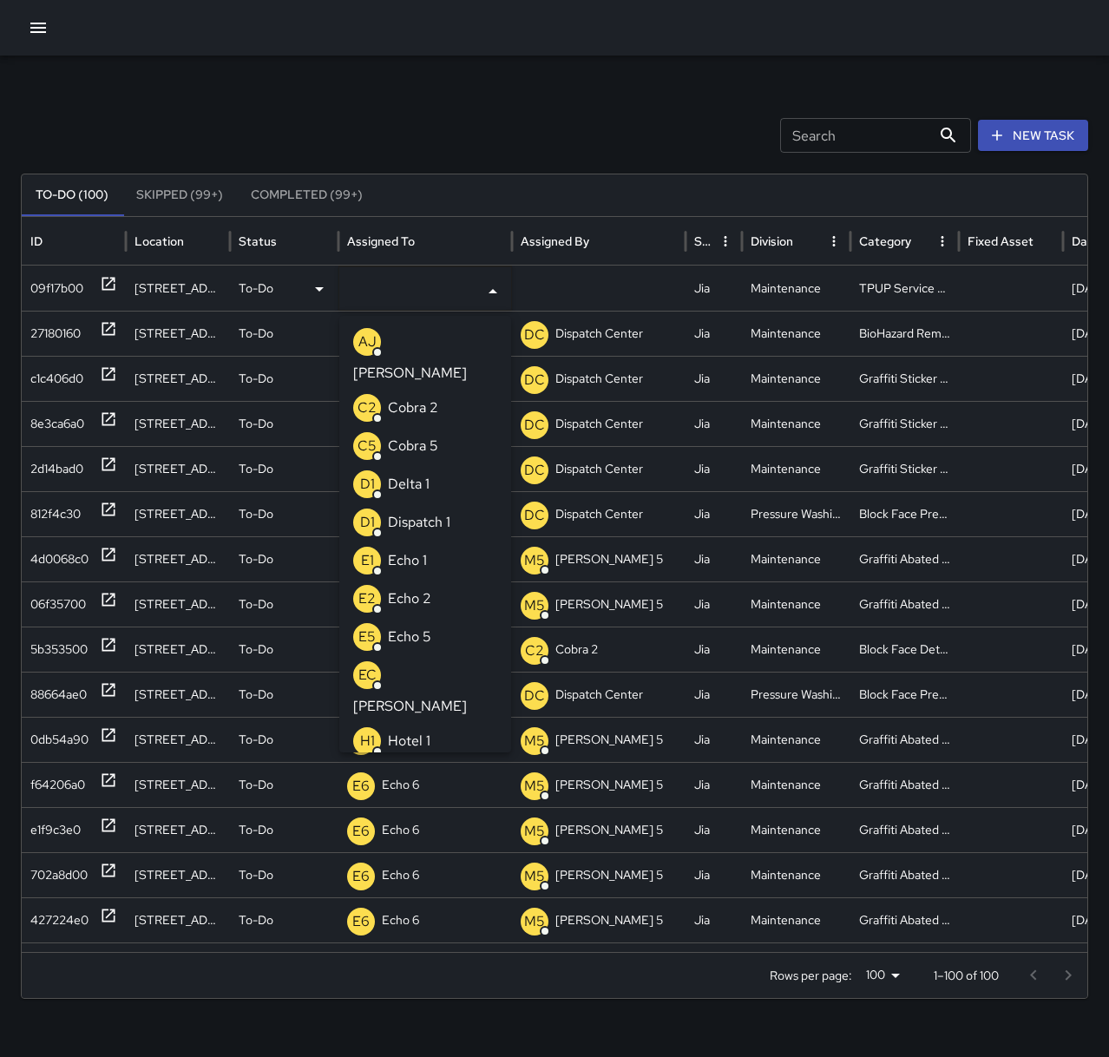
click at [430, 542] on li "E1 Echo 1" at bounding box center [425, 561] width 172 height 38
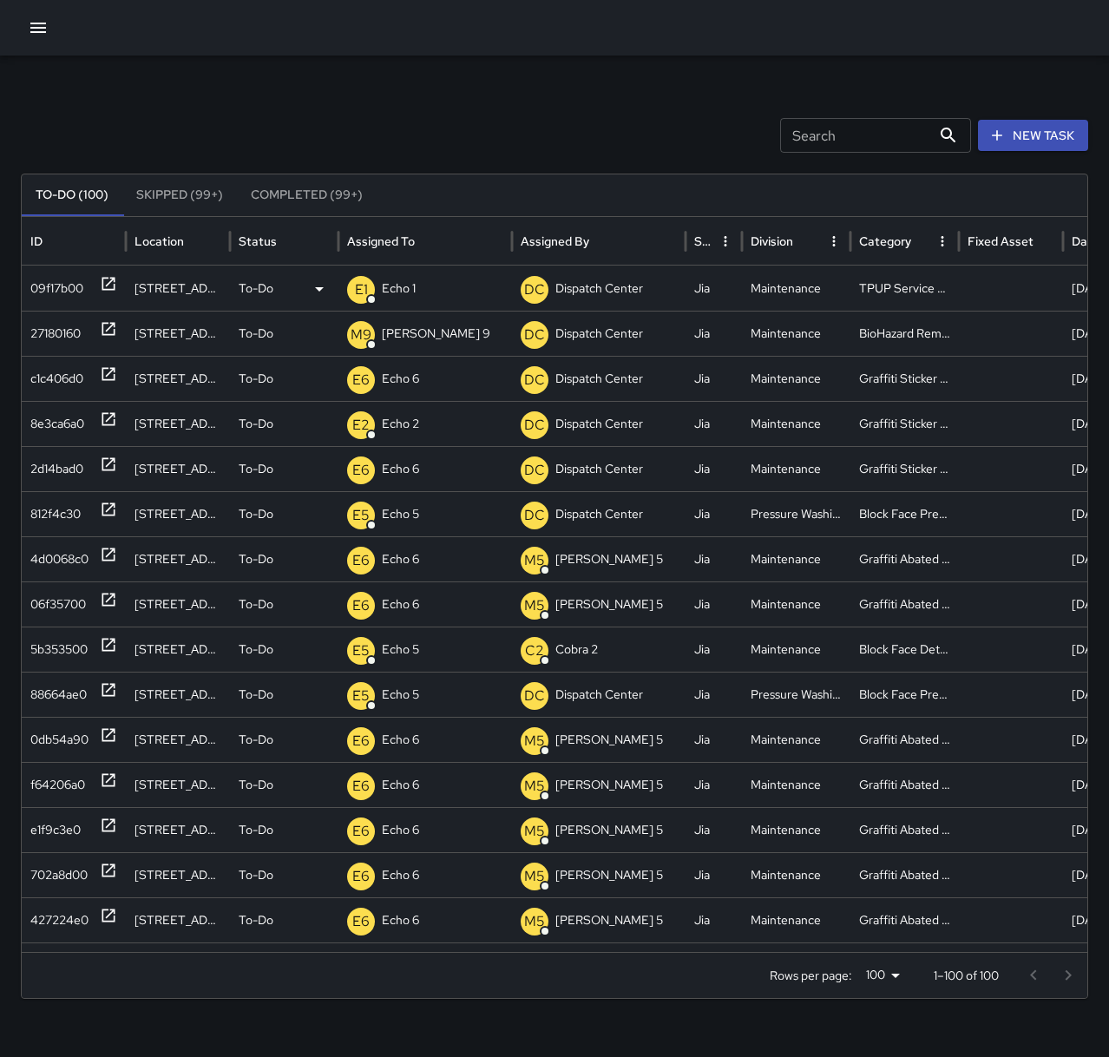
click at [155, 62] on div "Search Search New Task To-Do (100) Skipped (99+) Completed (99+) ID Location St…" at bounding box center [554, 548] width 1109 height 985
click at [46, 31] on icon "button" at bounding box center [38, 28] width 16 height 10
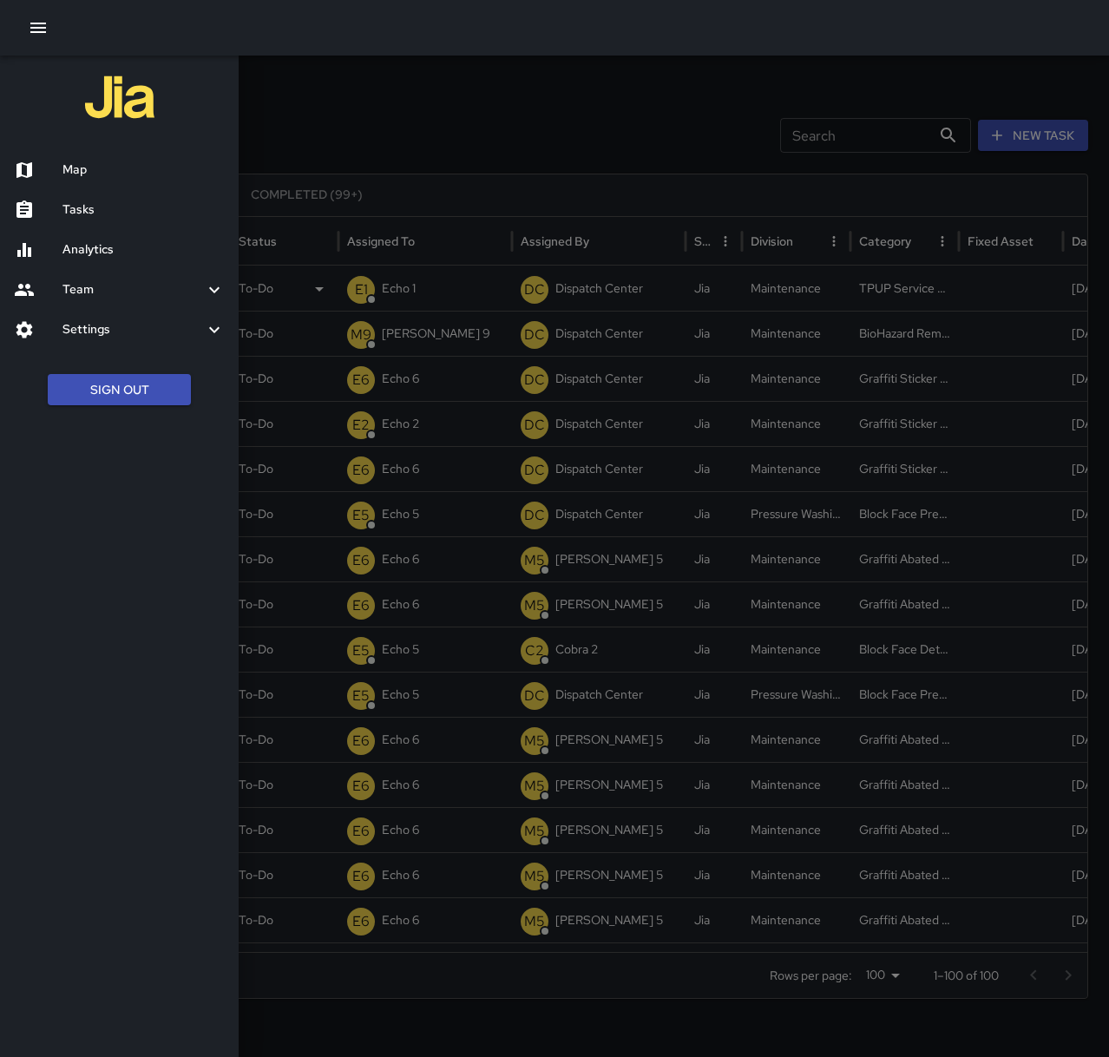
click at [103, 165] on h6 "Map" at bounding box center [143, 170] width 162 height 19
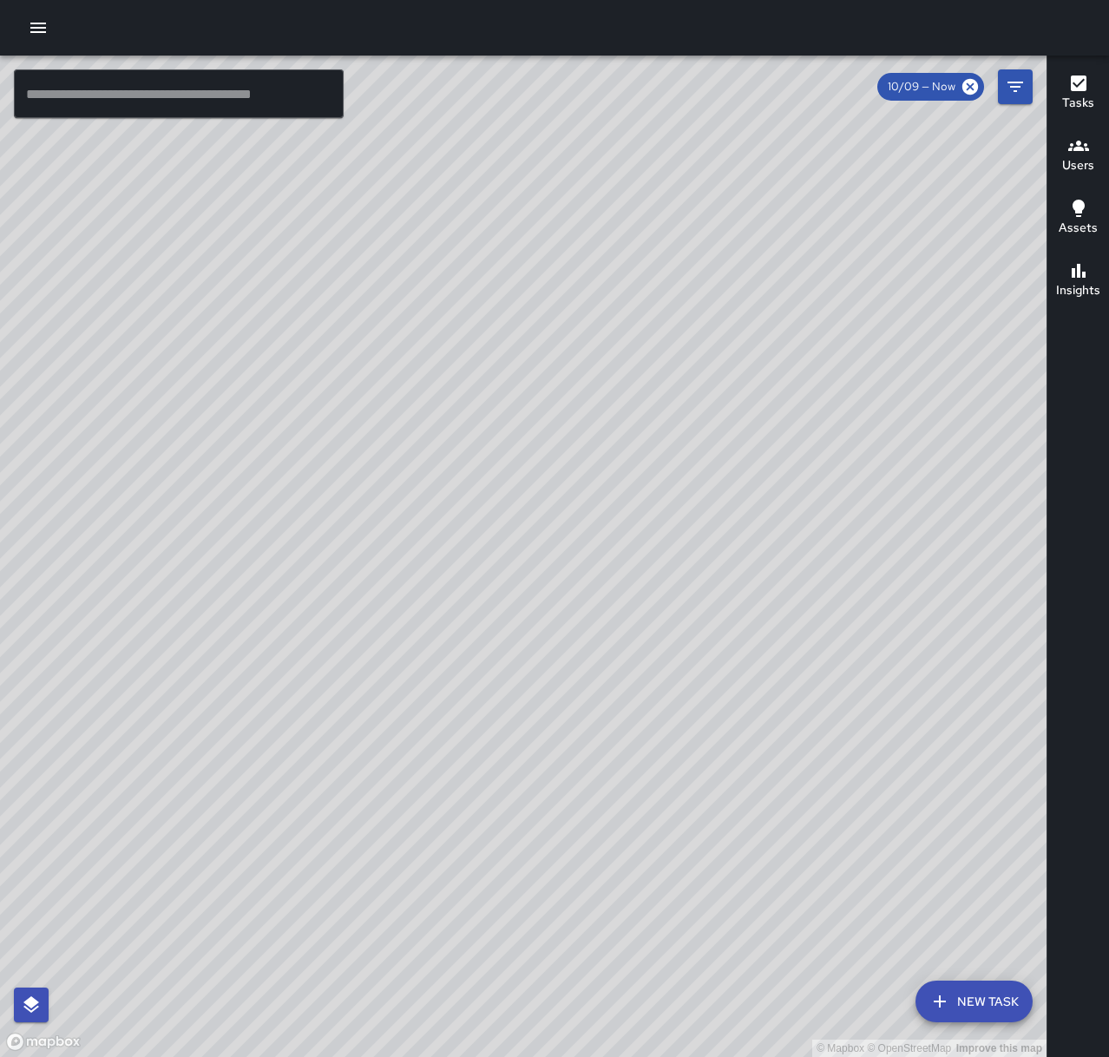
drag, startPoint x: 413, startPoint y: 818, endPoint x: 472, endPoint y: 595, distance: 229.9
click at [472, 595] on div "© Mapbox © OpenStreetMap Improve this map" at bounding box center [523, 556] width 1047 height 1001
drag, startPoint x: 783, startPoint y: 354, endPoint x: 343, endPoint y: 980, distance: 764.9
click at [343, 980] on div "© Mapbox © OpenStreetMap Improve this map" at bounding box center [523, 556] width 1047 height 1001
click at [45, 26] on icon "button" at bounding box center [38, 27] width 21 height 21
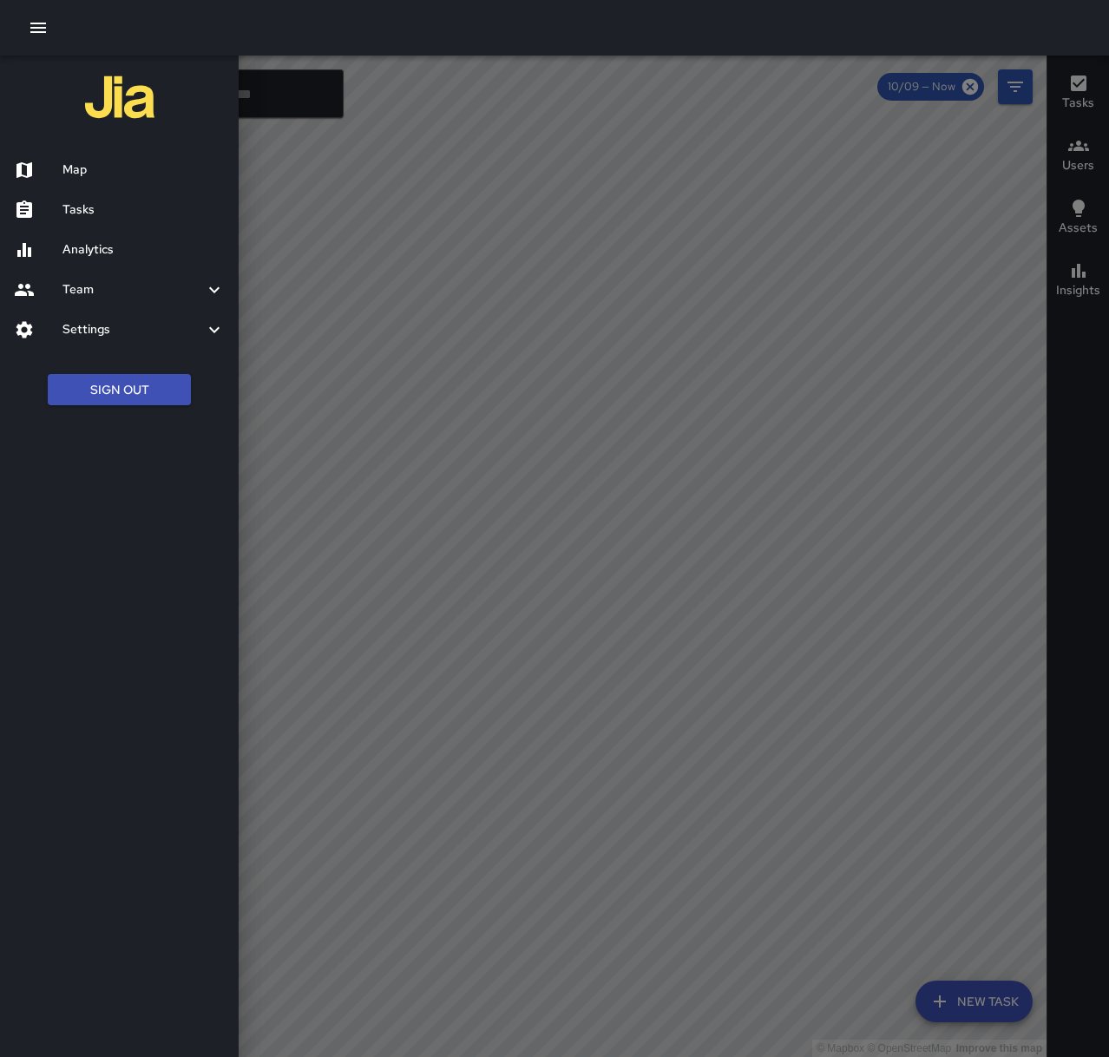
click at [113, 204] on h6 "Tasks" at bounding box center [143, 209] width 162 height 19
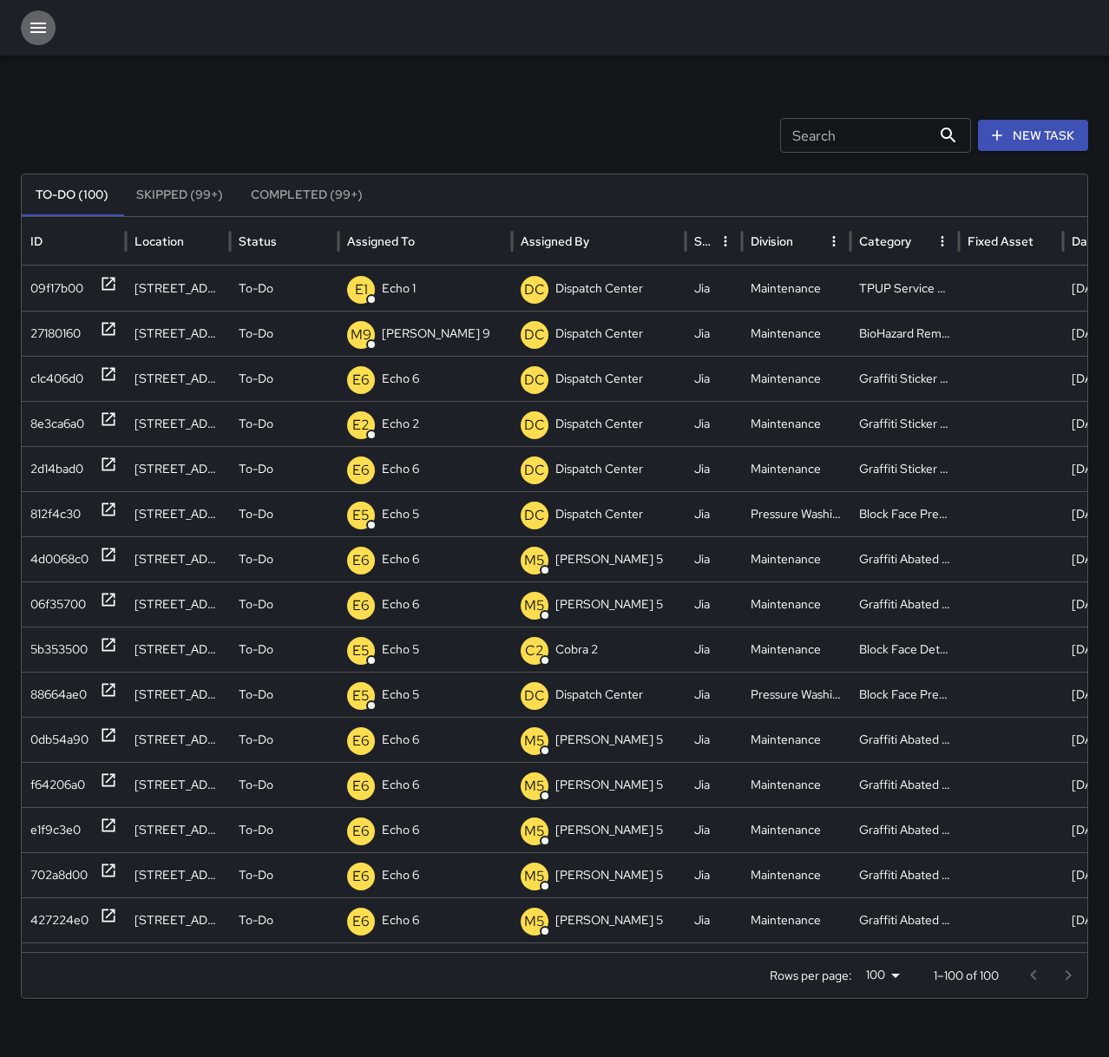
click at [31, 30] on icon "button" at bounding box center [38, 27] width 21 height 21
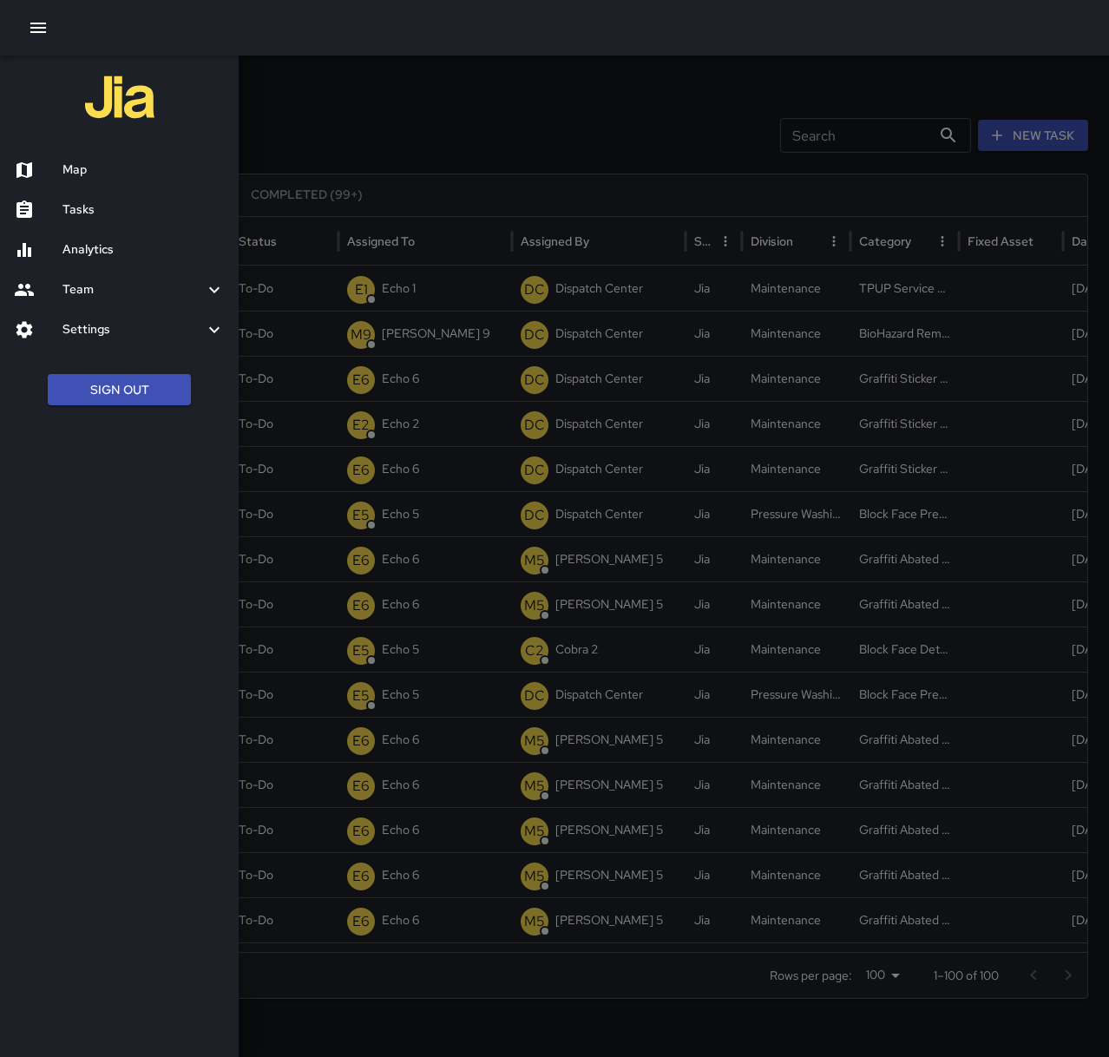
click at [82, 167] on h6 "Map" at bounding box center [143, 170] width 162 height 19
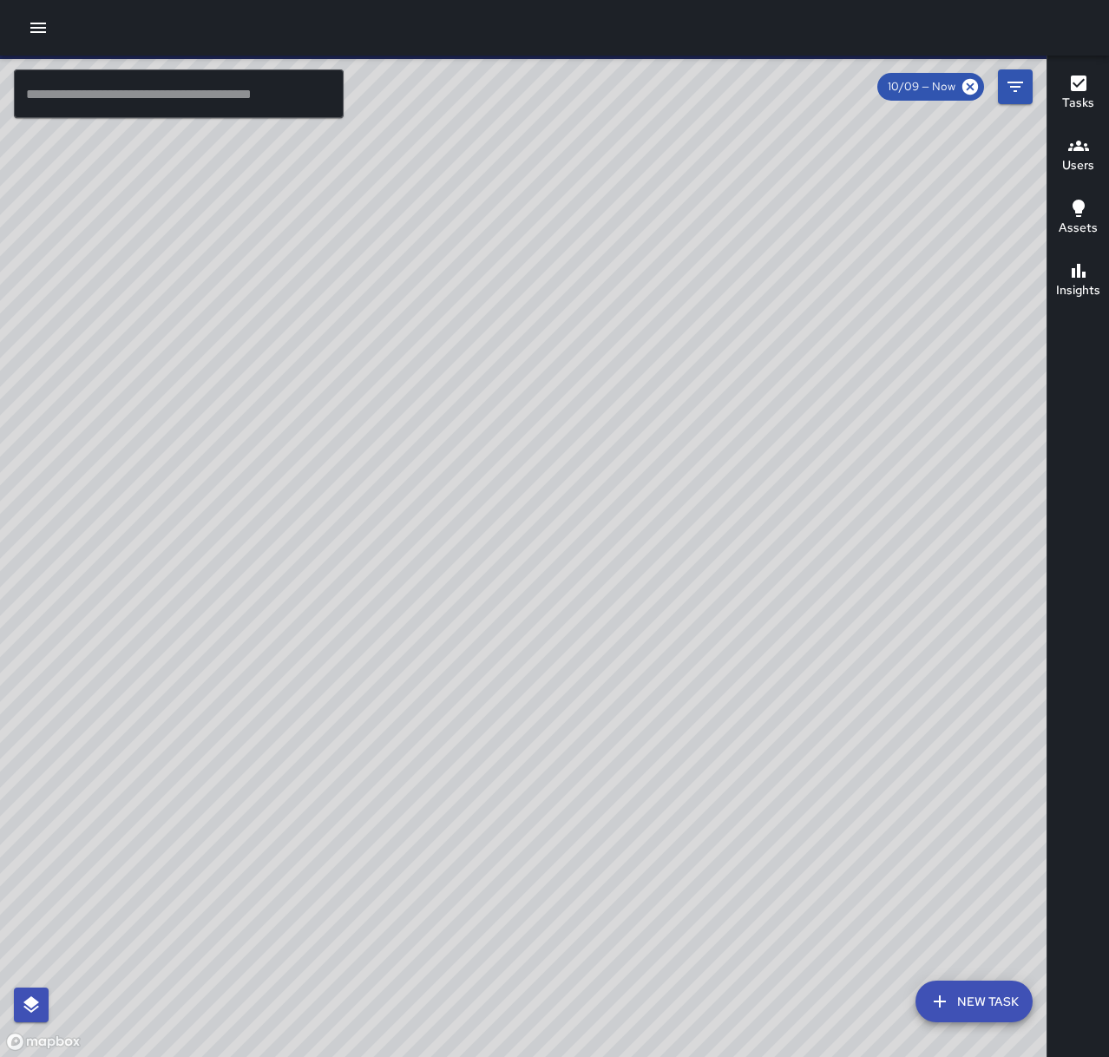
click at [162, 94] on input "text" at bounding box center [179, 93] width 330 height 49
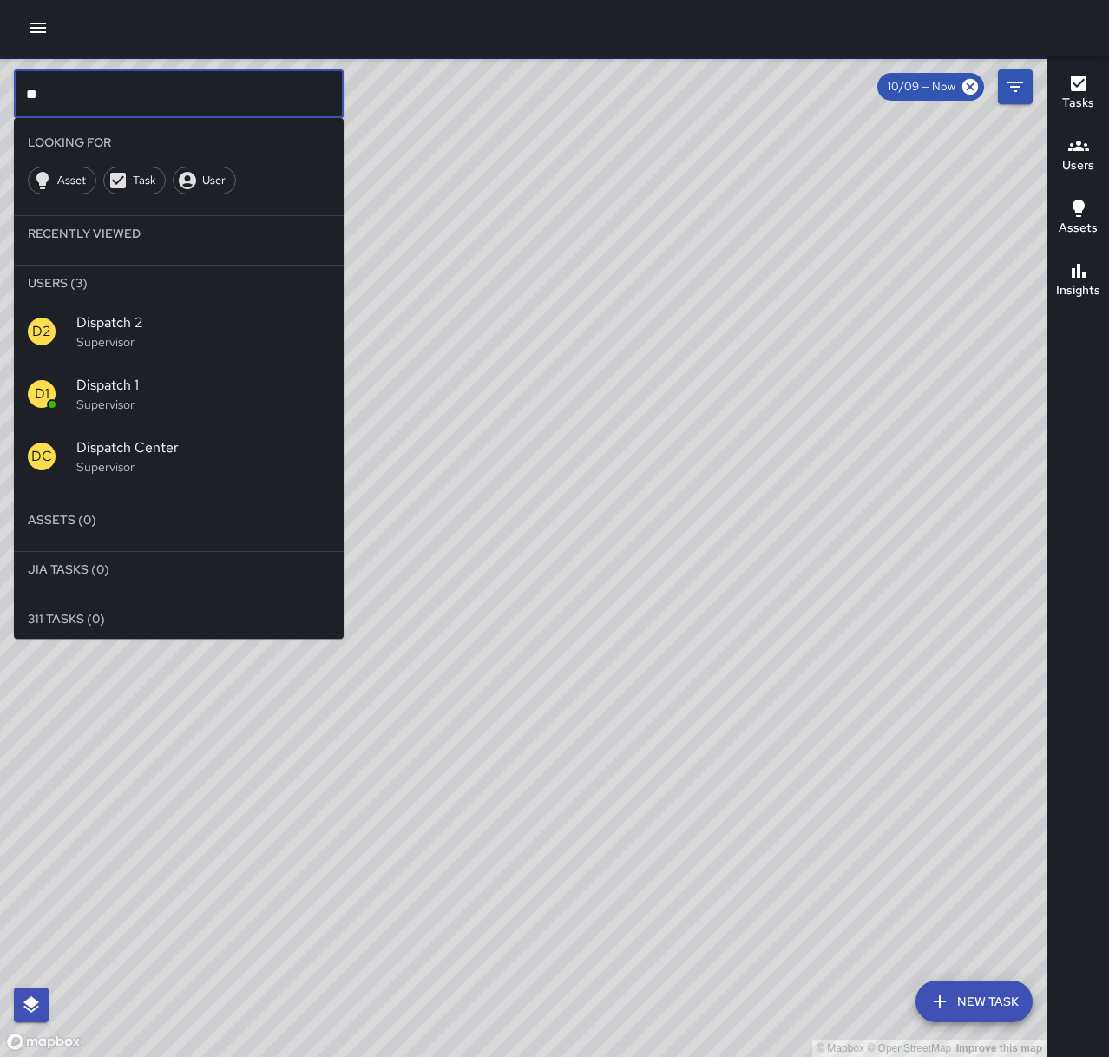
type input "**"
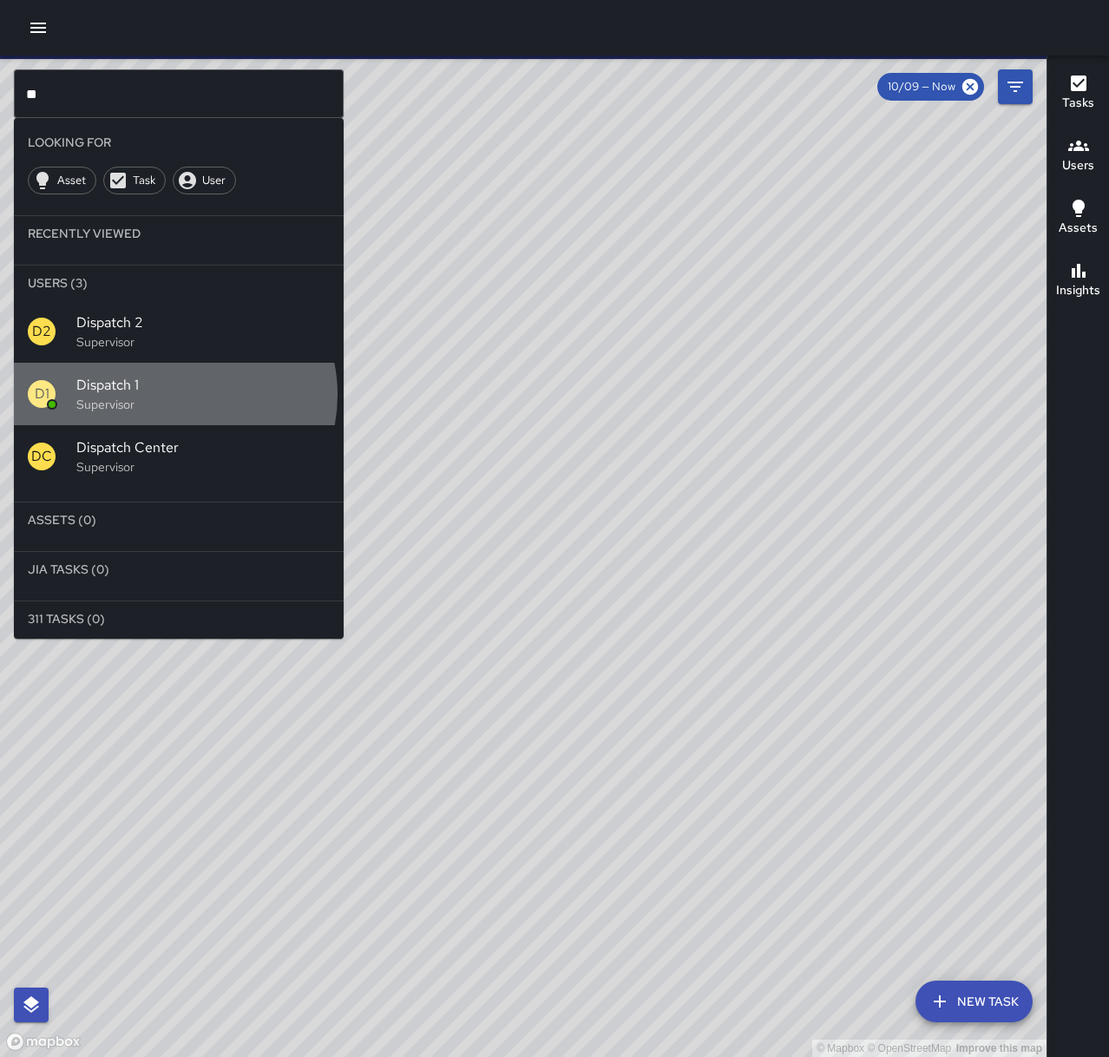
click at [174, 395] on span "Dispatch 1" at bounding box center [202, 385] width 253 height 21
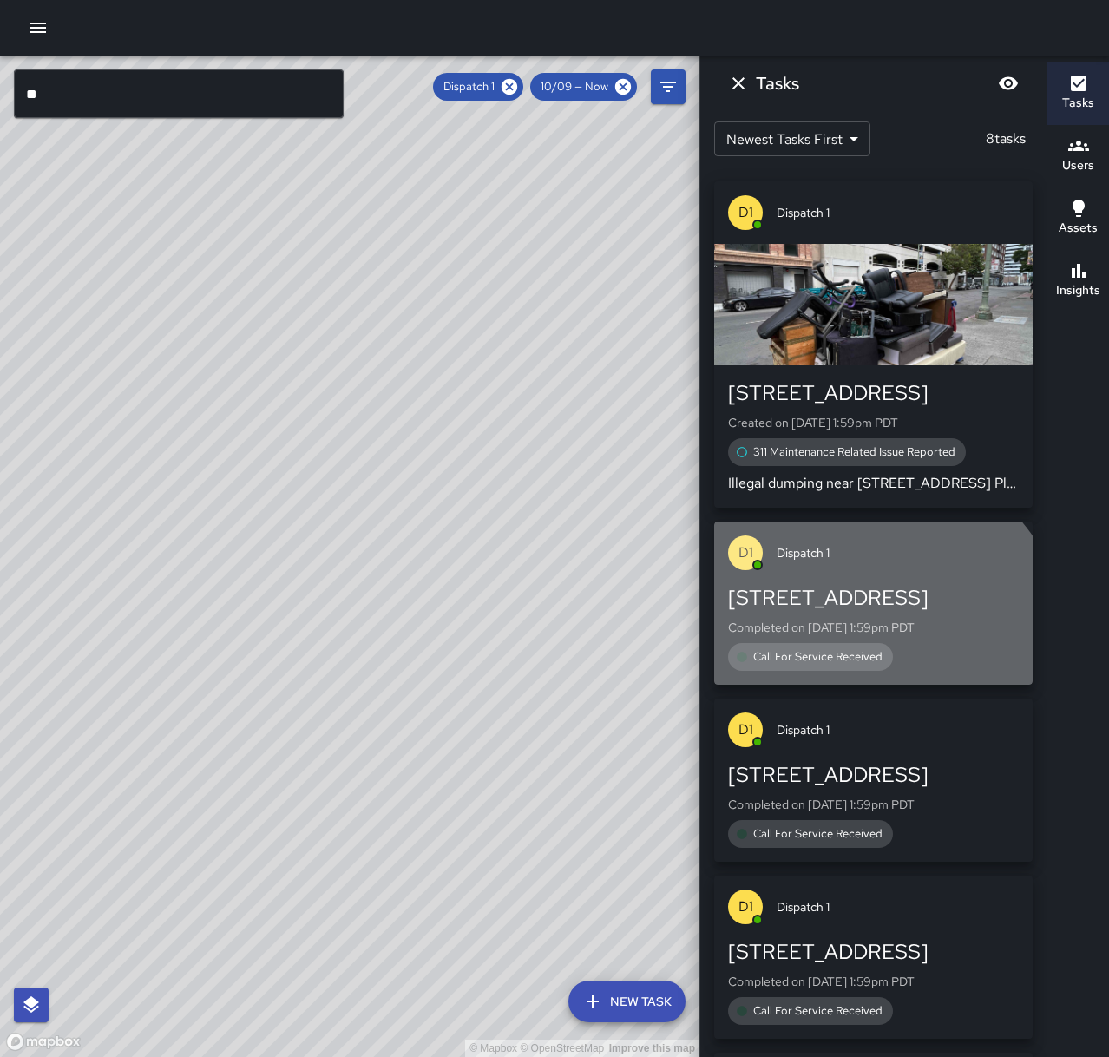
click at [867, 652] on span "Call For Service Received" at bounding box center [818, 656] width 150 height 17
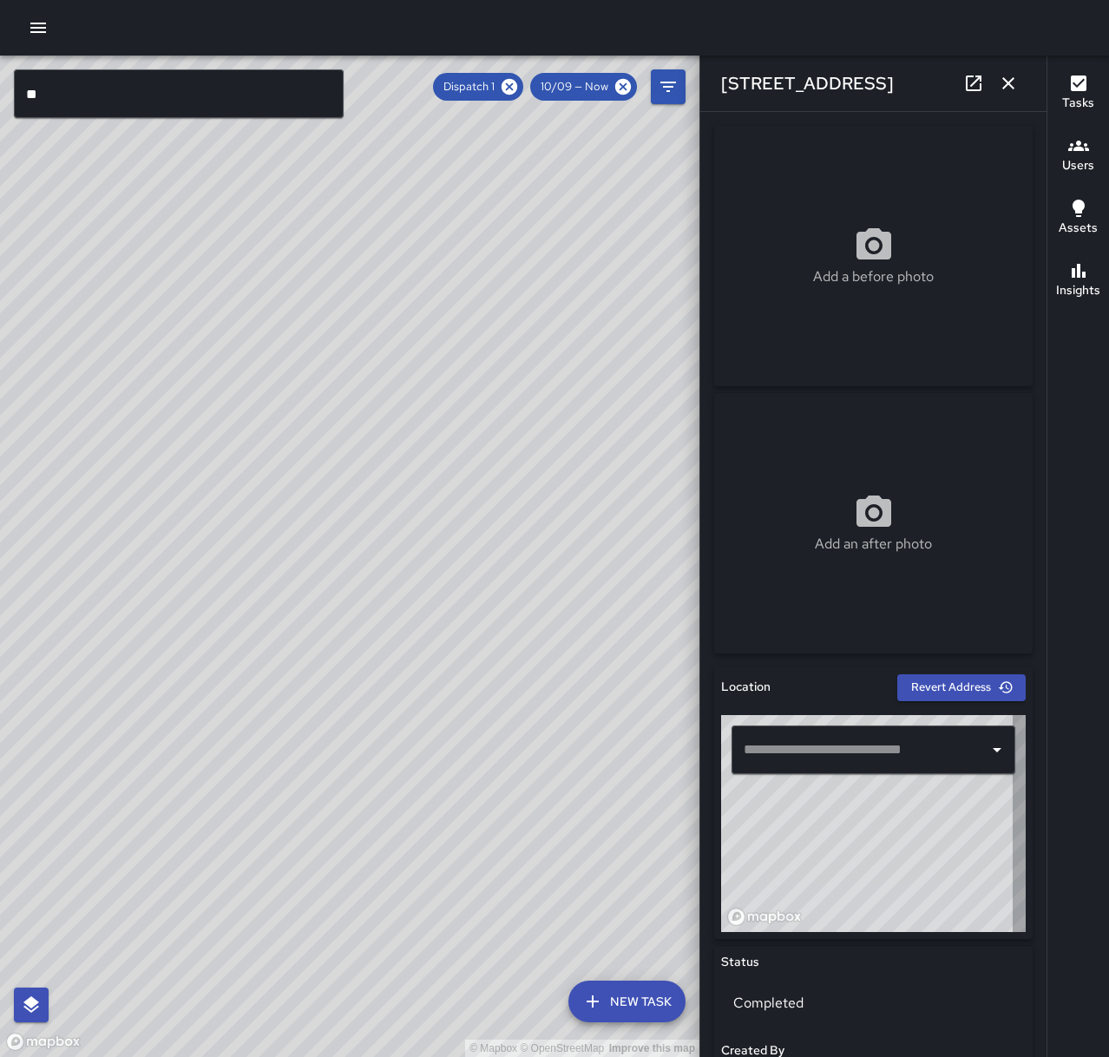
type input "**********"
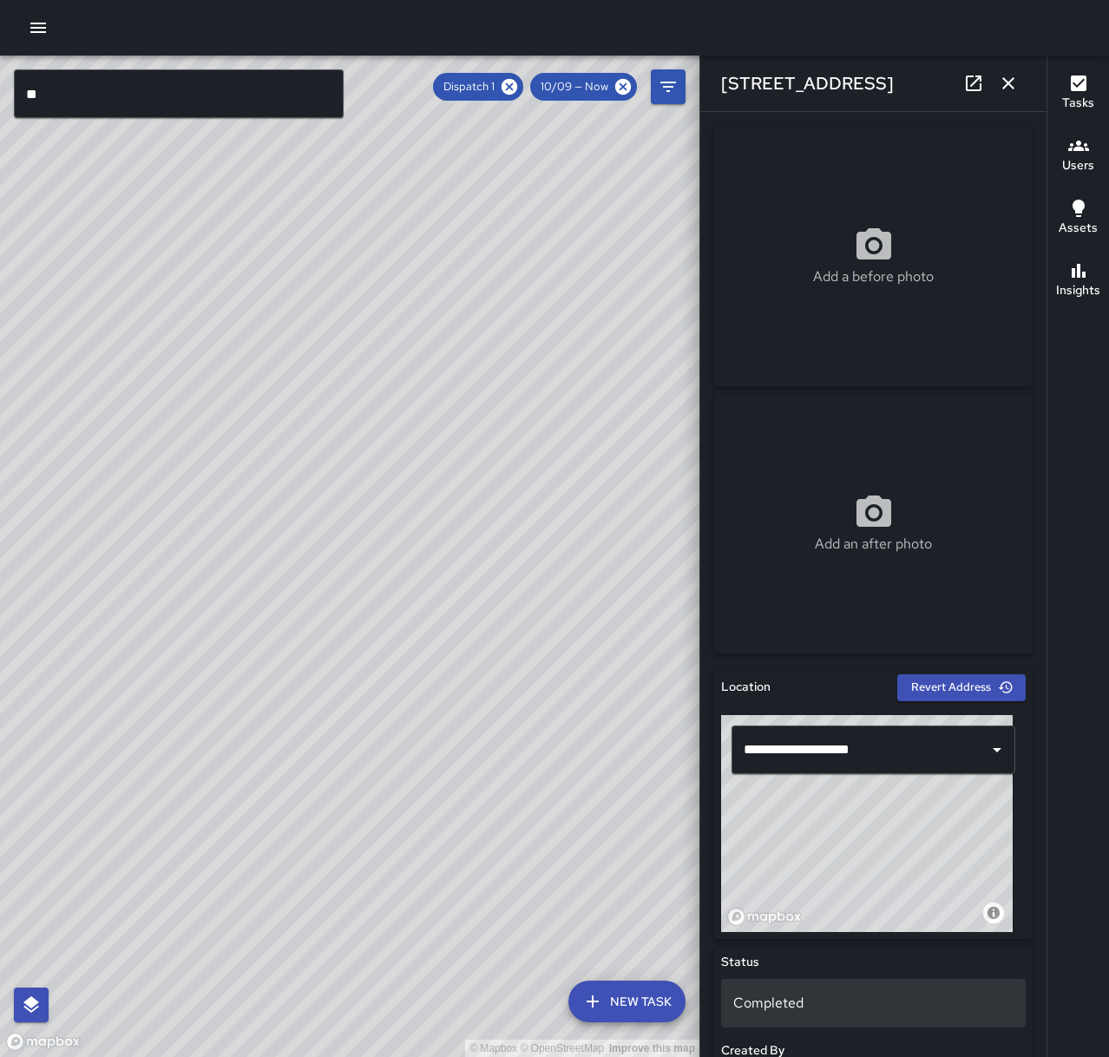
scroll to position [521, 0]
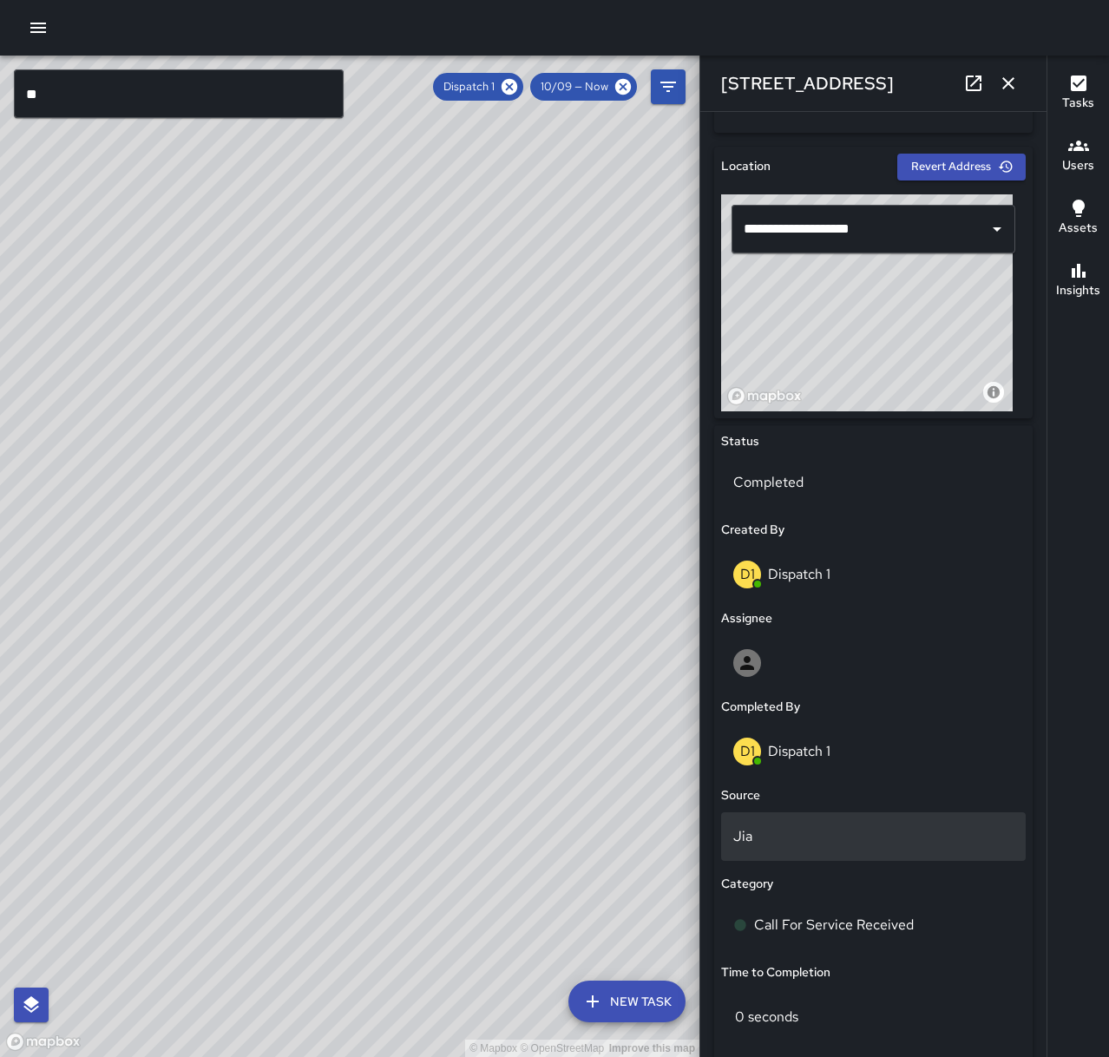
click at [810, 837] on p "Jia" at bounding box center [873, 836] width 280 height 21
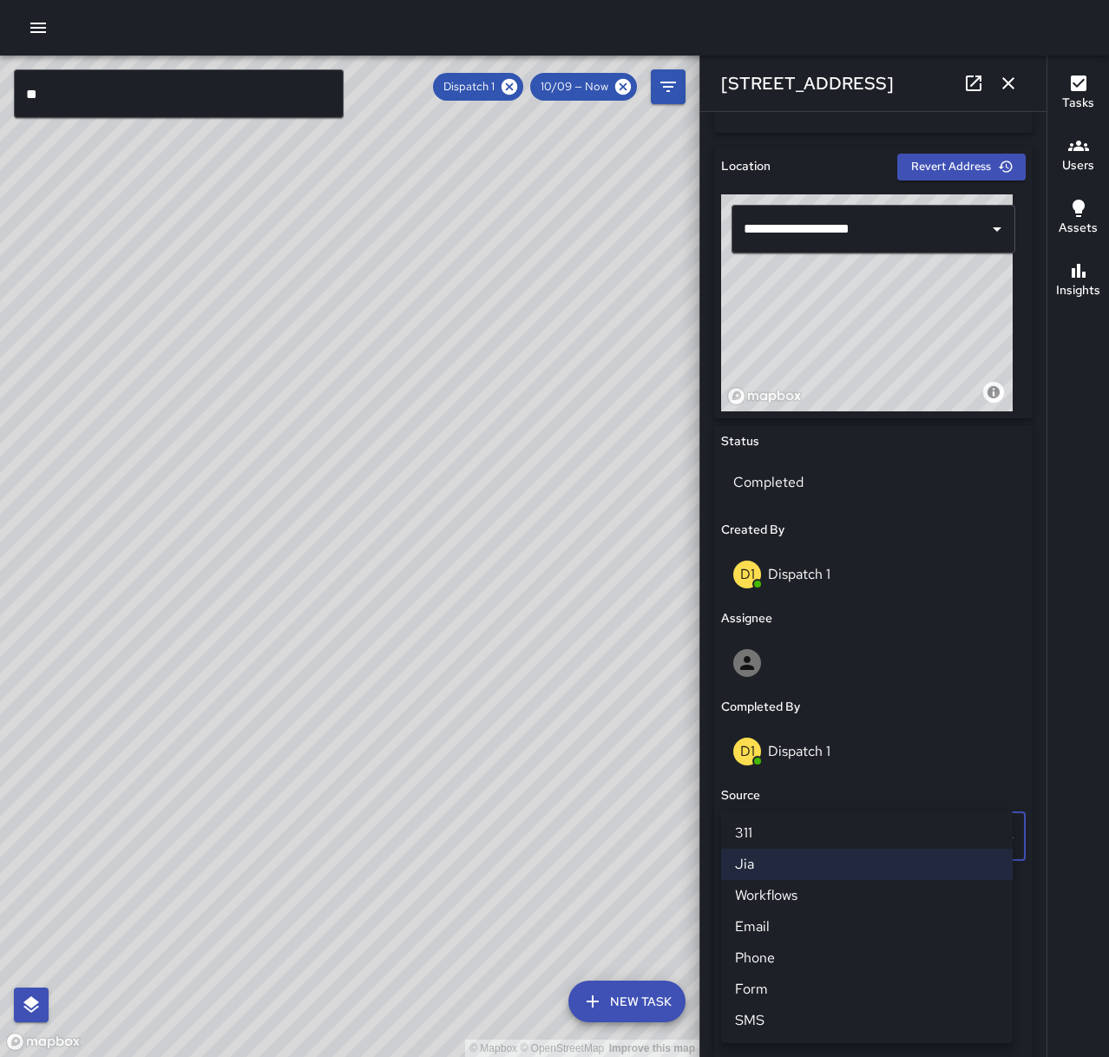
click at [827, 949] on li "Phone" at bounding box center [867, 957] width 292 height 31
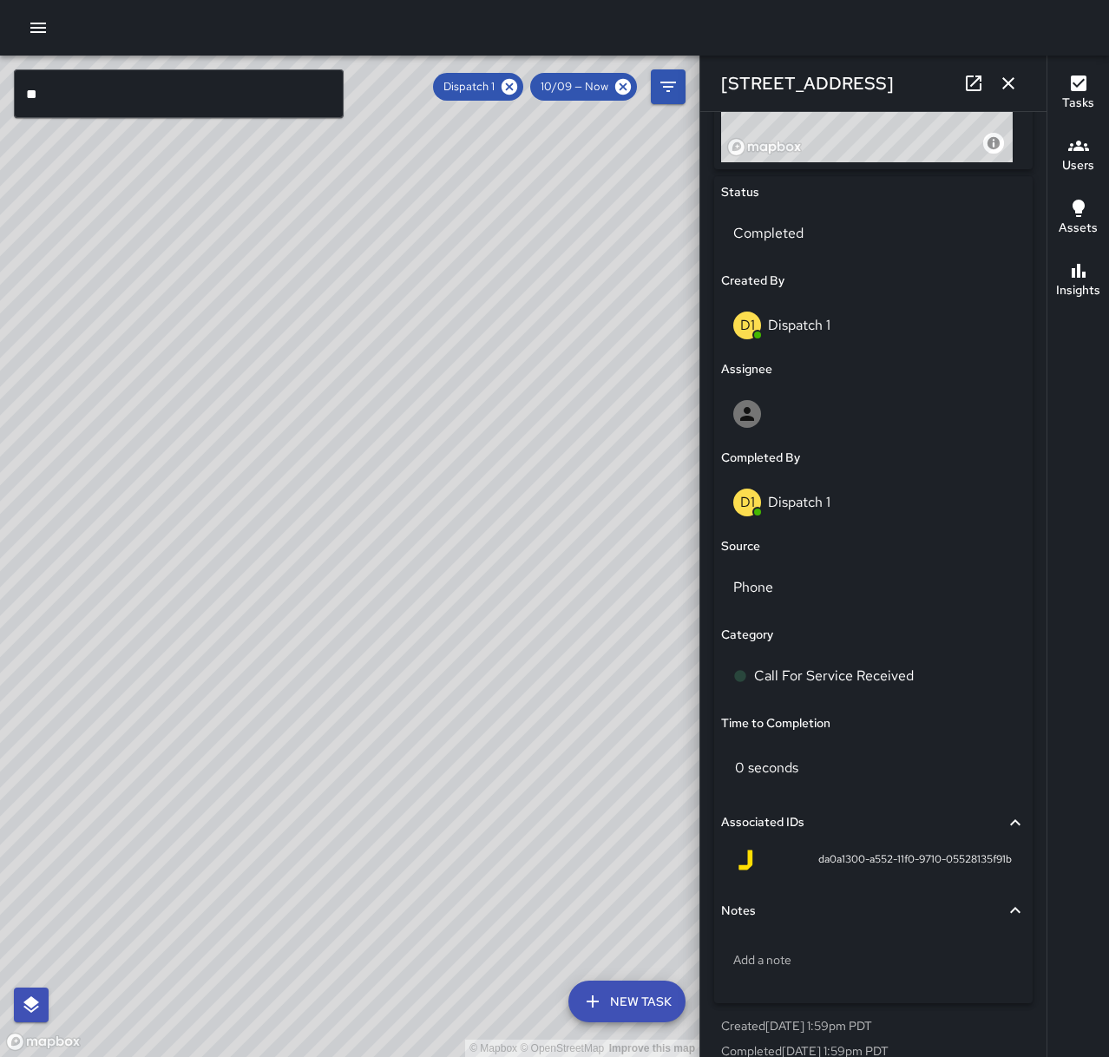
scroll to position [793, 0]
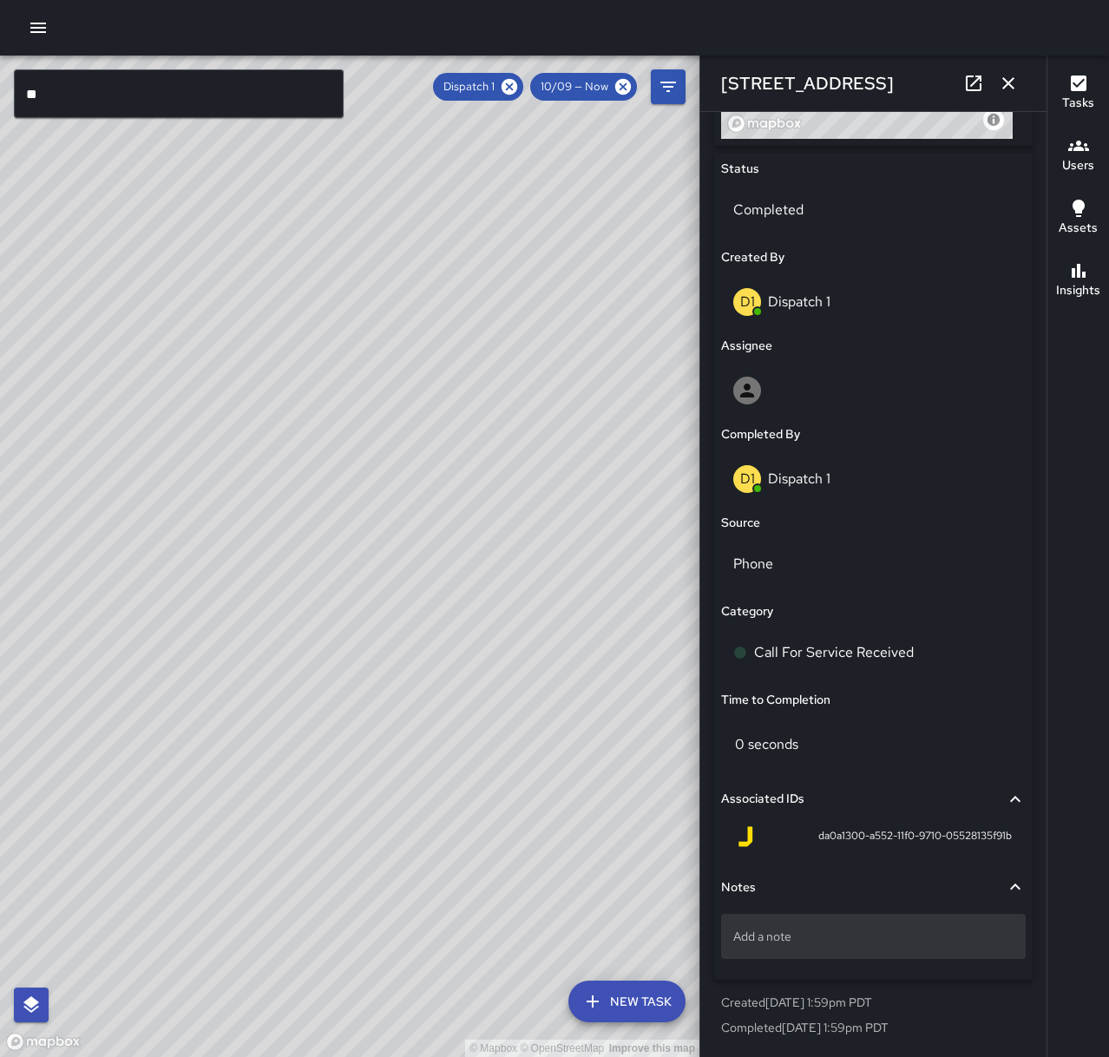
click at [871, 930] on p "Add a note" at bounding box center [873, 936] width 280 height 17
type textarea "**********"
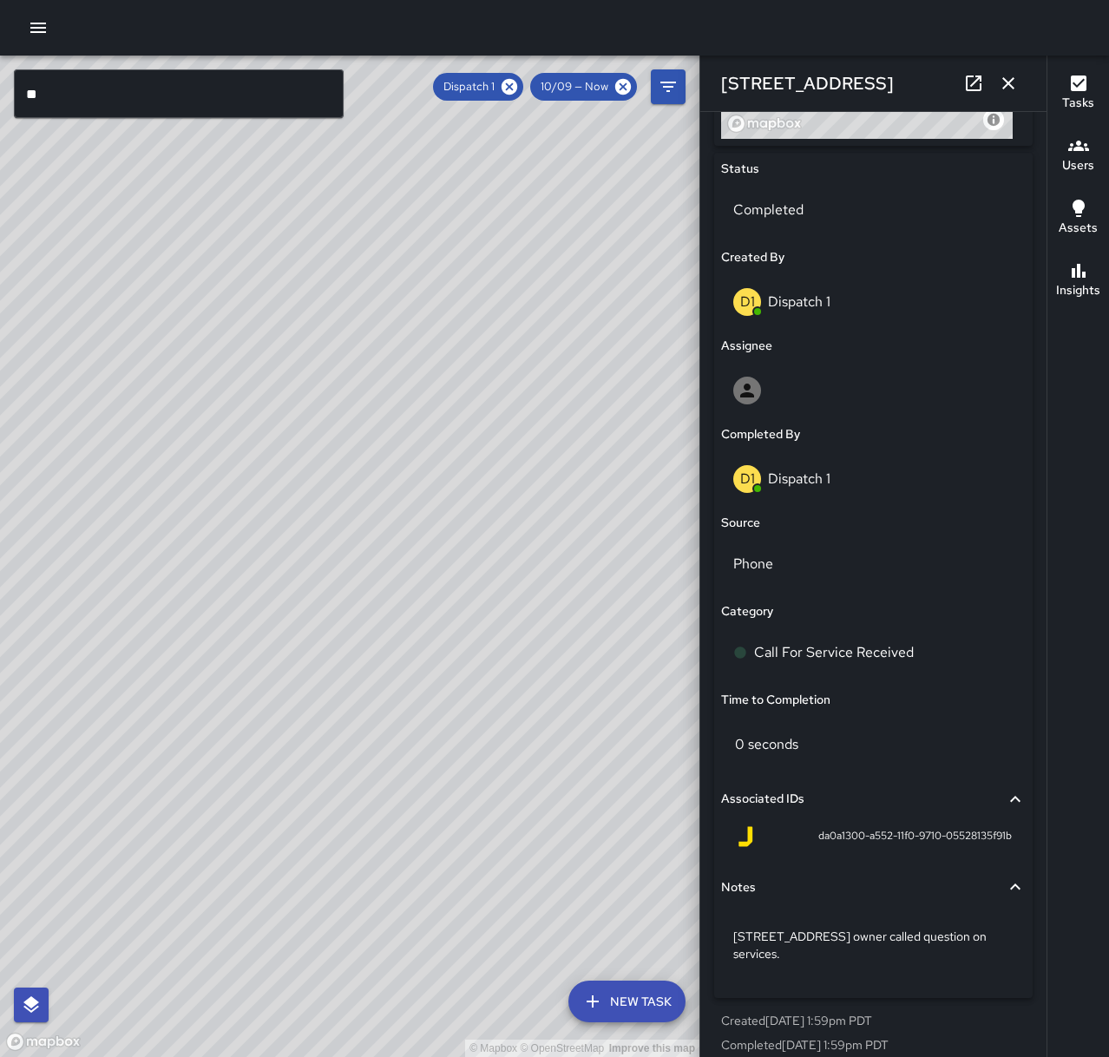
click at [1016, 86] on icon "button" at bounding box center [1008, 83] width 21 height 21
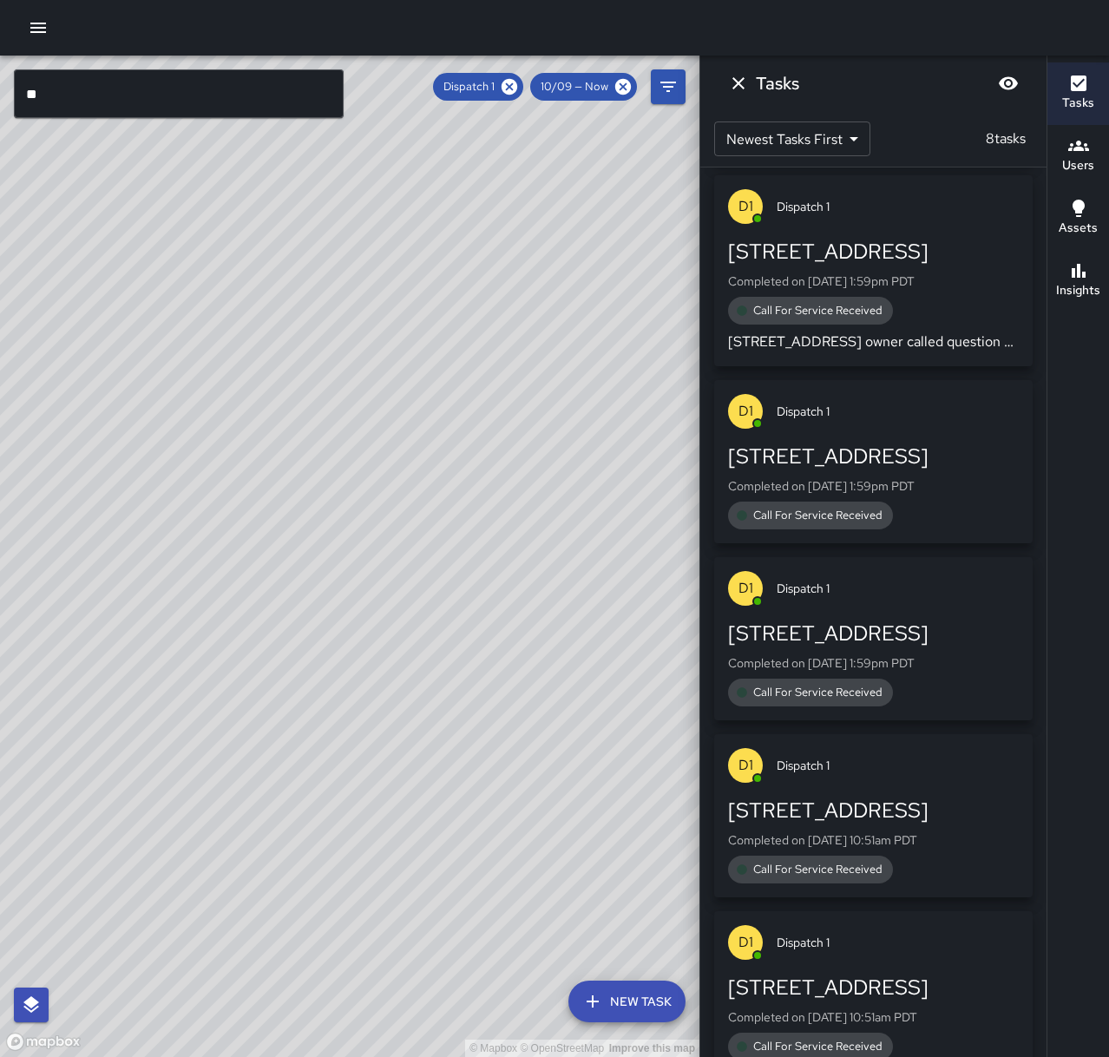
scroll to position [347, 0]
click at [882, 478] on p "Completed on [DATE] 1:59pm PDT" at bounding box center [873, 484] width 291 height 17
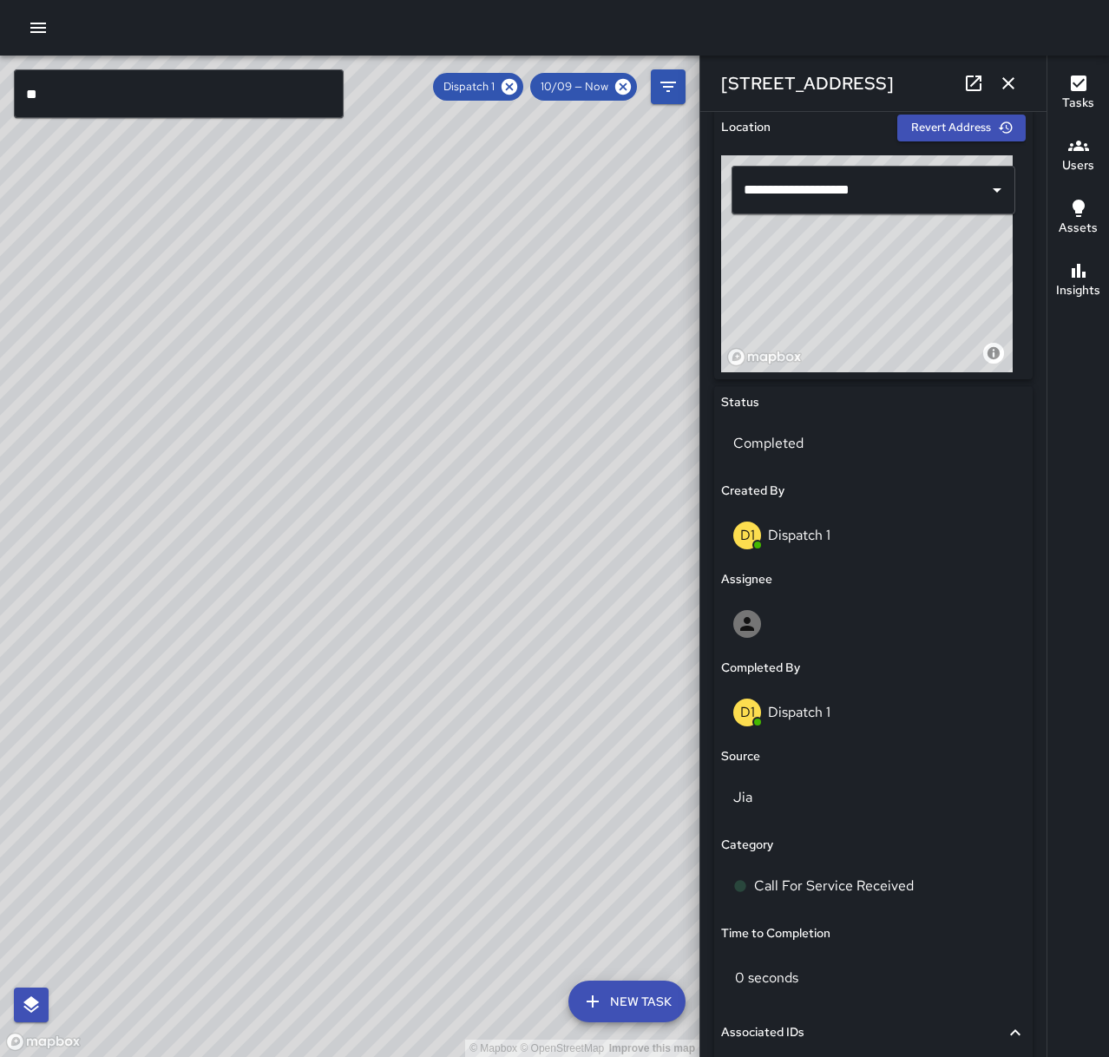
scroll to position [607, 0]
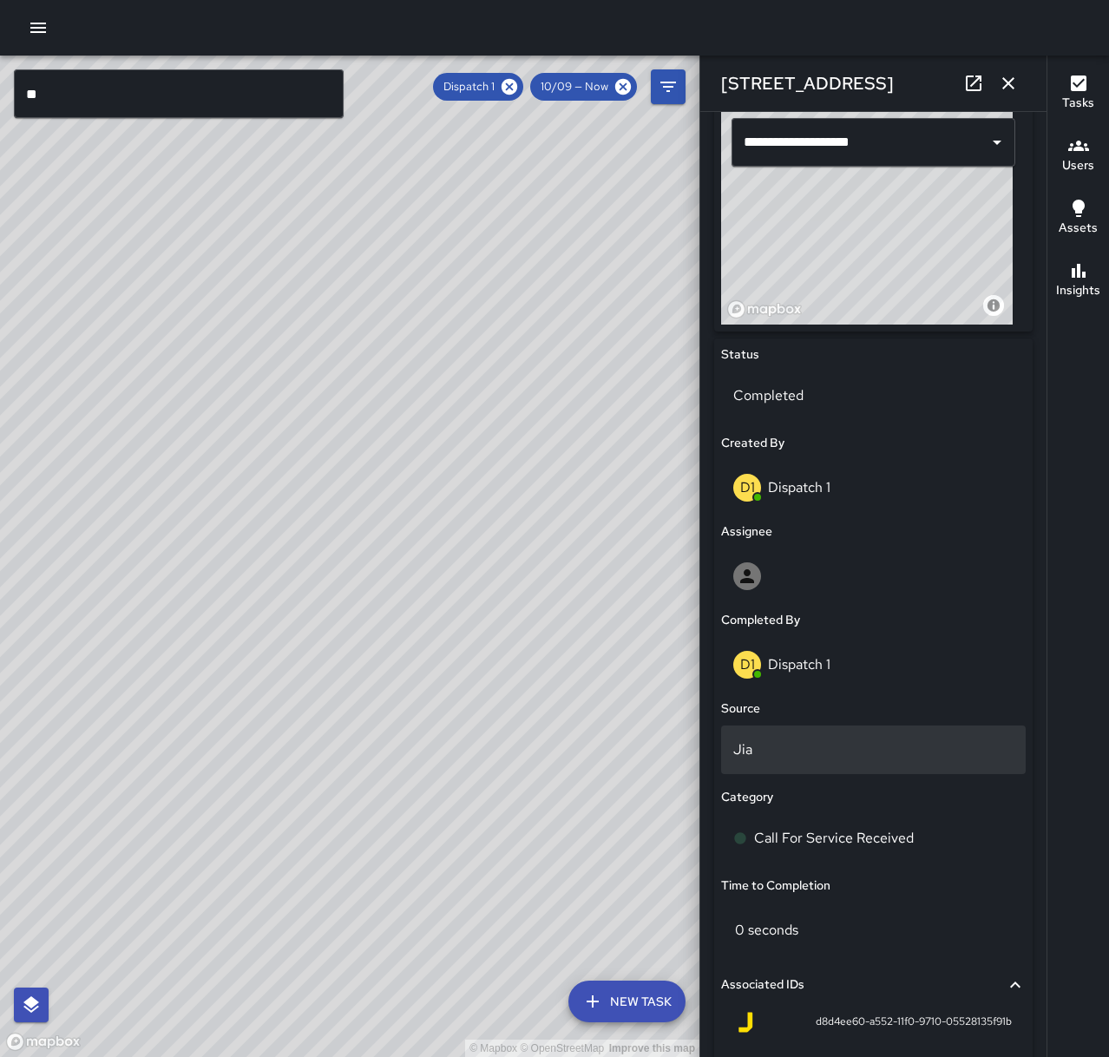
click at [791, 759] on p "Jia" at bounding box center [873, 749] width 280 height 21
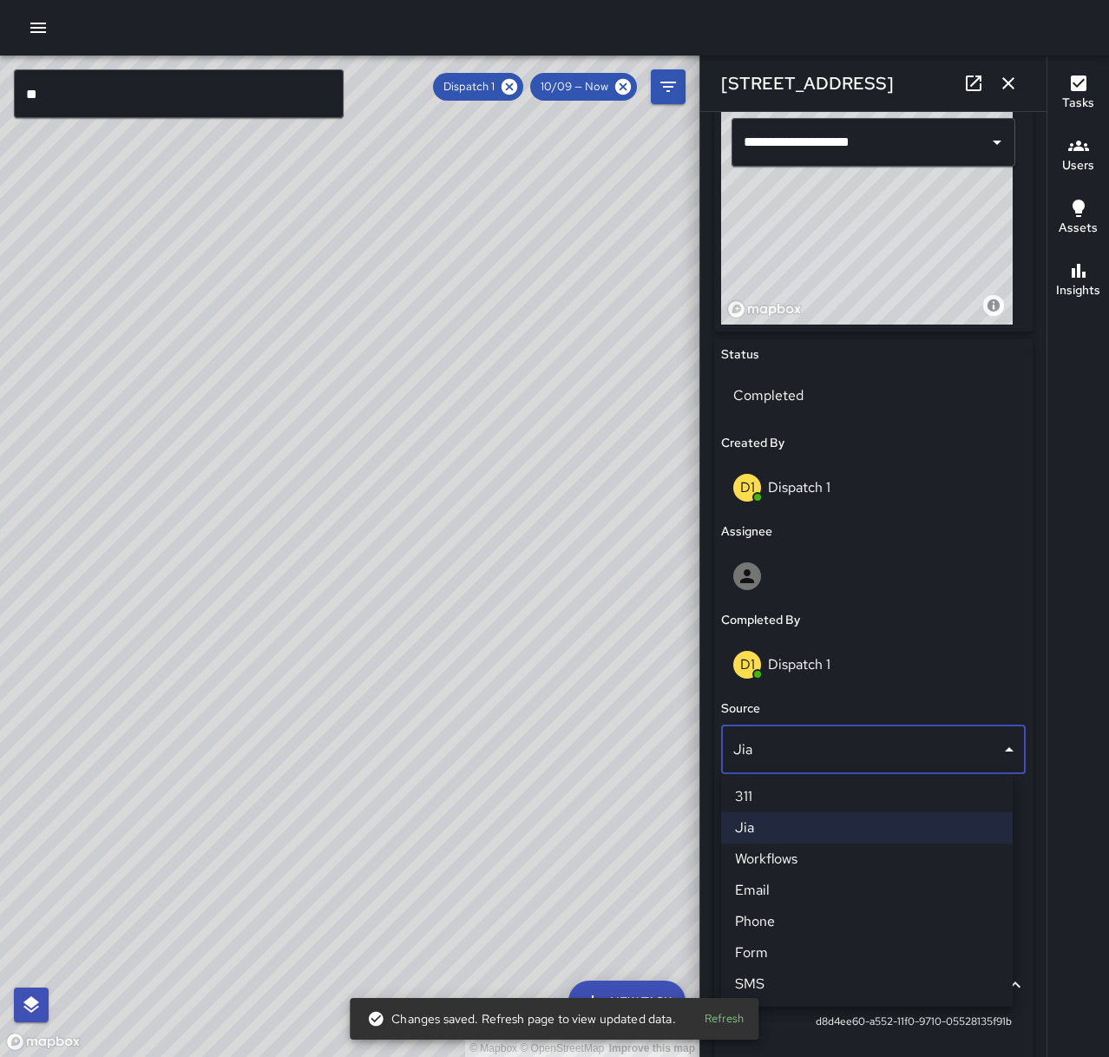
click at [793, 919] on li "Phone" at bounding box center [867, 921] width 292 height 31
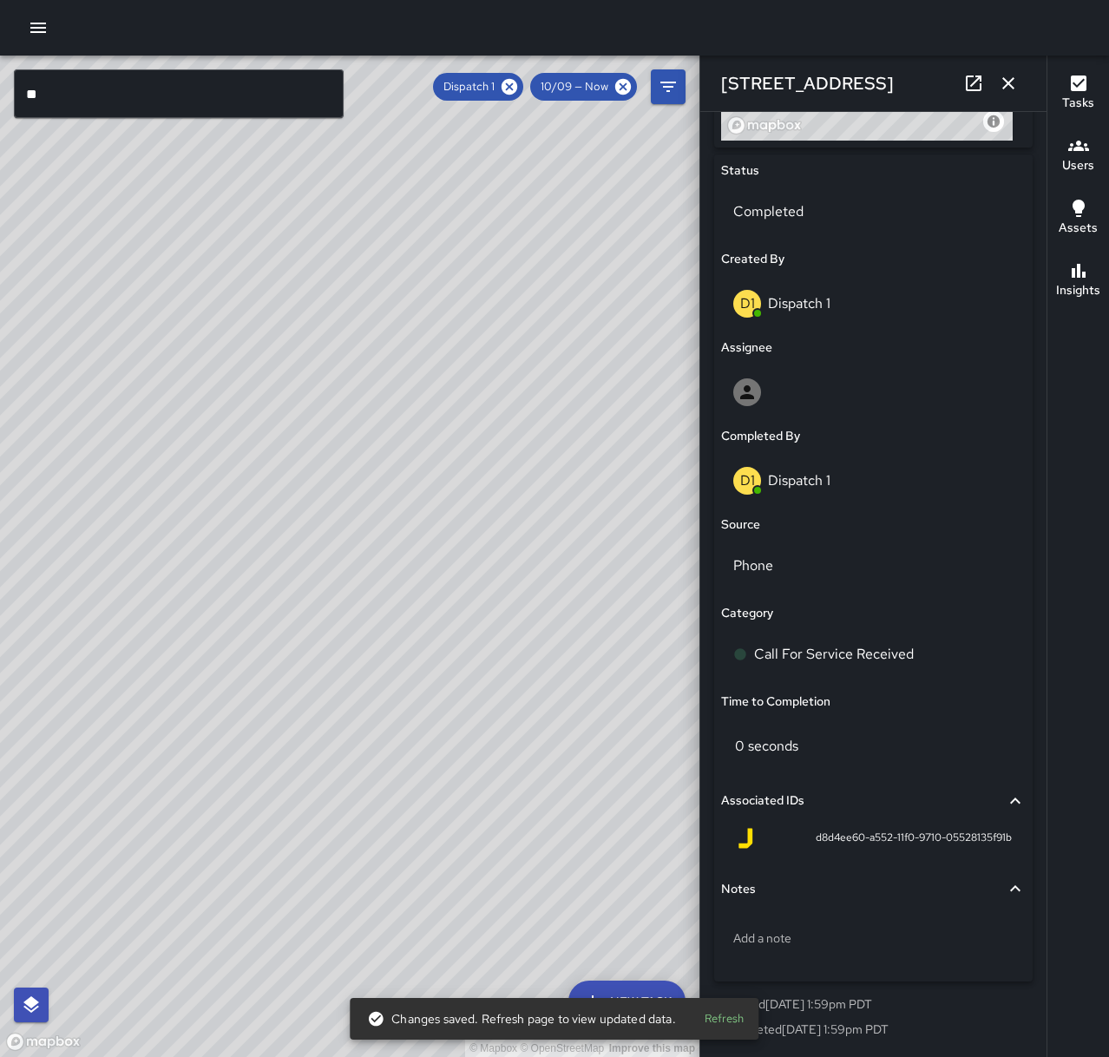
scroll to position [793, 0]
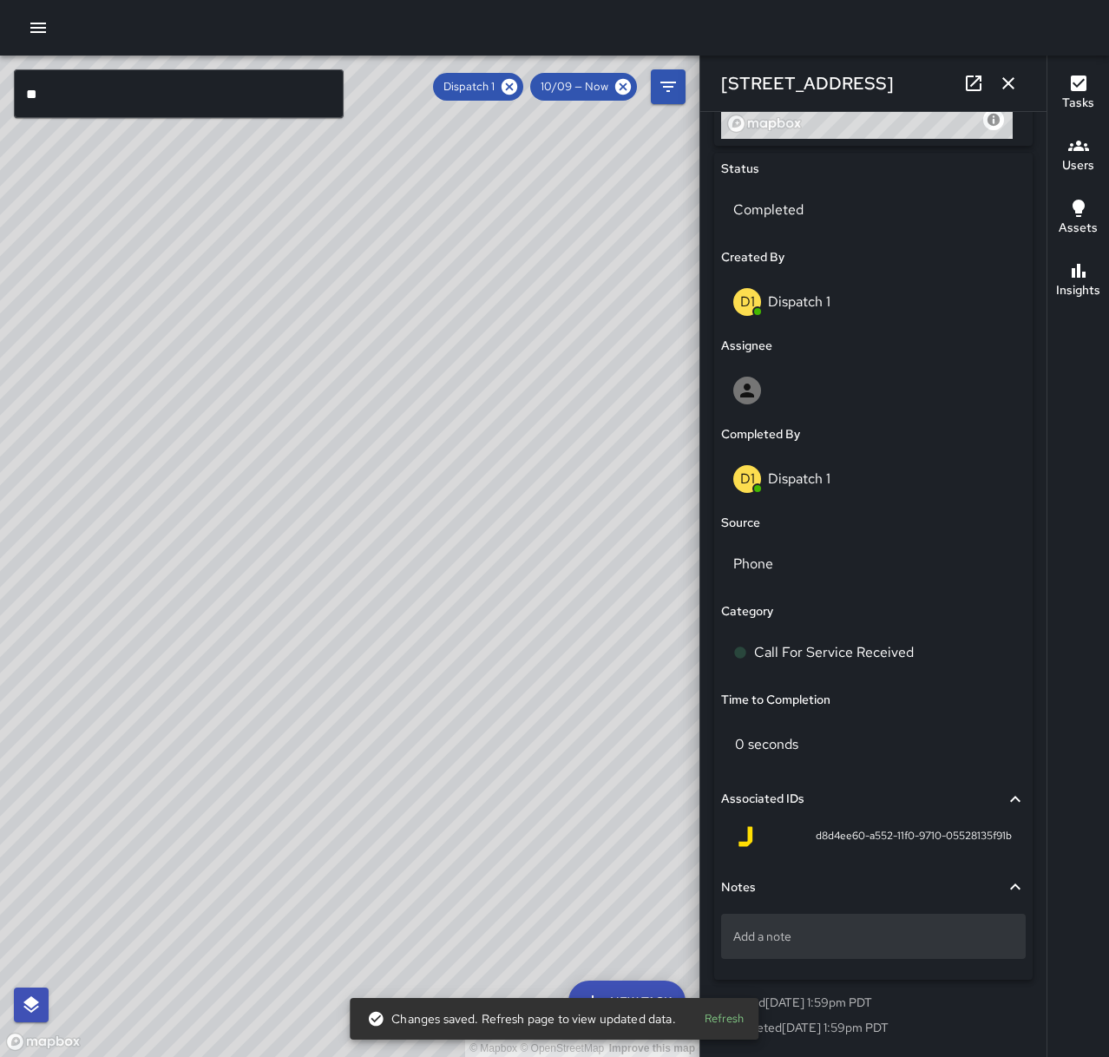
click at [859, 940] on p "Add a note" at bounding box center [873, 936] width 280 height 17
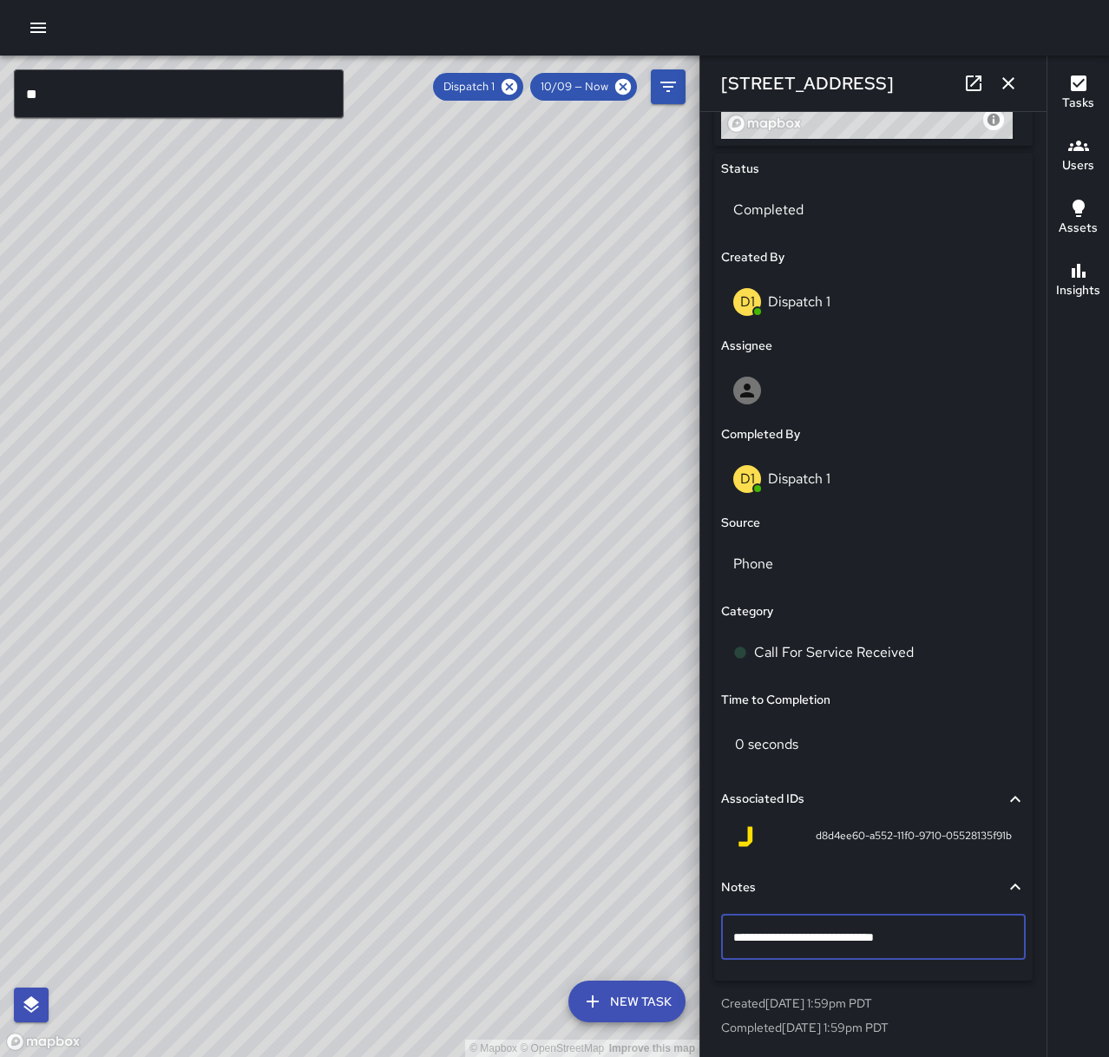
type textarea "**********"
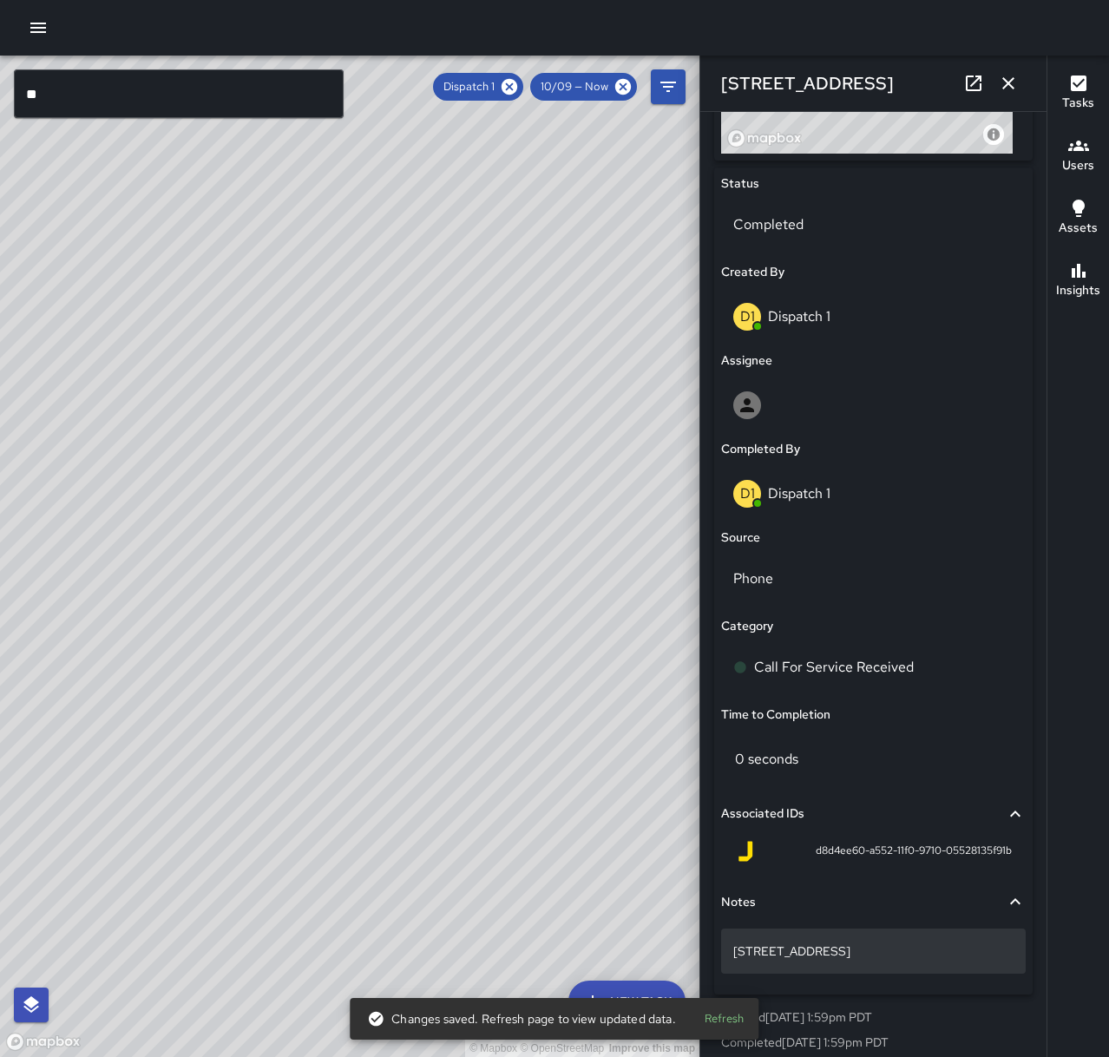
scroll to position [781, 0]
click at [938, 955] on p "[STREET_ADDRESS]" at bounding box center [873, 948] width 280 height 17
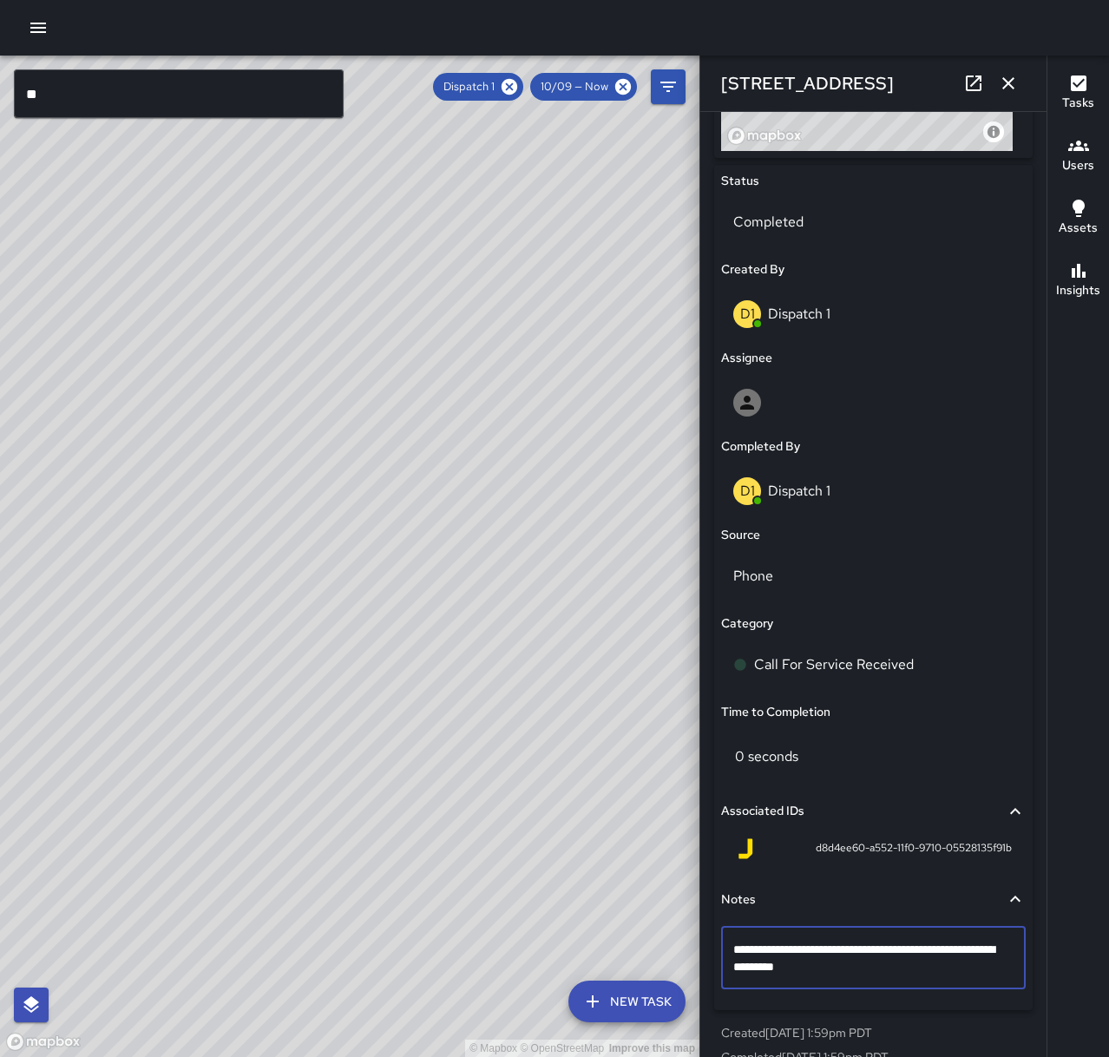
type textarea "**********"
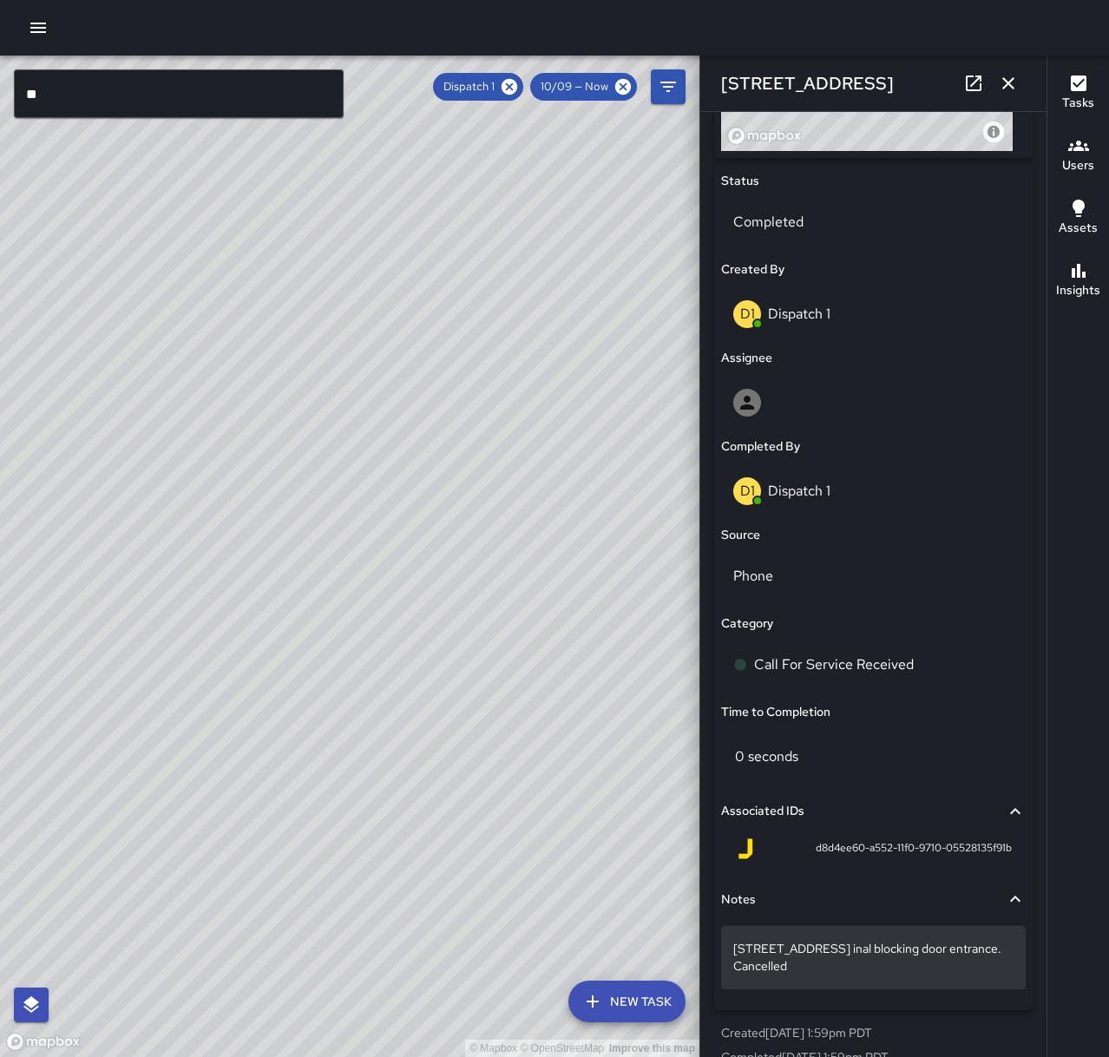
click at [952, 982] on div "[STREET_ADDRESS] inal blocking door entrance. Cancelled" at bounding box center [873, 957] width 305 height 62
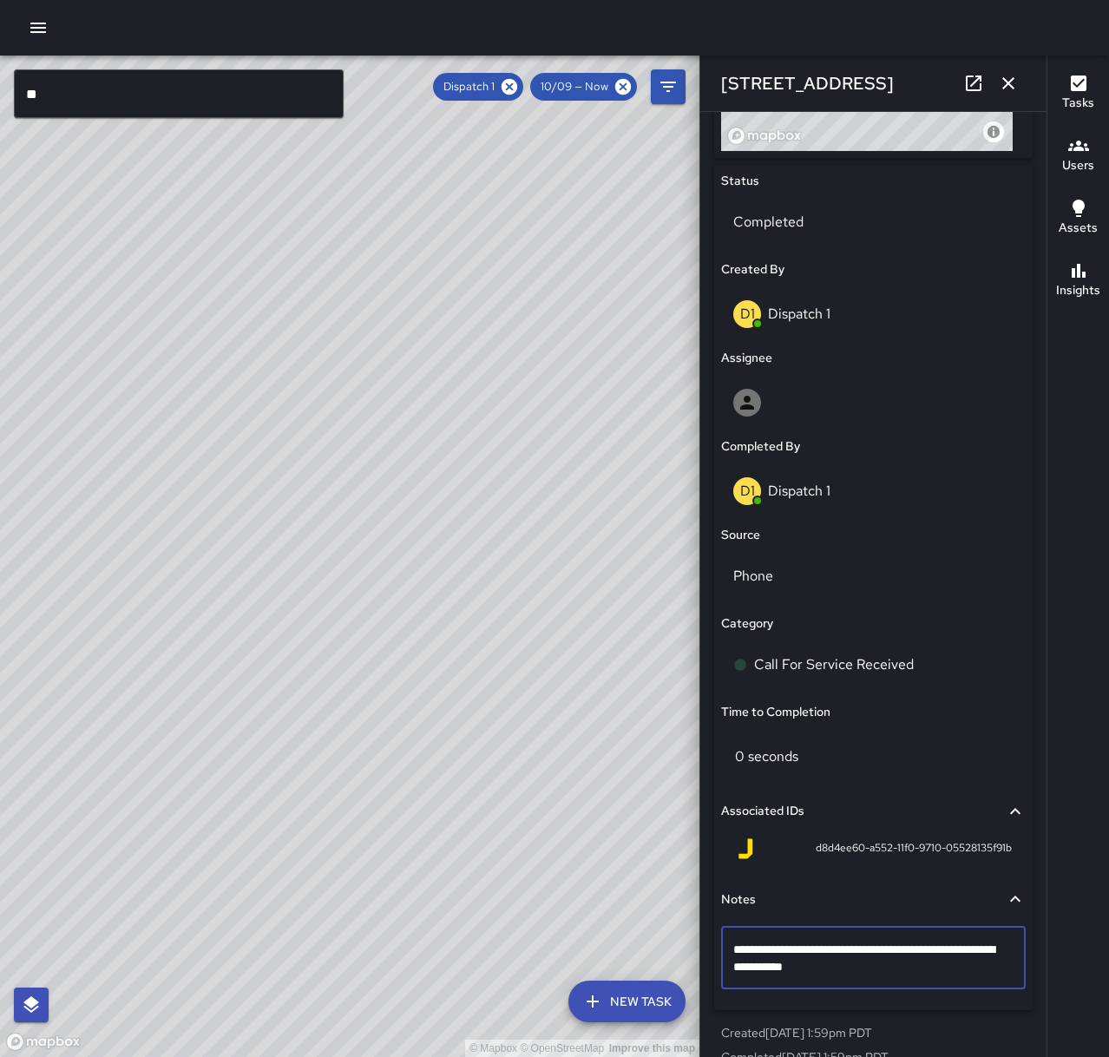
drag, startPoint x: 909, startPoint y: 950, endPoint x: 923, endPoint y: 969, distance: 22.9
click at [923, 969] on textarea "**********" at bounding box center [866, 958] width 267 height 35
click at [909, 955] on textarea "**********" at bounding box center [866, 958] width 267 height 35
type textarea "**********"
click at [1009, 90] on icon "button" at bounding box center [1008, 83] width 21 height 21
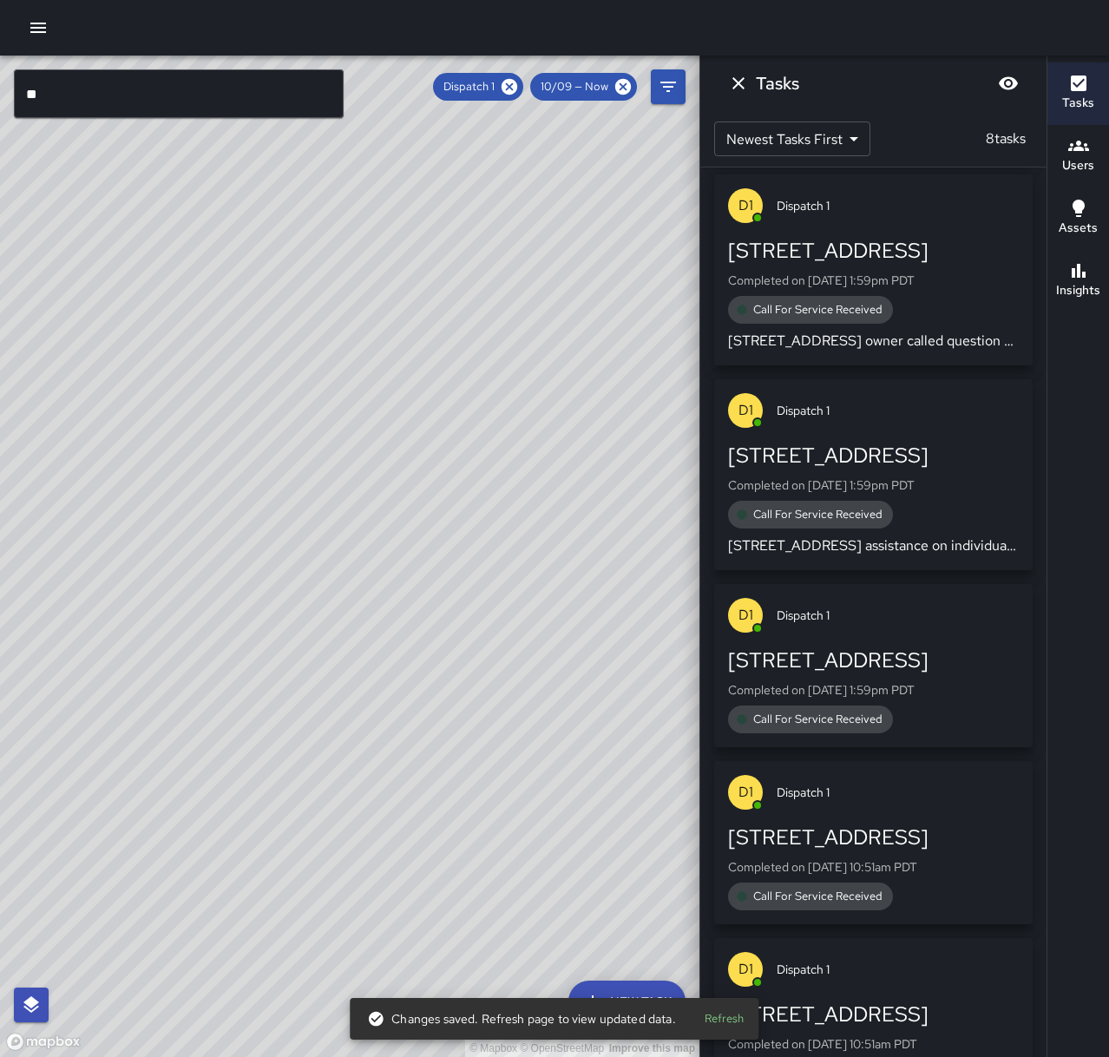
click at [909, 698] on p "Completed on [DATE] 1:59pm PDT" at bounding box center [873, 689] width 291 height 17
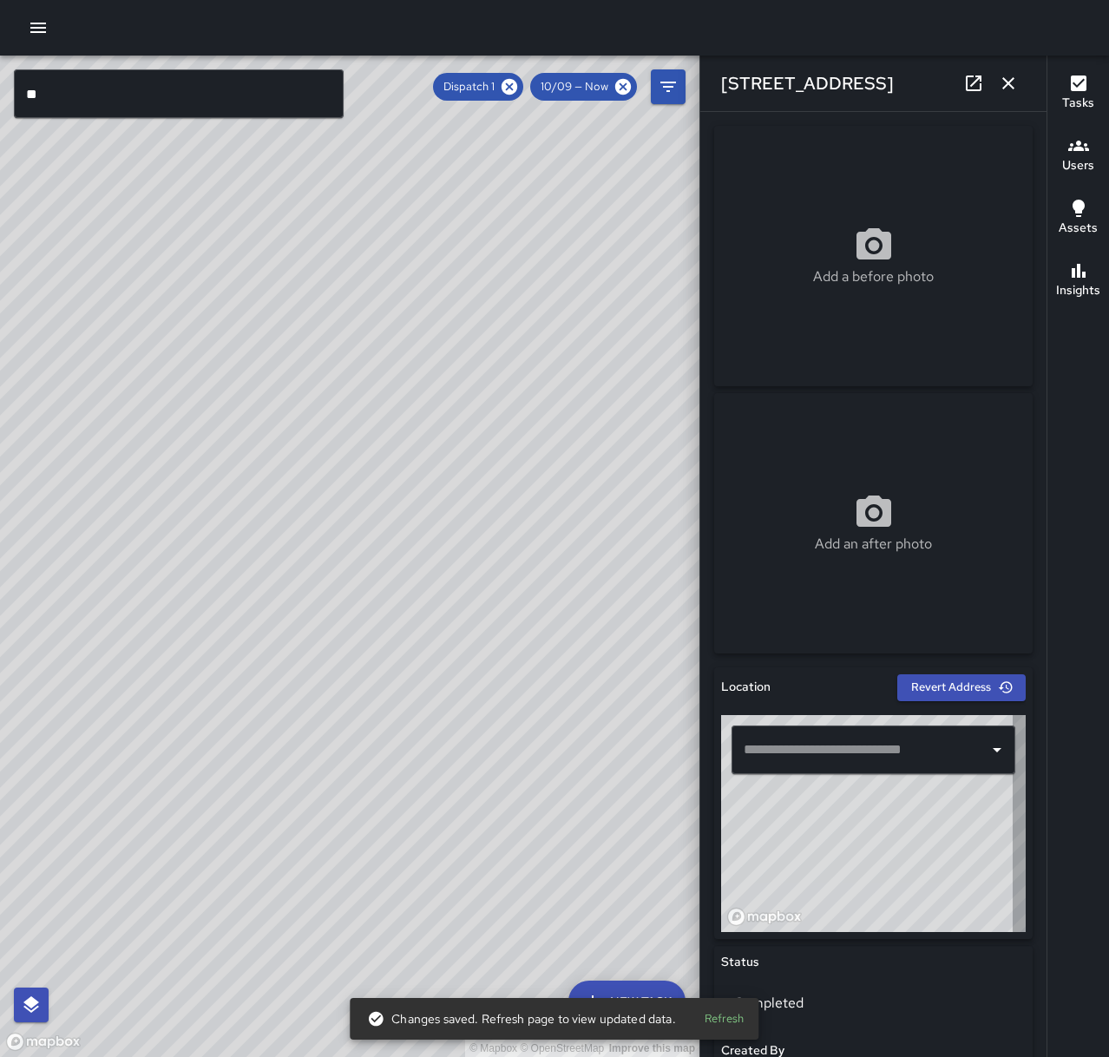
type input "**********"
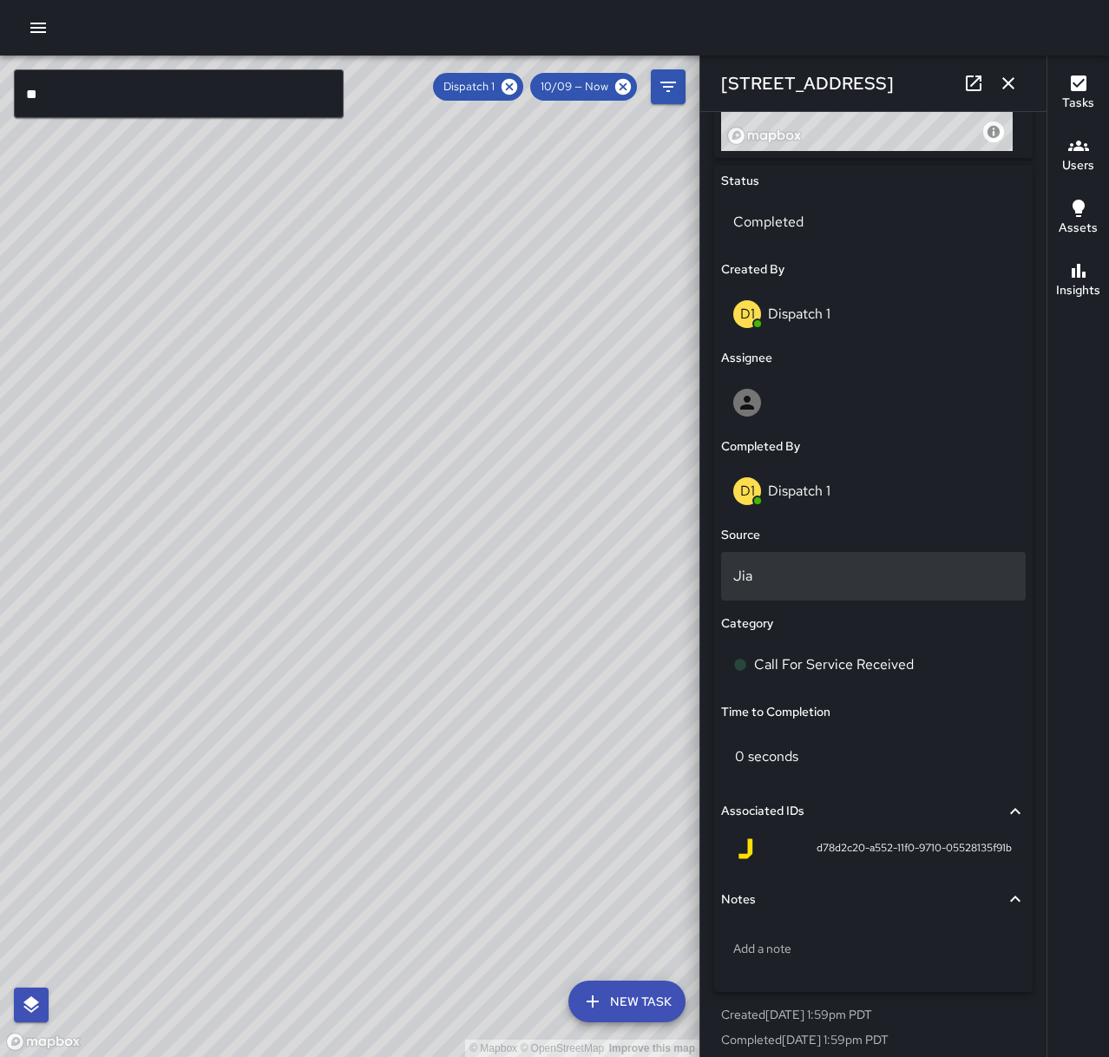
click at [818, 587] on div "Jia" at bounding box center [873, 576] width 305 height 49
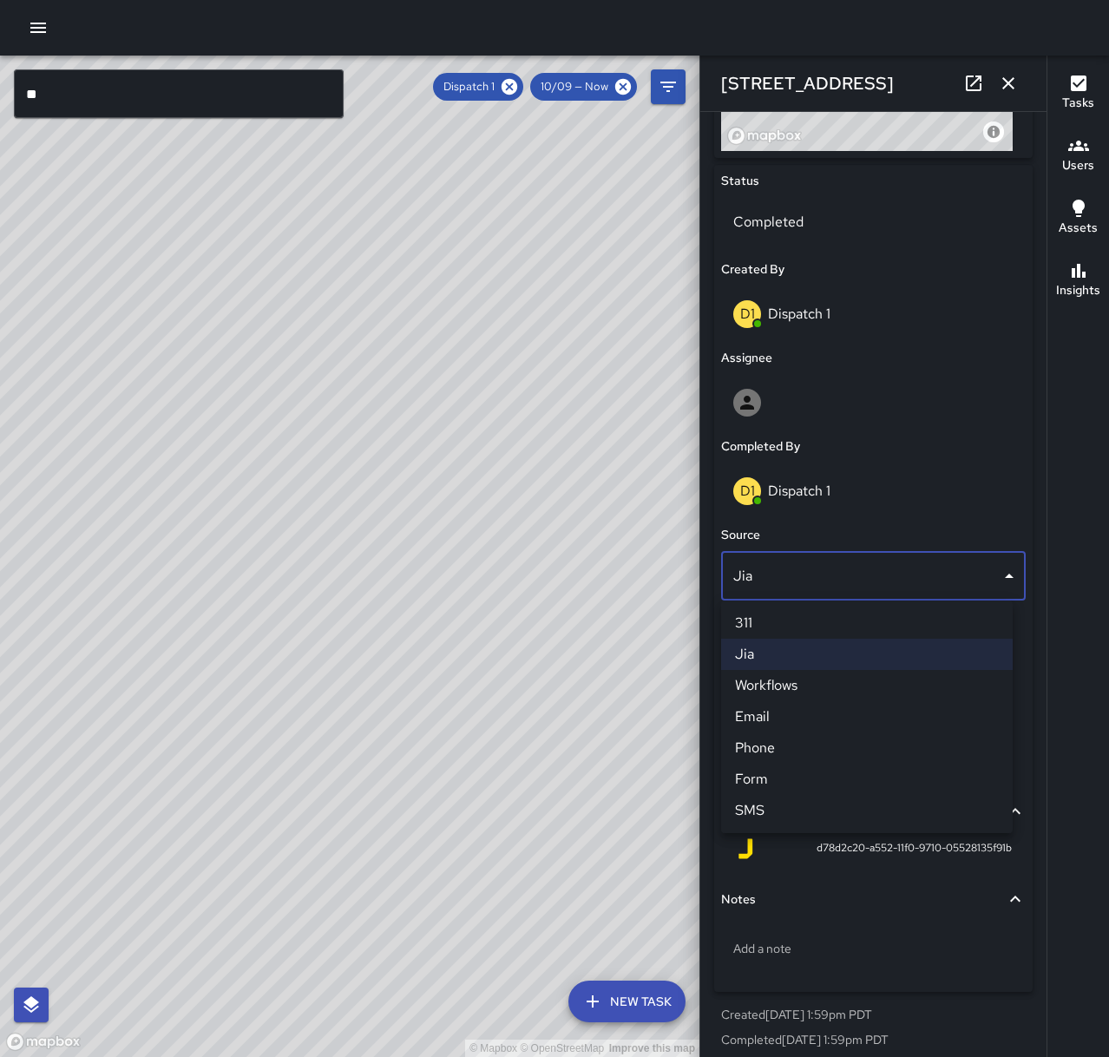
click at [801, 752] on li "Phone" at bounding box center [867, 747] width 292 height 31
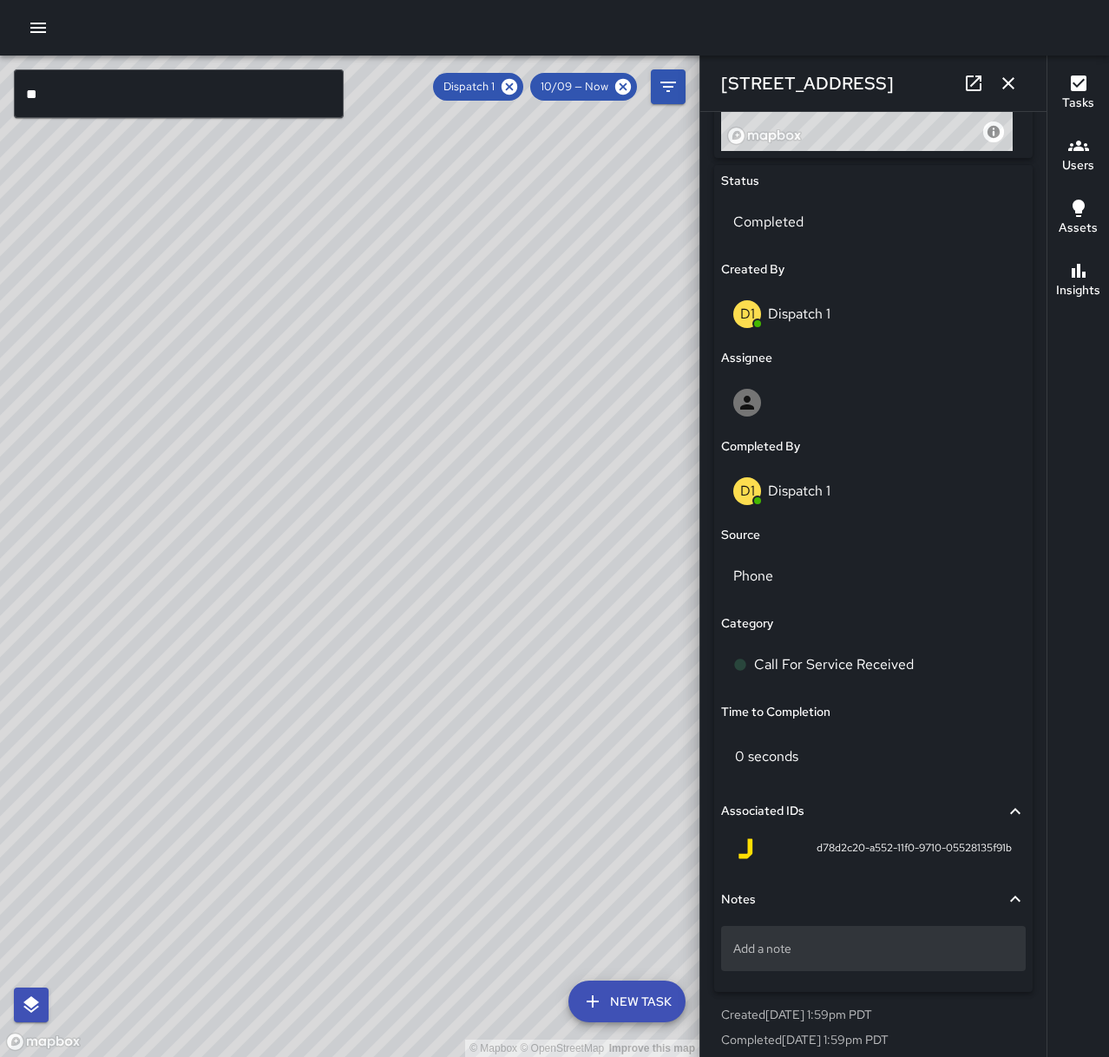
click at [825, 947] on p "Add a note" at bounding box center [873, 948] width 280 height 17
type textarea "**********"
click at [1019, 80] on button "button" at bounding box center [1008, 83] width 35 height 35
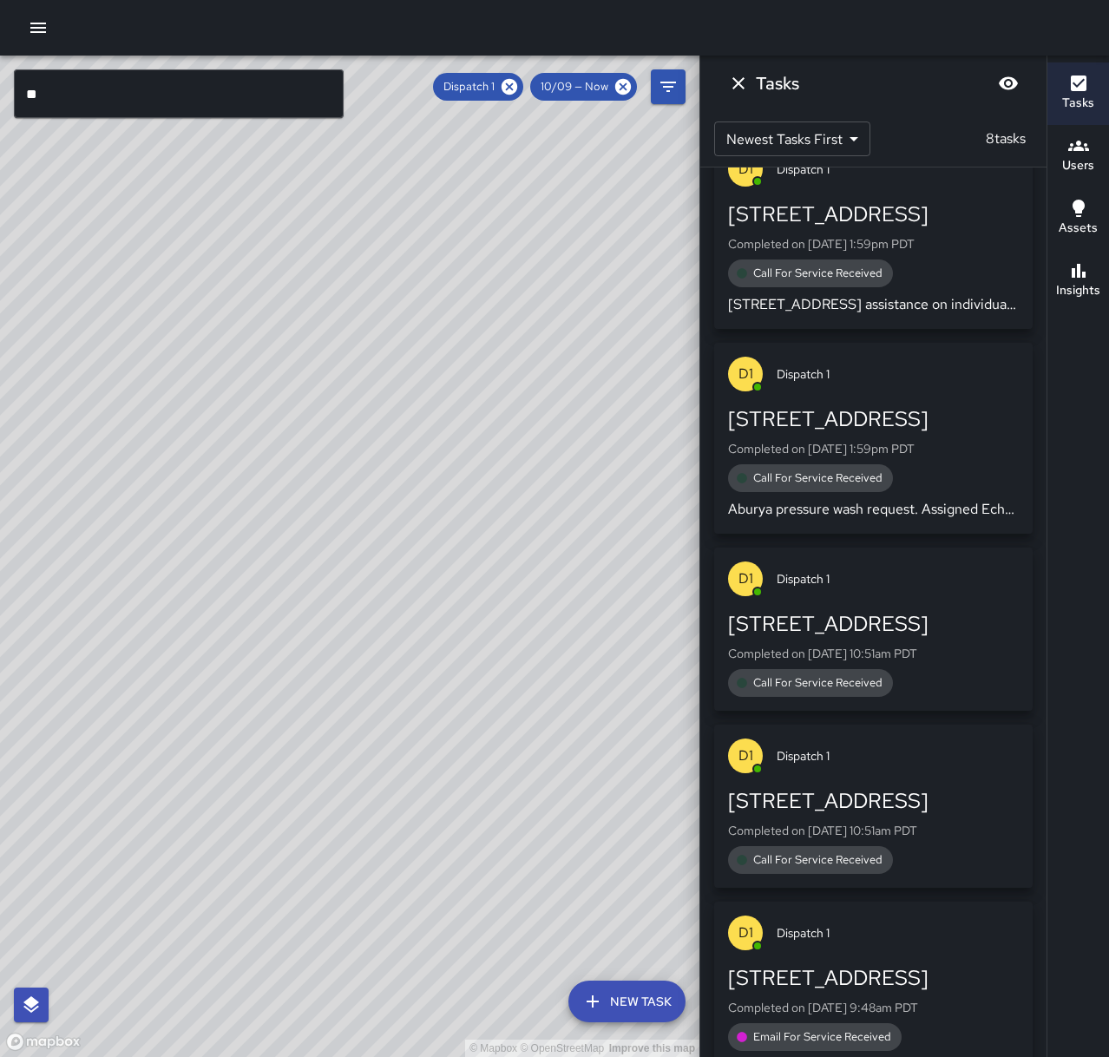
scroll to position [607, 0]
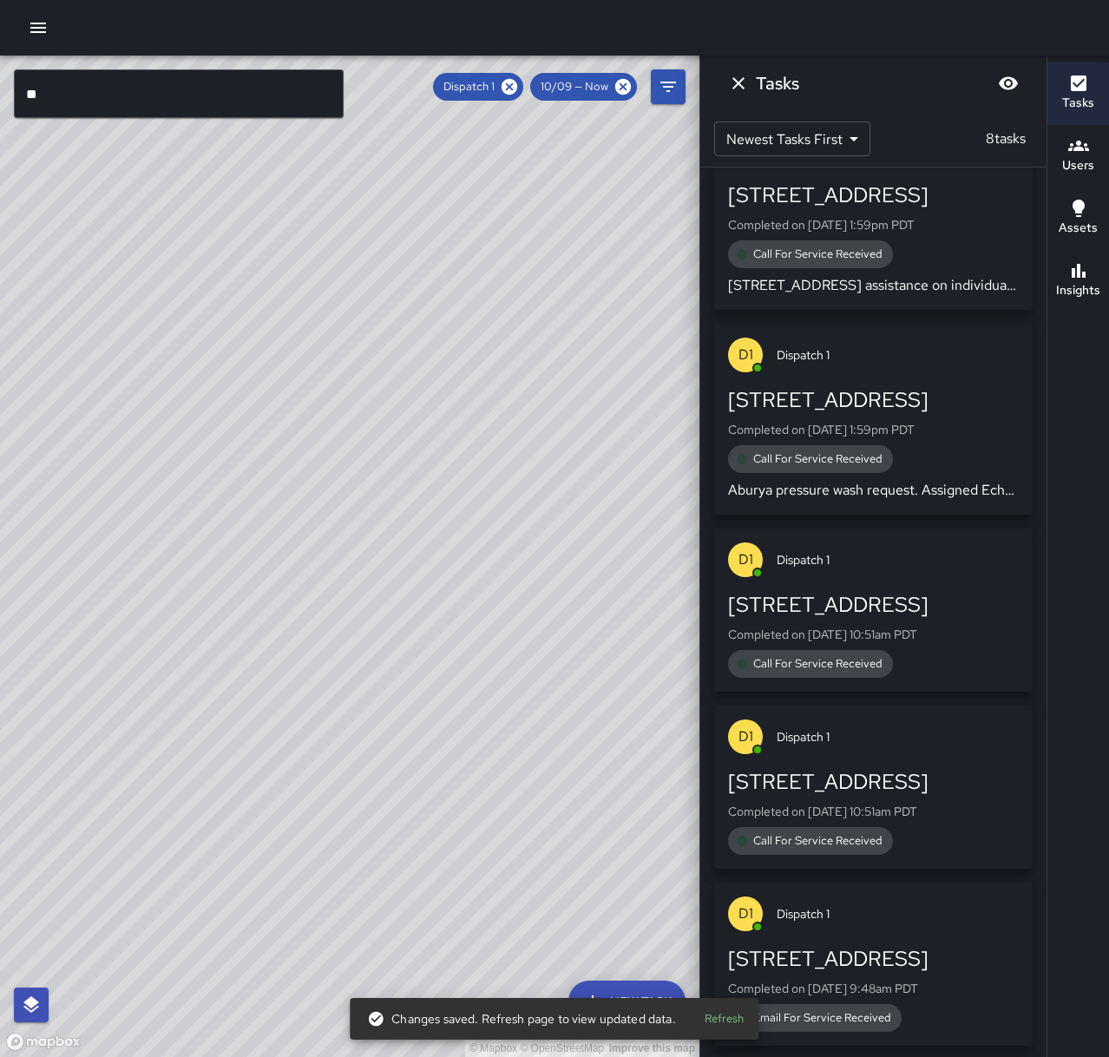
click at [905, 633] on p "Completed on [DATE] 10:51am PDT" at bounding box center [873, 634] width 291 height 17
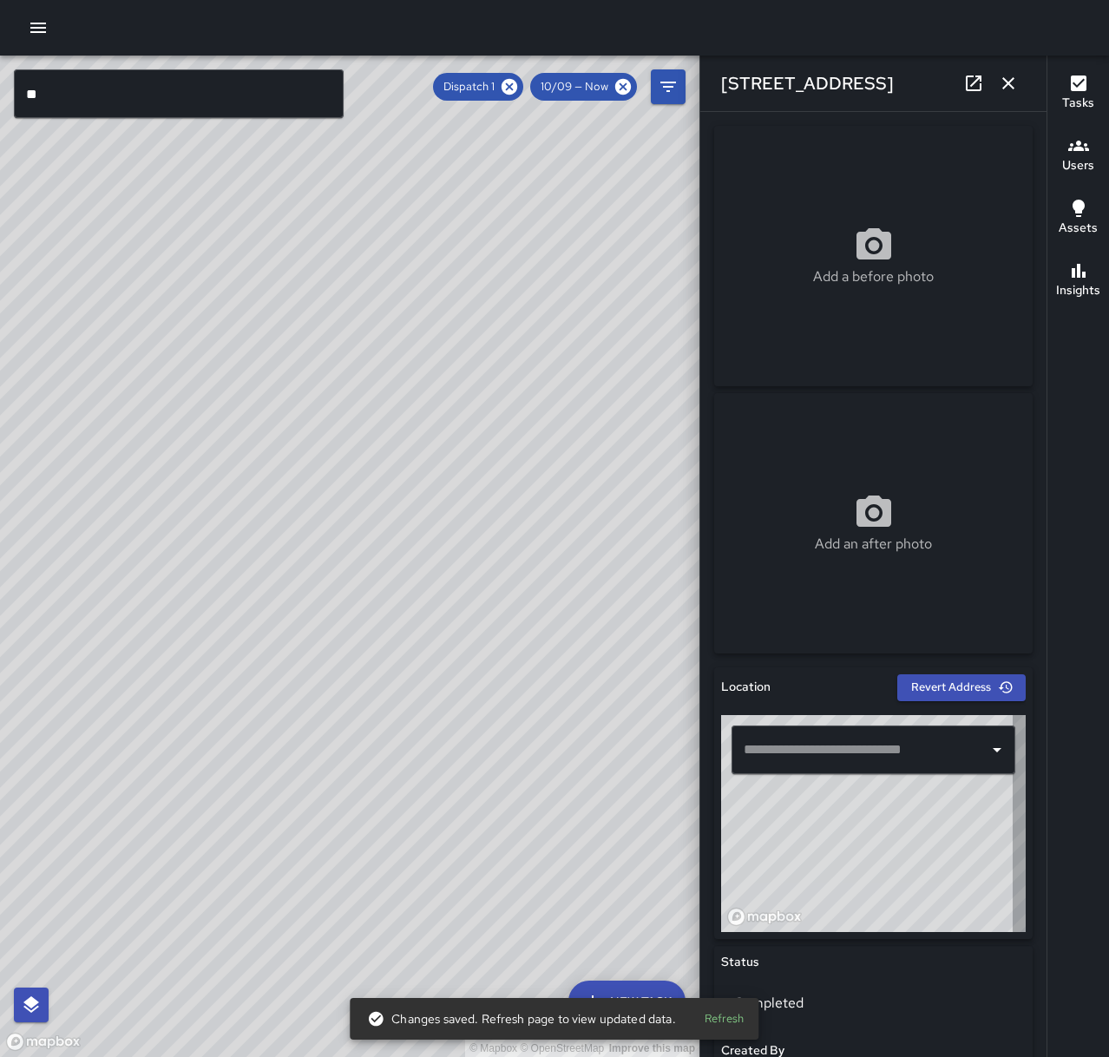
type input "**********"
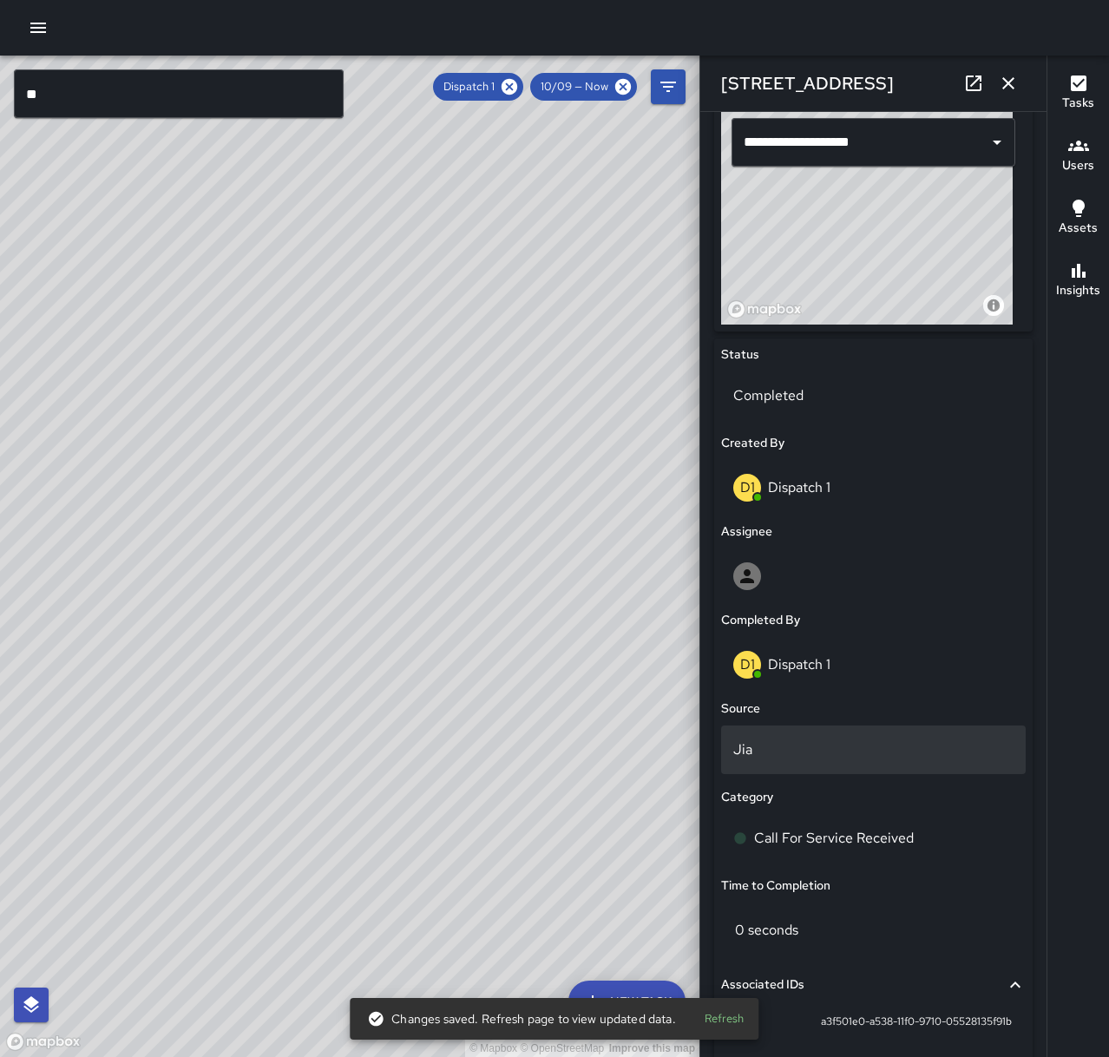
click at [853, 762] on div "Jia" at bounding box center [873, 750] width 305 height 49
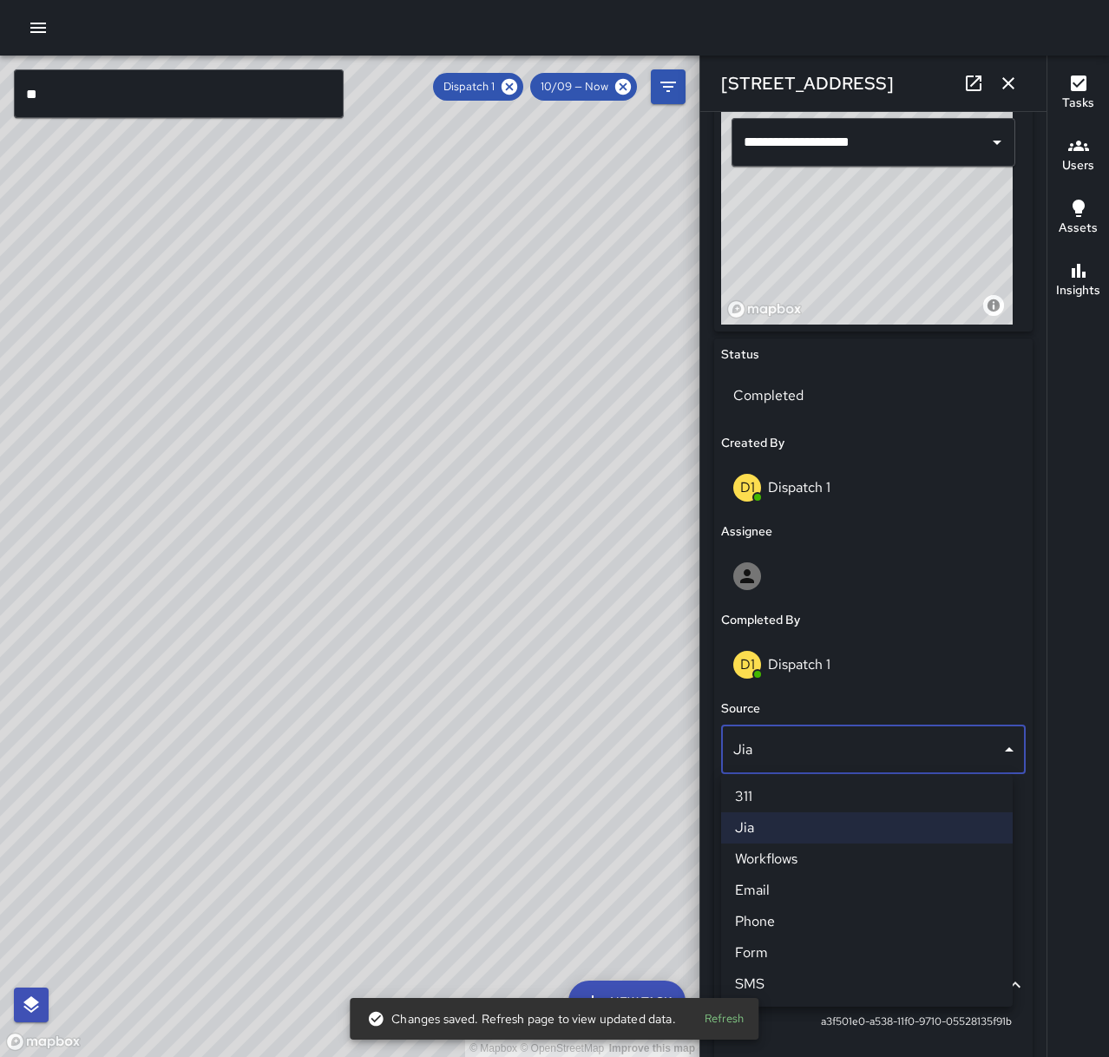
click at [813, 922] on li "Phone" at bounding box center [867, 921] width 292 height 31
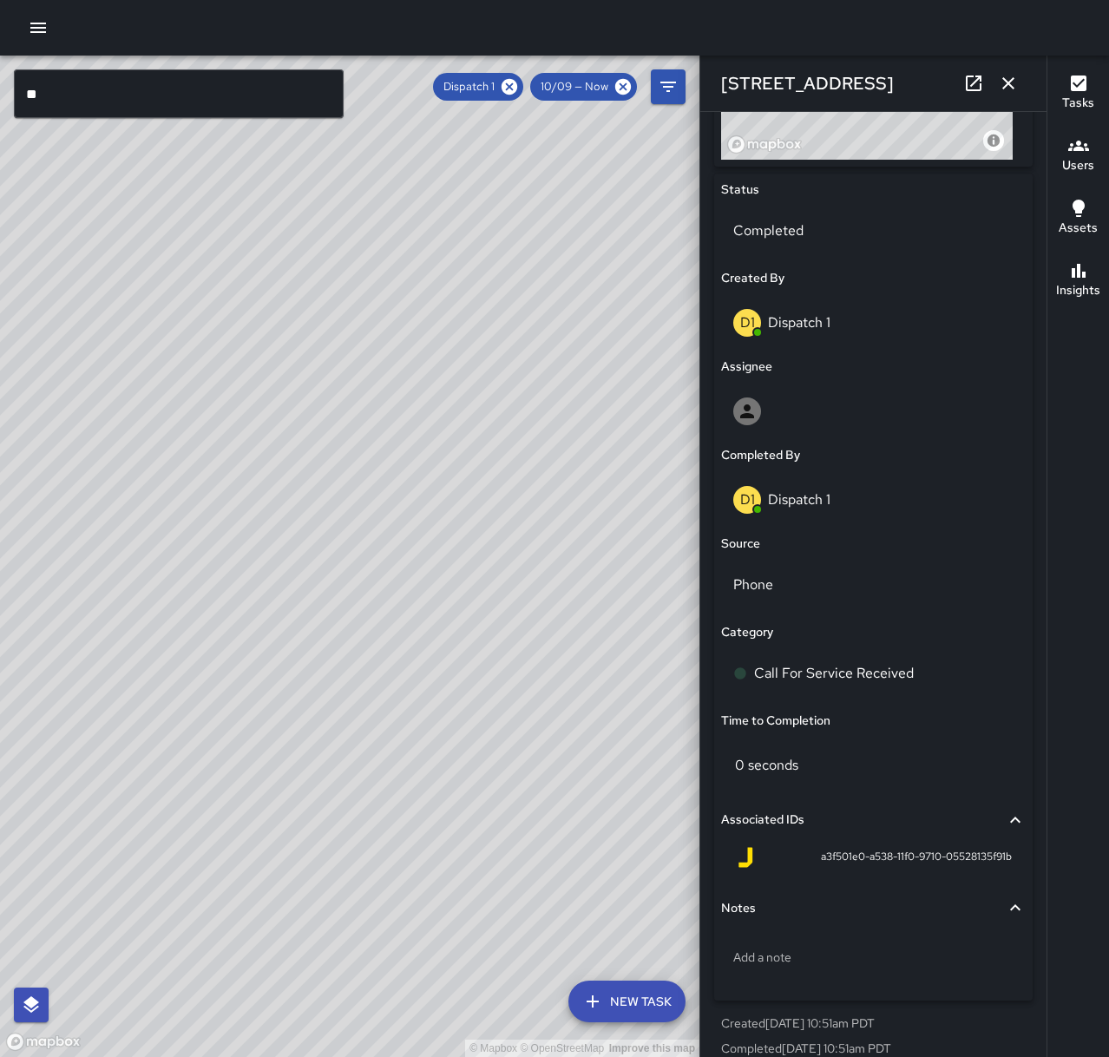
scroll to position [793, 0]
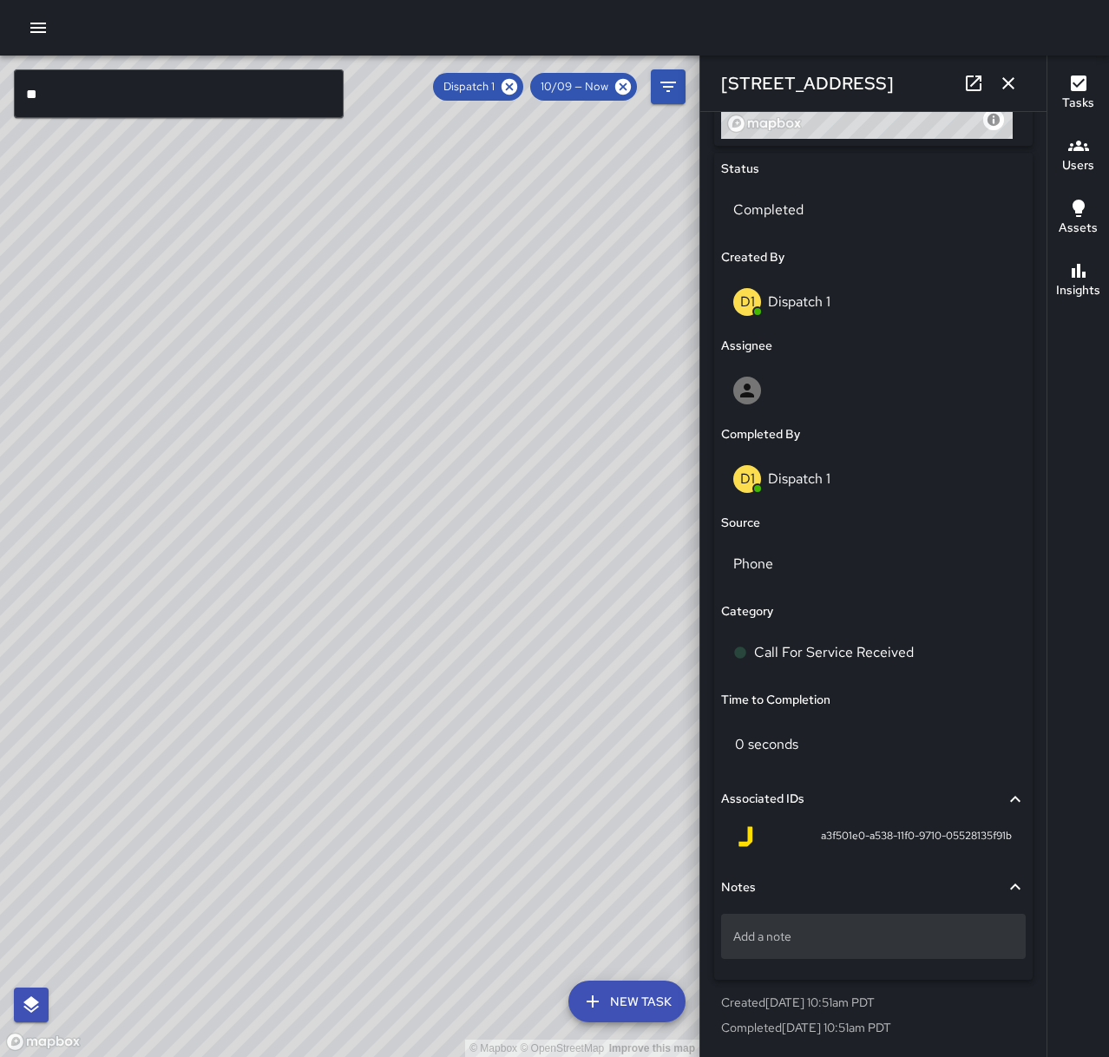
click at [844, 944] on p "Add a note" at bounding box center [873, 936] width 280 height 17
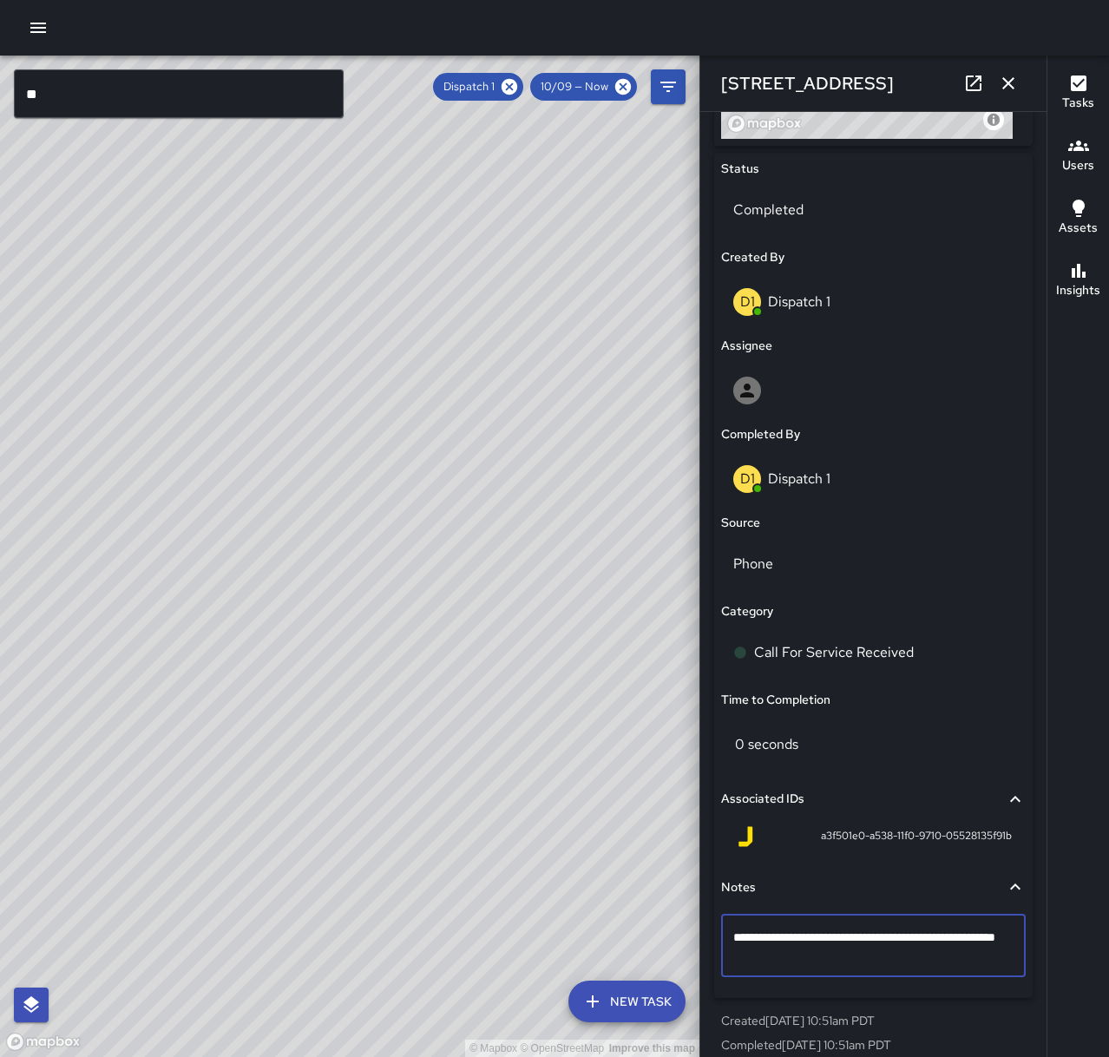
type textarea "**********"
click at [1015, 83] on icon "button" at bounding box center [1008, 83] width 21 height 21
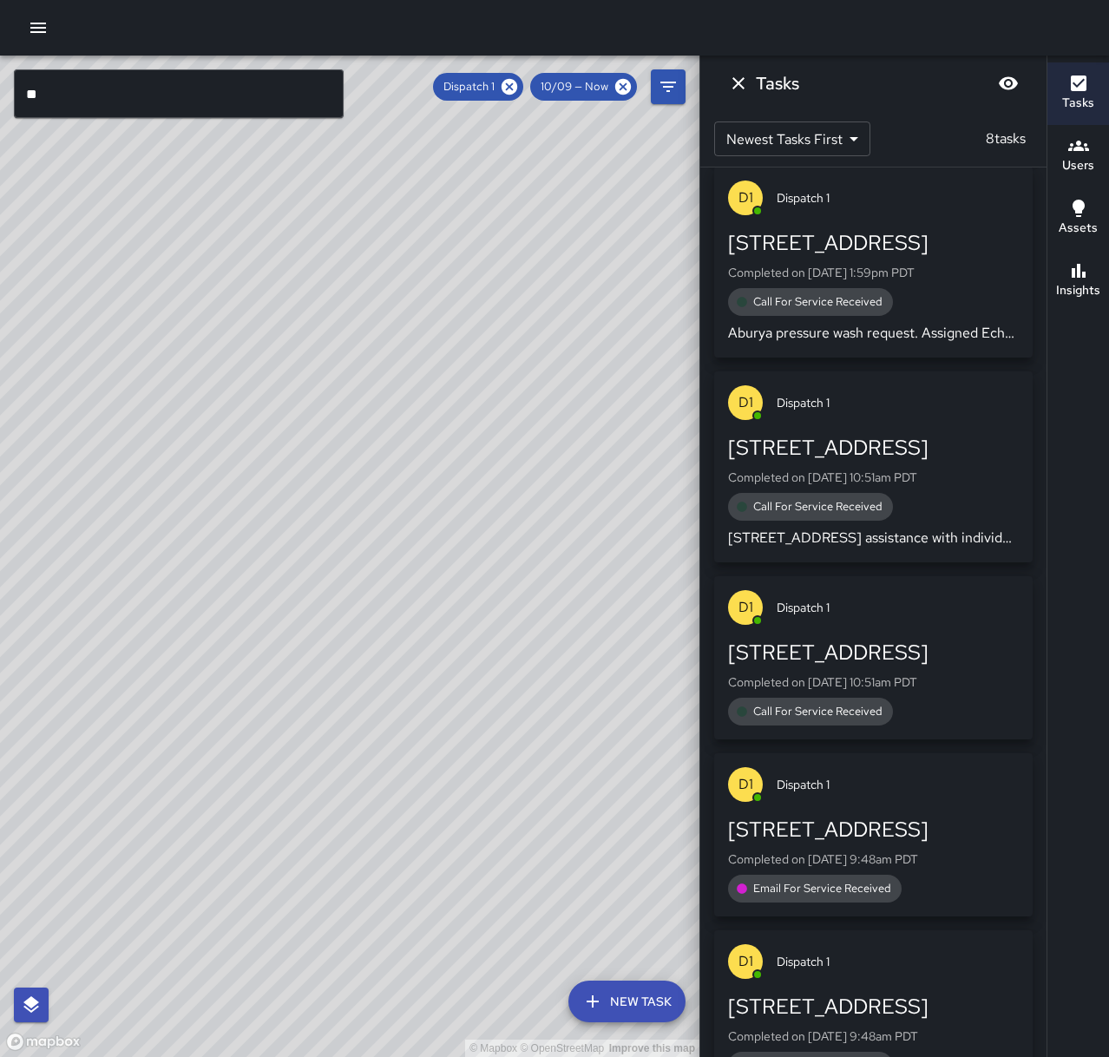
scroll to position [781, 0]
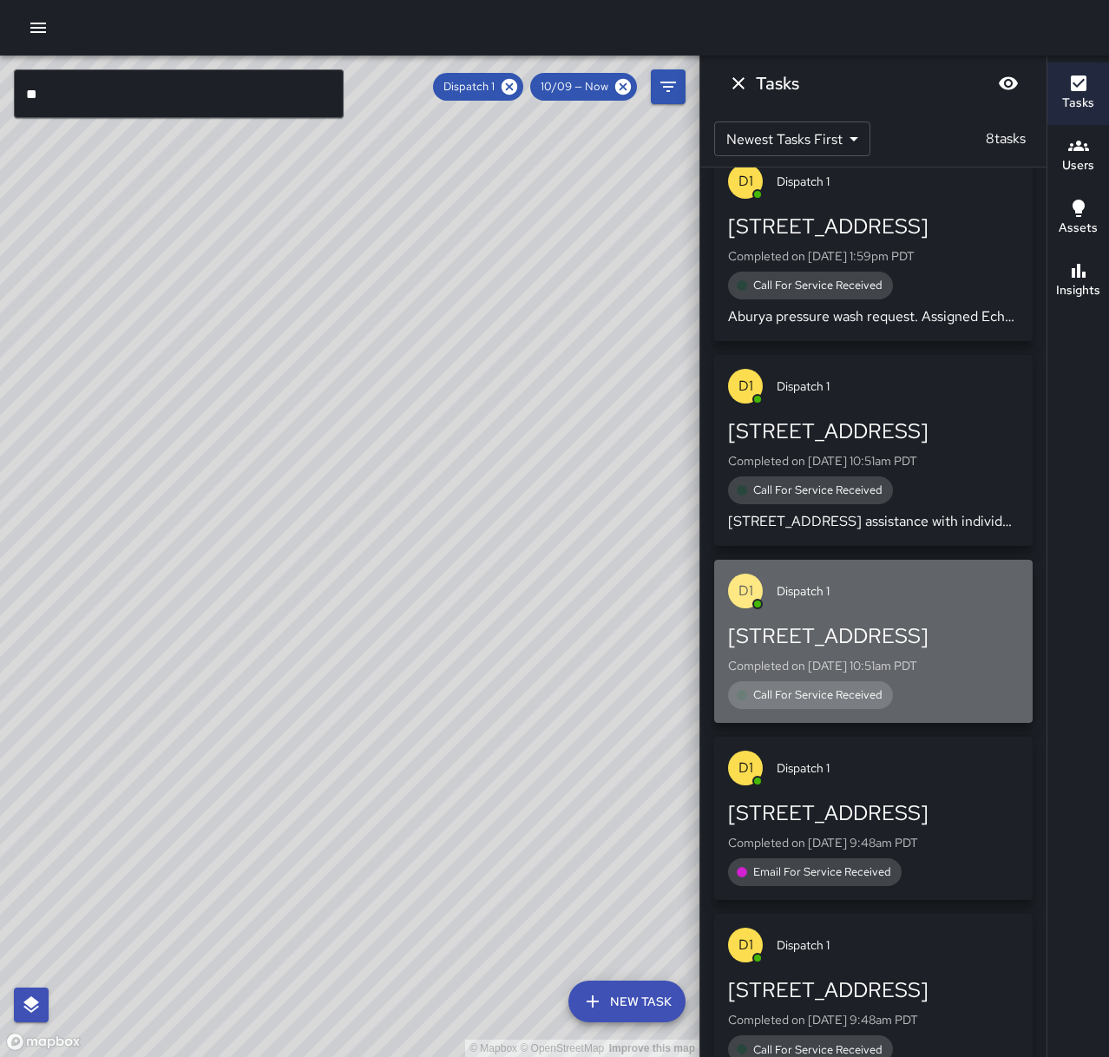
click at [918, 689] on div "Call For Service Received" at bounding box center [873, 695] width 291 height 28
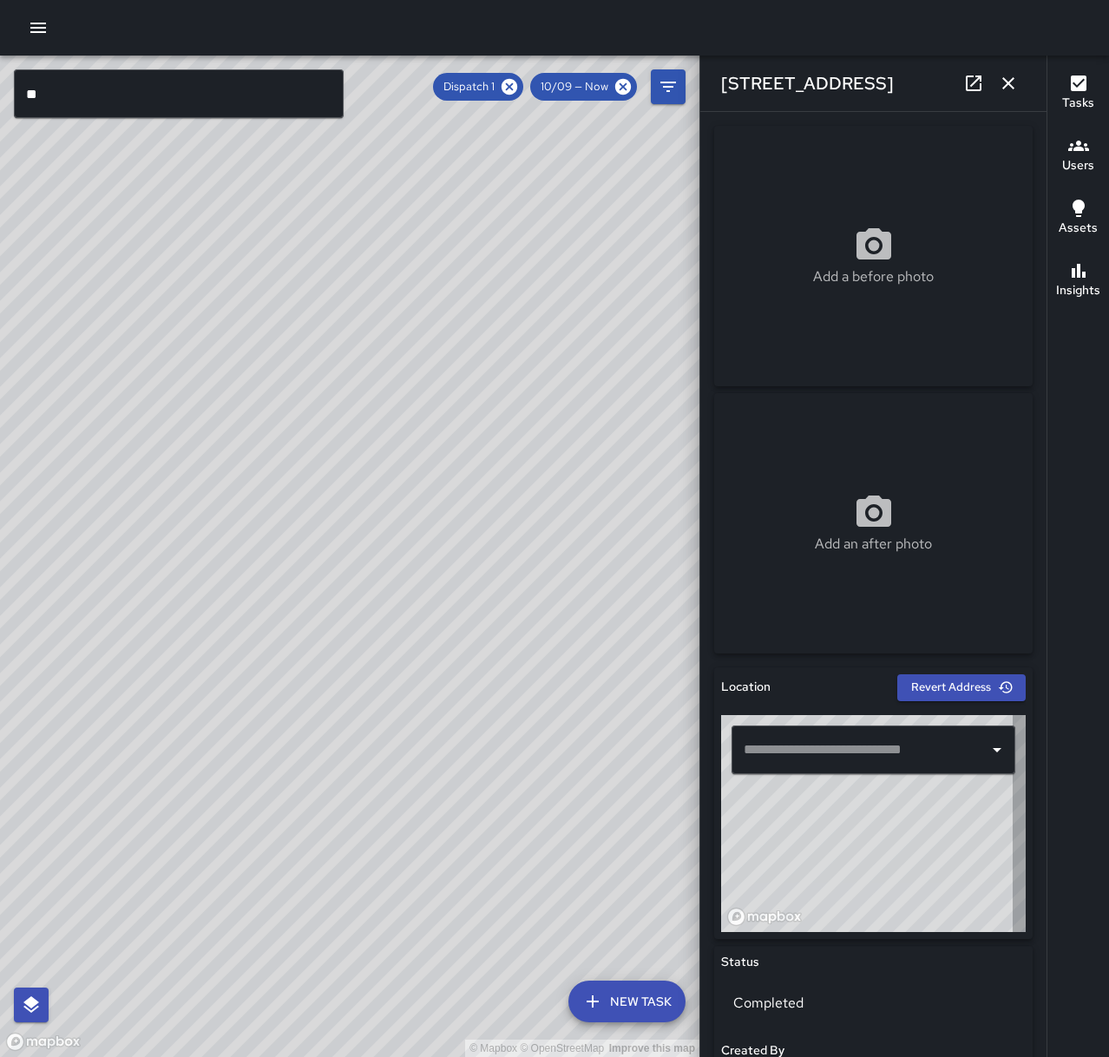
type input "**********"
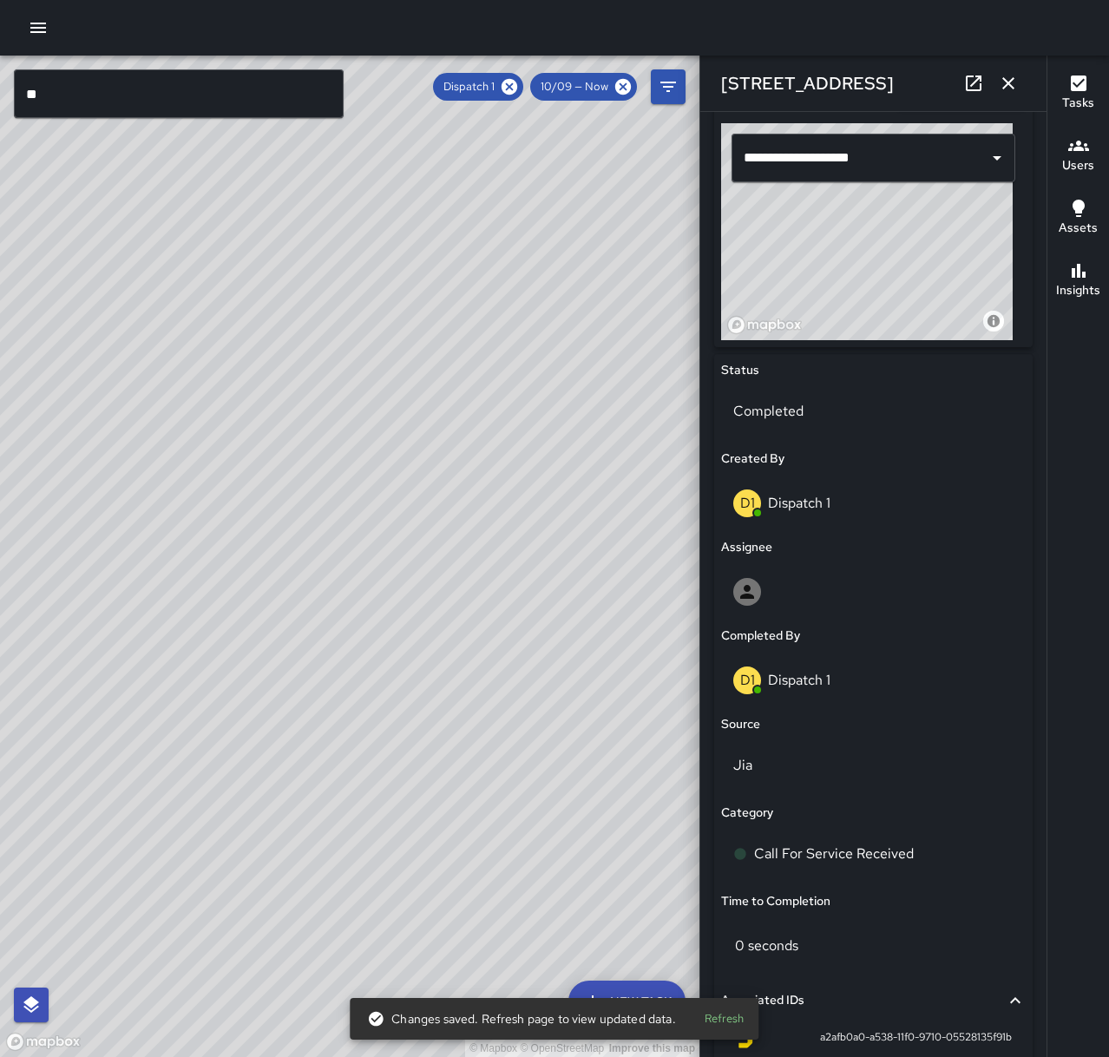
scroll to position [607, 0]
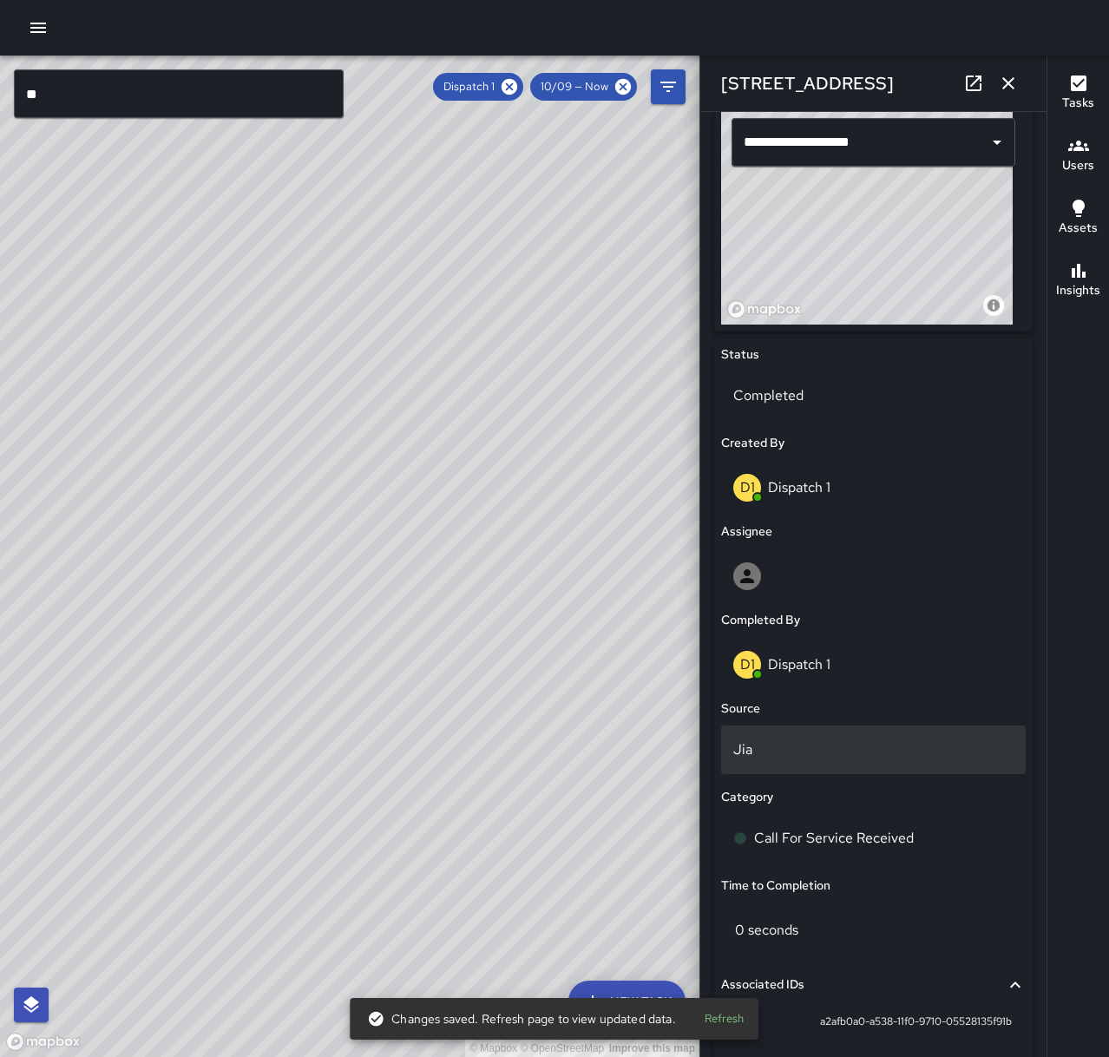
click at [857, 750] on p "Jia" at bounding box center [873, 749] width 280 height 21
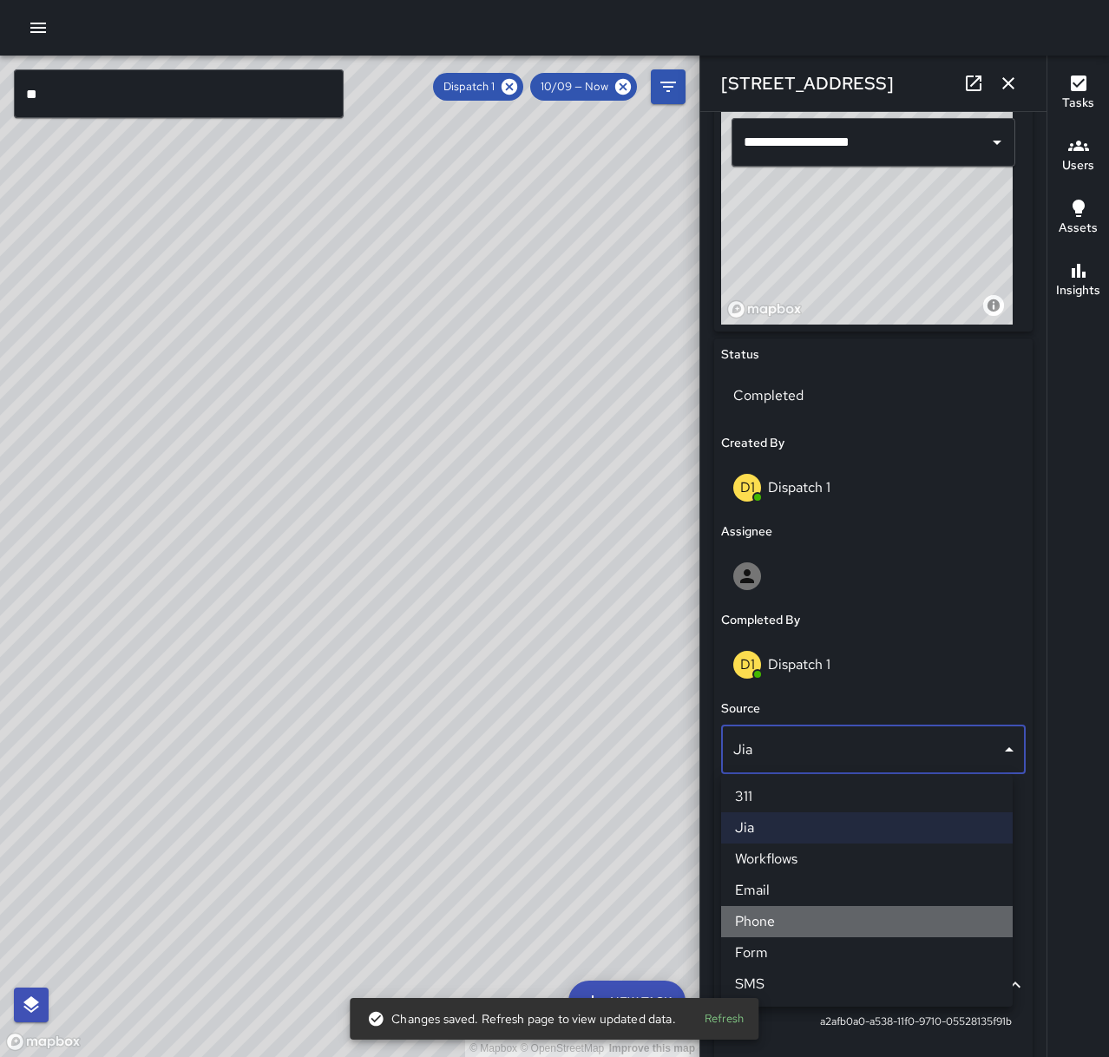
click at [855, 933] on li "Phone" at bounding box center [867, 921] width 292 height 31
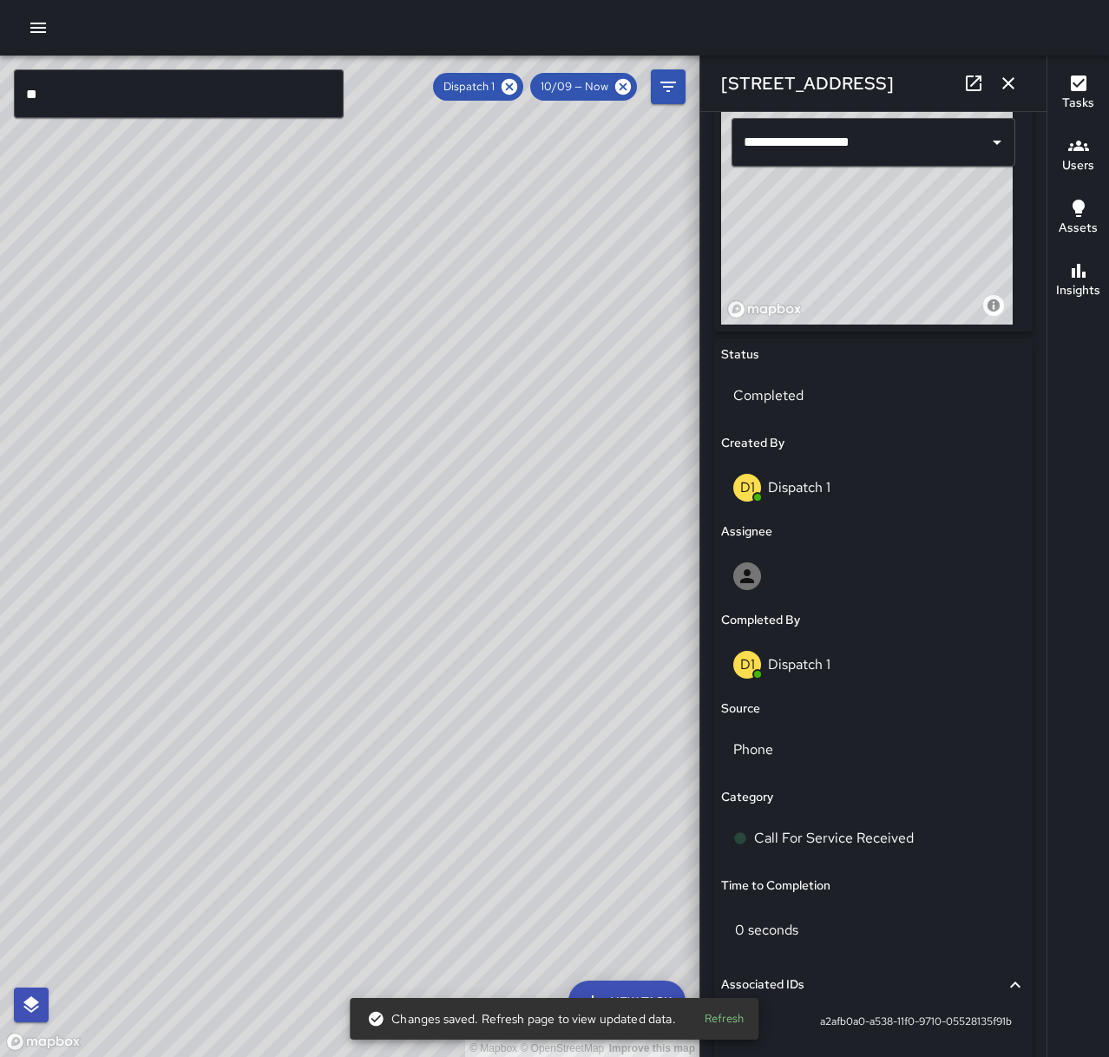
scroll to position [793, 0]
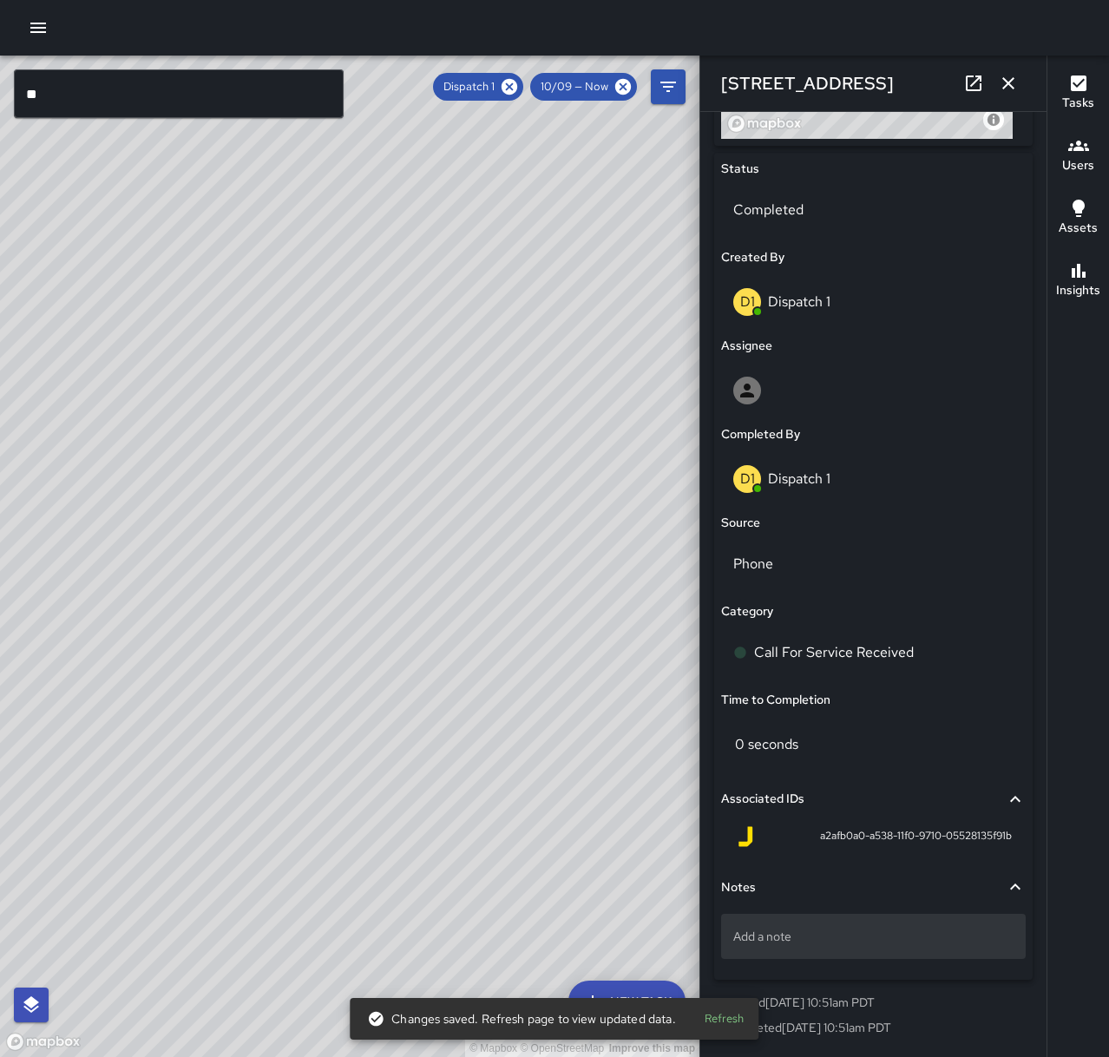
click at [866, 935] on p "Add a note" at bounding box center [873, 936] width 280 height 17
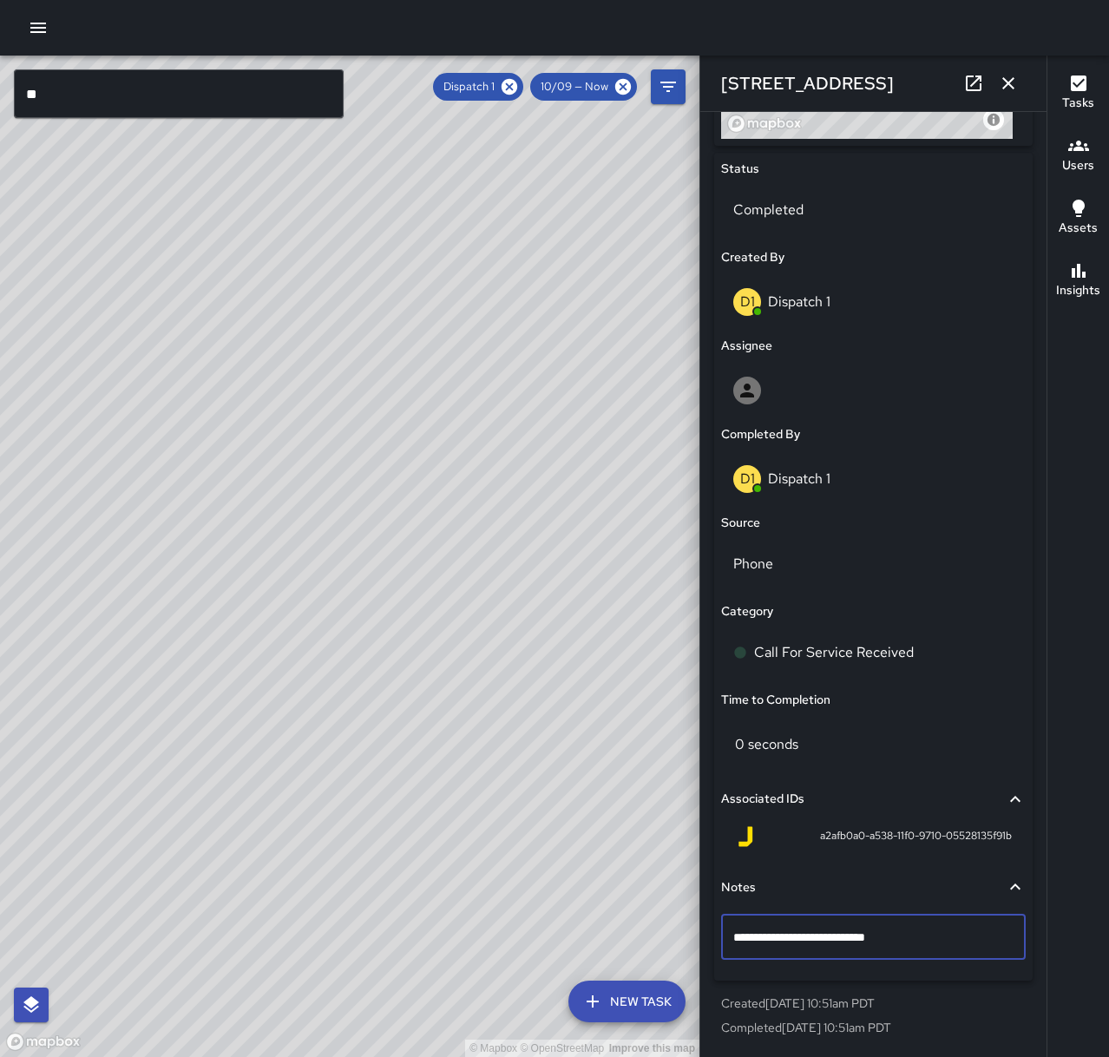
type textarea "**********"
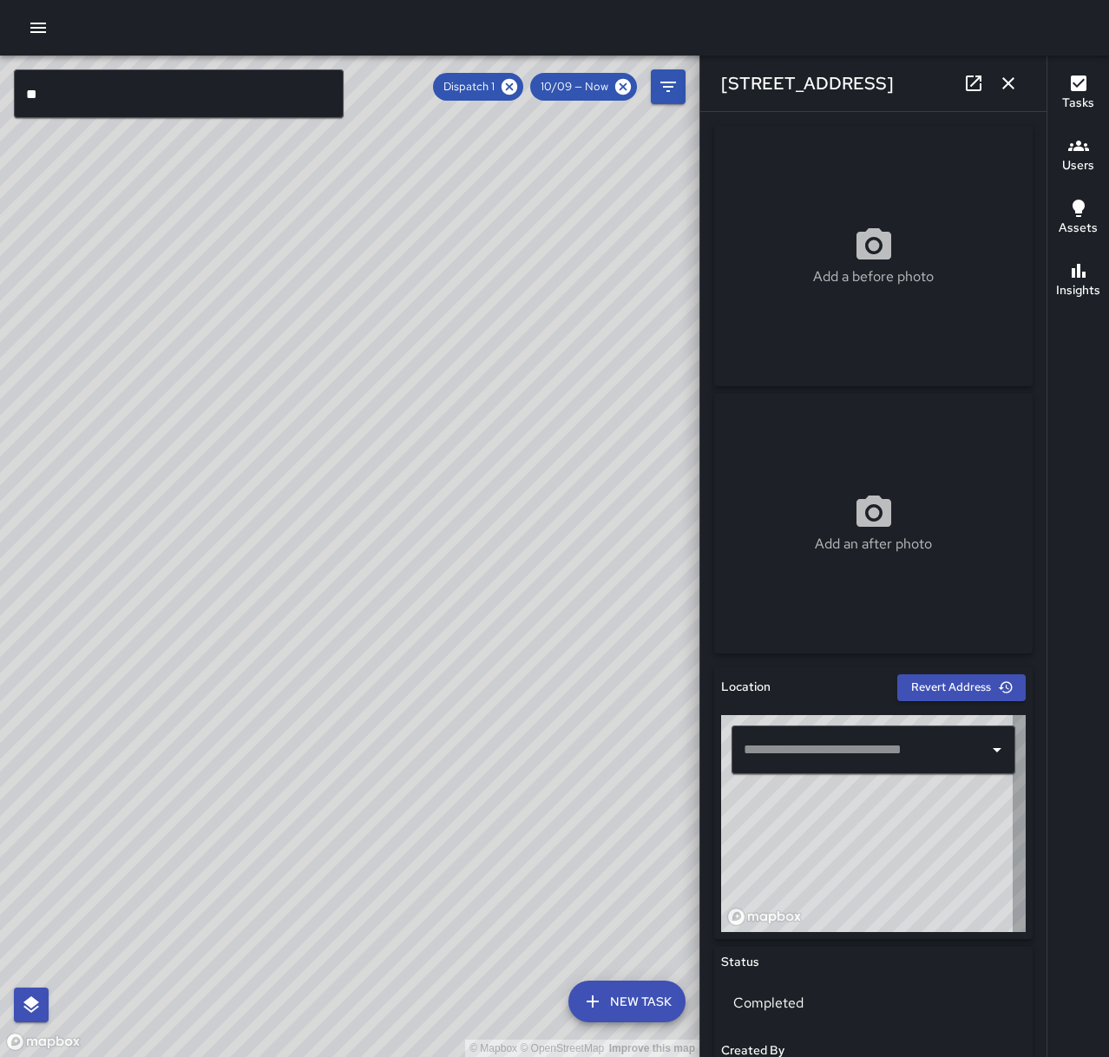
type input "**********"
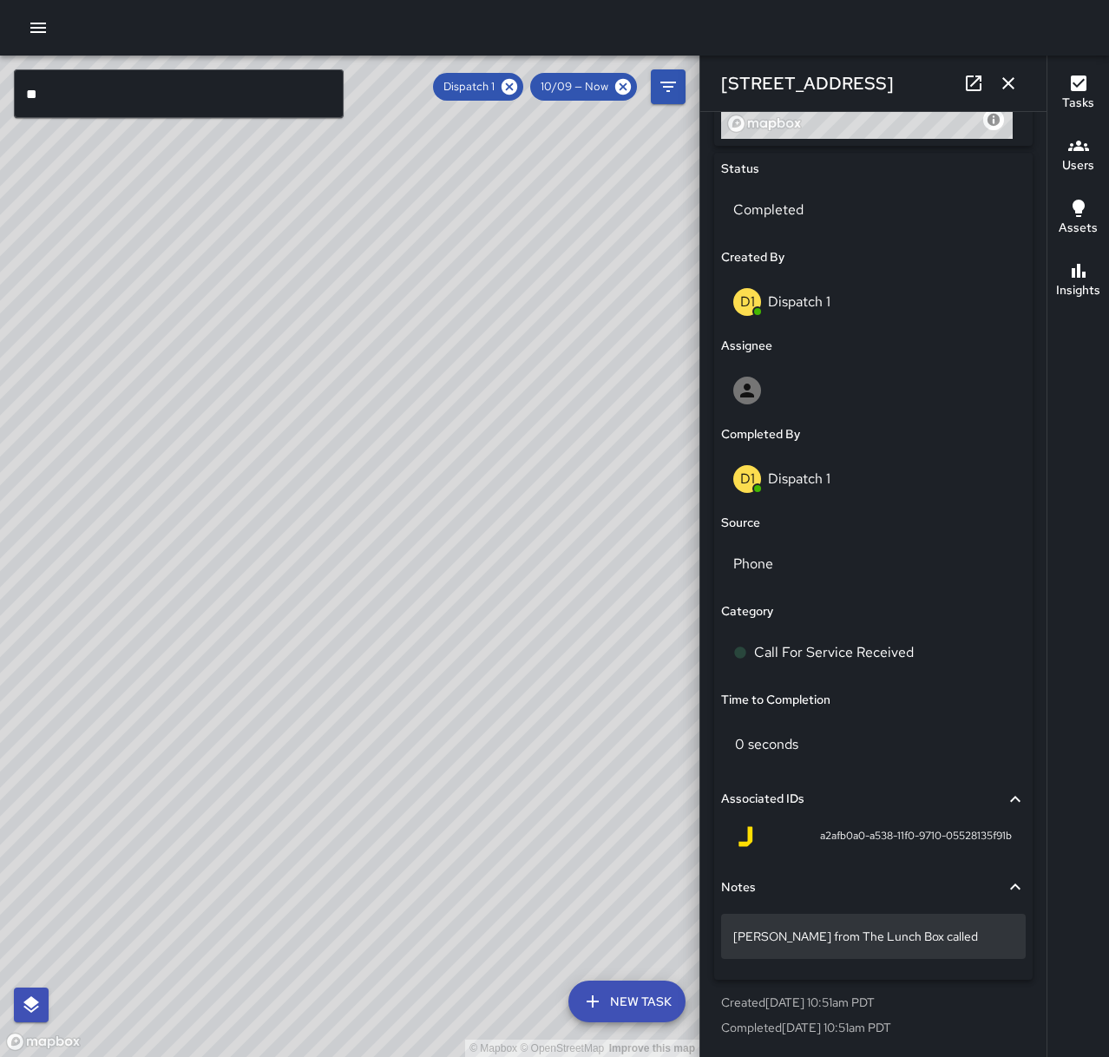
click at [937, 932] on p "[PERSON_NAME] from The Lunch Box called" at bounding box center [873, 936] width 280 height 17
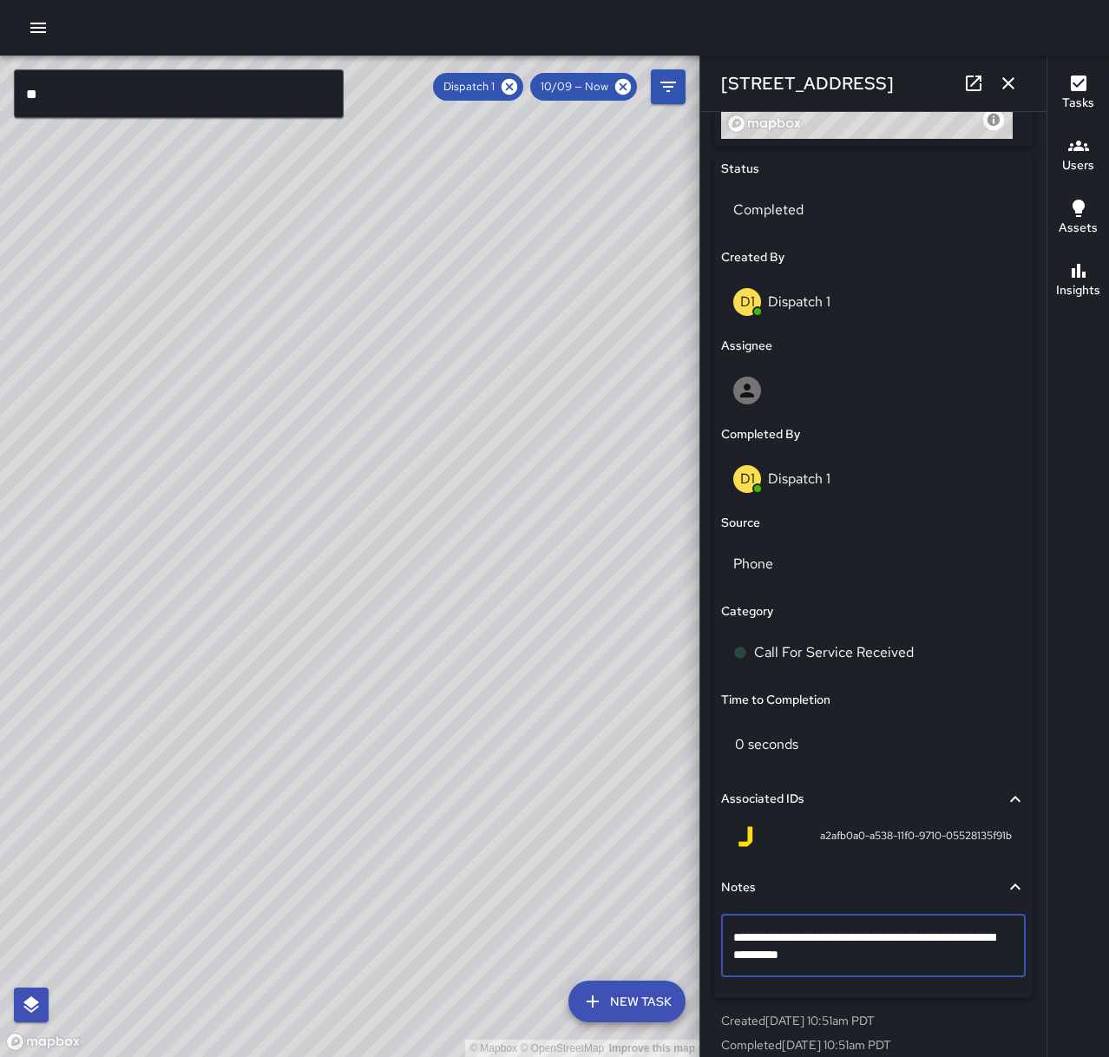
type textarea "**********"
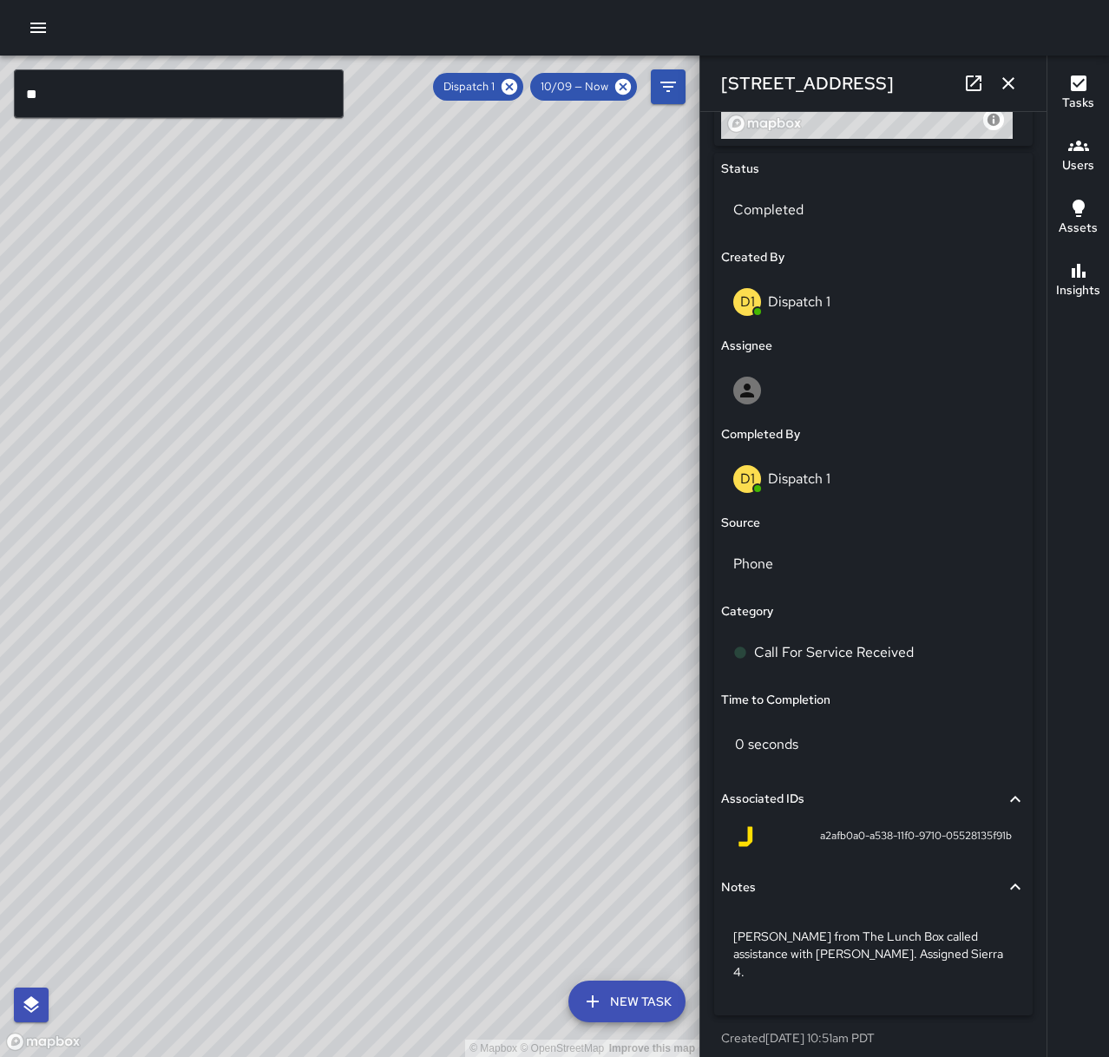
click at [1004, 78] on icon "button" at bounding box center [1008, 83] width 12 height 12
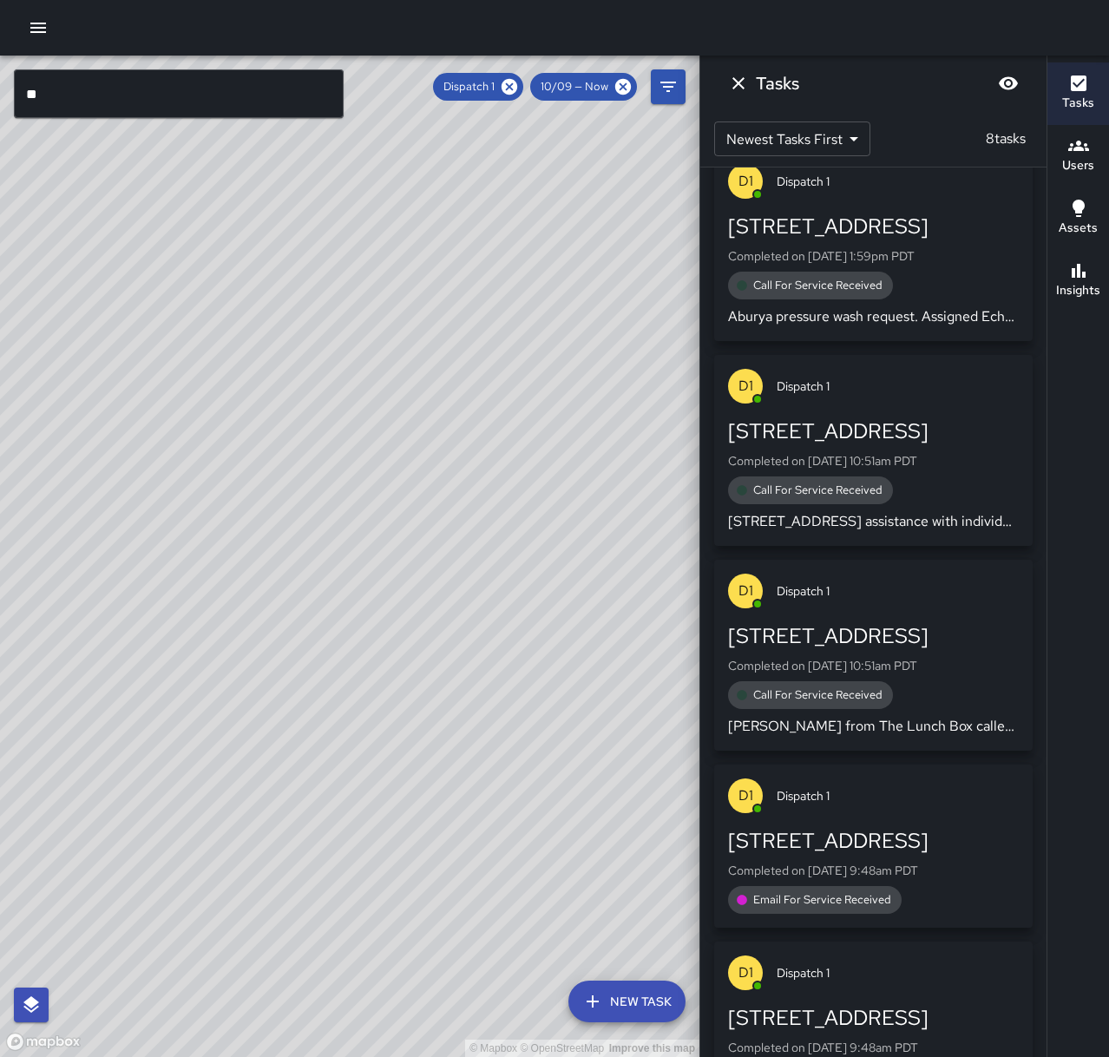
scroll to position [843, 0]
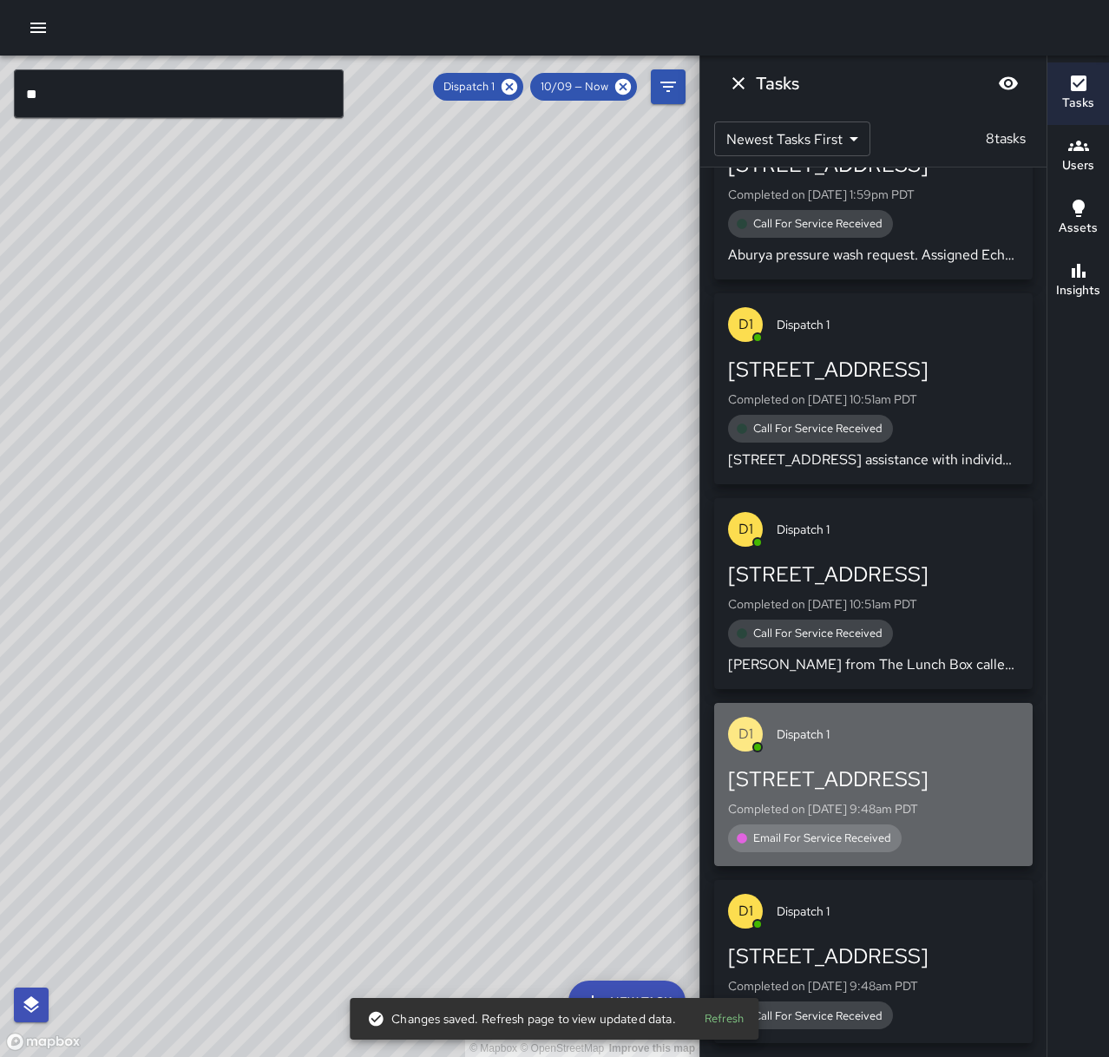
click at [959, 773] on div "[STREET_ADDRESS]" at bounding box center [873, 779] width 291 height 28
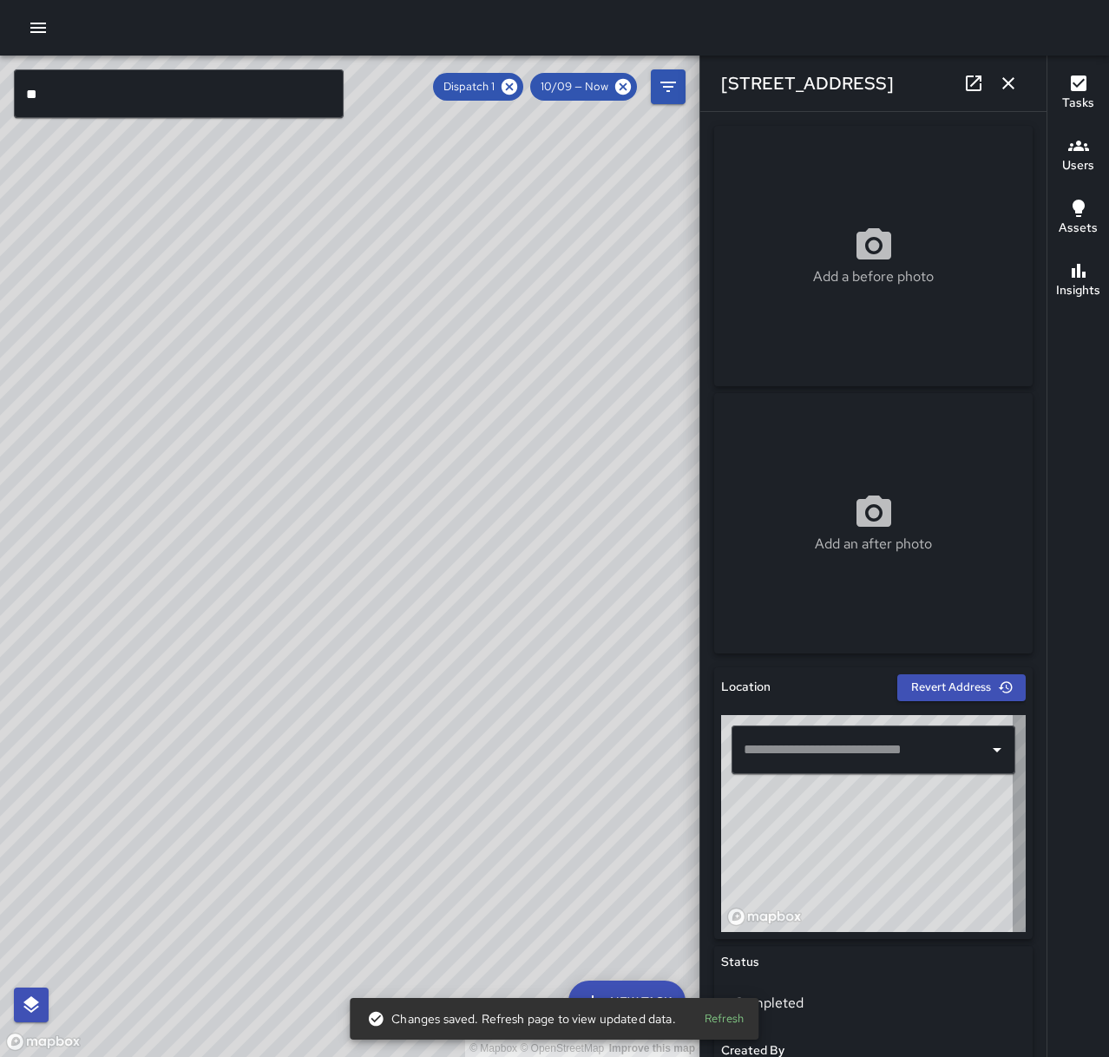
type input "**********"
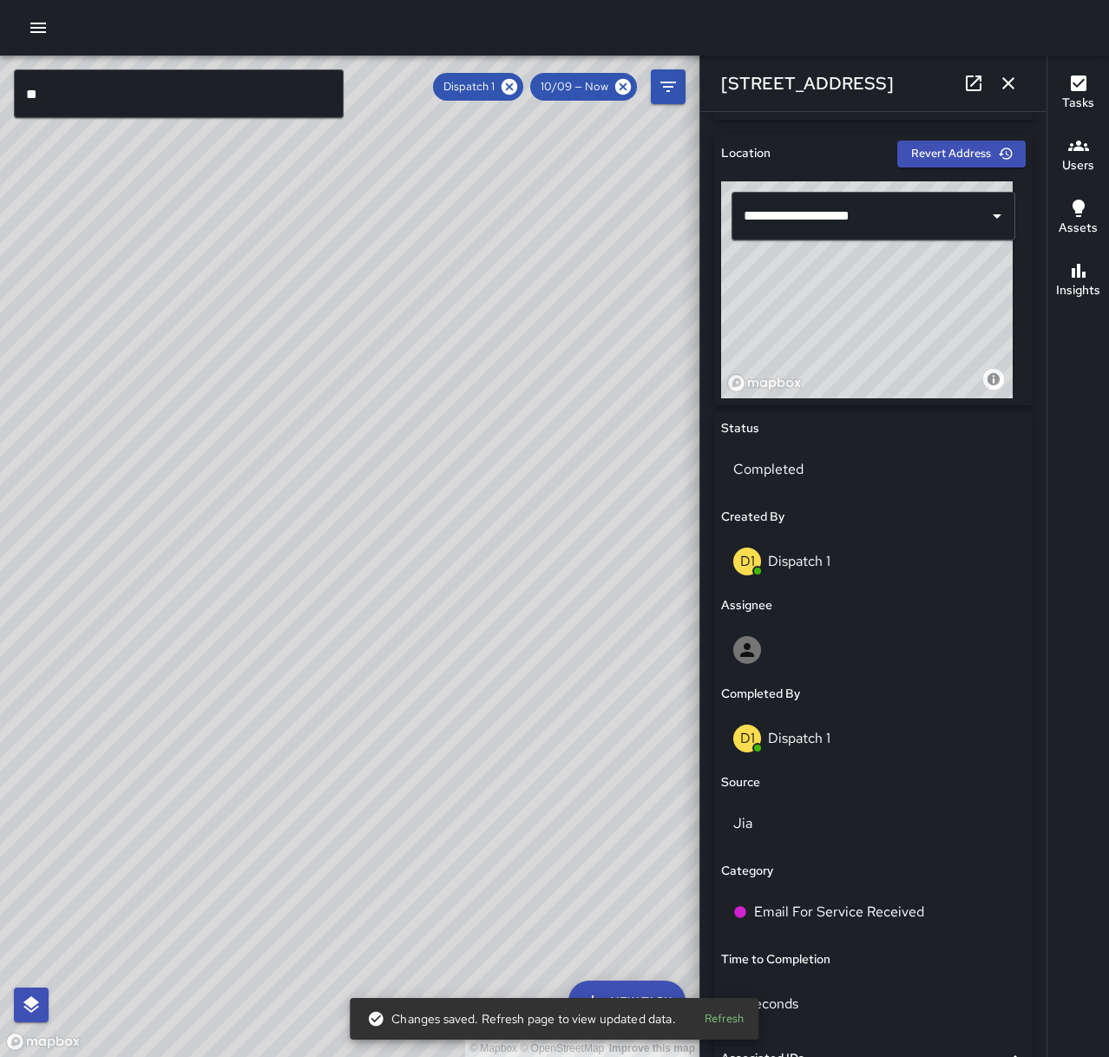
scroll to position [607, 0]
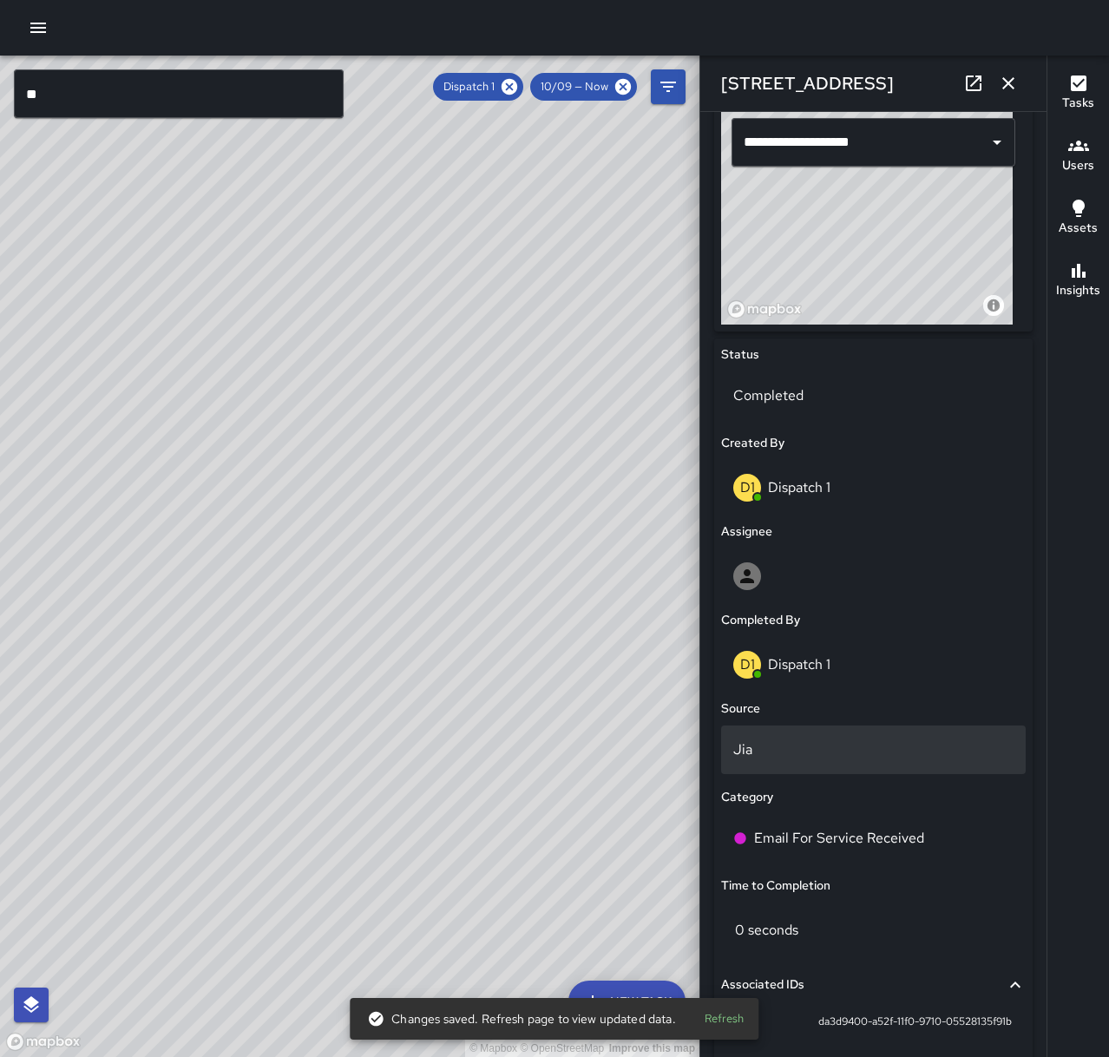
click at [837, 746] on p "Jia" at bounding box center [873, 749] width 280 height 21
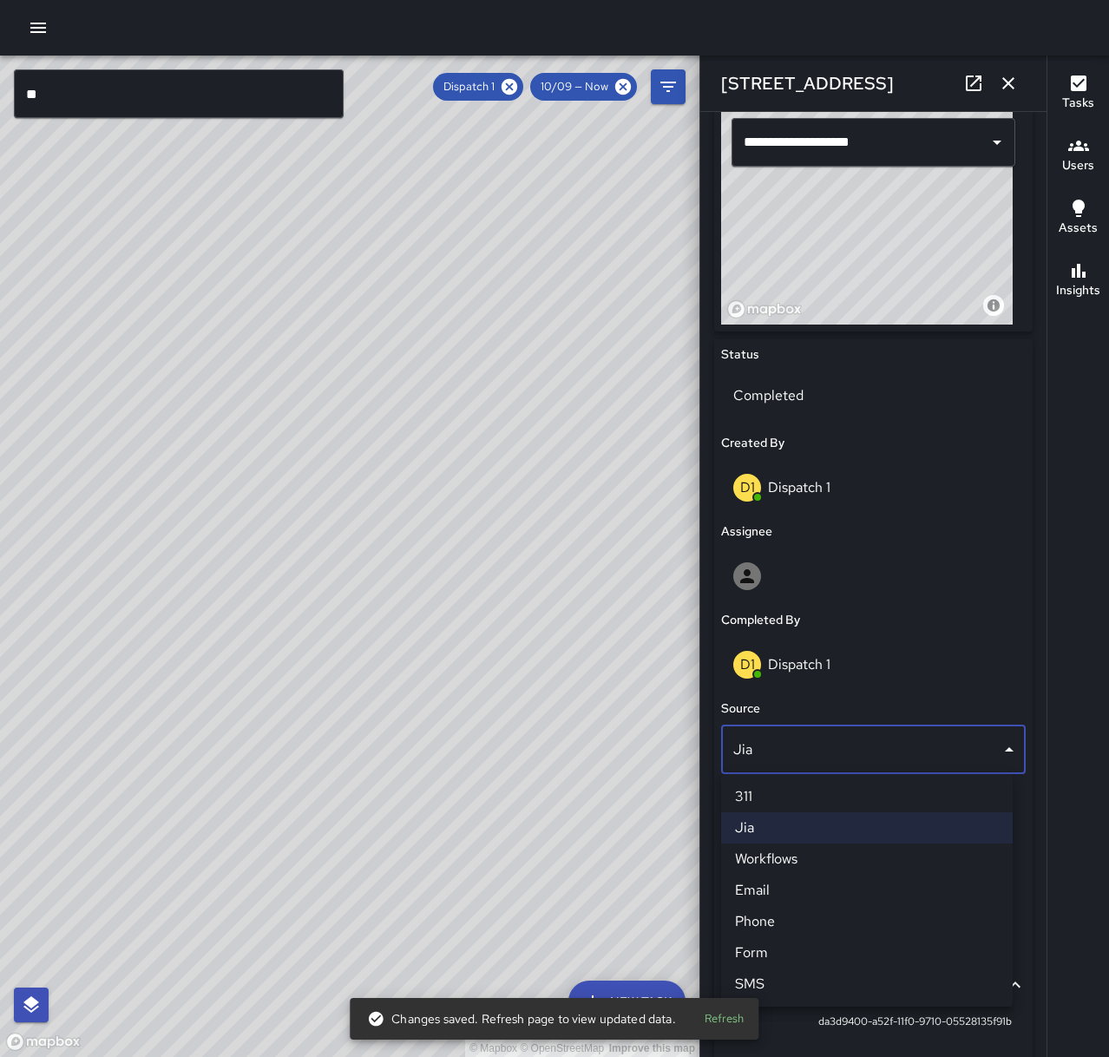
click at [824, 902] on li "Email" at bounding box center [867, 890] width 292 height 31
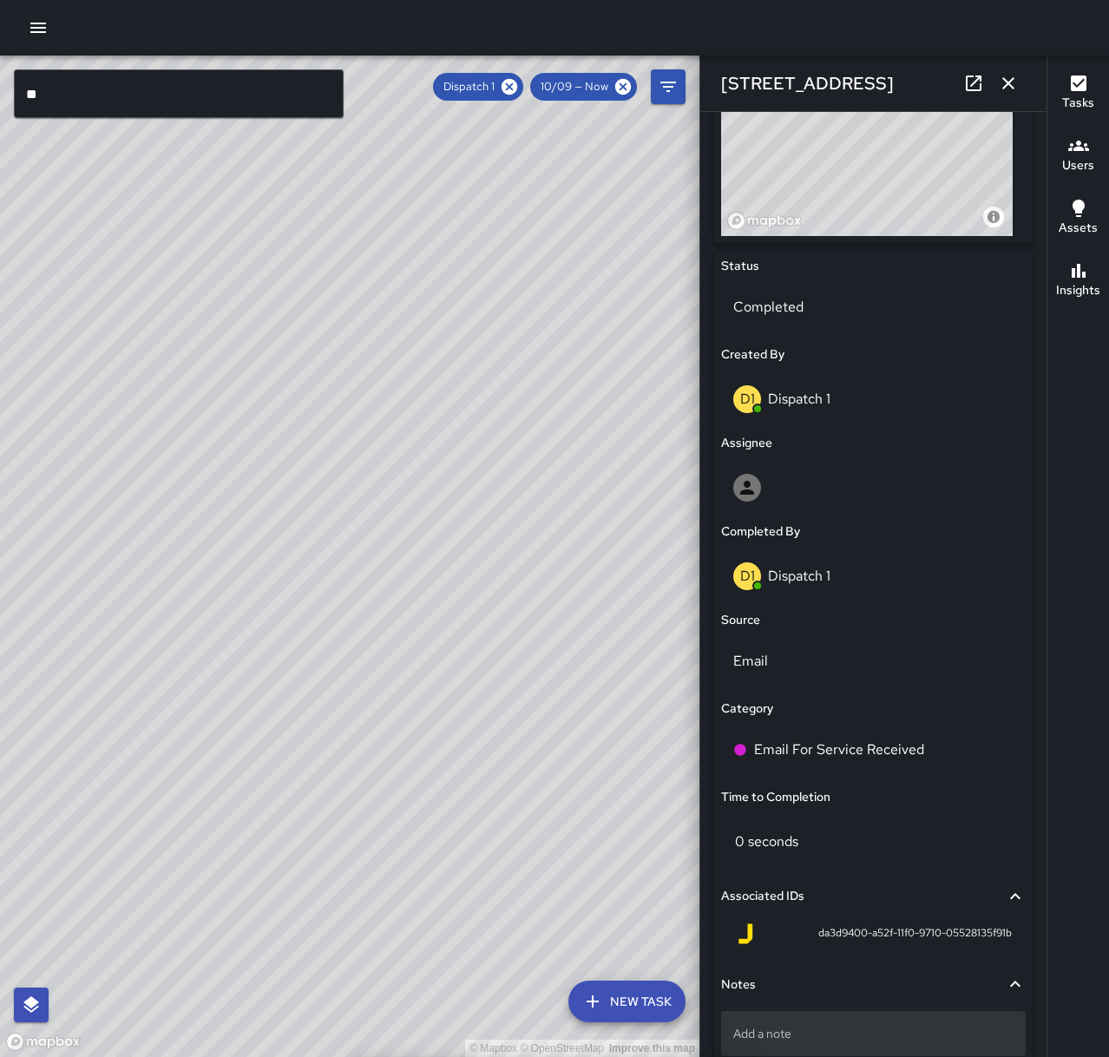
scroll to position [793, 0]
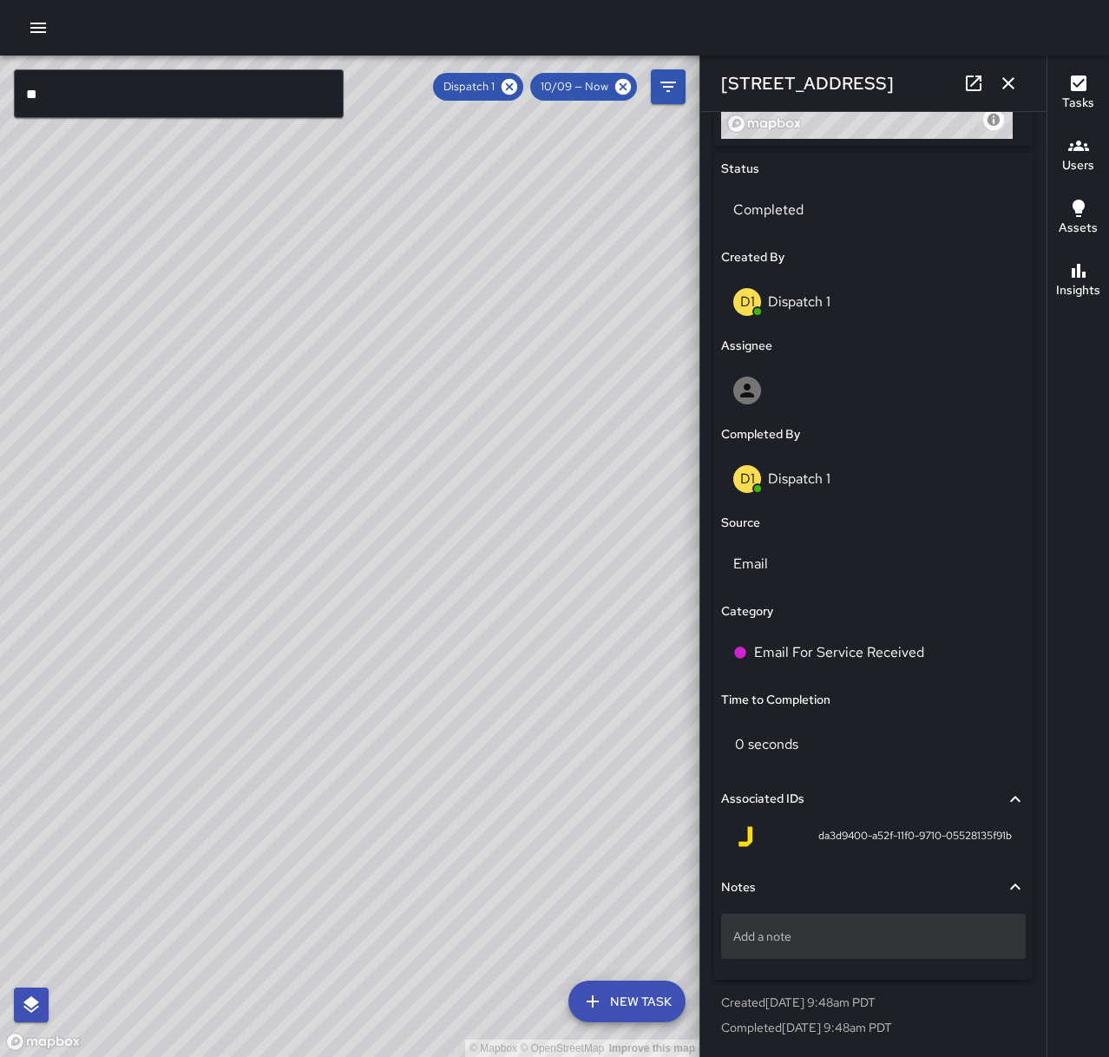
click at [821, 945] on p "Add a note" at bounding box center [873, 936] width 280 height 17
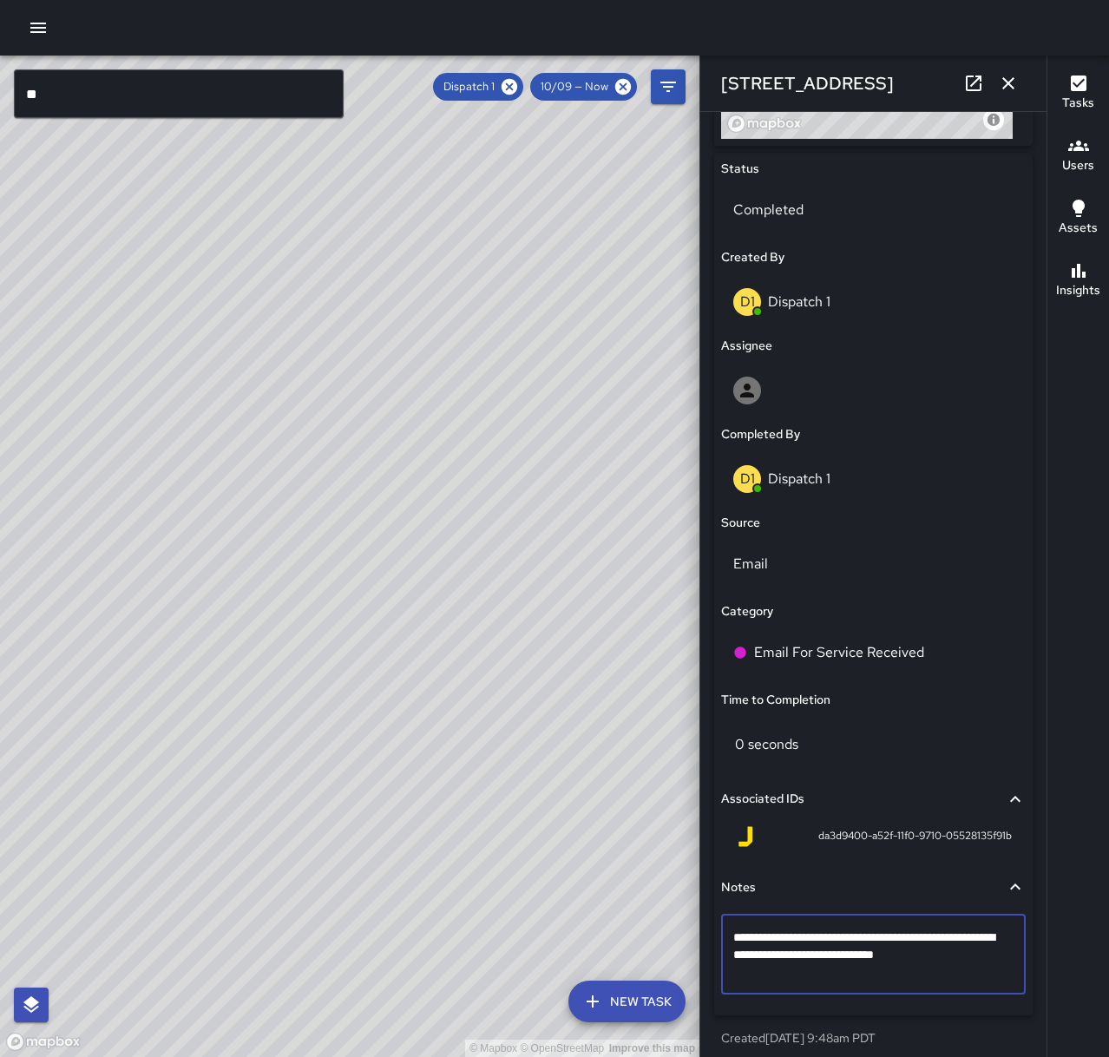
type textarea "**********"
click at [1015, 74] on icon "button" at bounding box center [1008, 83] width 21 height 21
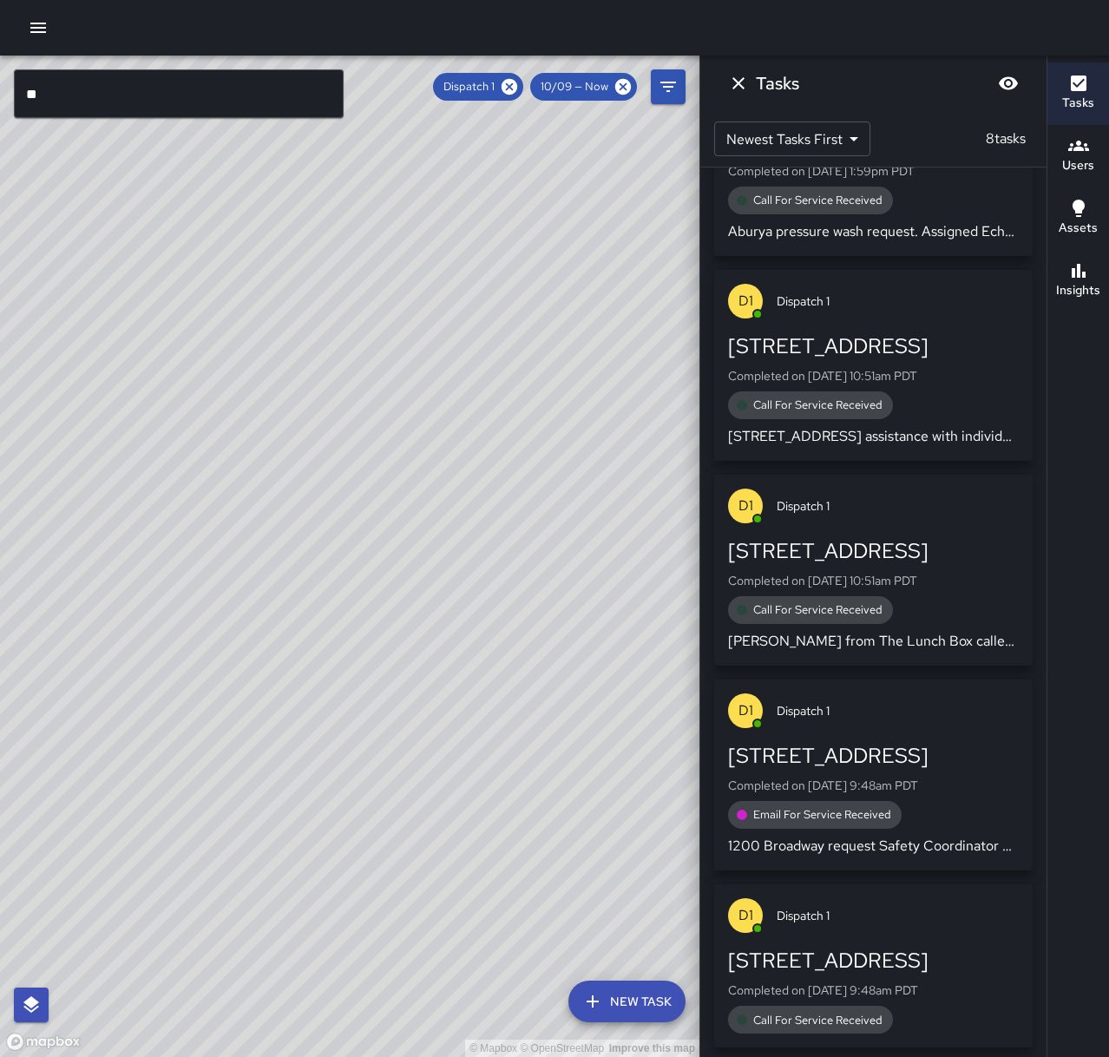
scroll to position [870, 0]
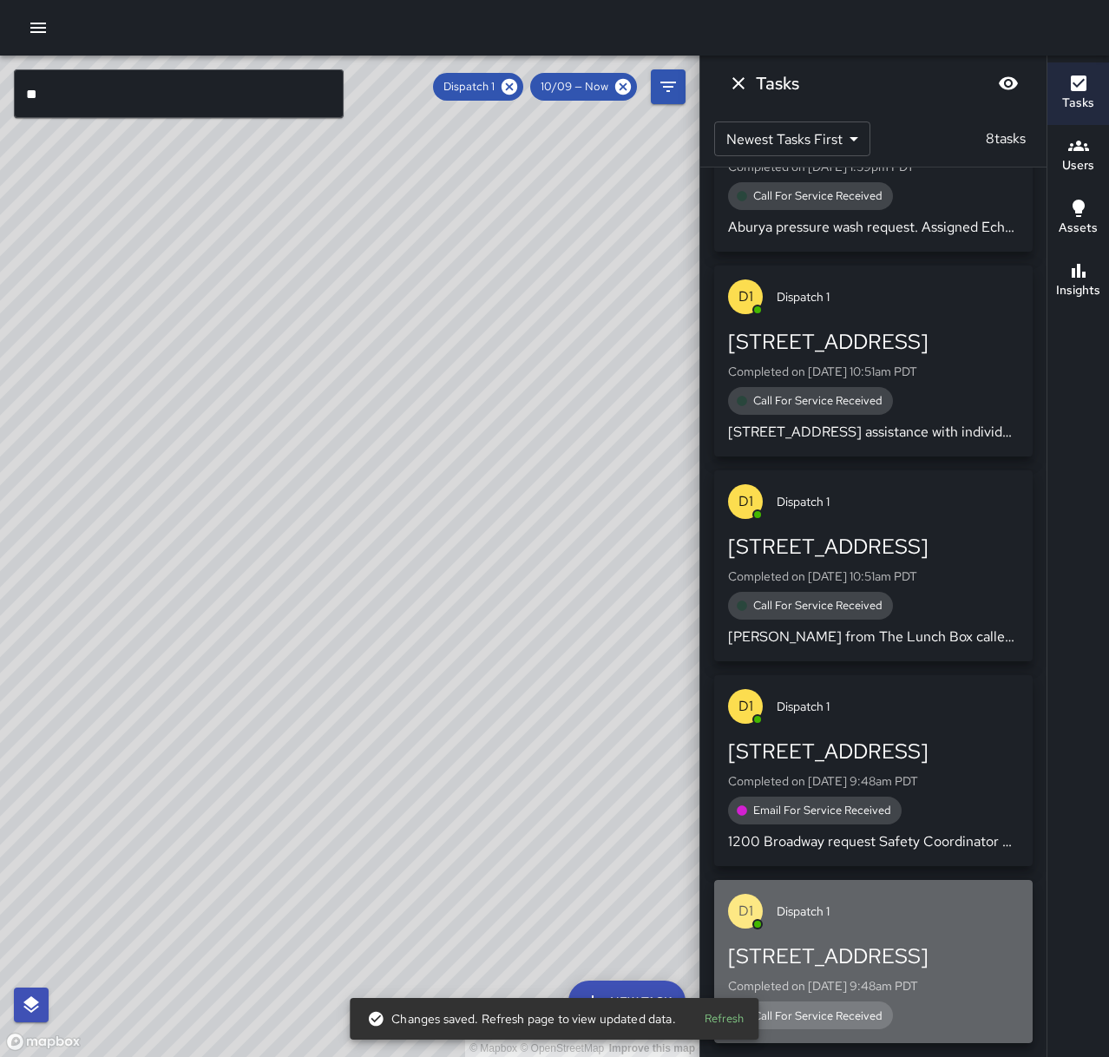
click at [973, 999] on div "[STREET_ADDRESS] Completed on [DATE] 9:48am PDT Call For Service Received" at bounding box center [873, 985] width 291 height 87
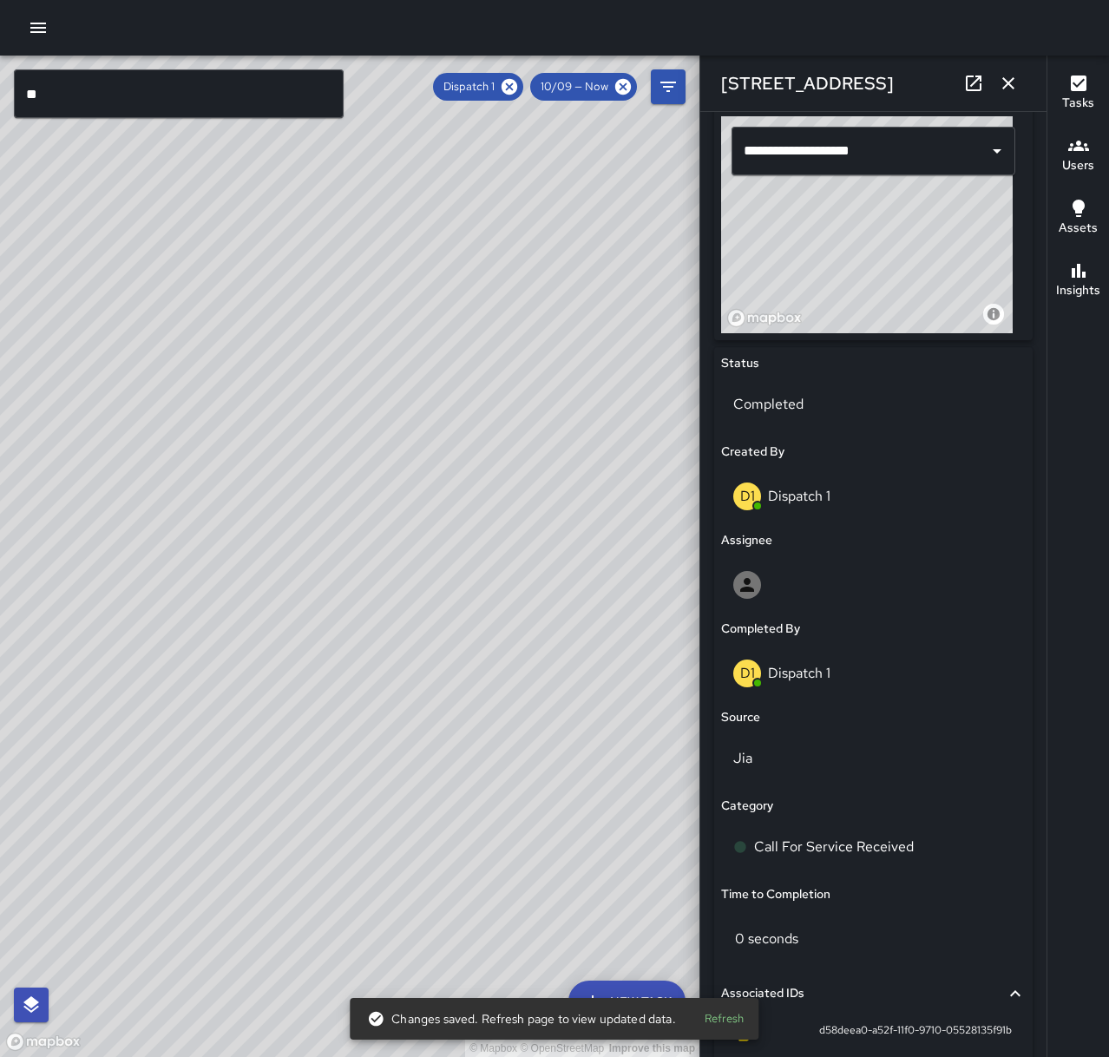
scroll to position [607, 0]
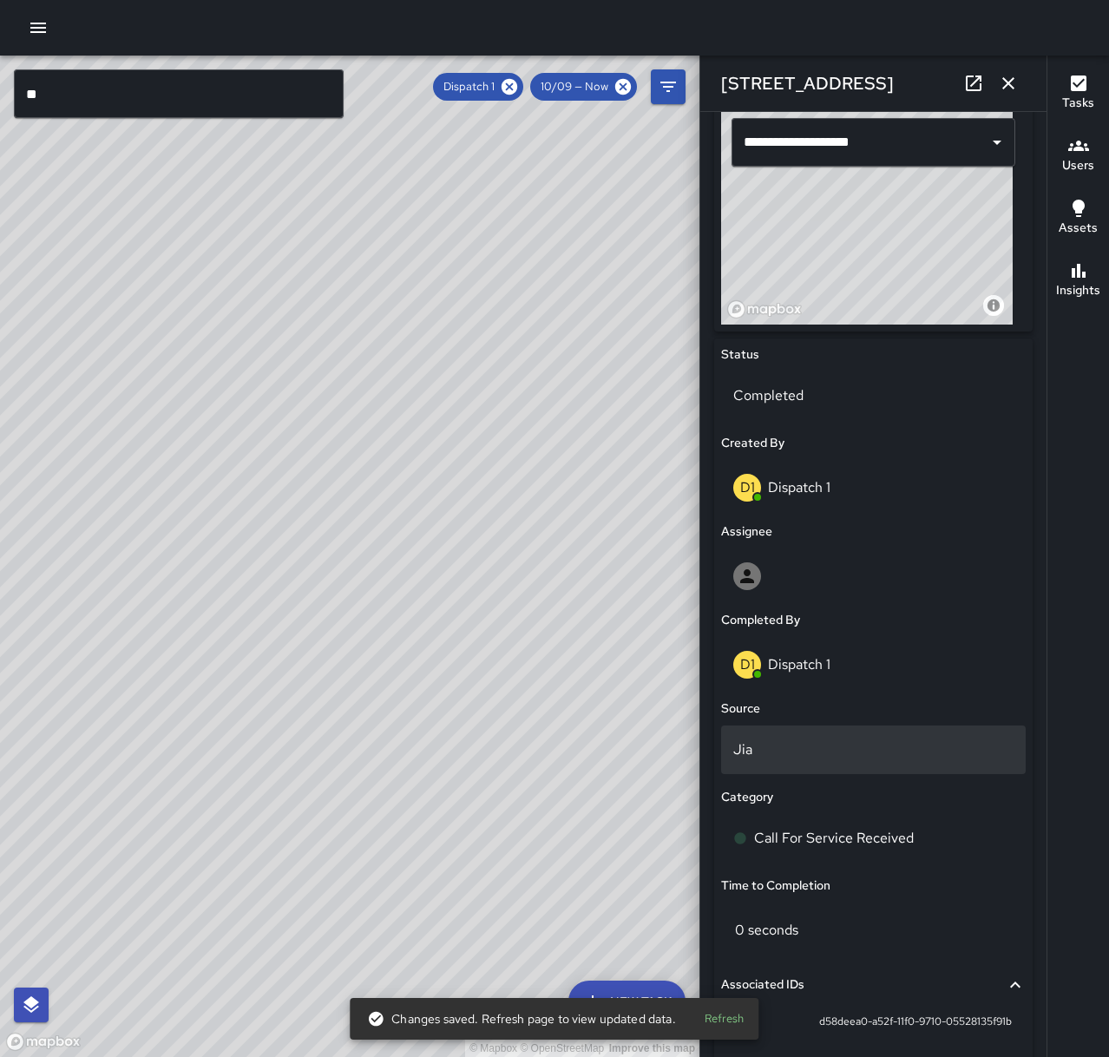
click at [782, 730] on div "Jia" at bounding box center [873, 750] width 305 height 49
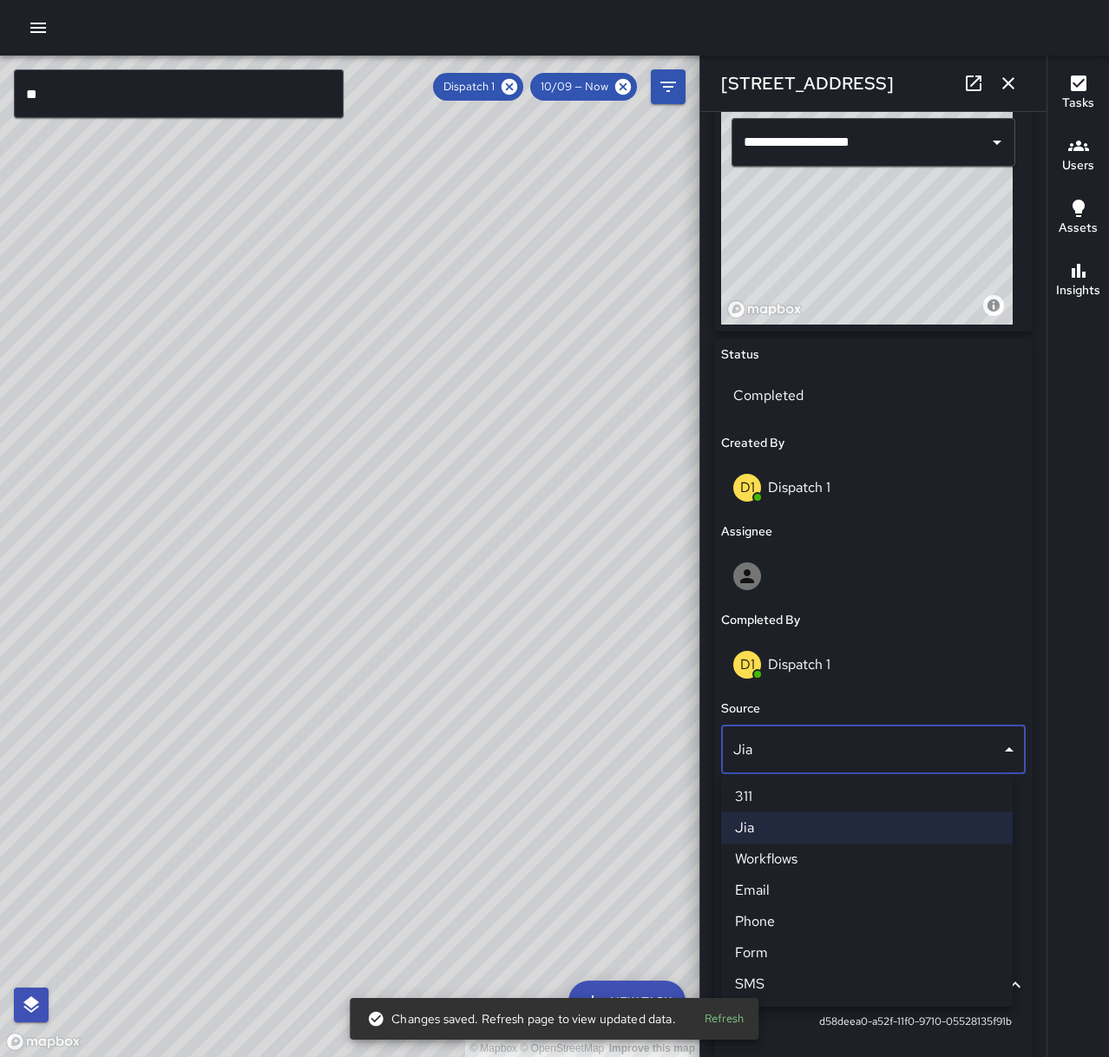
click at [800, 926] on li "Phone" at bounding box center [867, 921] width 292 height 31
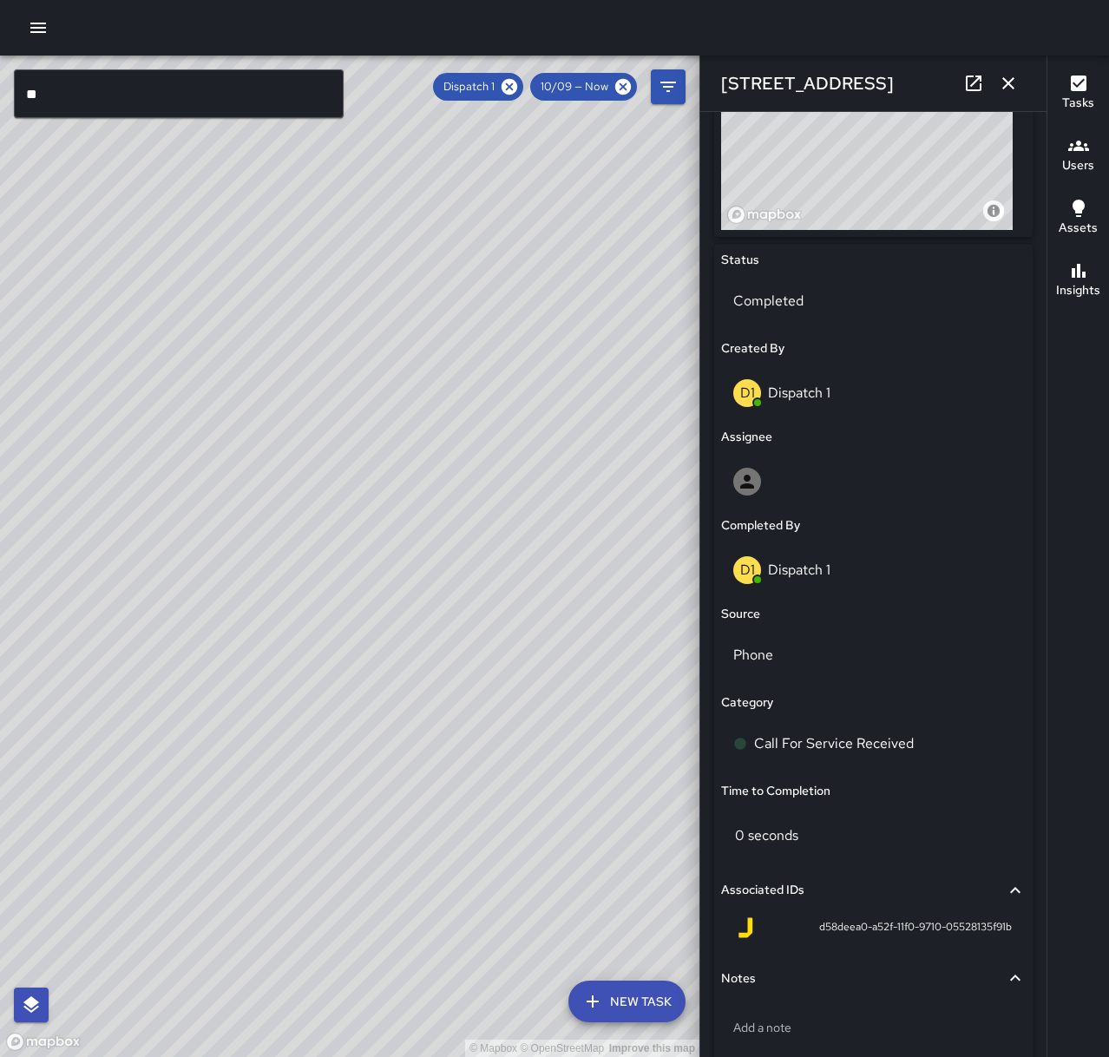
scroll to position [793, 0]
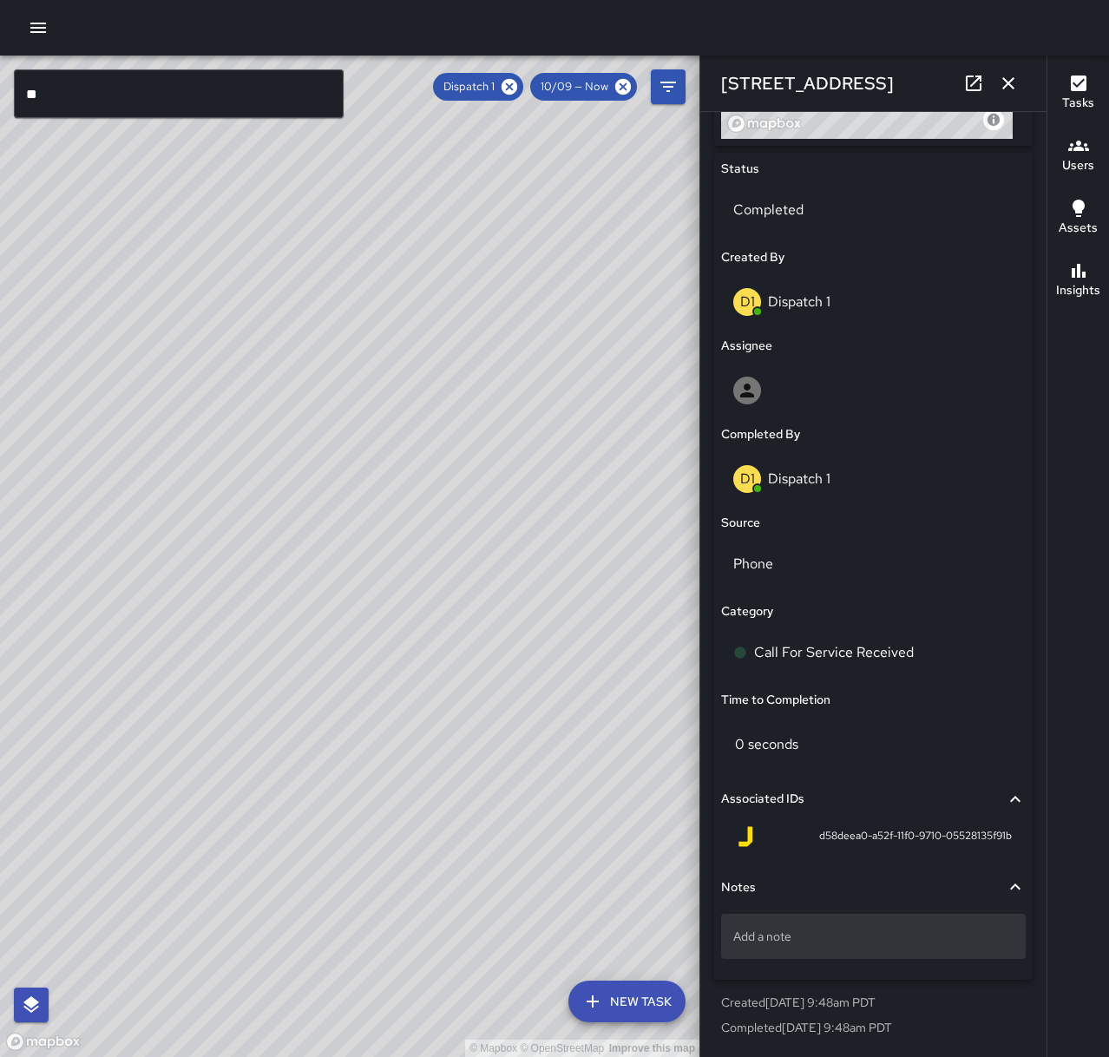
click at [910, 933] on p "Add a note" at bounding box center [873, 936] width 280 height 17
type textarea "*"
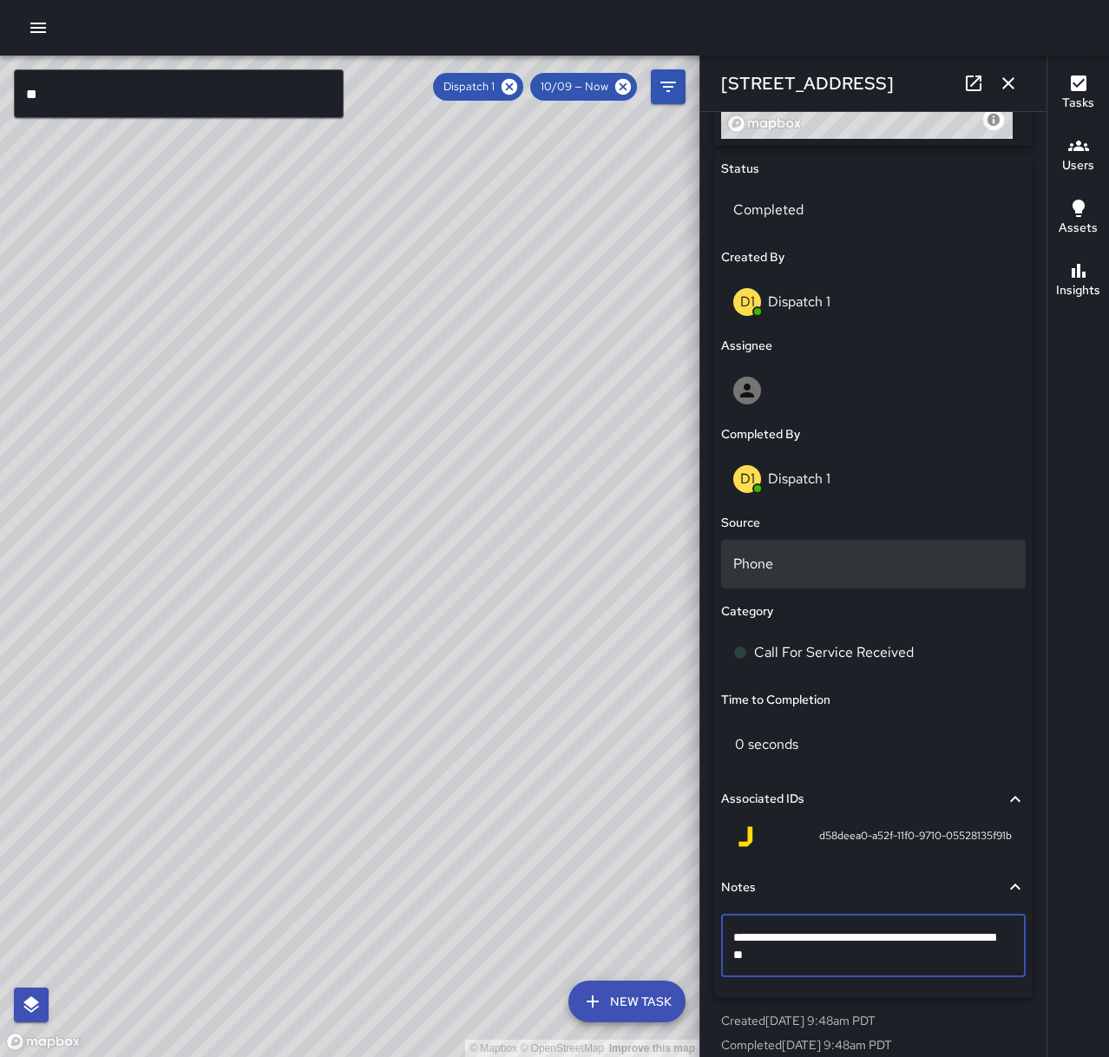
type textarea "**********"
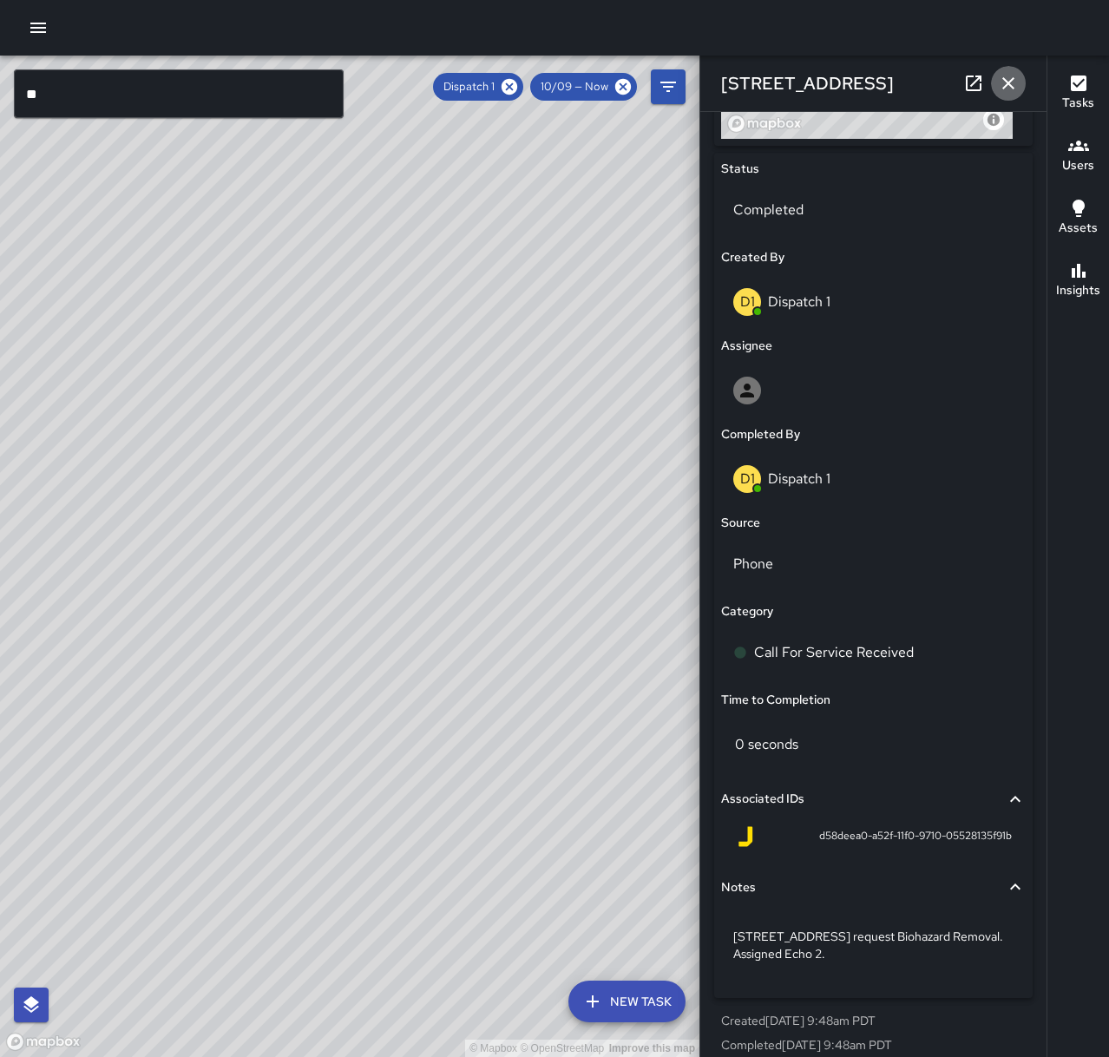
click at [1021, 80] on button "button" at bounding box center [1008, 83] width 35 height 35
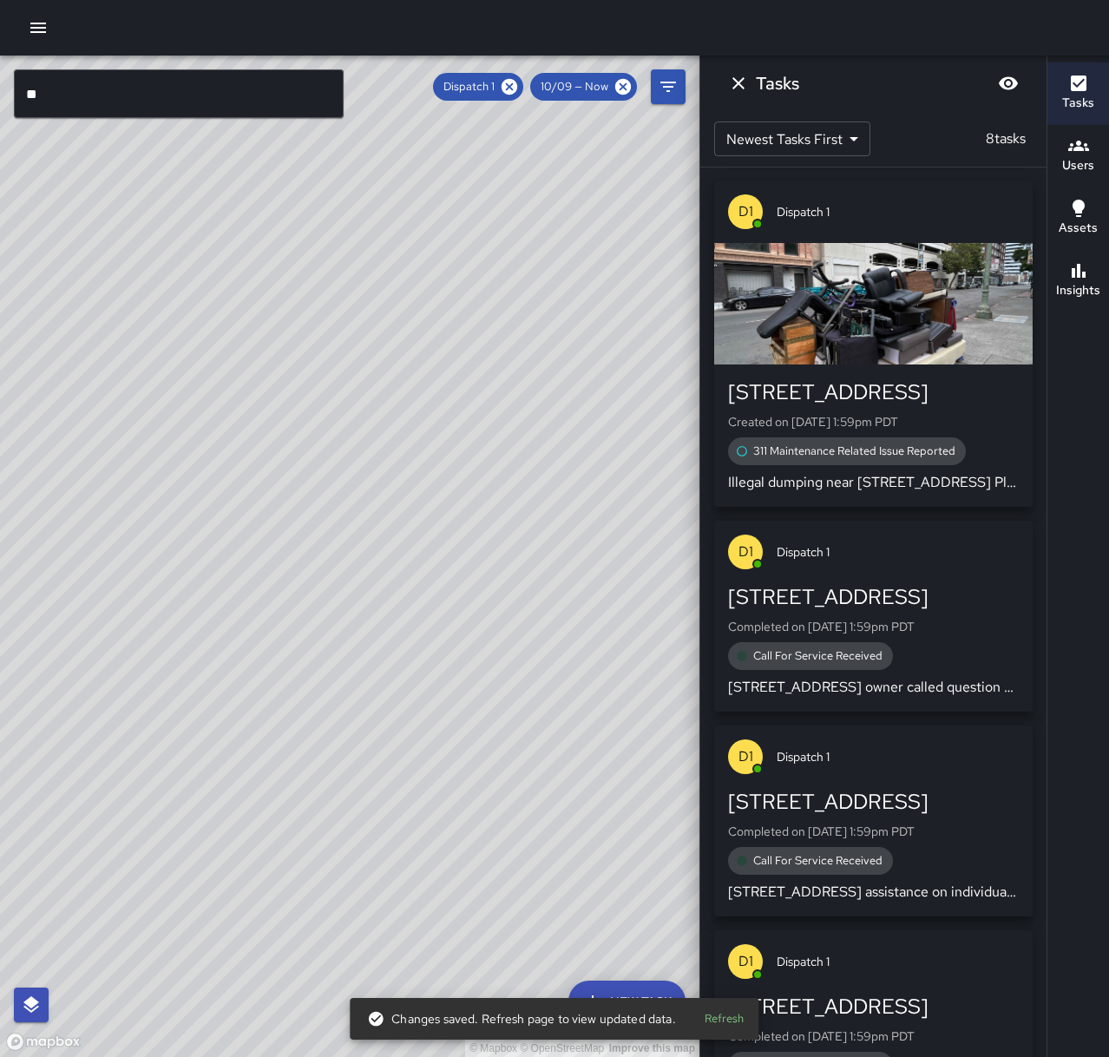
scroll to position [0, 0]
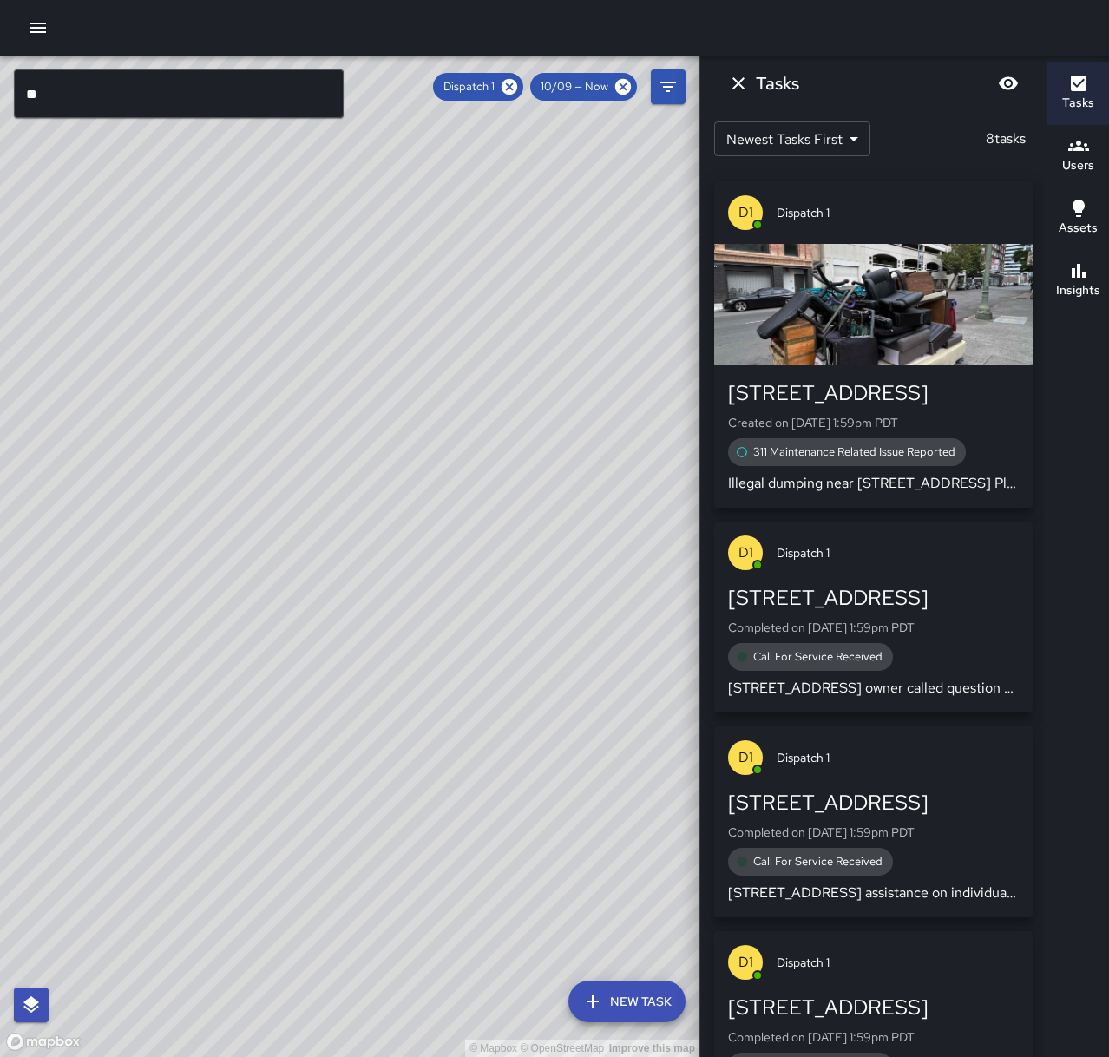
click at [23, 20] on button "button" at bounding box center [38, 27] width 35 height 35
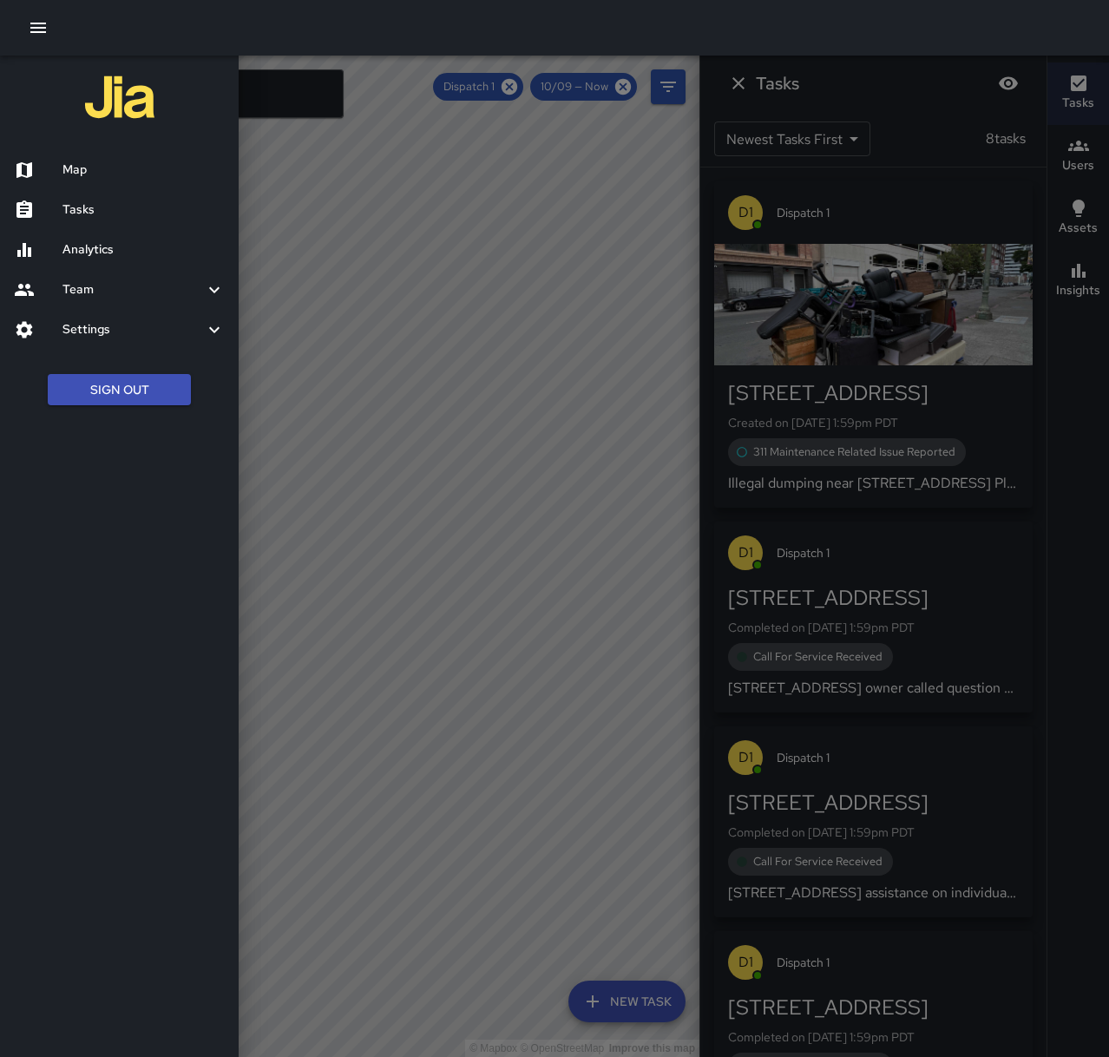
click at [113, 210] on h6 "Tasks" at bounding box center [143, 209] width 162 height 19
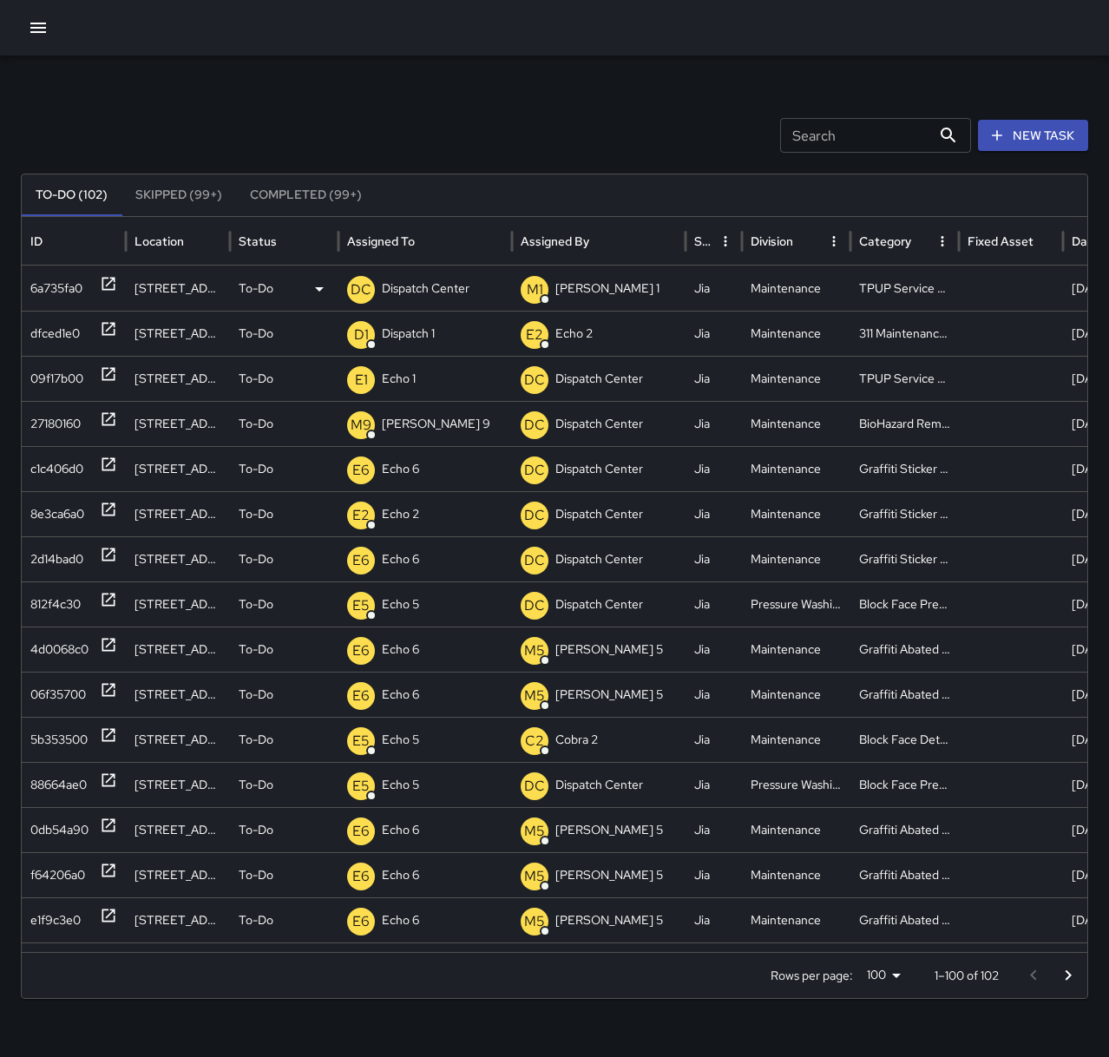
click at [409, 290] on p "Dispatch Center" at bounding box center [426, 288] width 88 height 44
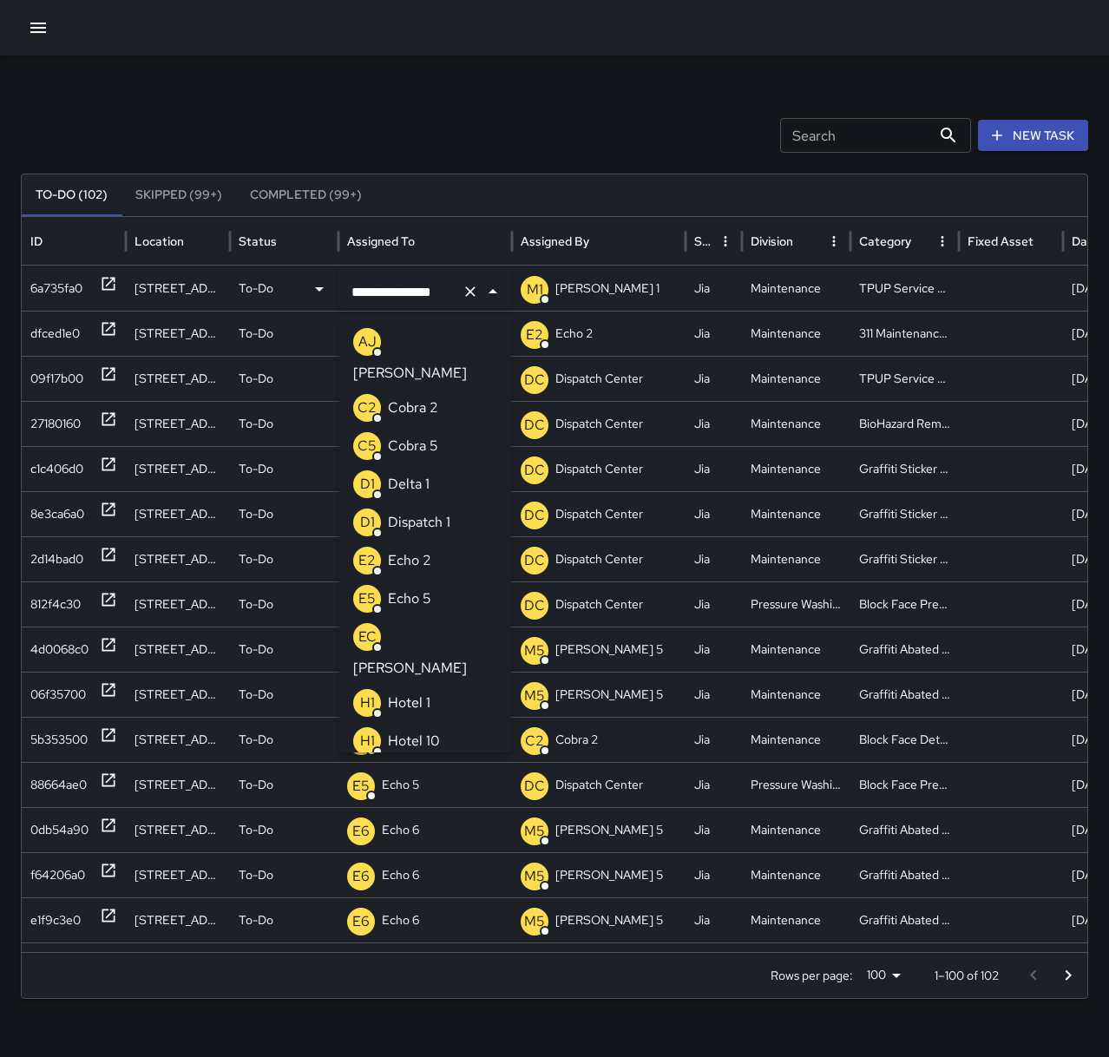
scroll to position [1268, 0]
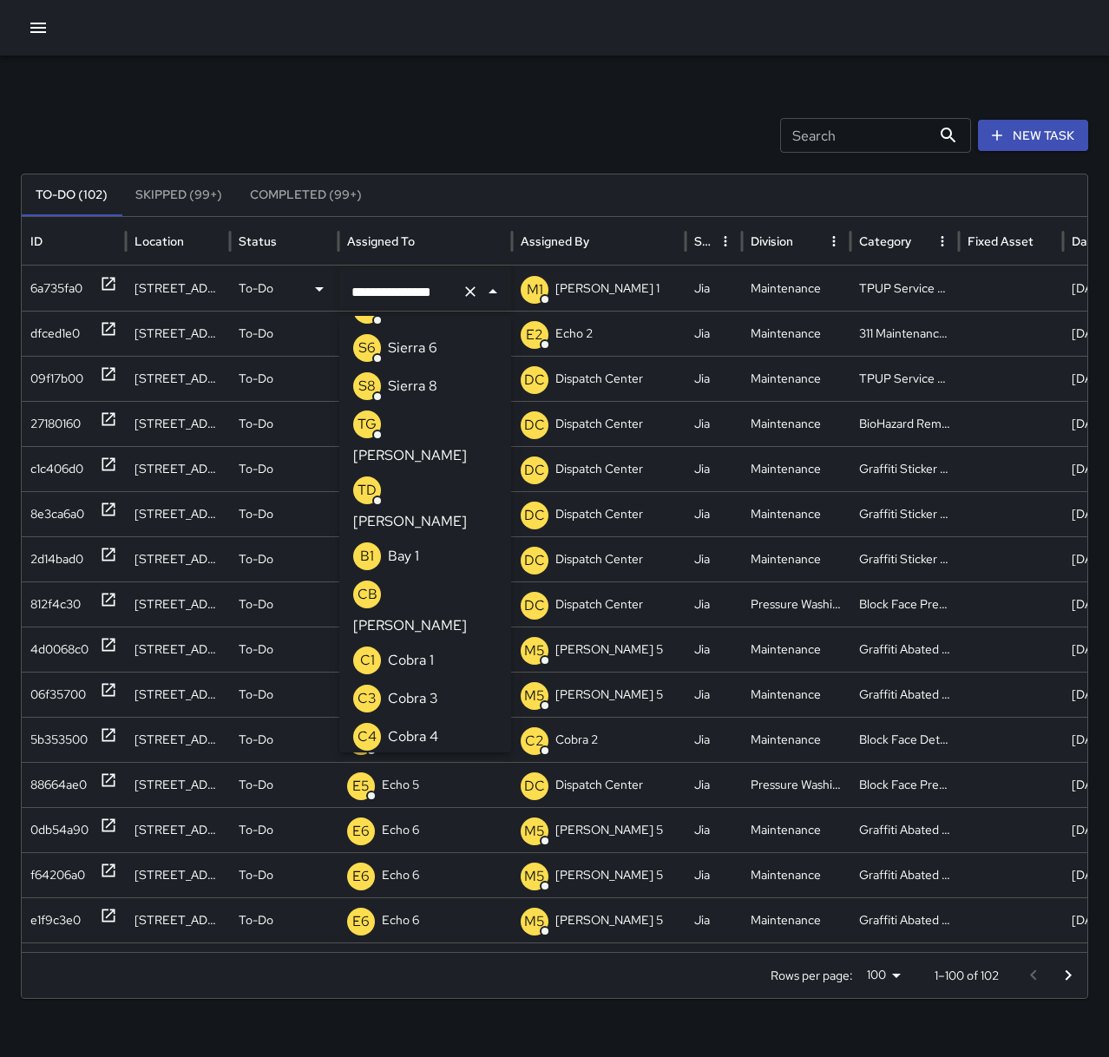
click at [463, 290] on icon "Clear" at bounding box center [470, 291] width 17 height 17
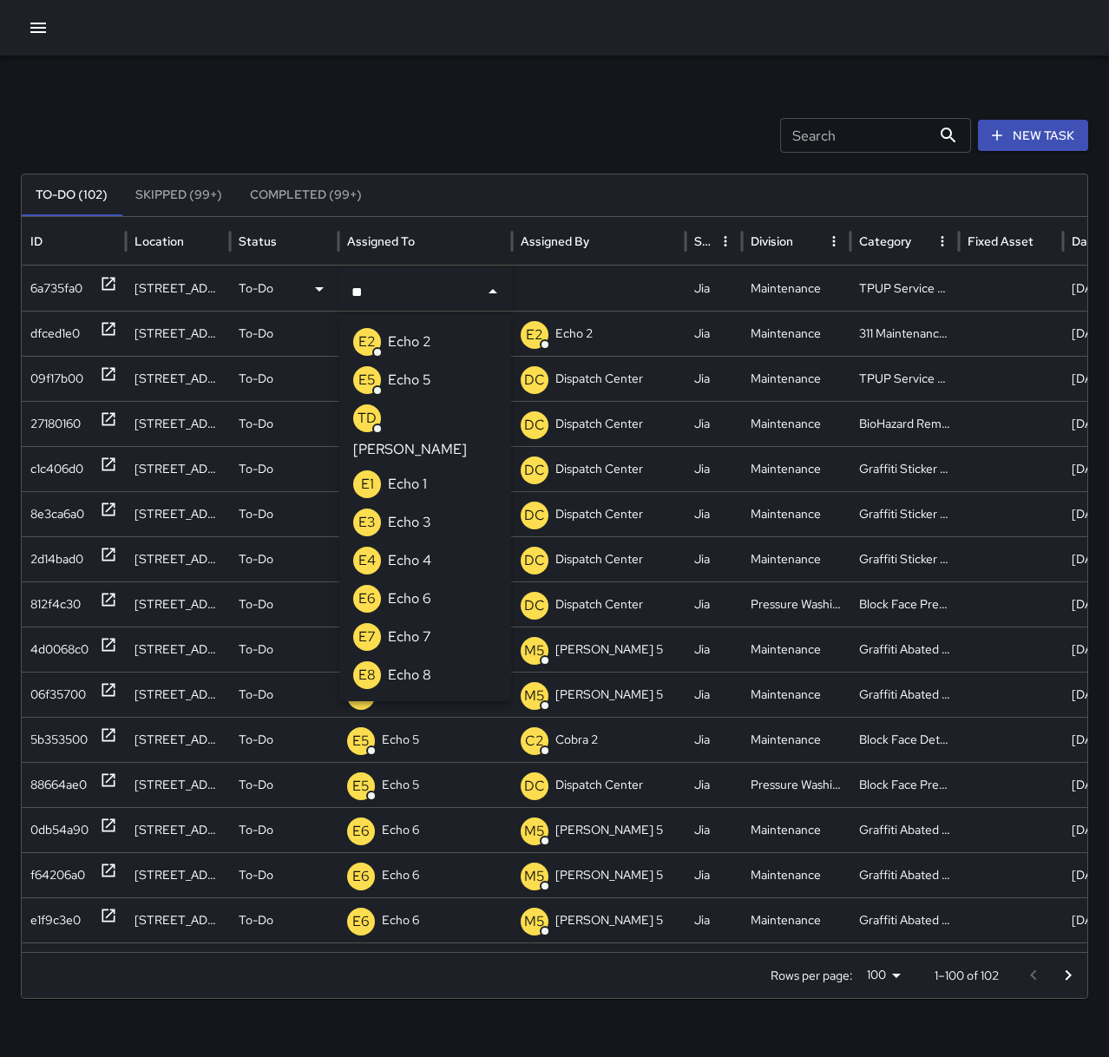
type input "***"
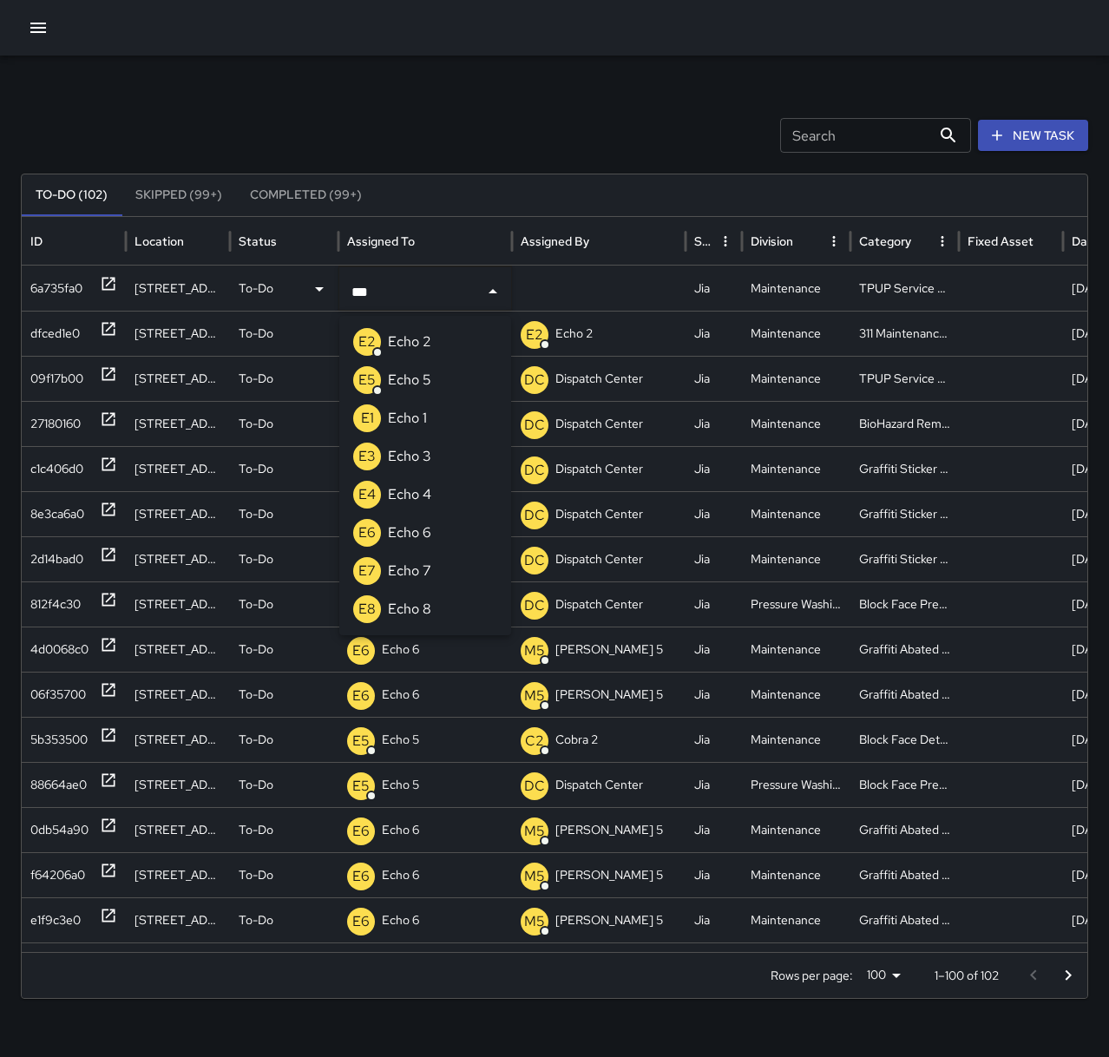
click at [425, 460] on p "Echo 3" at bounding box center [409, 456] width 43 height 21
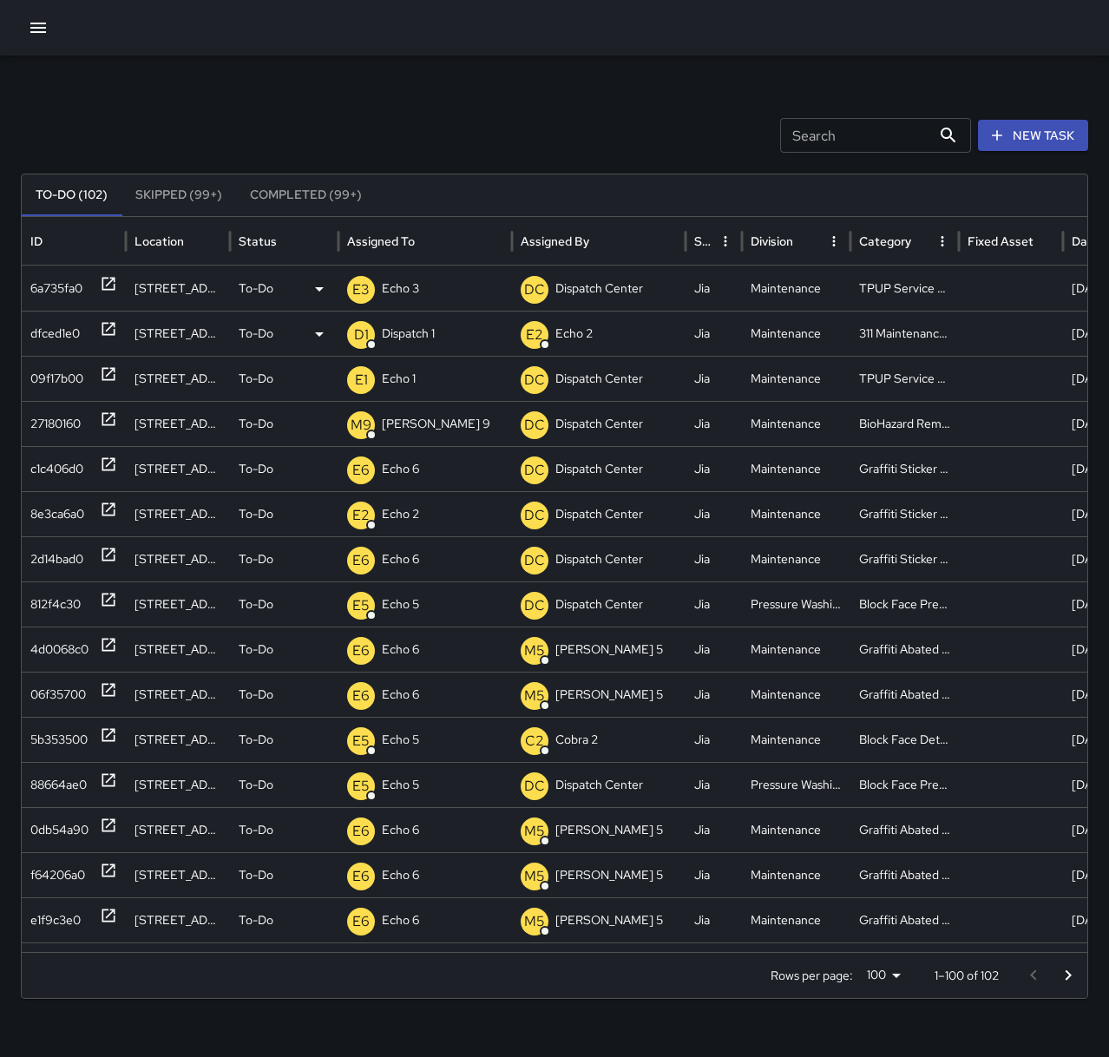
click at [412, 337] on p "Dispatch 1" at bounding box center [408, 334] width 53 height 44
type input "**********"
click at [446, 380] on p "Dispatch 2" at bounding box center [421, 387] width 67 height 21
click at [408, 373] on p "Echo 1" at bounding box center [399, 379] width 34 height 44
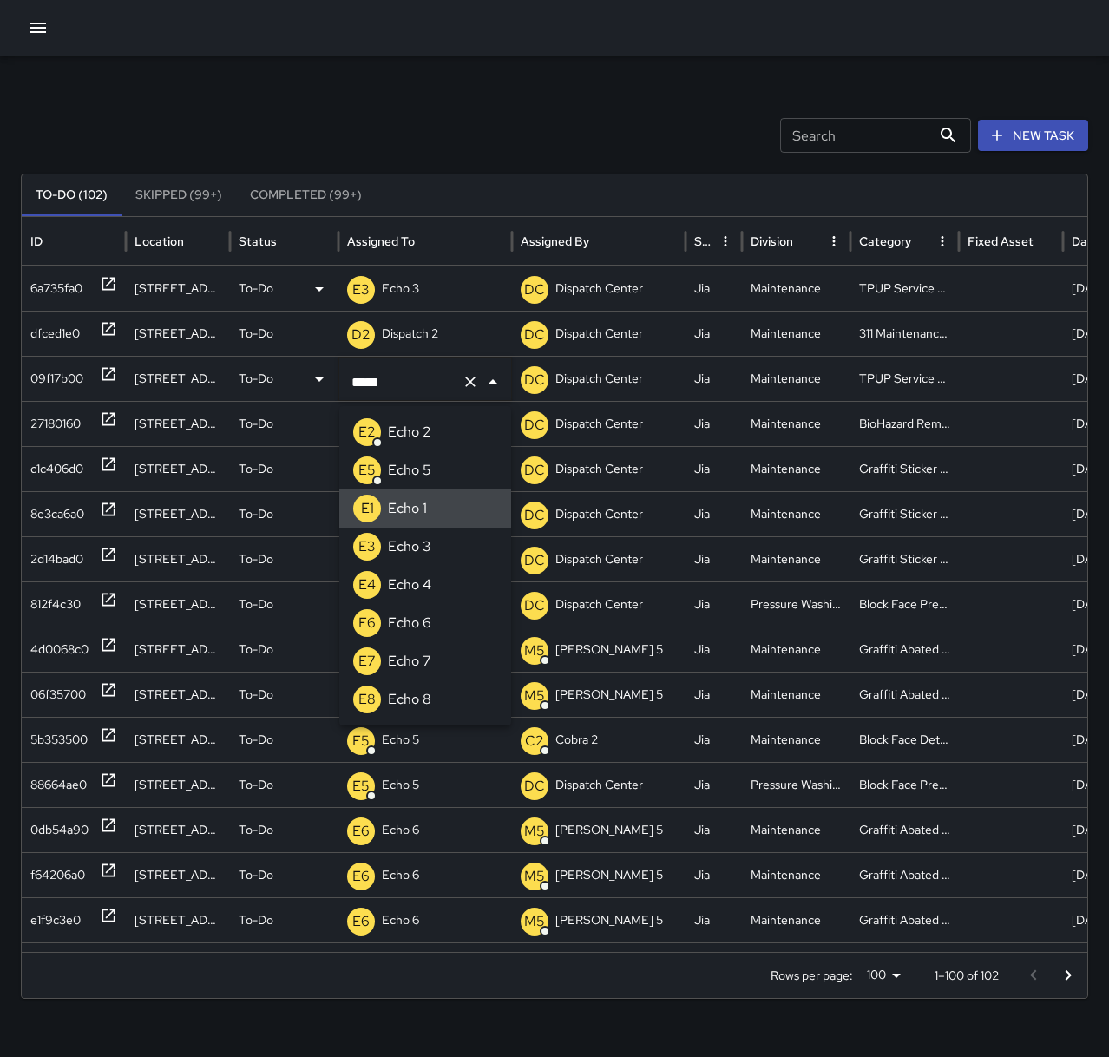
type input "******"
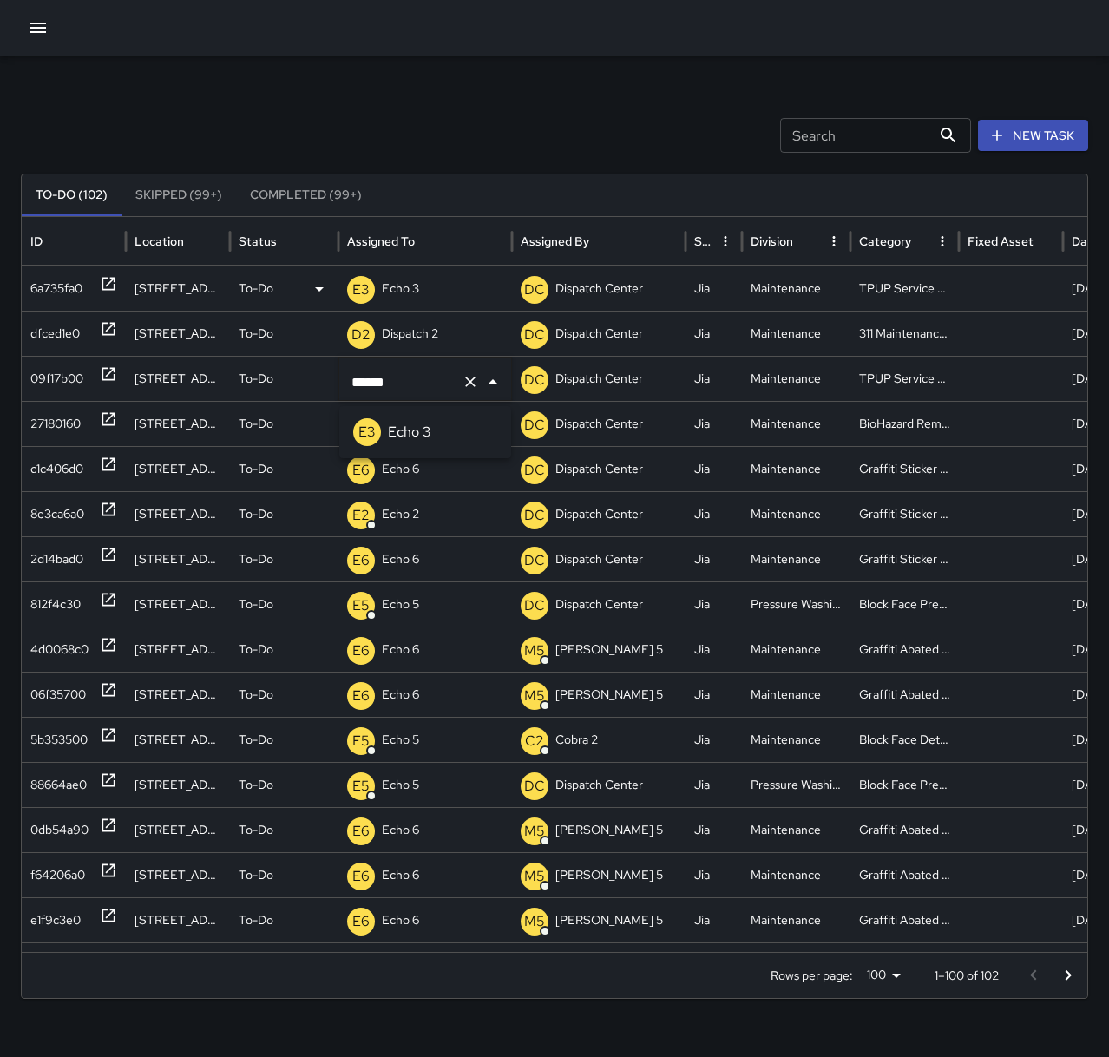
click at [435, 426] on li "E3 Echo 3" at bounding box center [425, 432] width 172 height 38
click at [410, 418] on p "[PERSON_NAME] 9" at bounding box center [436, 424] width 108 height 44
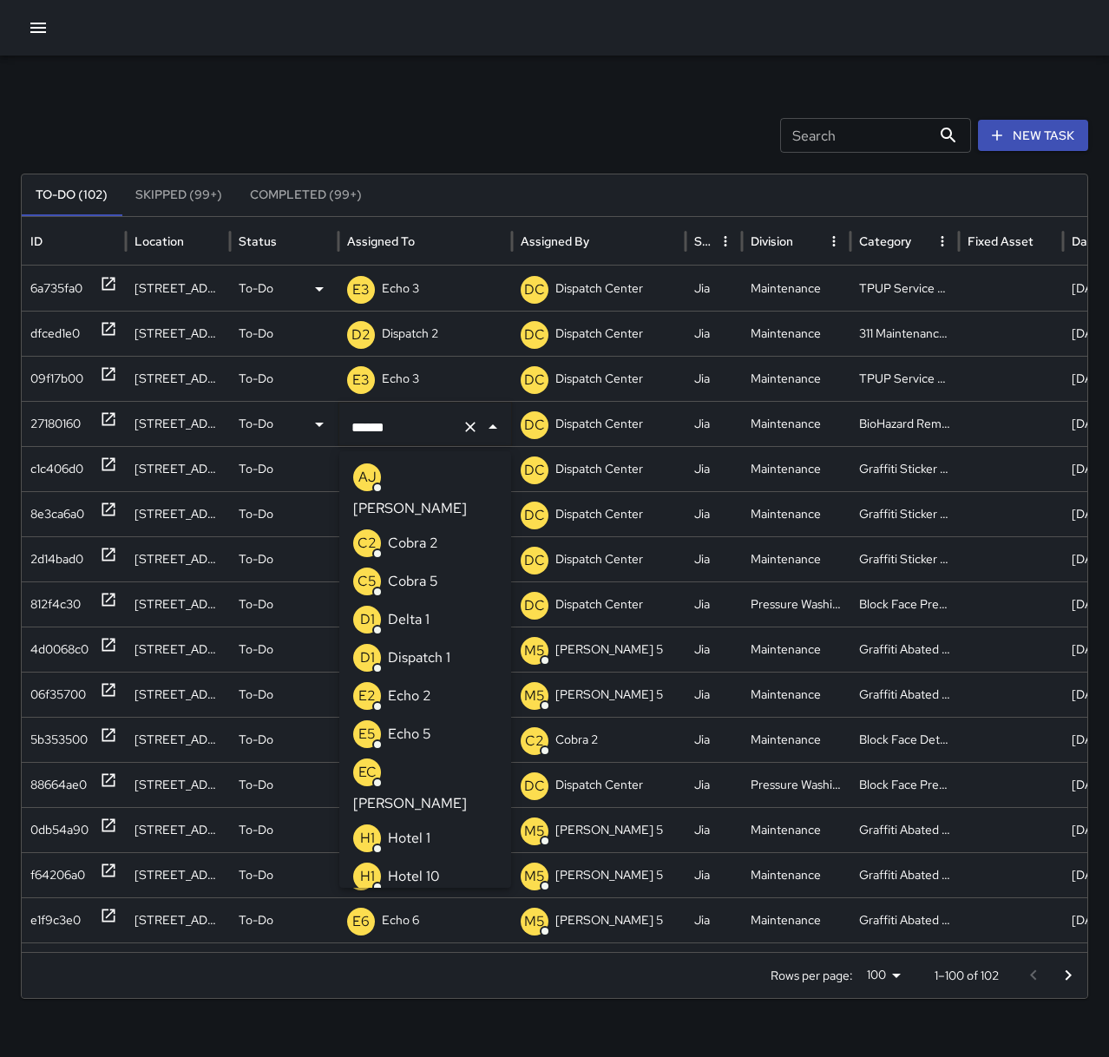
scroll to position [476, 0]
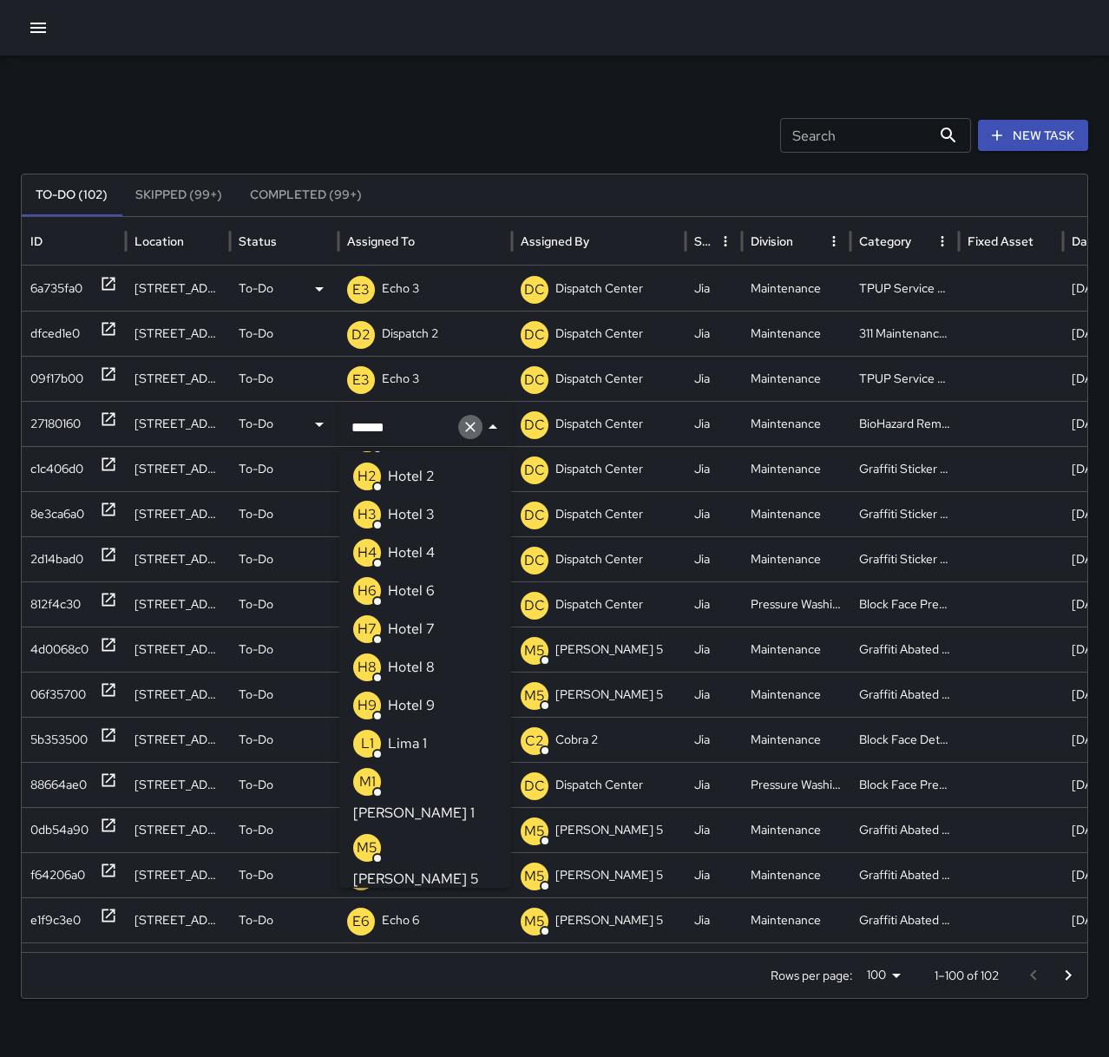
click at [470, 423] on icon "Clear" at bounding box center [470, 426] width 17 height 17
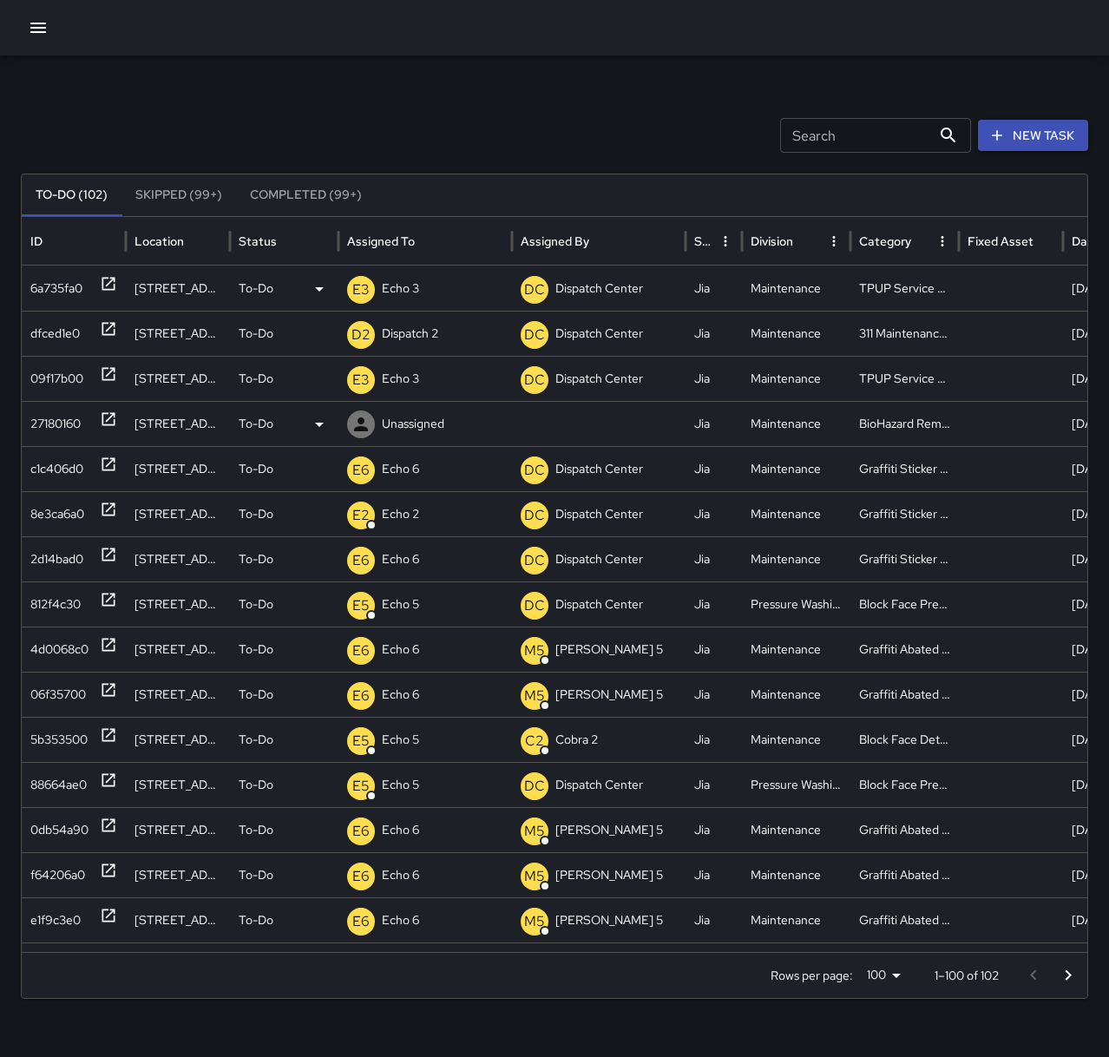
click at [392, 418] on p "Unassigned" at bounding box center [413, 424] width 62 height 44
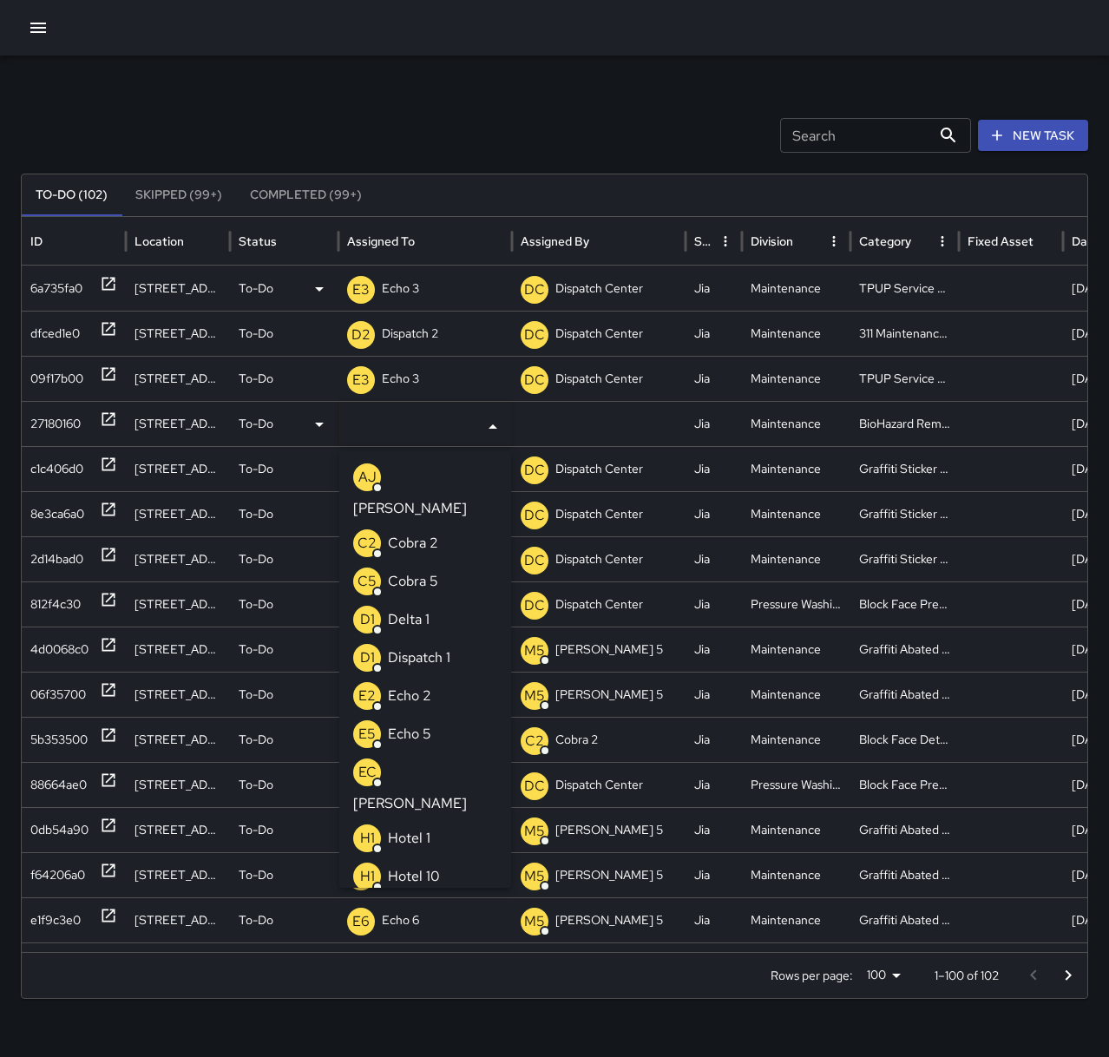
type input "*"
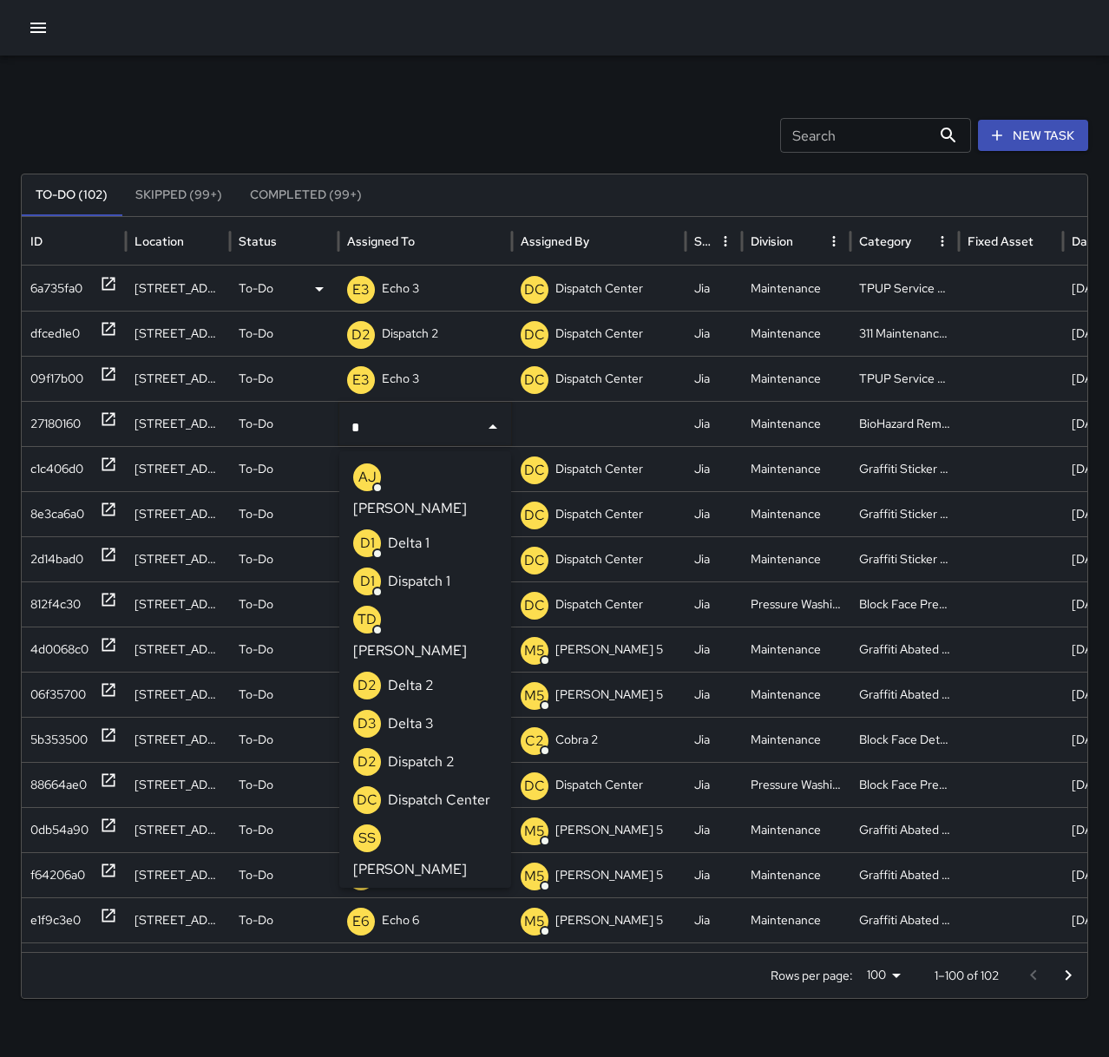
click at [459, 743] on li "D2 Dispatch 2" at bounding box center [425, 762] width 172 height 38
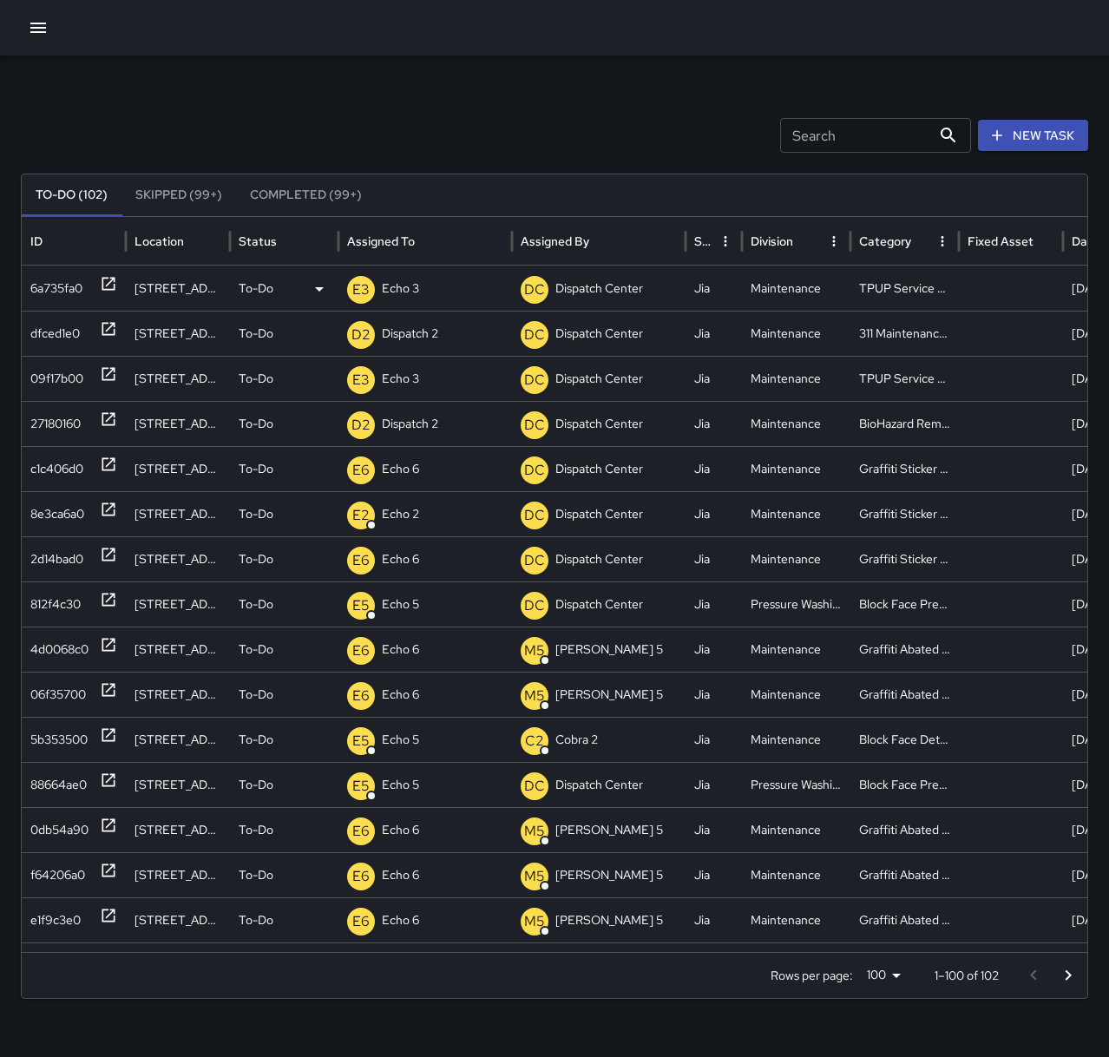
click at [428, 112] on div "Search Search New Task To-Do (102) Skipped (99+) Completed (99+) ID Location St…" at bounding box center [554, 548] width 1109 height 985
click at [409, 515] on p "Echo 2" at bounding box center [400, 514] width 37 height 44
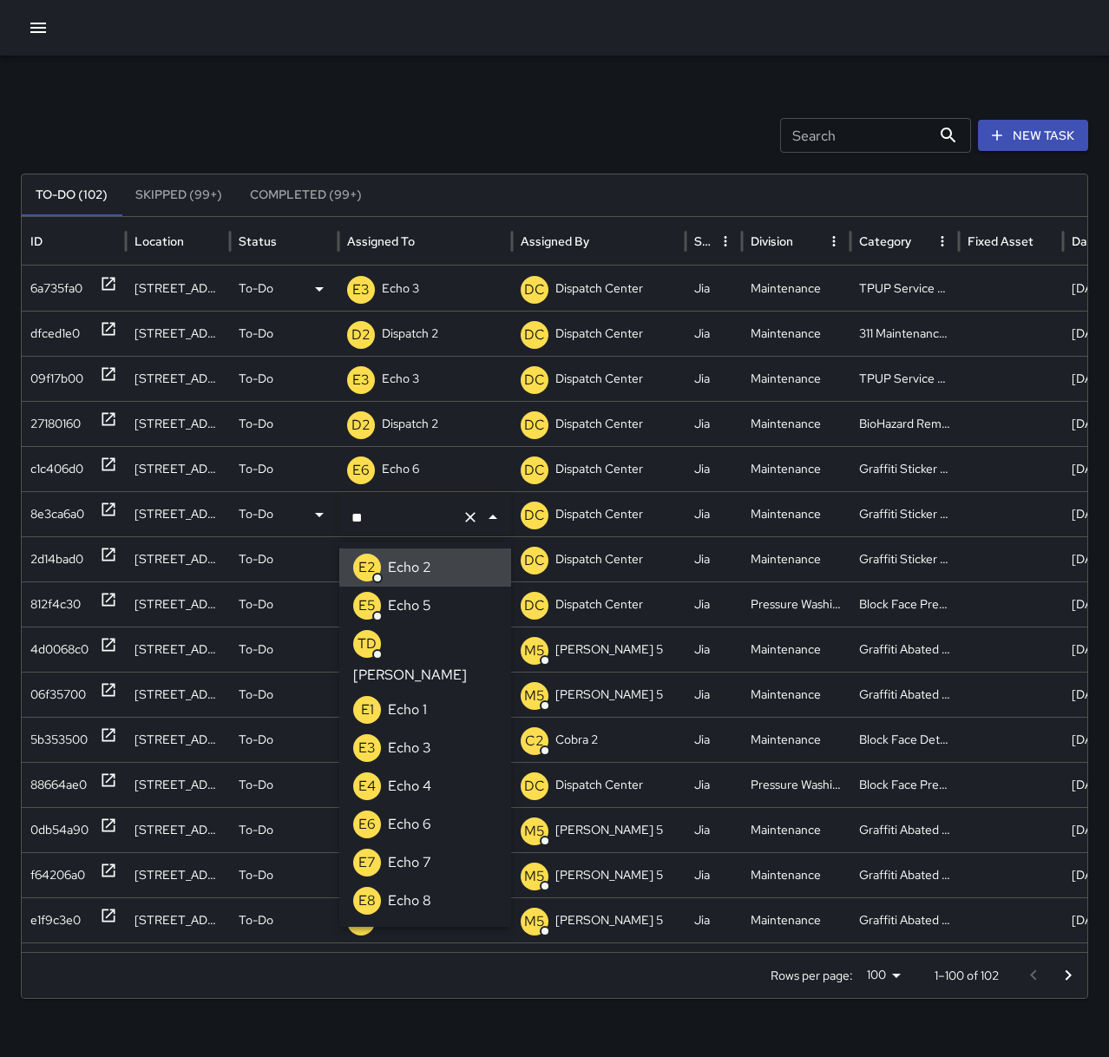
type input "*"
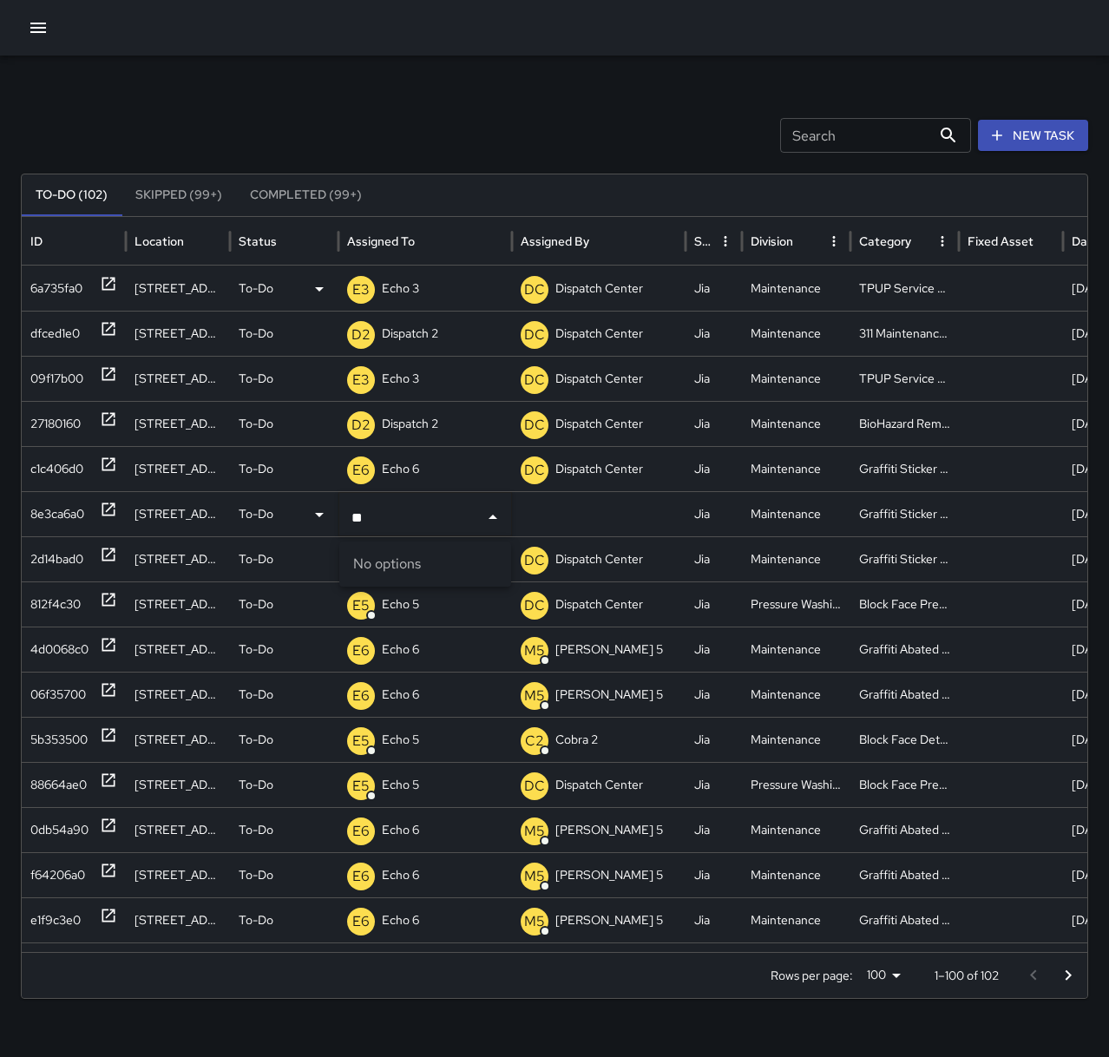
type input "*"
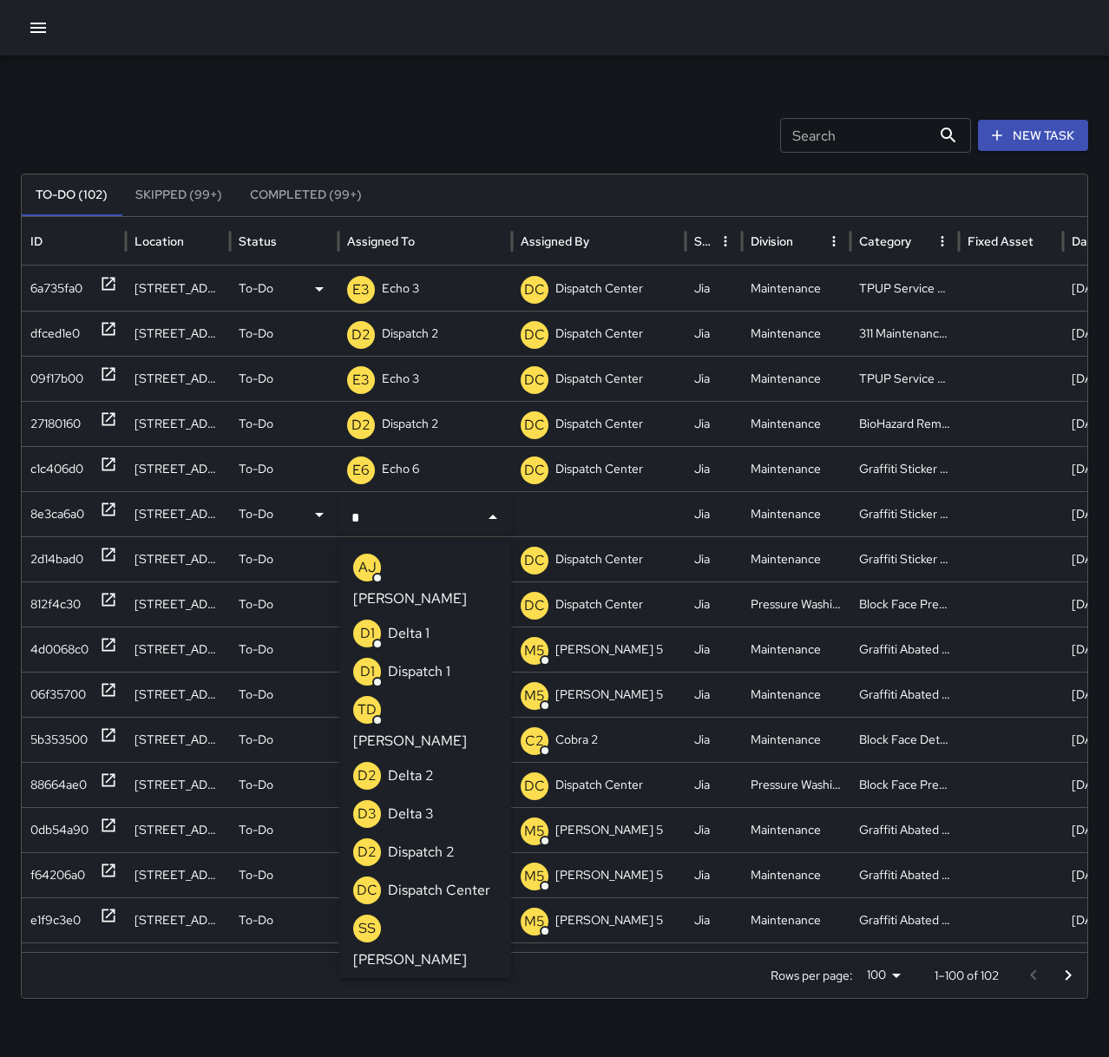
click at [449, 842] on p "Dispatch 2" at bounding box center [421, 852] width 67 height 21
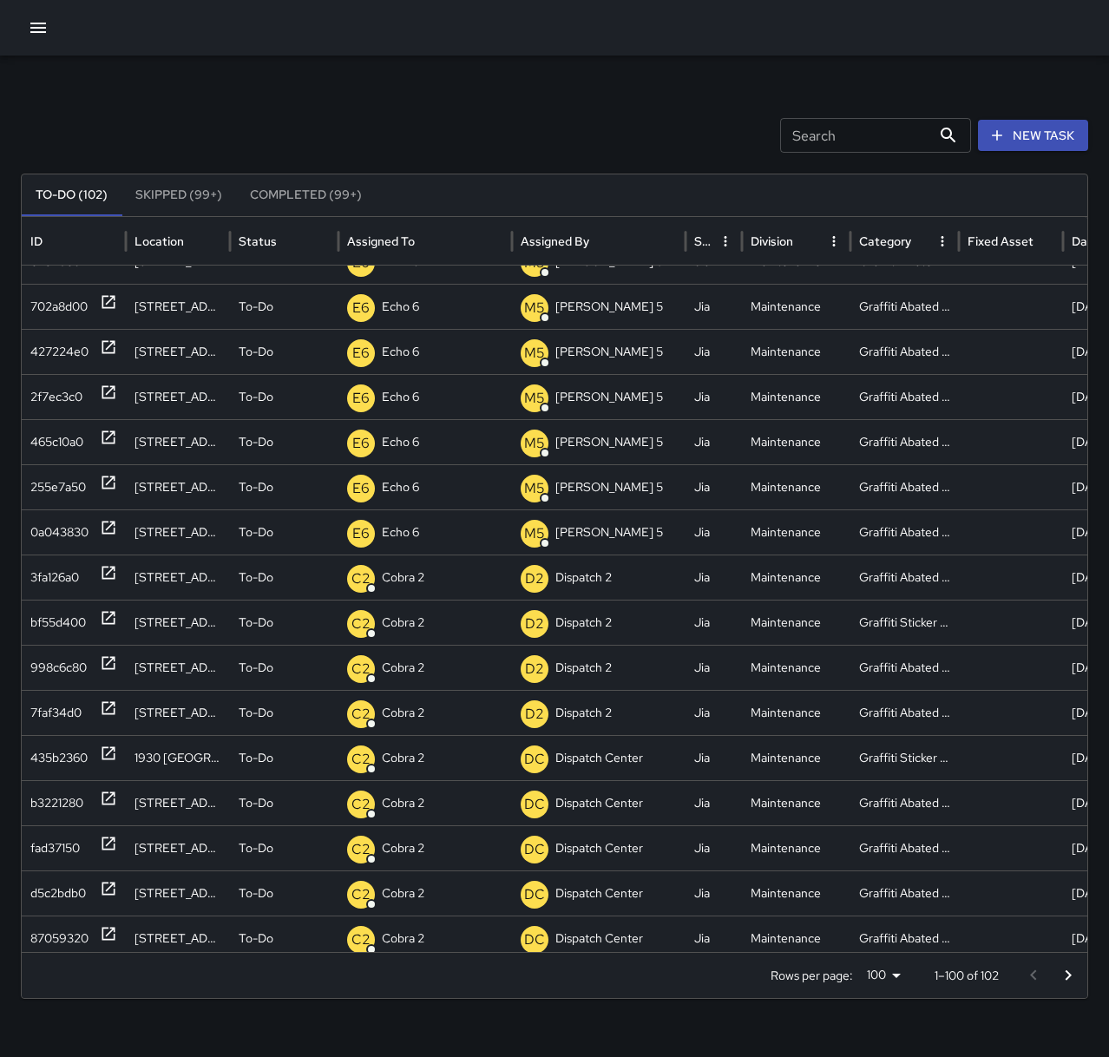
scroll to position [687, 0]
